Goal: Feedback & Contribution: Submit feedback/report problem

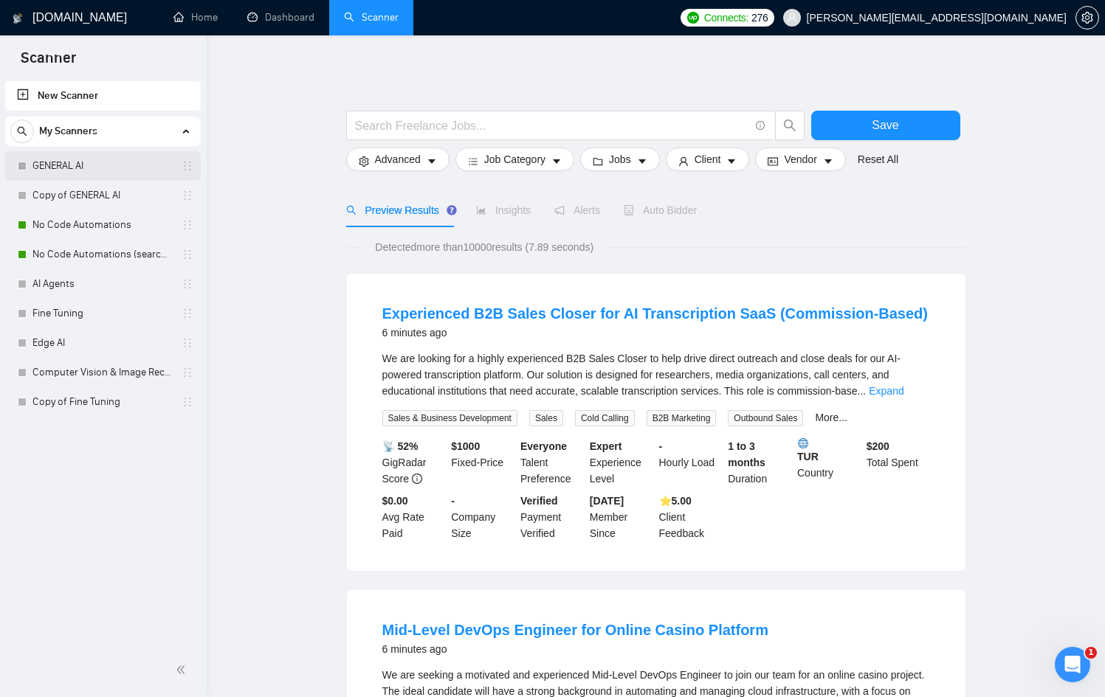
click at [106, 154] on link "GENERAL AI" at bounding box center [102, 166] width 140 height 30
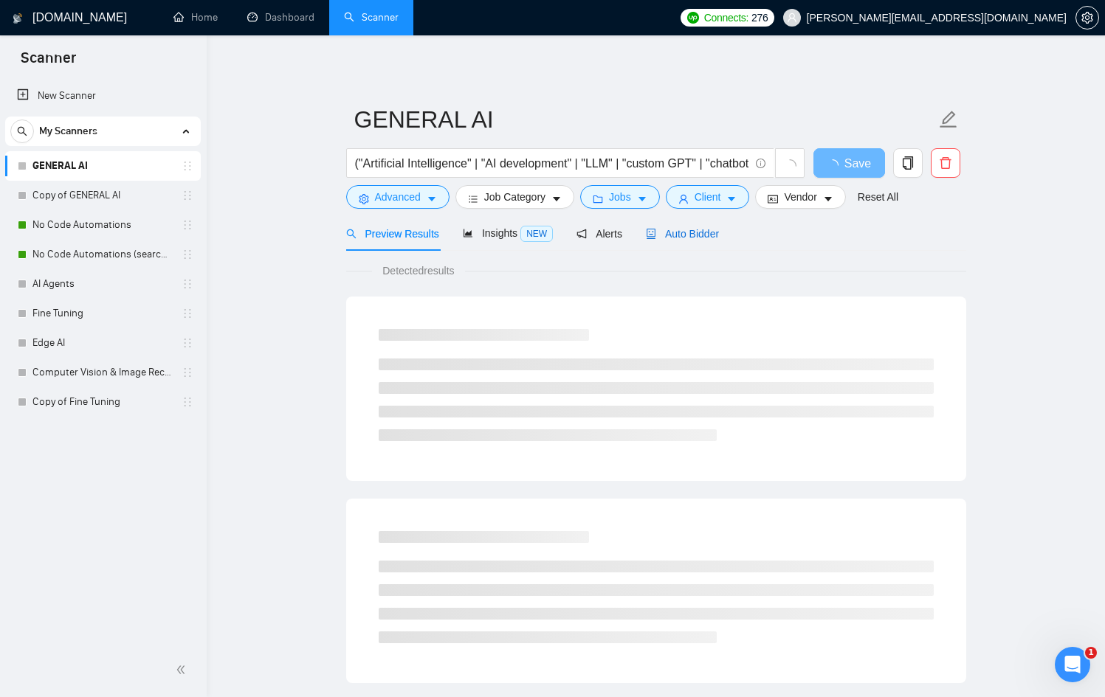
click at [690, 238] on span "Auto Bidder" at bounding box center [682, 234] width 73 height 12
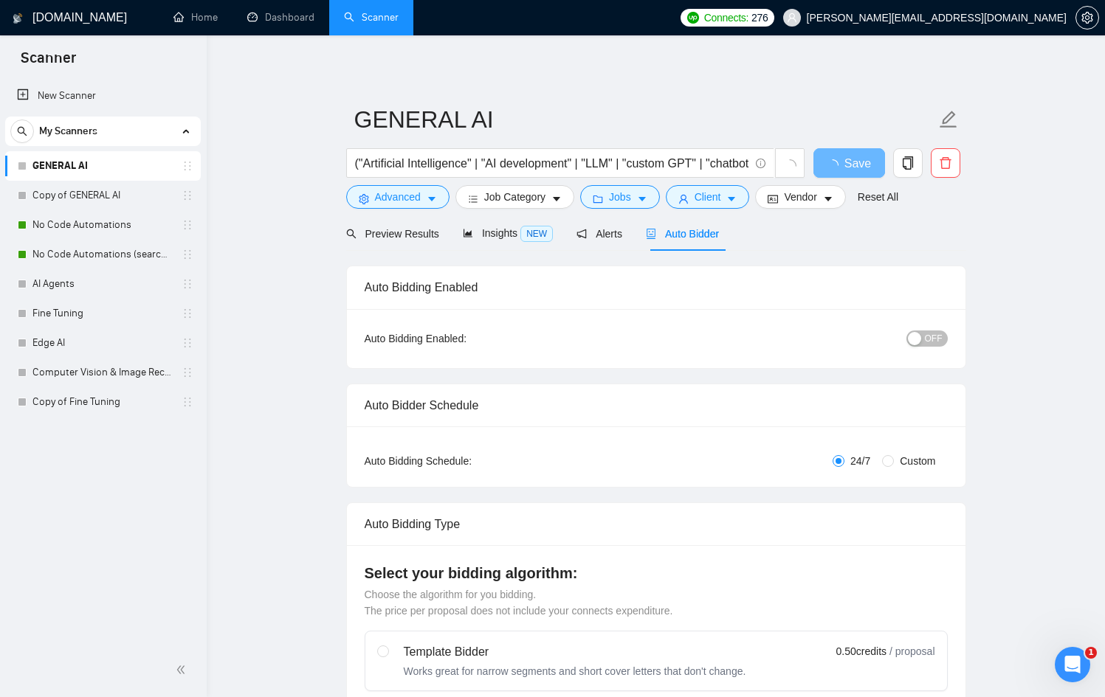
checkbox input "true"
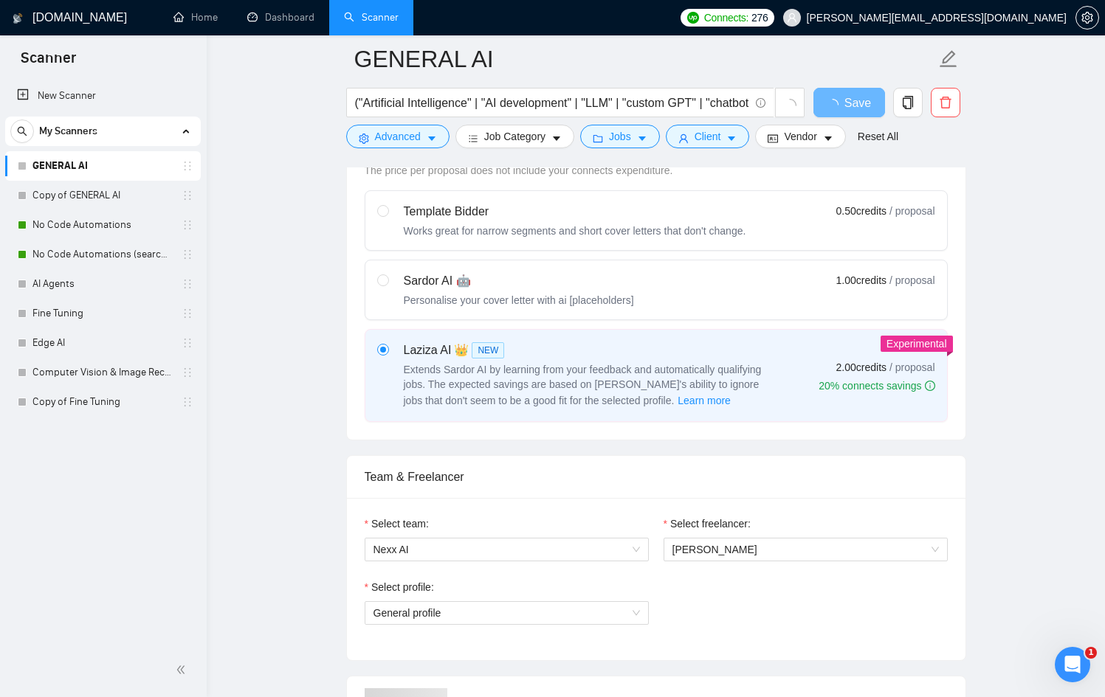
scroll to position [483, 0]
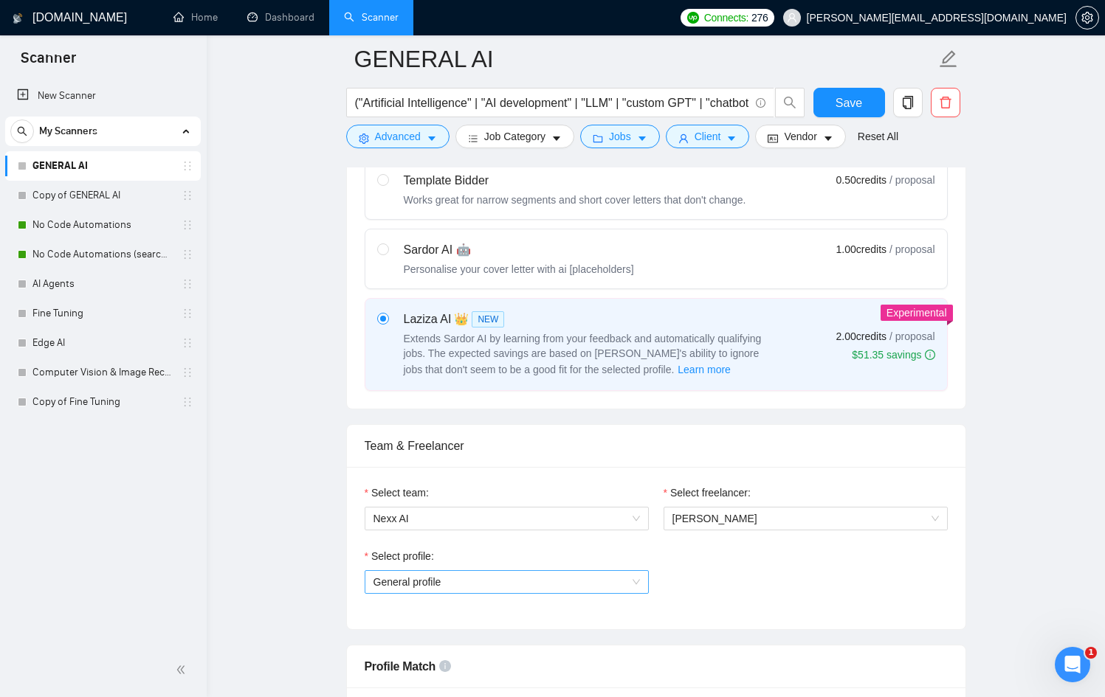
click at [552, 571] on span "General profile" at bounding box center [506, 582] width 266 height 22
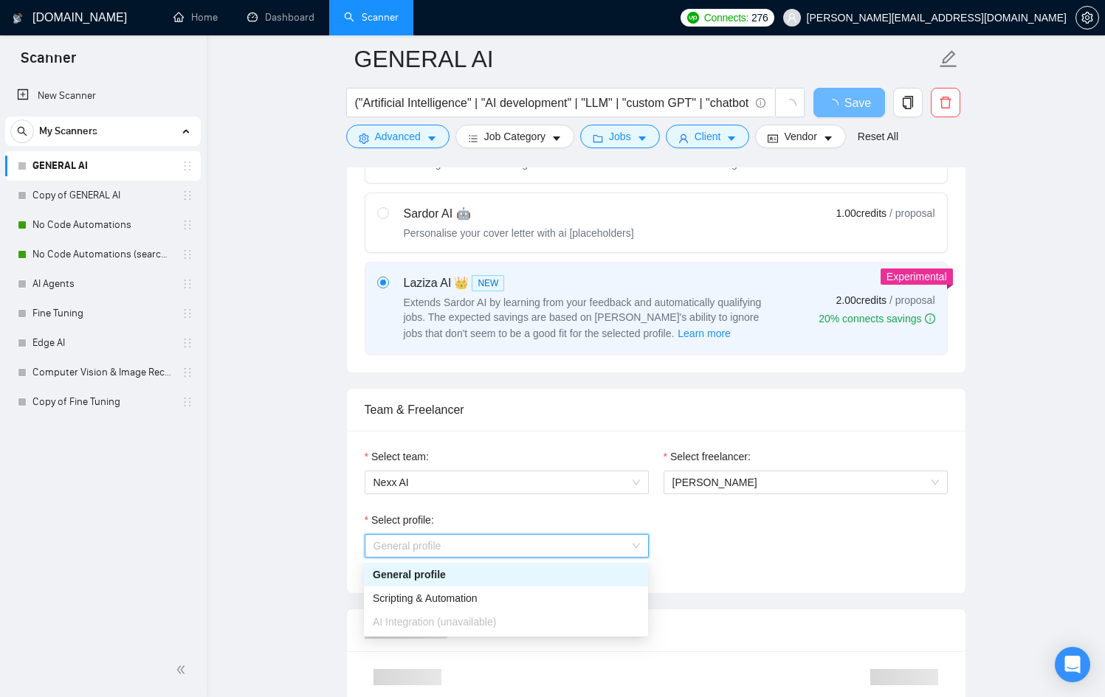
scroll to position [525, 0]
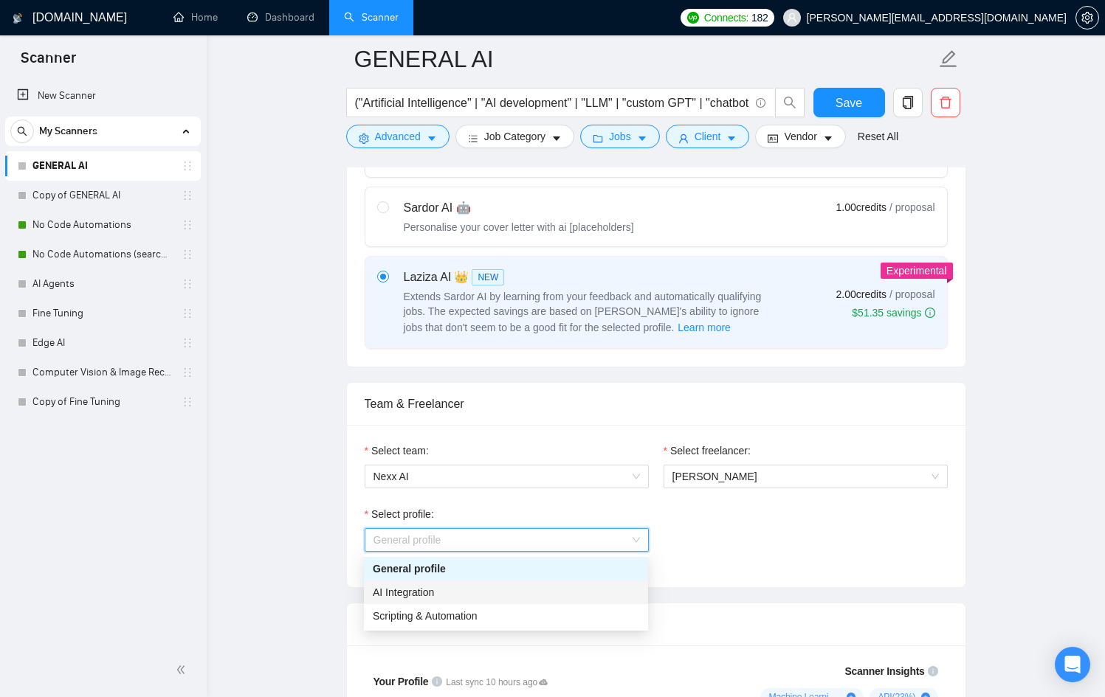
click at [486, 590] on div "AI Integration" at bounding box center [506, 593] width 266 height 16
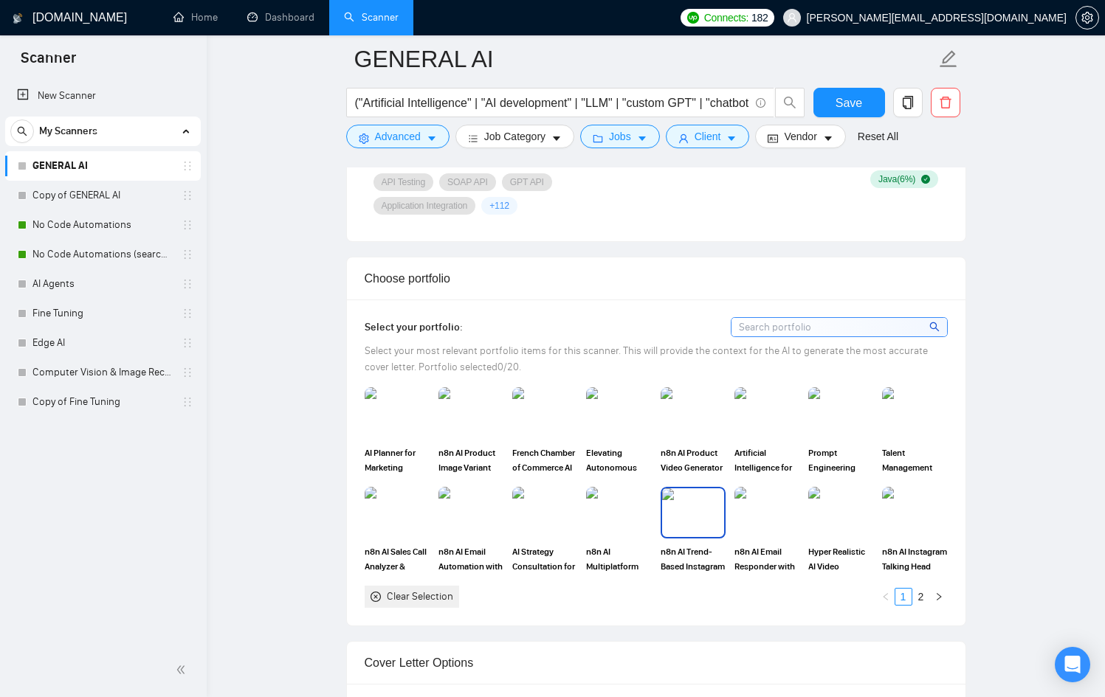
scroll to position [1210, 0]
click at [393, 419] on img at bounding box center [397, 412] width 62 height 49
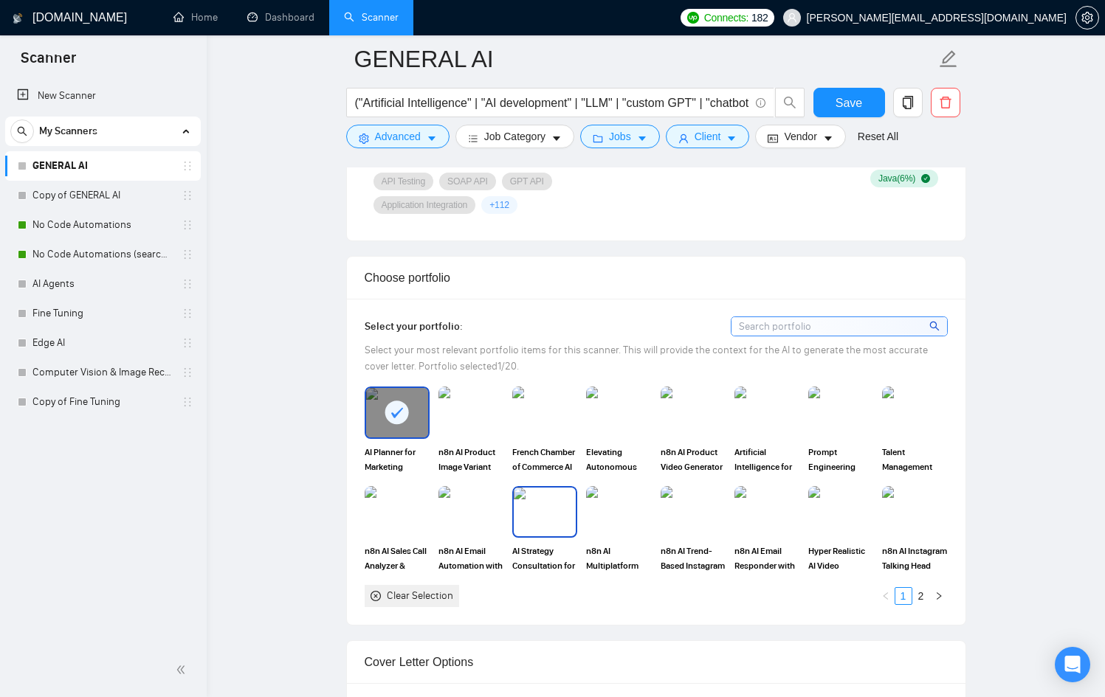
click at [538, 521] on img at bounding box center [545, 512] width 62 height 49
click at [618, 520] on img at bounding box center [618, 512] width 62 height 49
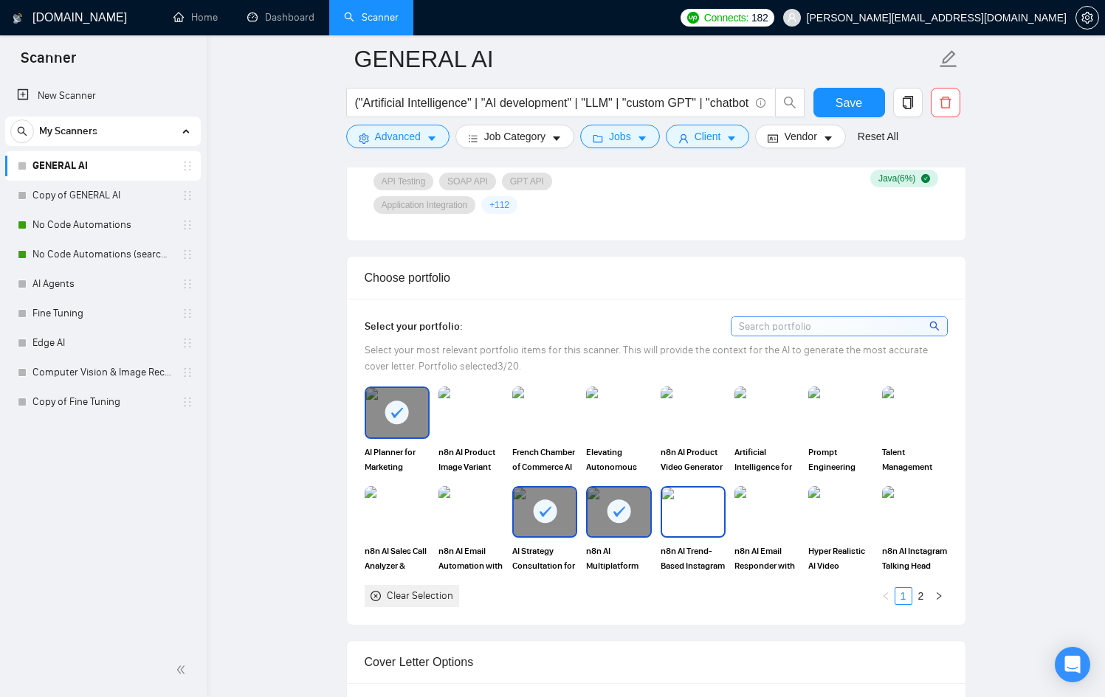
click at [677, 516] on img at bounding box center [693, 512] width 62 height 49
click at [638, 418] on img at bounding box center [618, 412] width 62 height 49
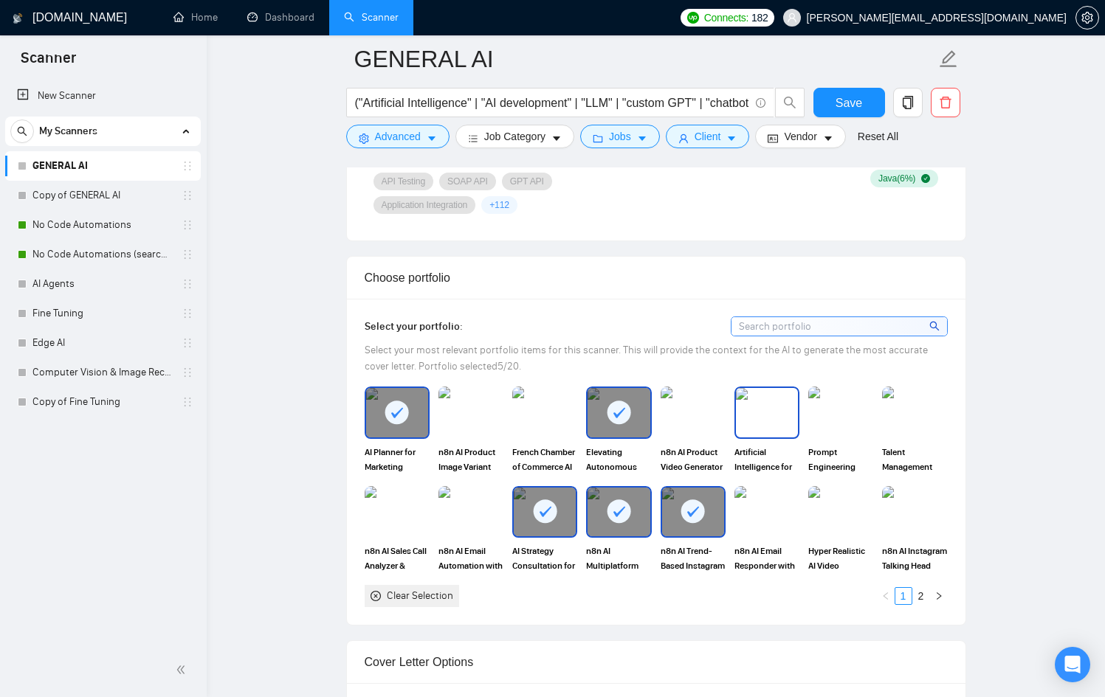
click at [756, 422] on img at bounding box center [767, 412] width 62 height 49
click at [852, 419] on img at bounding box center [841, 412] width 62 height 49
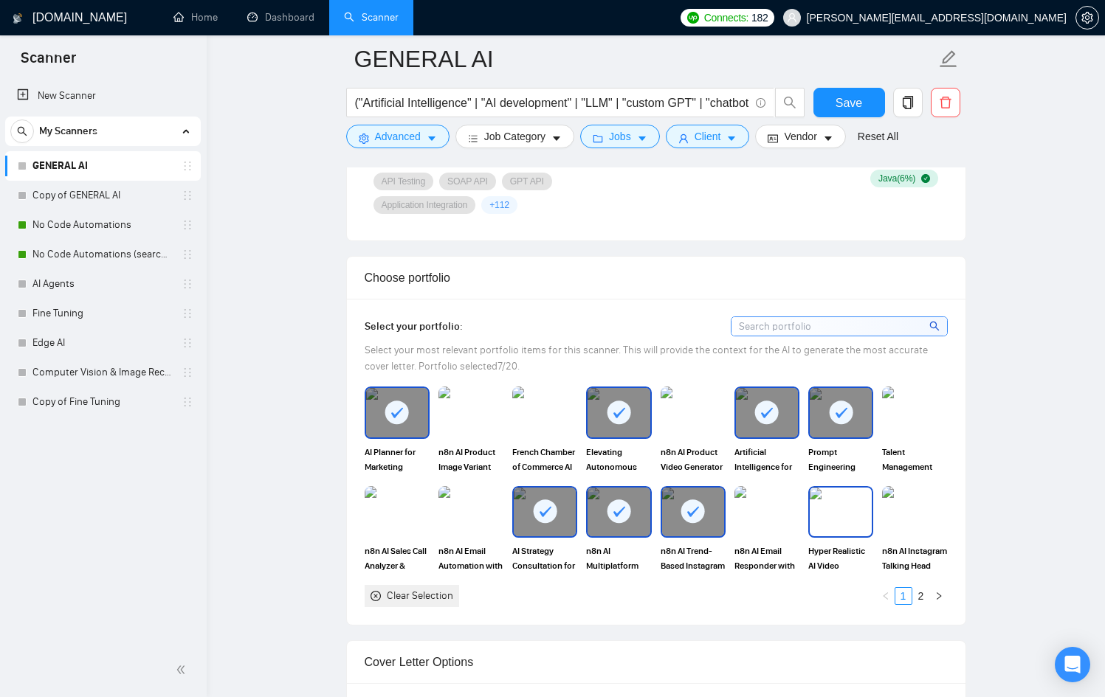
click at [861, 512] on img at bounding box center [841, 512] width 62 height 49
click at [917, 400] on img at bounding box center [914, 412] width 62 height 49
click at [942, 590] on button "button" at bounding box center [939, 596] width 18 height 18
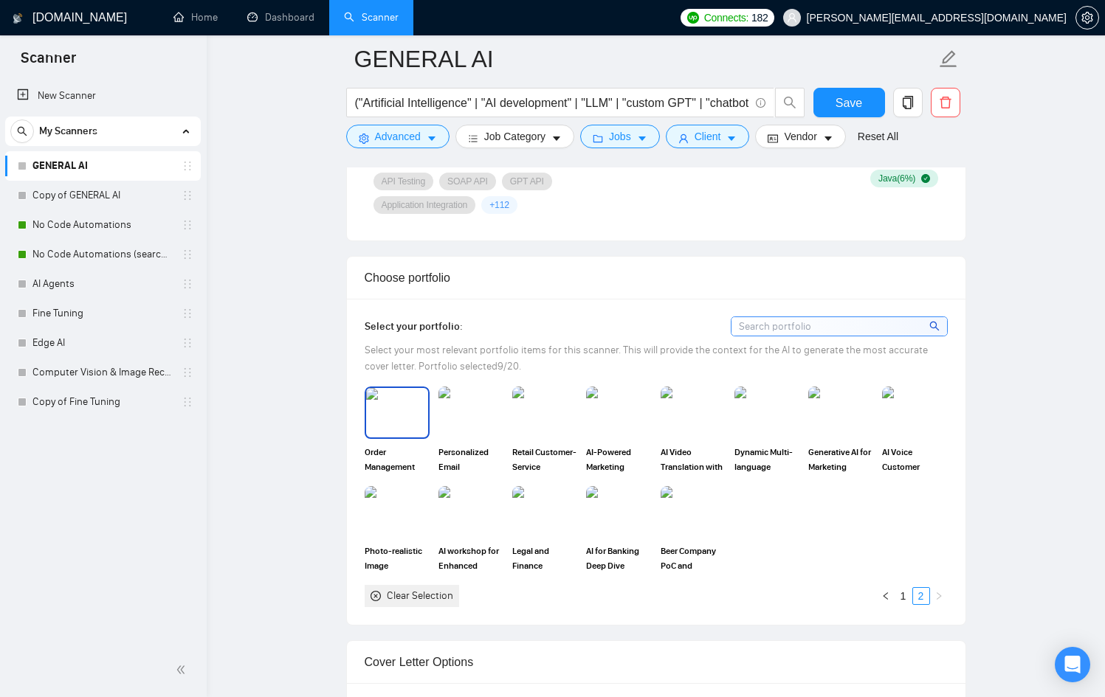
click at [385, 441] on div "Order Management Automation" at bounding box center [397, 430] width 65 height 87
click at [413, 534] on img at bounding box center [397, 512] width 62 height 49
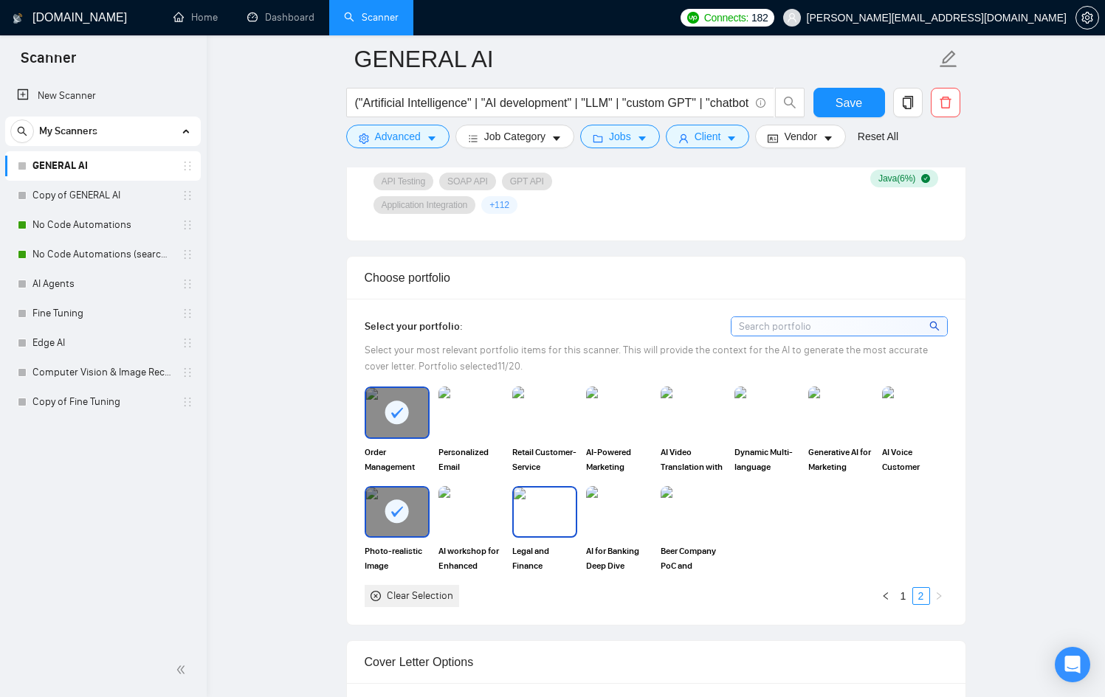
click at [537, 512] on img at bounding box center [545, 512] width 62 height 49
click at [610, 511] on img at bounding box center [618, 512] width 62 height 49
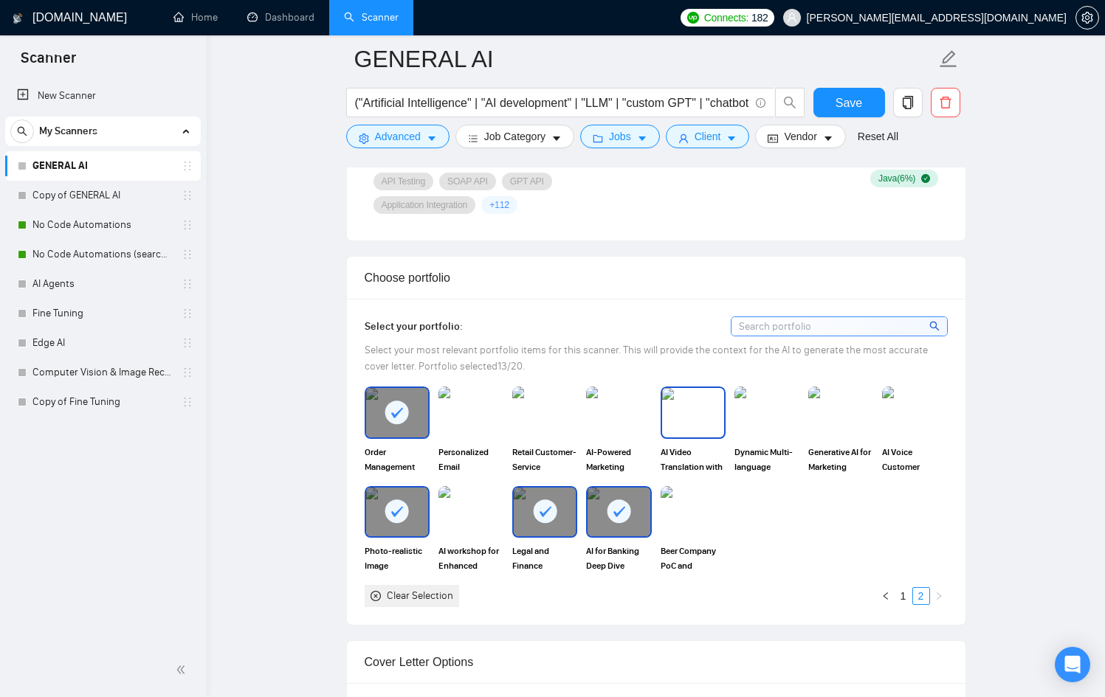
click at [702, 433] on img at bounding box center [693, 412] width 62 height 49
click at [635, 423] on img at bounding box center [618, 412] width 62 height 49
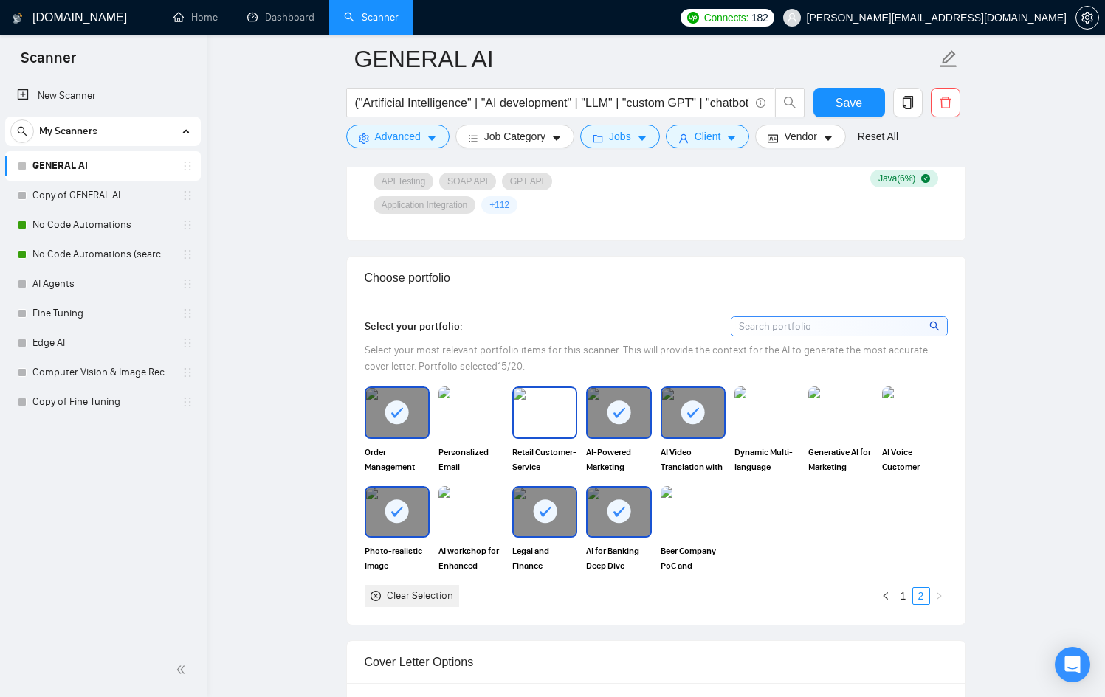
click at [554, 430] on img at bounding box center [545, 412] width 62 height 49
click at [770, 420] on img at bounding box center [767, 412] width 62 height 49
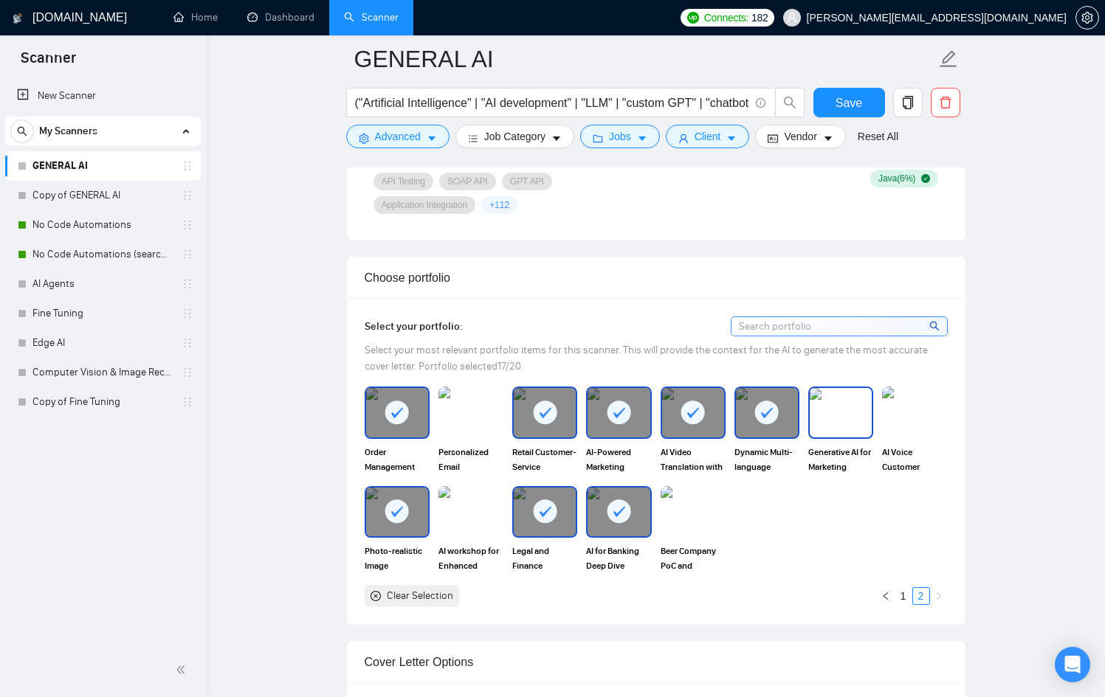
click at [852, 421] on img at bounding box center [841, 412] width 62 height 49
click at [672, 511] on img at bounding box center [693, 512] width 65 height 52
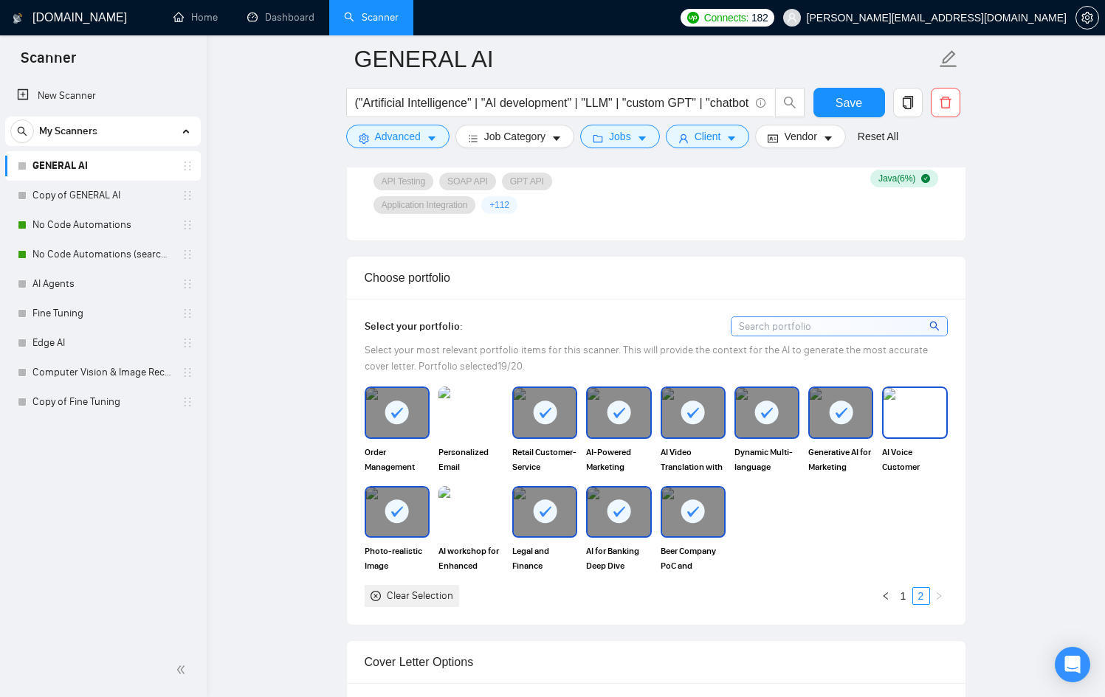
click at [900, 410] on img at bounding box center [914, 412] width 62 height 49
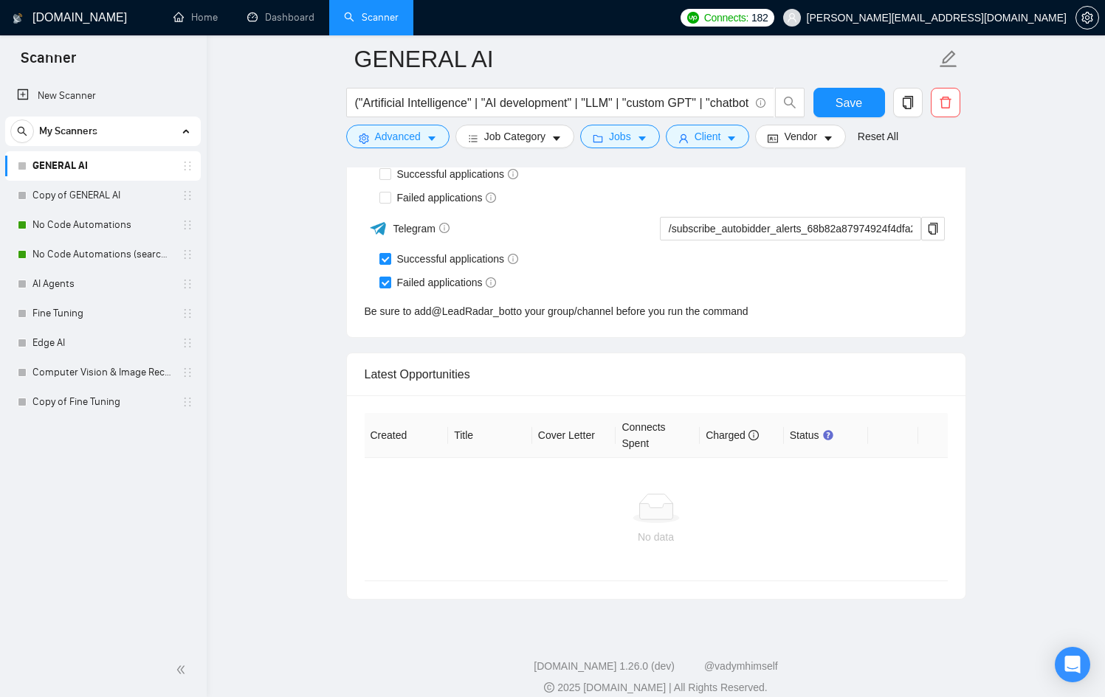
scroll to position [3711, 0]
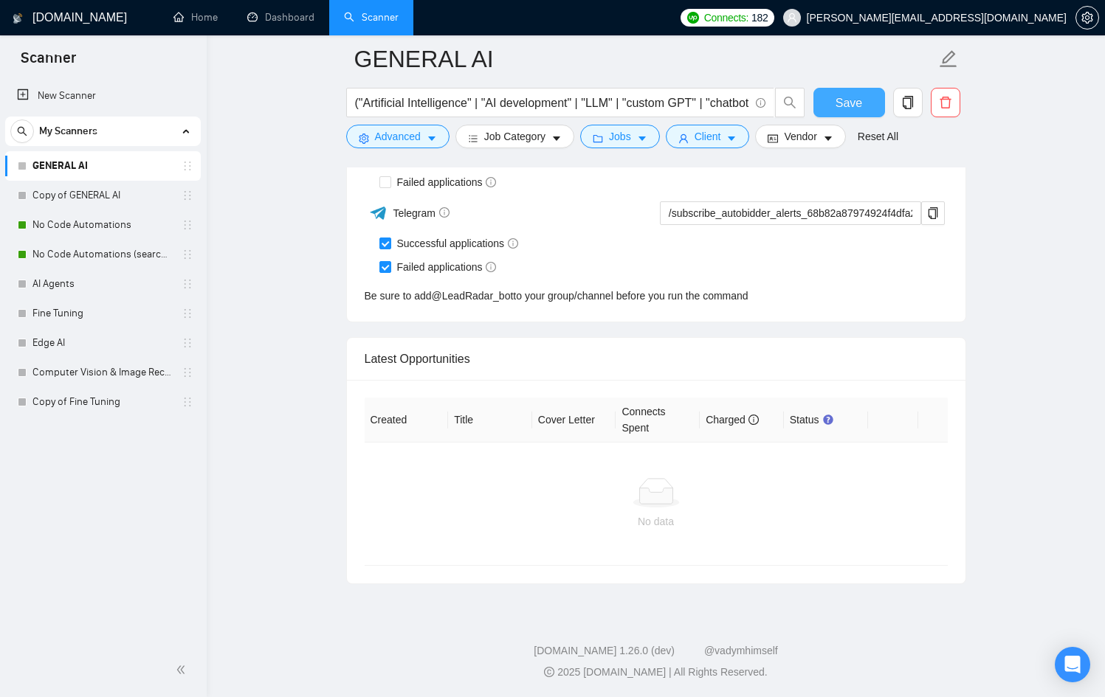
click at [855, 112] on button "Save" at bounding box center [849, 103] width 72 height 30
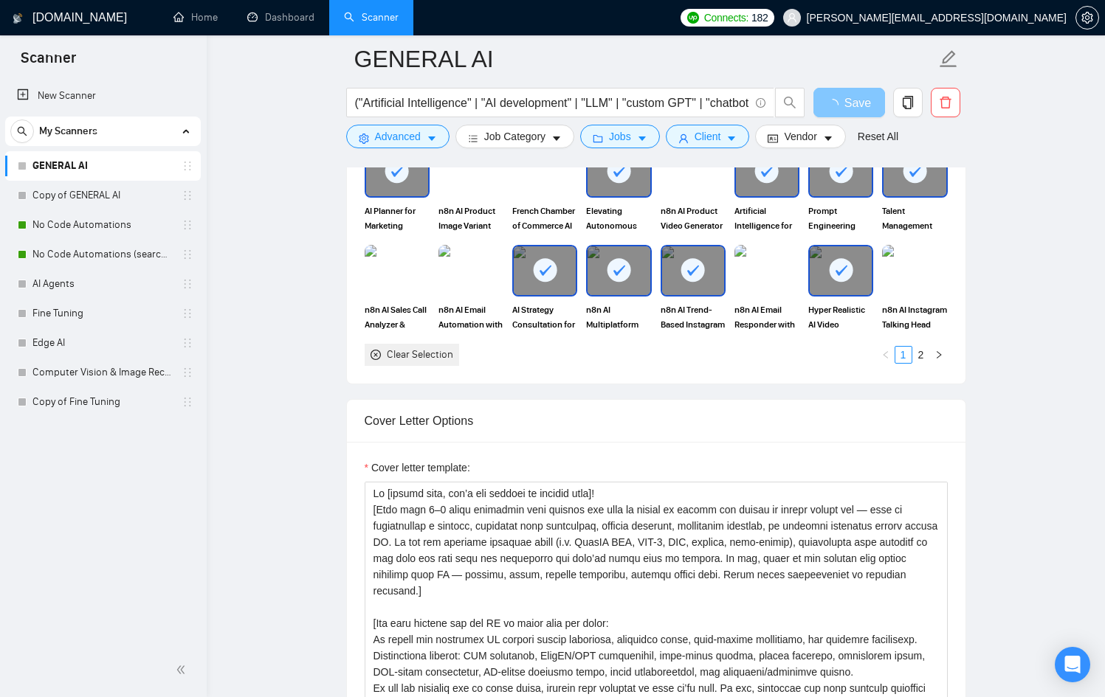
scroll to position [0, 0]
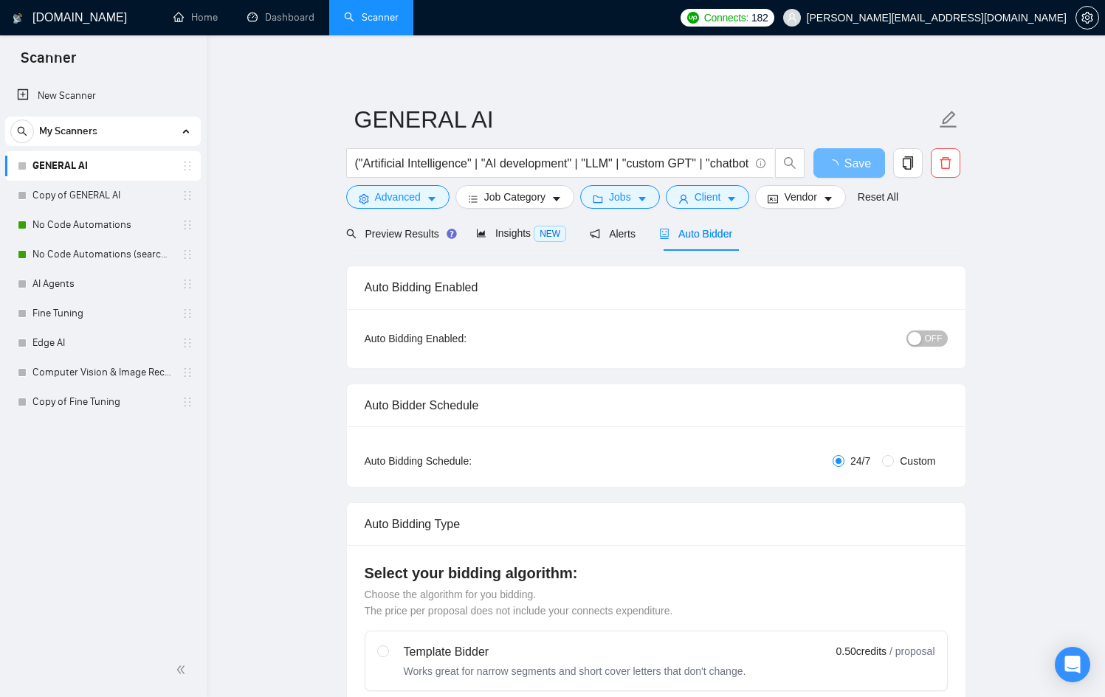
click at [928, 333] on span "OFF" at bounding box center [934, 339] width 18 height 16
click at [914, 339] on div "button" at bounding box center [914, 338] width 13 height 13
click at [858, 172] on span "Save" at bounding box center [848, 163] width 27 height 18
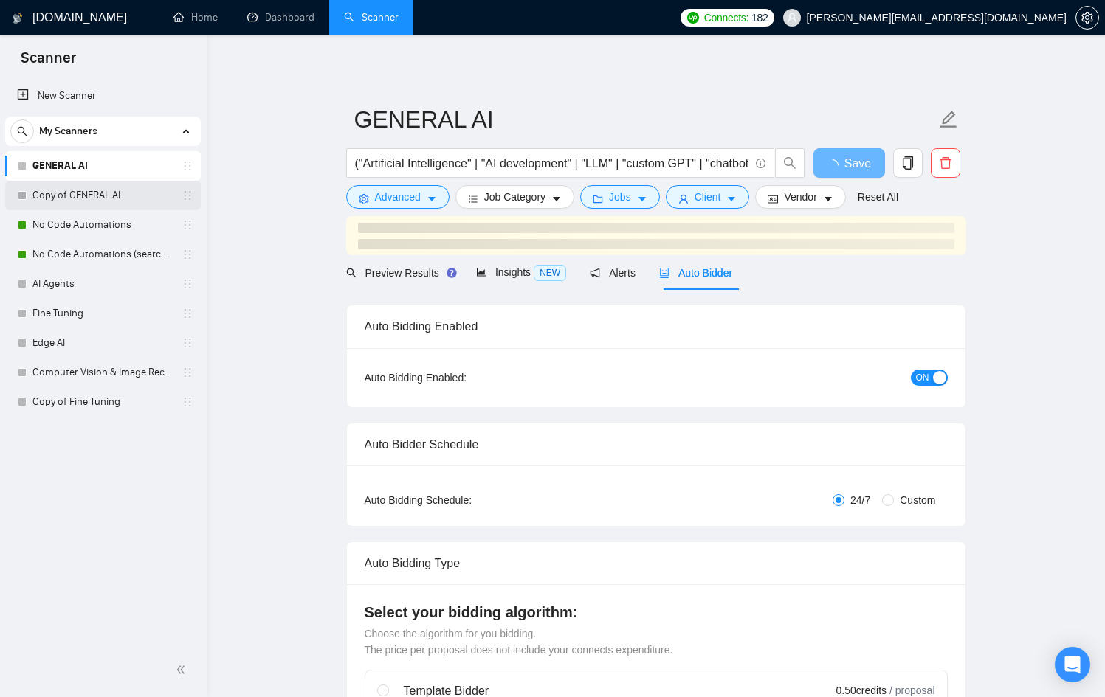
click at [153, 202] on link "Copy of GENERAL AI" at bounding box center [102, 196] width 140 height 30
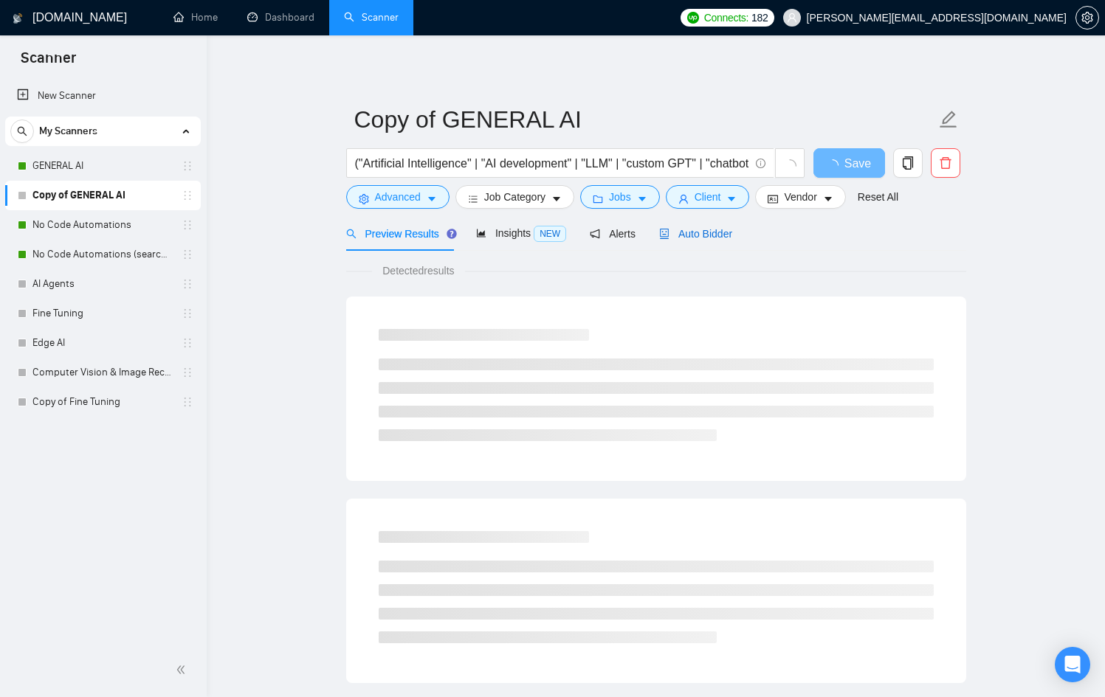
click at [702, 233] on span "Auto Bidder" at bounding box center [695, 234] width 73 height 12
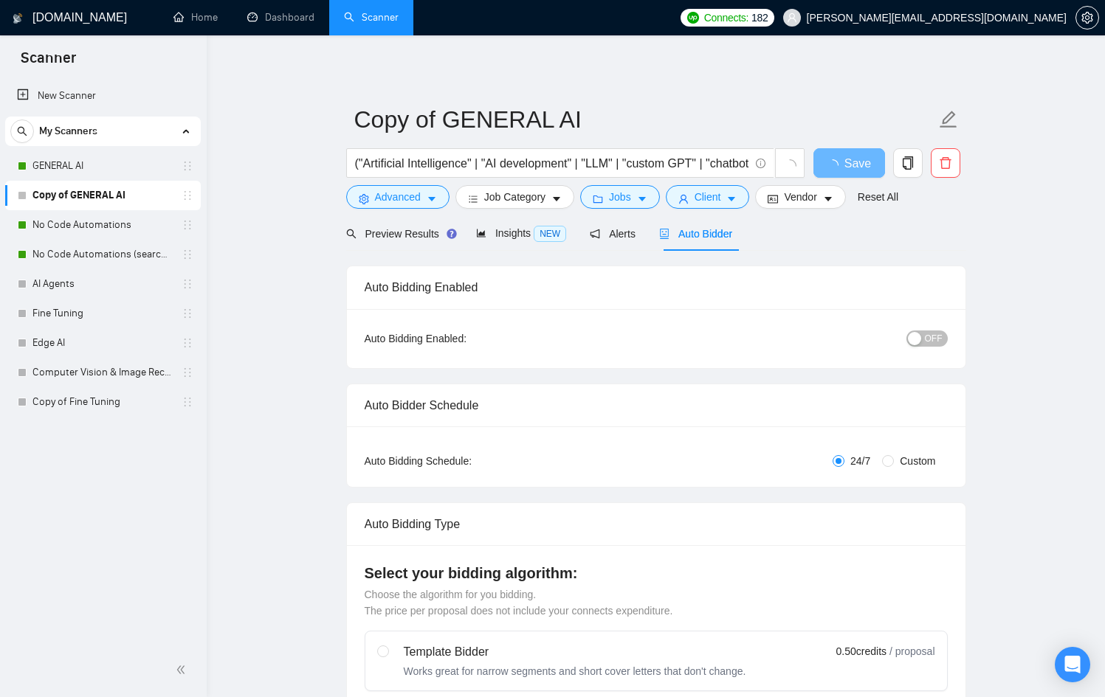
click at [907, 334] on button "OFF" at bounding box center [926, 339] width 41 height 16
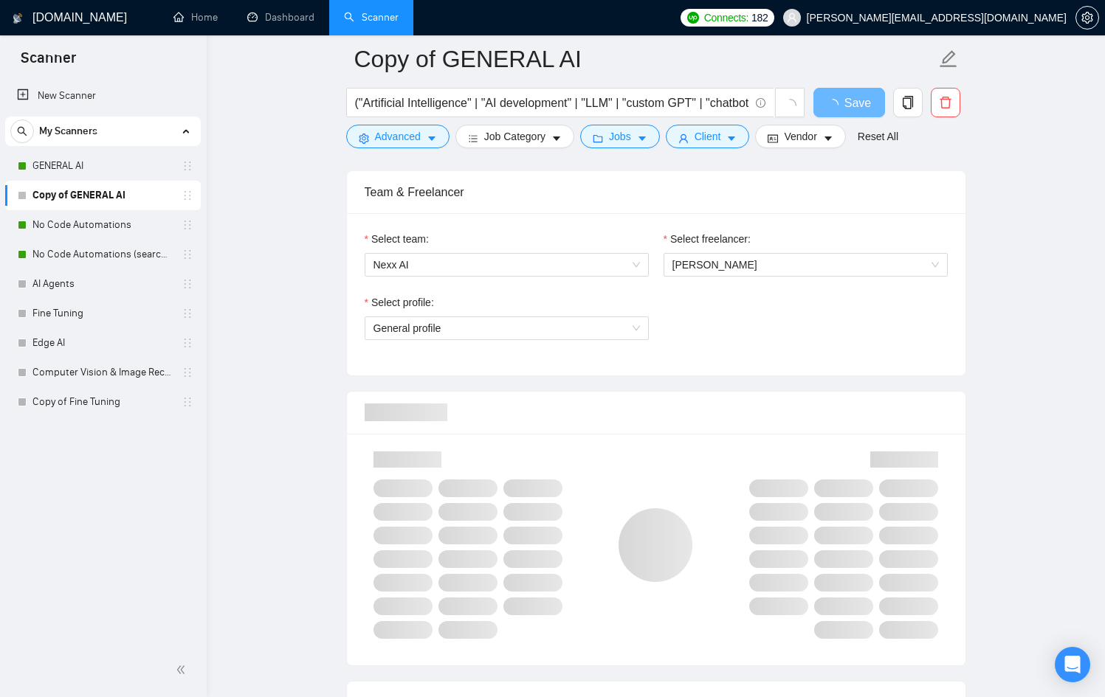
scroll to position [748, 0]
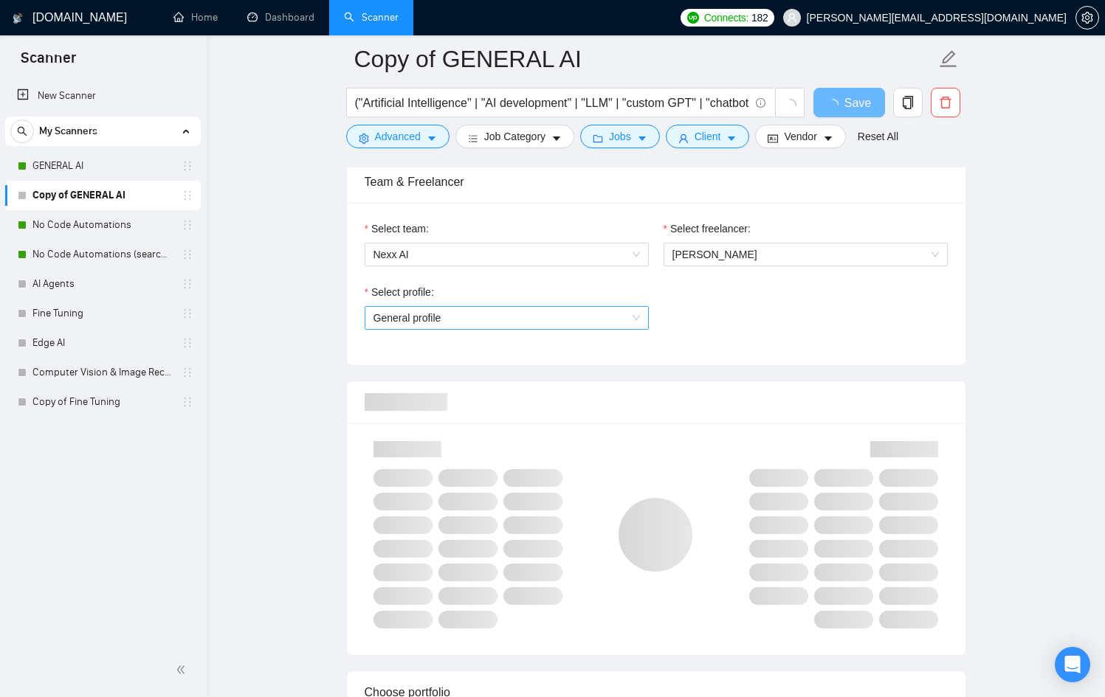
click at [504, 320] on span "General profile" at bounding box center [506, 318] width 266 height 22
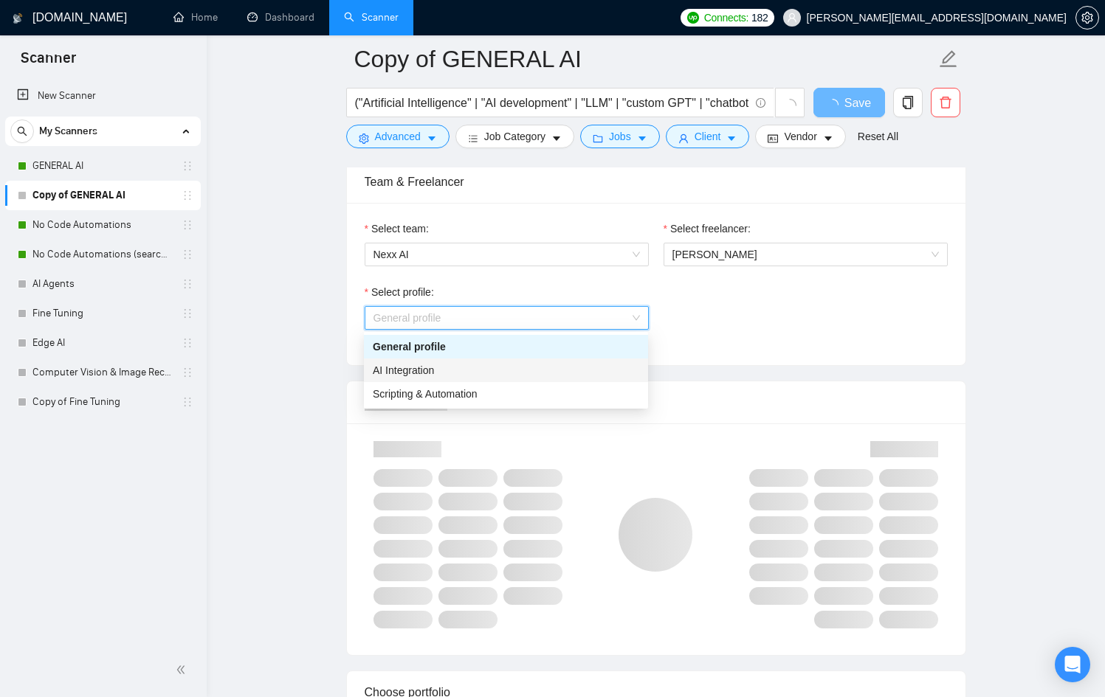
click at [461, 375] on div "AI Integration" at bounding box center [506, 370] width 266 height 16
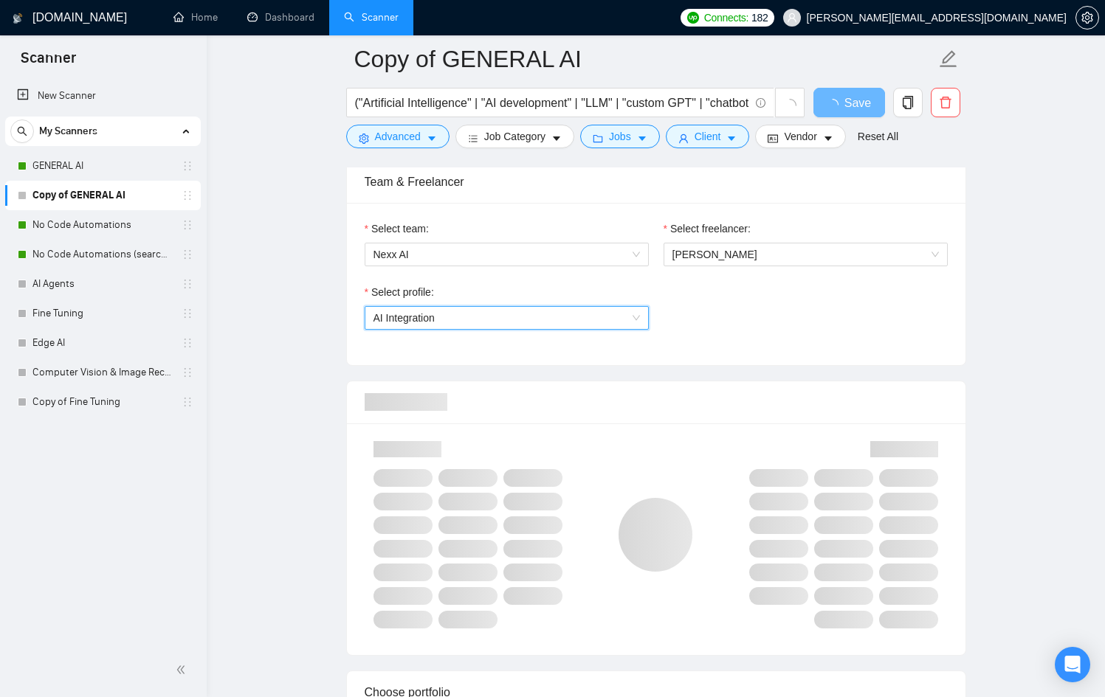
click at [748, 13] on span "Connects:" at bounding box center [726, 18] width 44 height 16
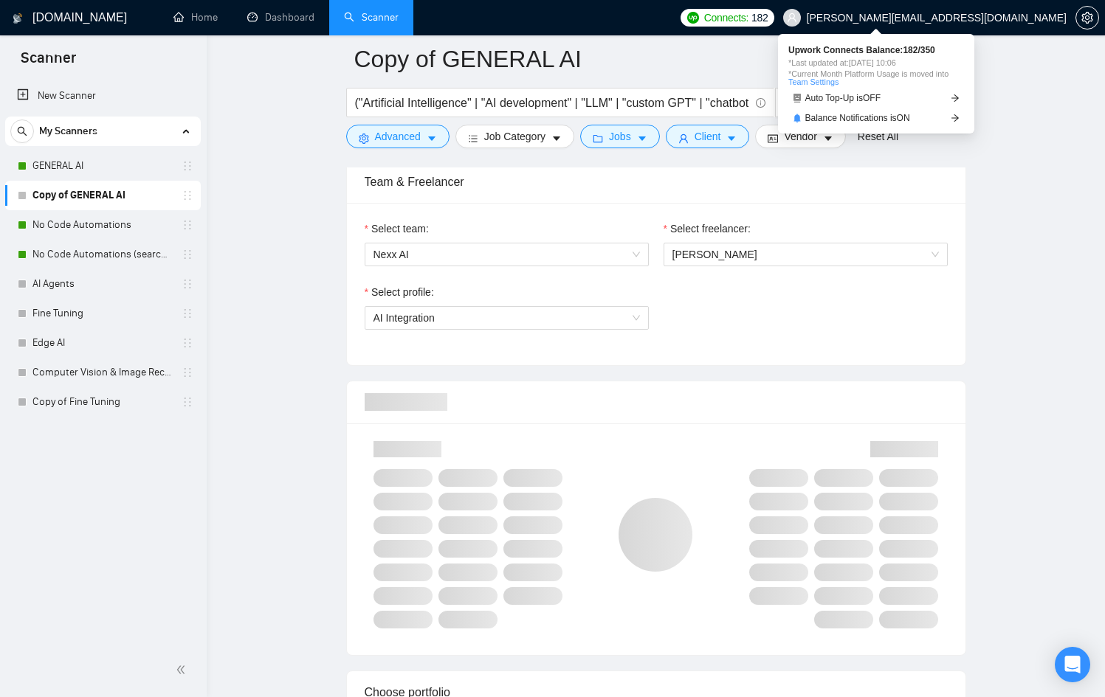
click at [748, 13] on span "Connects:" at bounding box center [726, 18] width 44 height 16
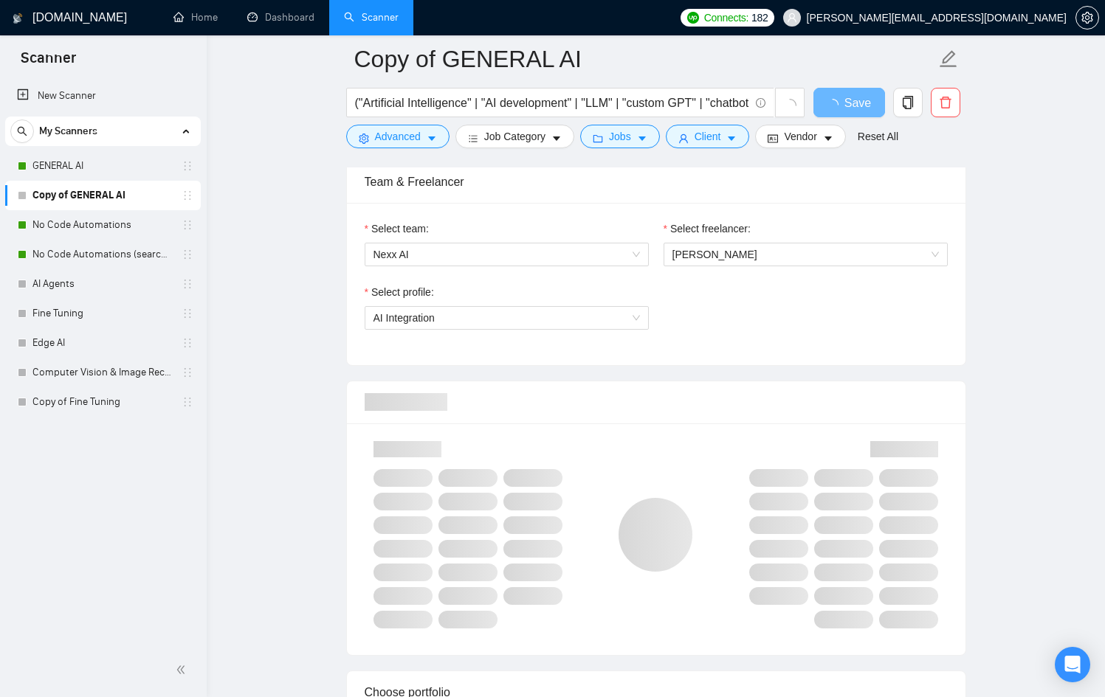
click at [847, 314] on div "Select profile: AI Integration" at bounding box center [656, 315] width 598 height 63
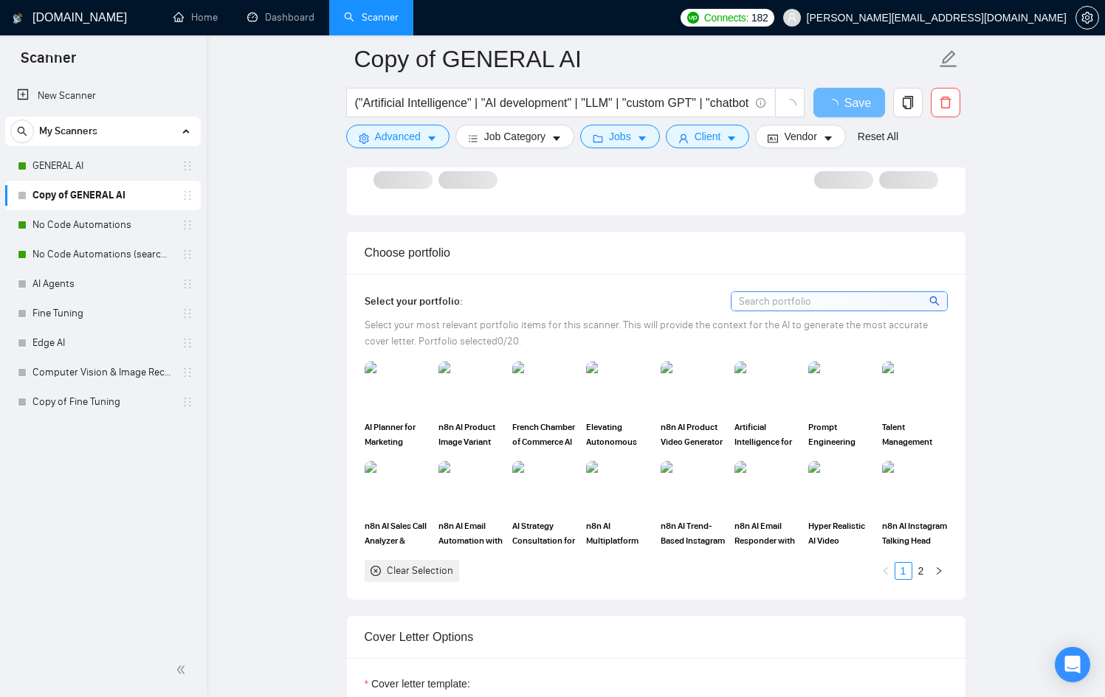
scroll to position [1176, 0]
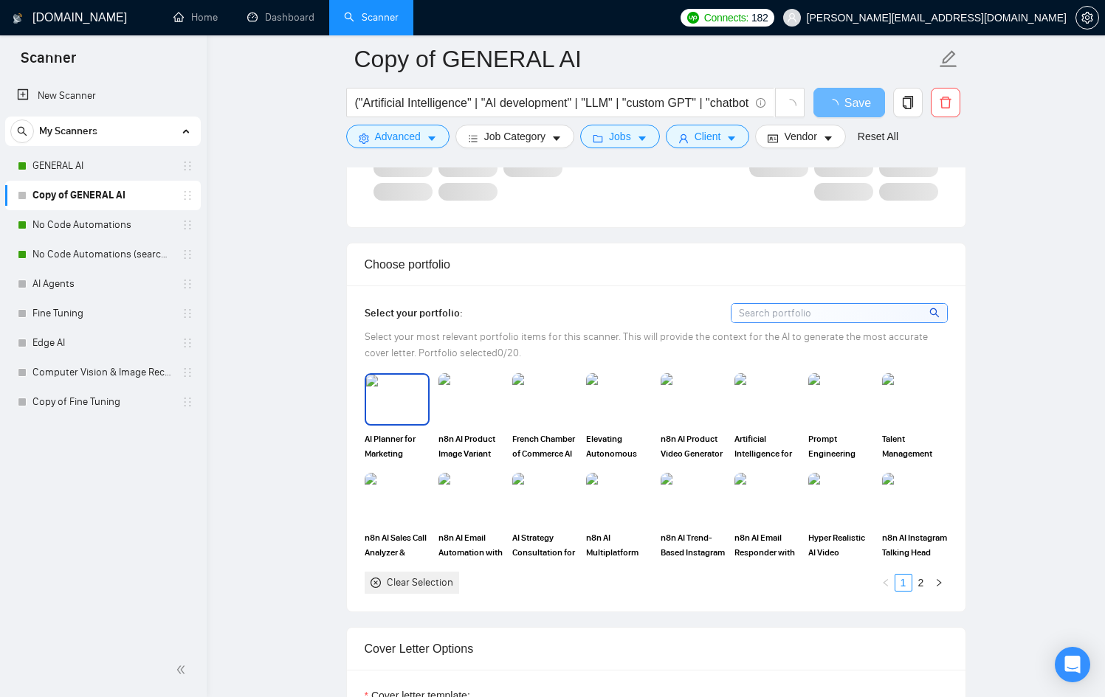
click at [401, 404] on img at bounding box center [397, 399] width 62 height 49
click at [568, 506] on img at bounding box center [545, 499] width 62 height 49
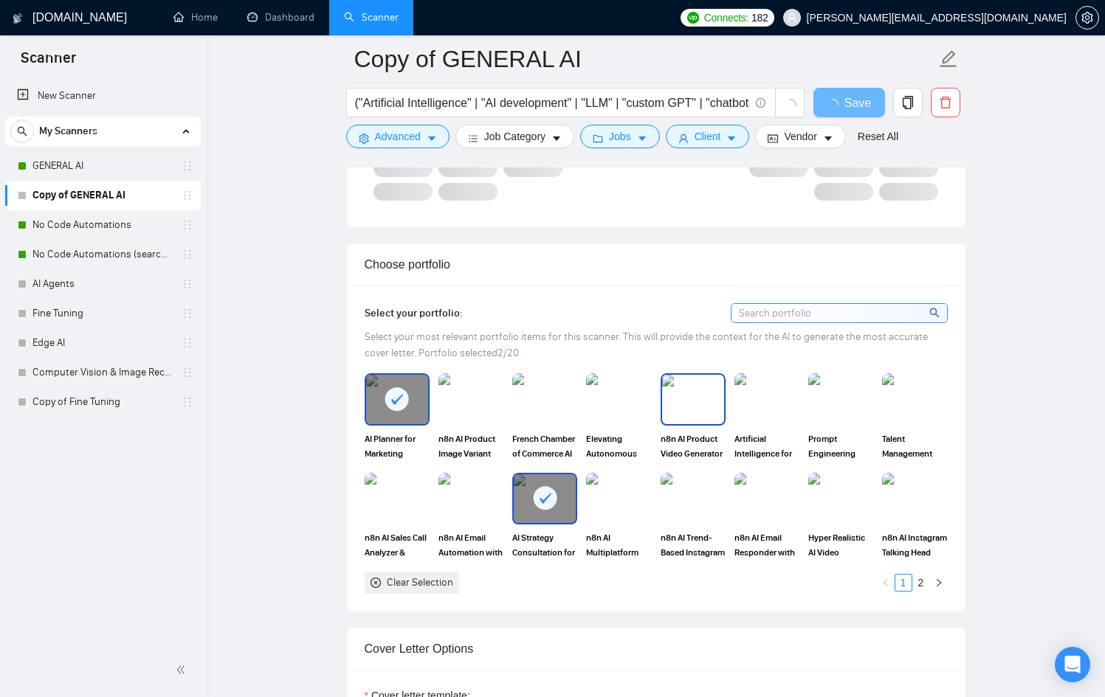
click at [691, 413] on img at bounding box center [693, 399] width 62 height 49
click at [618, 501] on img at bounding box center [618, 499] width 62 height 49
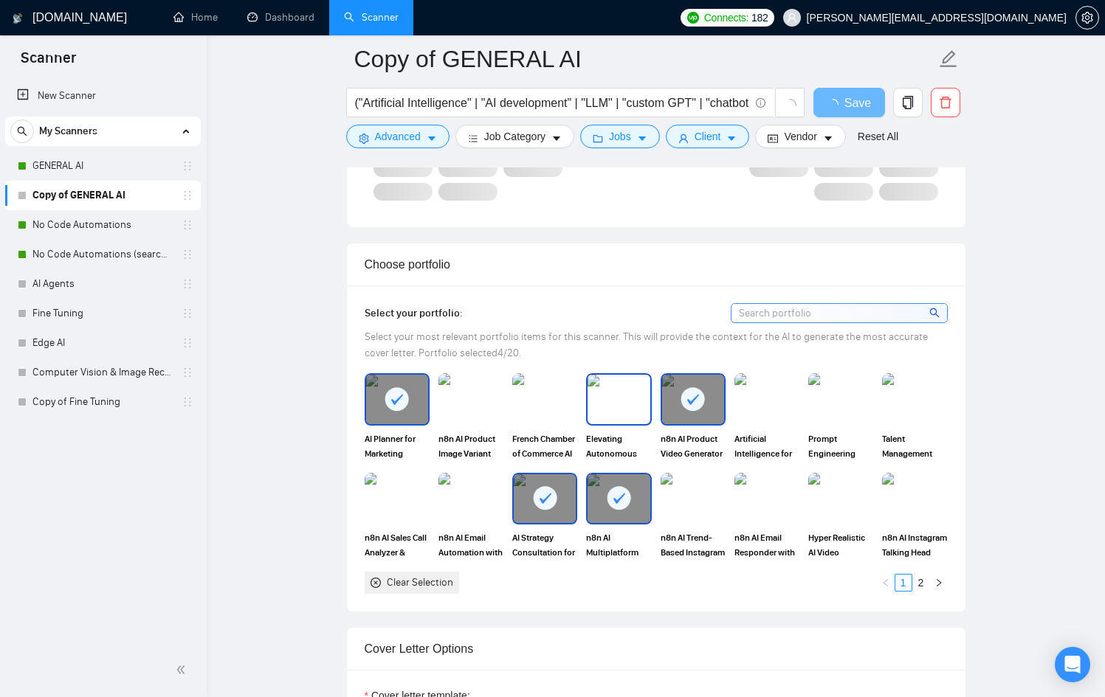
click at [624, 401] on img at bounding box center [618, 399] width 62 height 49
click at [747, 508] on img at bounding box center [767, 499] width 62 height 49
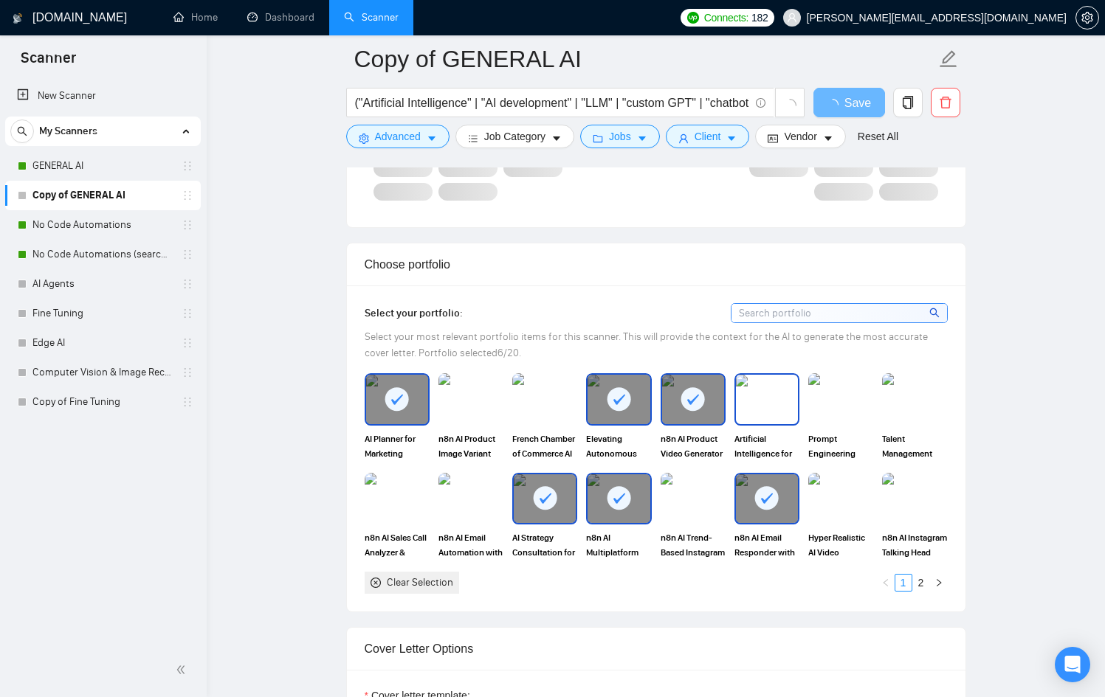
click at [756, 403] on img at bounding box center [767, 399] width 62 height 49
click at [832, 407] on img at bounding box center [841, 399] width 62 height 49
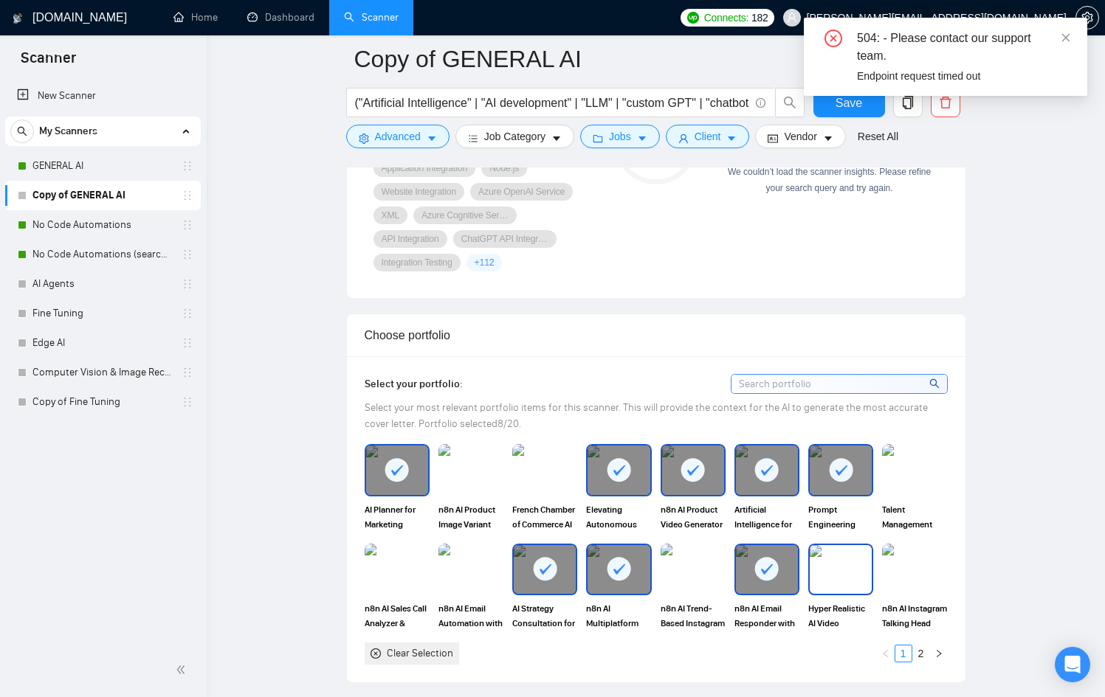
click at [852, 567] on img at bounding box center [841, 569] width 62 height 49
click at [897, 492] on img at bounding box center [914, 470] width 62 height 49
click at [945, 661] on button "button" at bounding box center [939, 654] width 18 height 18
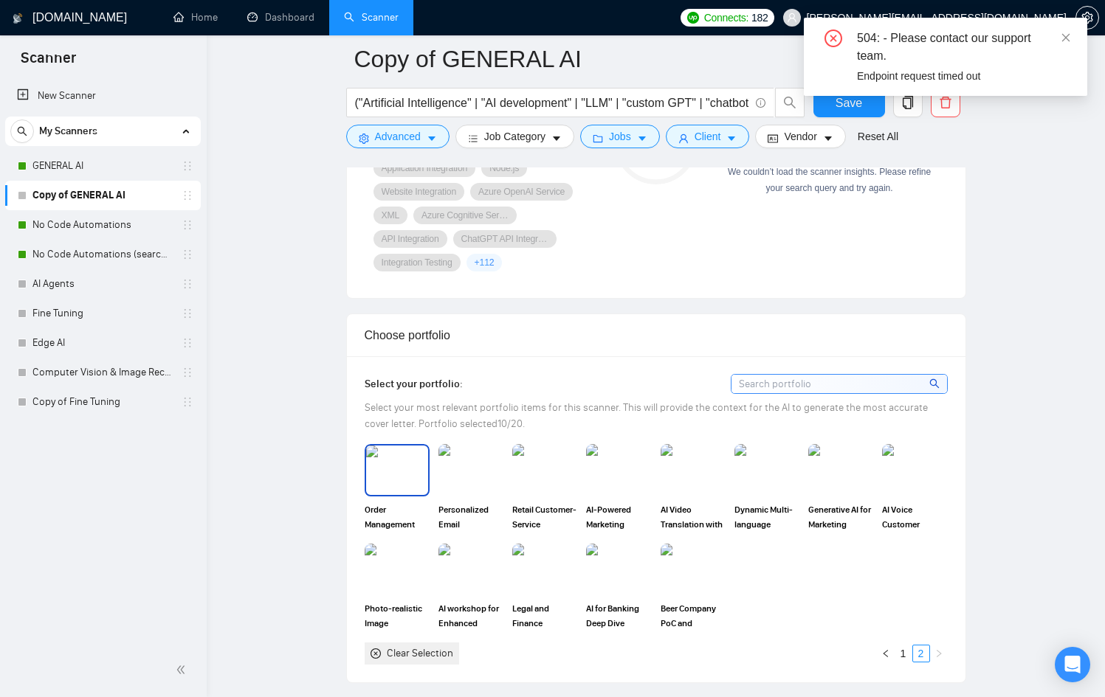
click at [385, 493] on img at bounding box center [397, 470] width 62 height 49
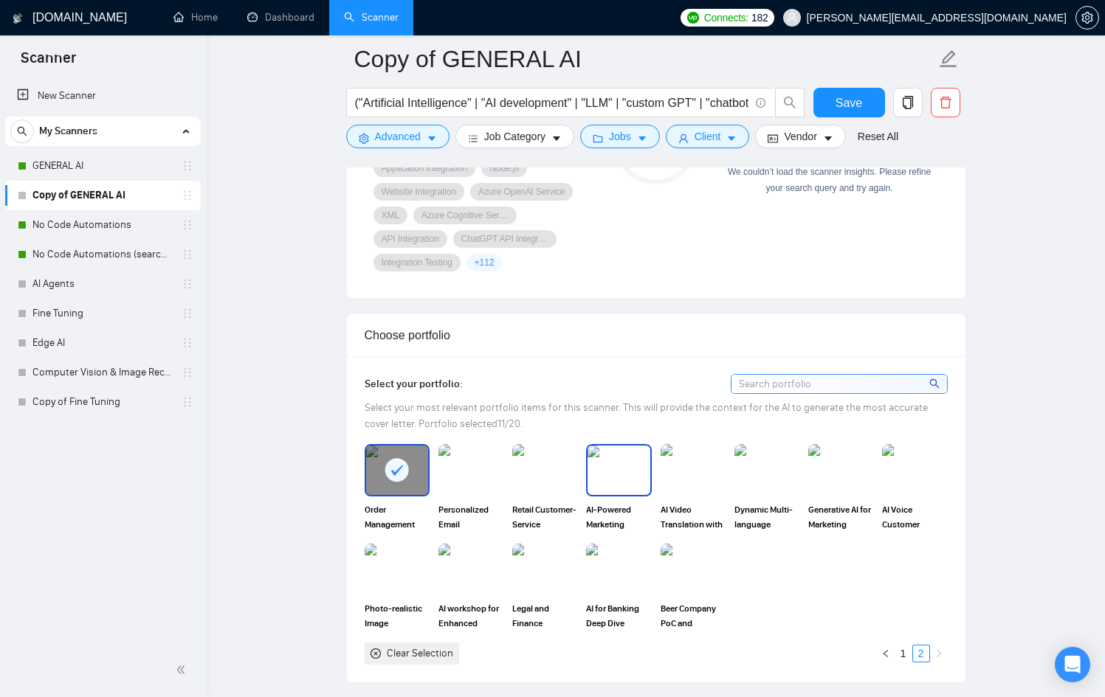
click at [610, 475] on img at bounding box center [618, 470] width 62 height 49
click at [690, 469] on img at bounding box center [693, 470] width 62 height 49
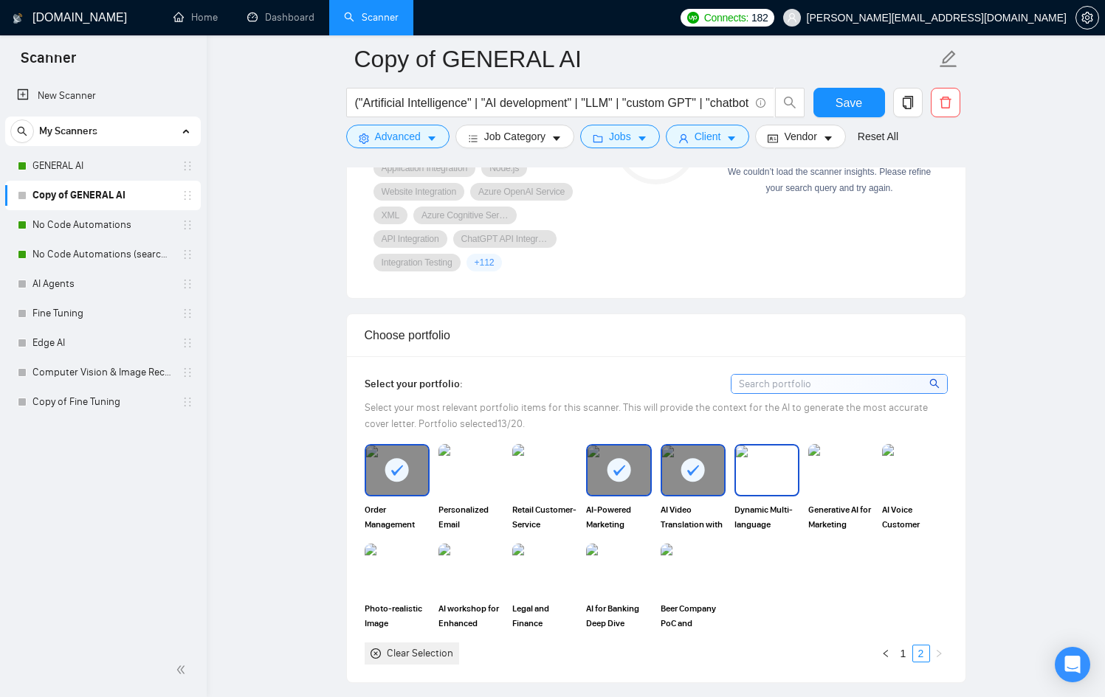
click at [778, 480] on img at bounding box center [767, 470] width 62 height 49
click at [866, 479] on img at bounding box center [841, 470] width 62 height 49
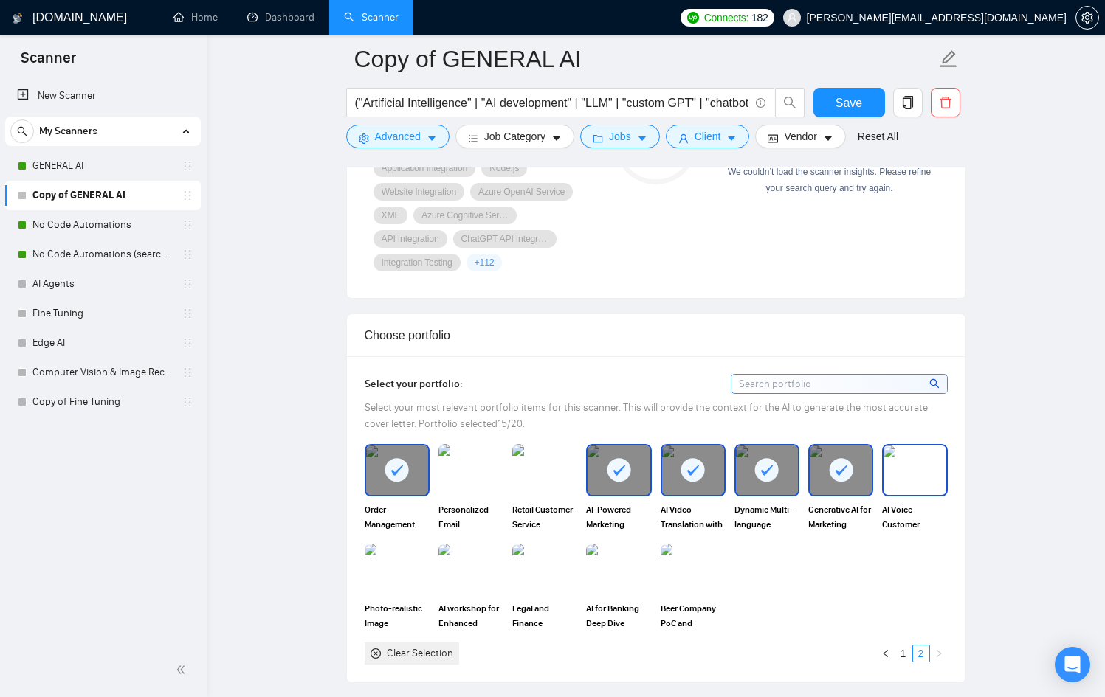
click at [398, 593] on img at bounding box center [397, 570] width 65 height 52
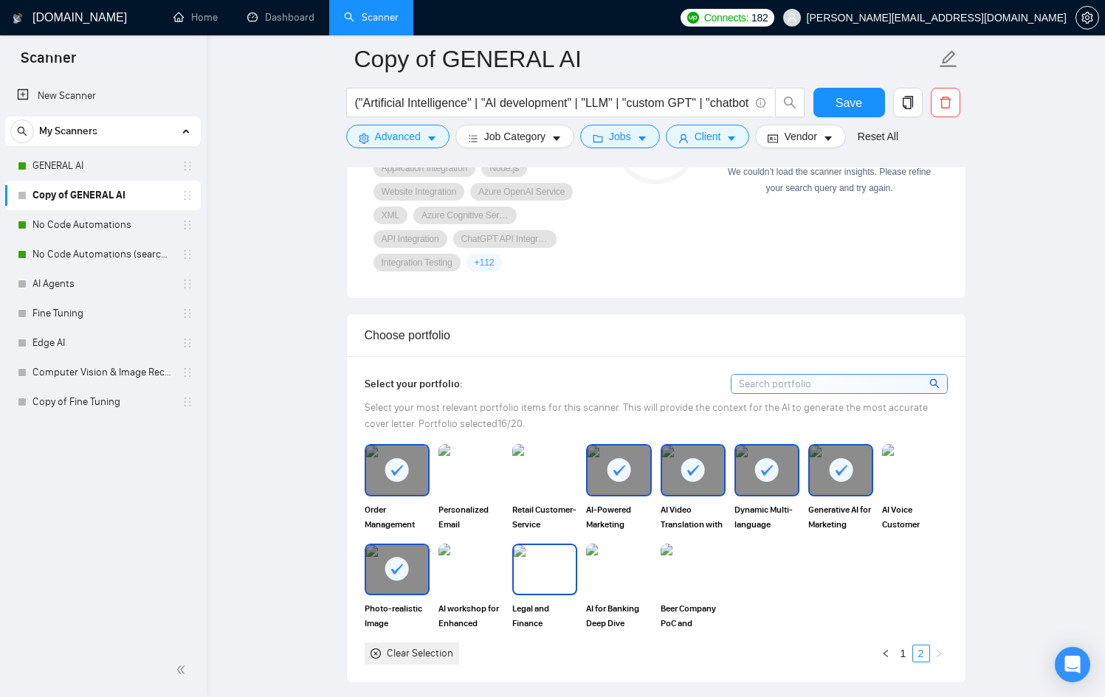
click at [531, 572] on img at bounding box center [545, 569] width 62 height 49
click at [666, 578] on img at bounding box center [693, 569] width 62 height 49
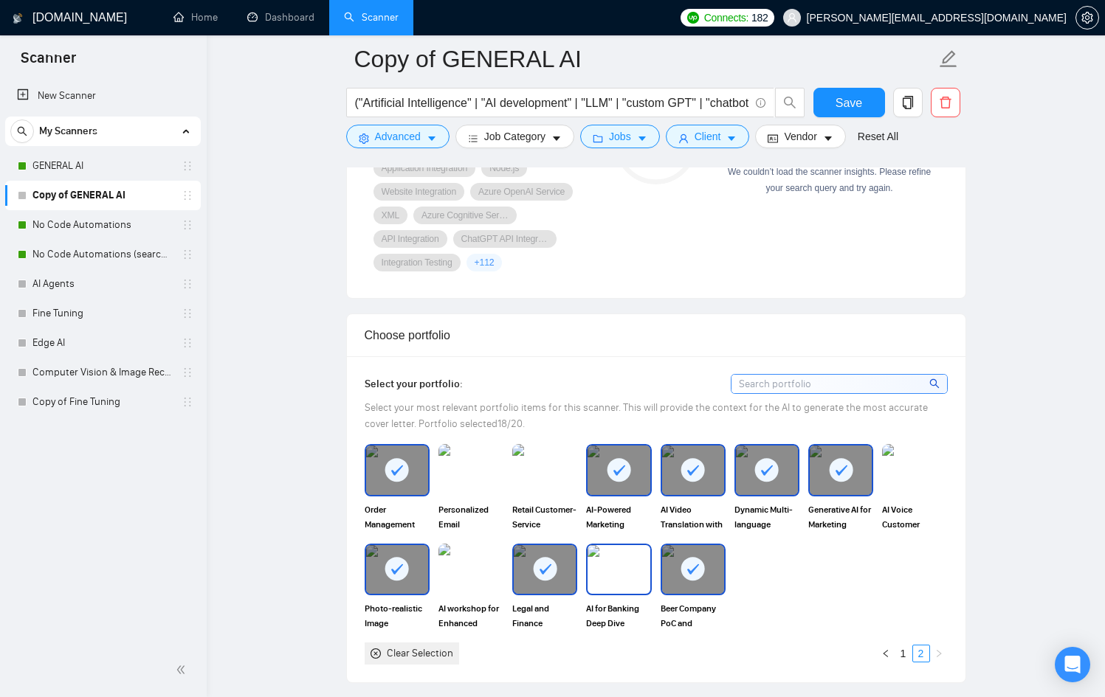
click at [595, 573] on img at bounding box center [618, 569] width 62 height 49
click at [544, 489] on img at bounding box center [545, 470] width 62 height 49
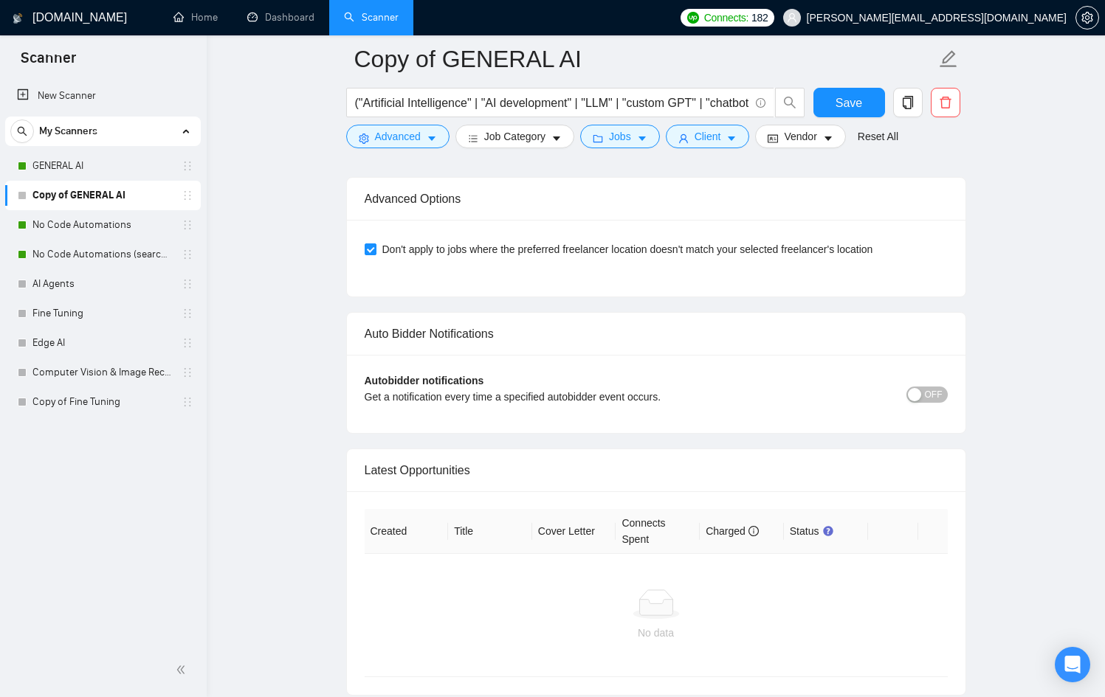
scroll to position [3537, 0]
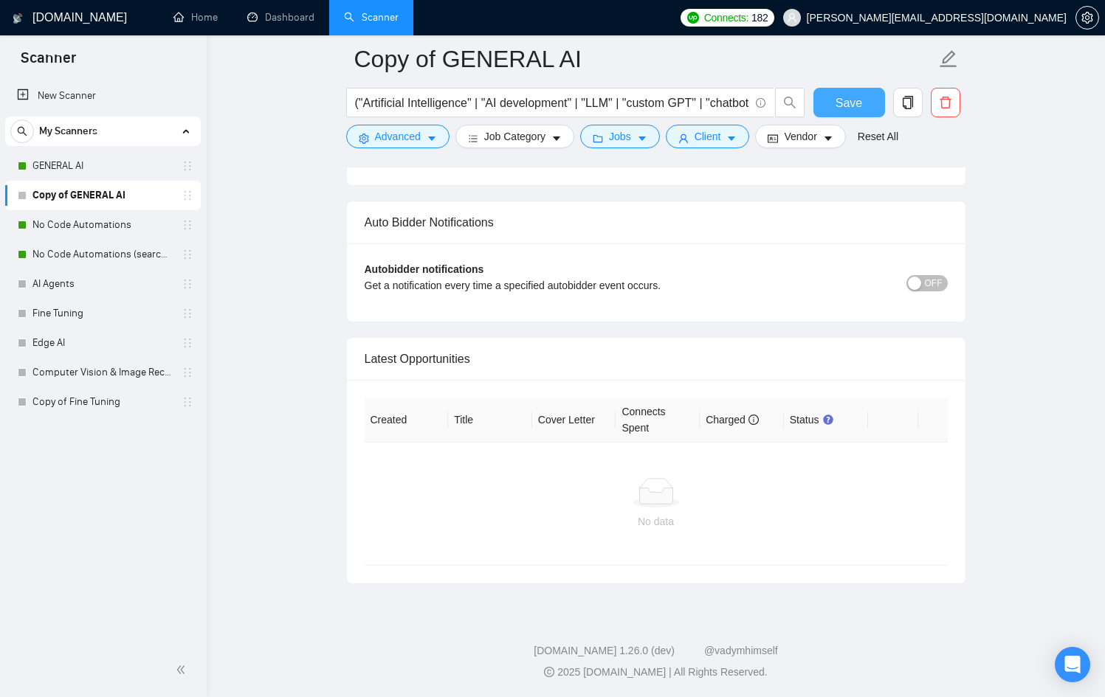
click at [850, 100] on span "Save" at bounding box center [848, 103] width 27 height 18
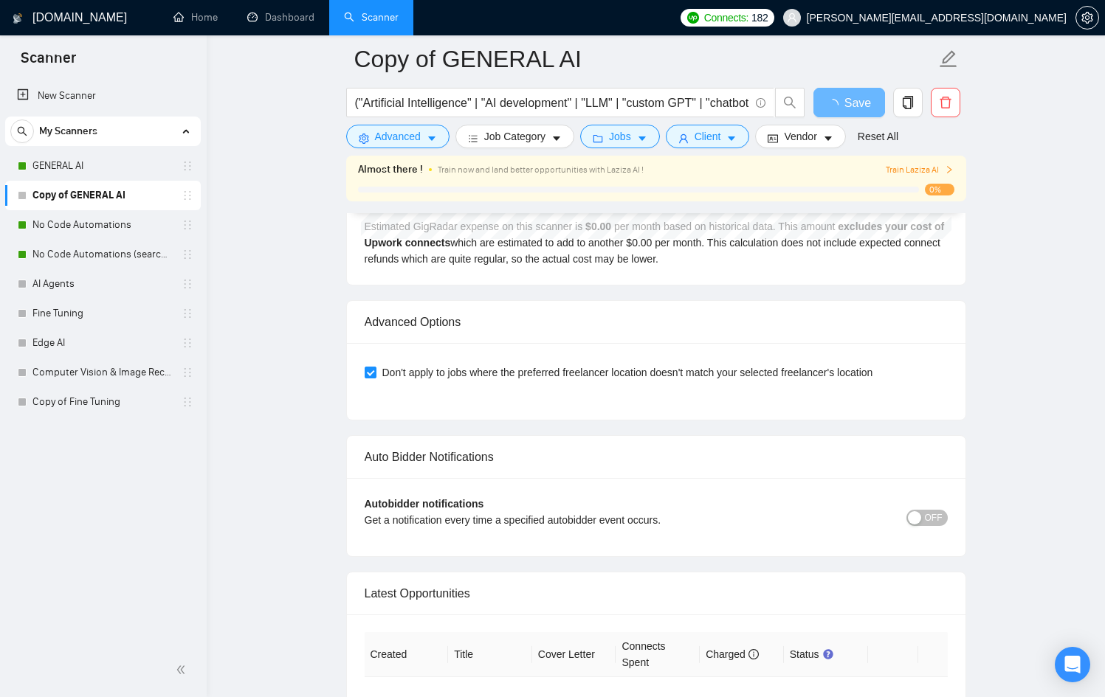
click at [935, 517] on span "OFF" at bounding box center [934, 518] width 18 height 16
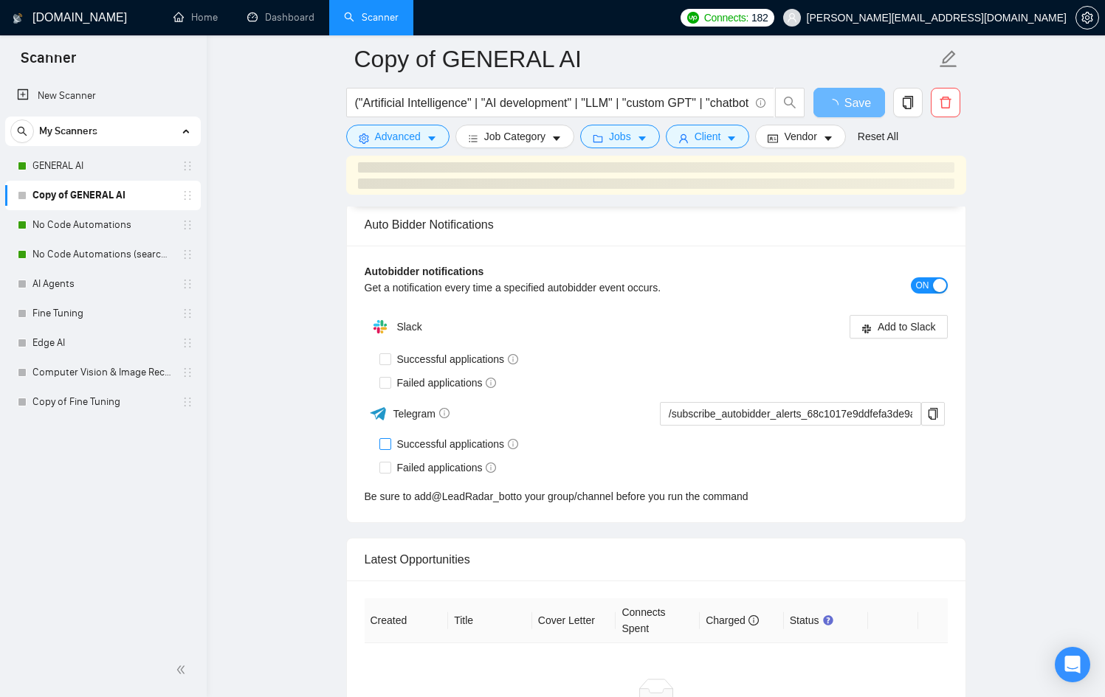
click at [390, 443] on span at bounding box center [385, 444] width 12 height 12
click at [390, 443] on input "Successful applications" at bounding box center [384, 443] width 10 height 10
checkbox input "true"
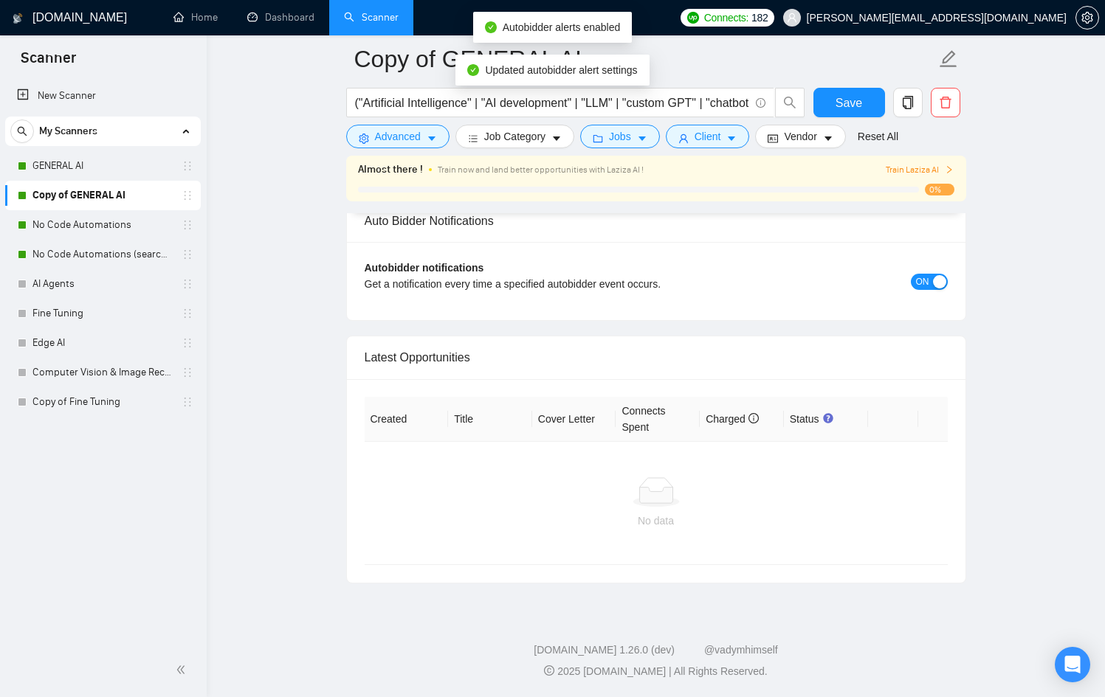
scroll to position [3385, 0]
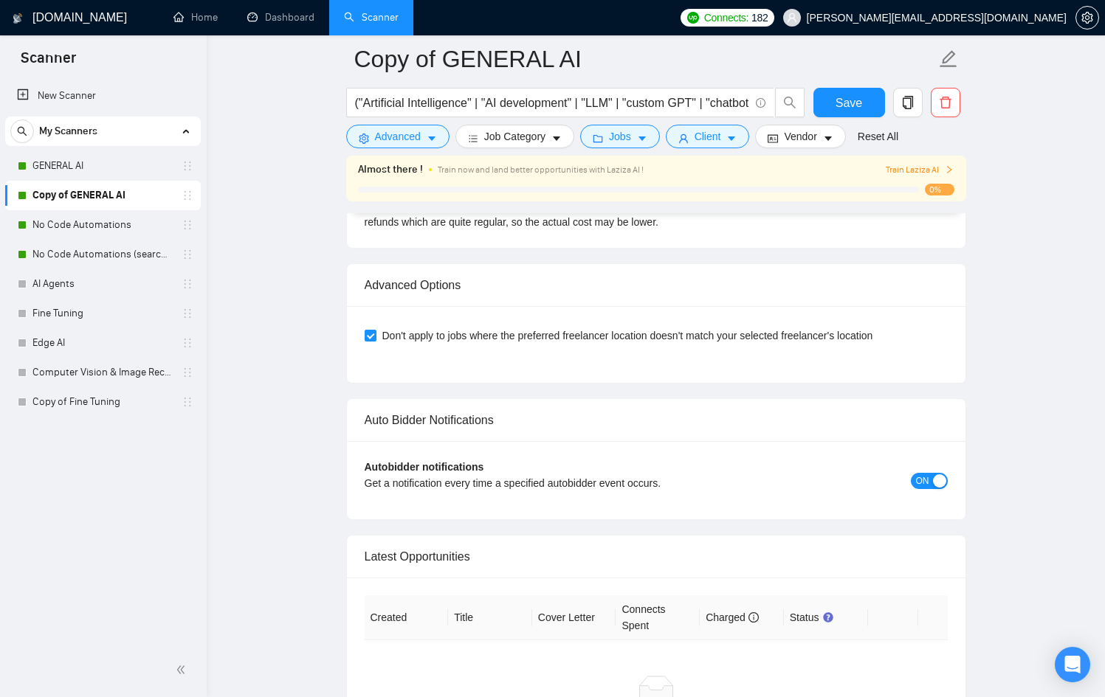
click at [914, 483] on button "ON" at bounding box center [929, 481] width 37 height 16
click at [931, 477] on span "OFF" at bounding box center [934, 481] width 18 height 16
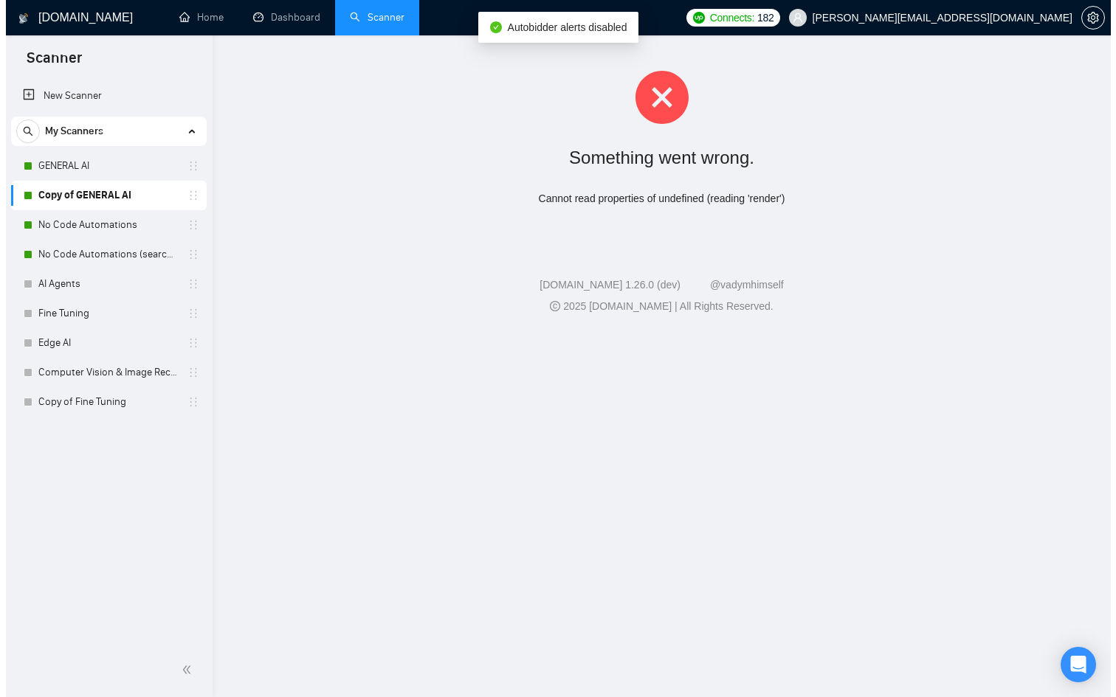
scroll to position [0, 0]
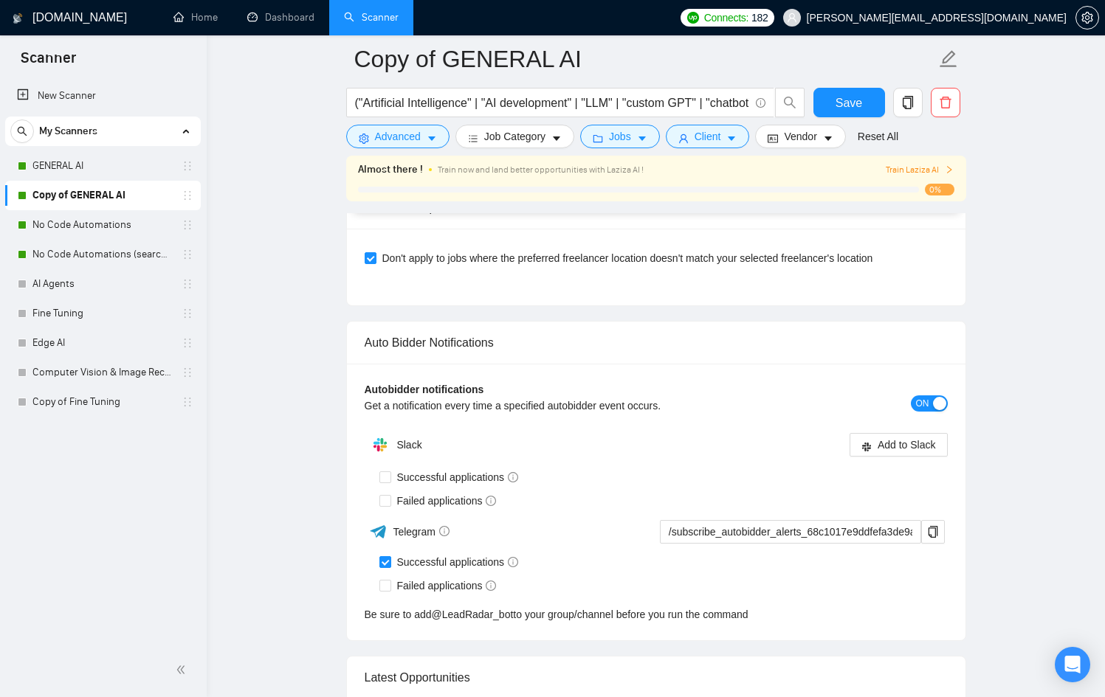
scroll to position [3466, 0]
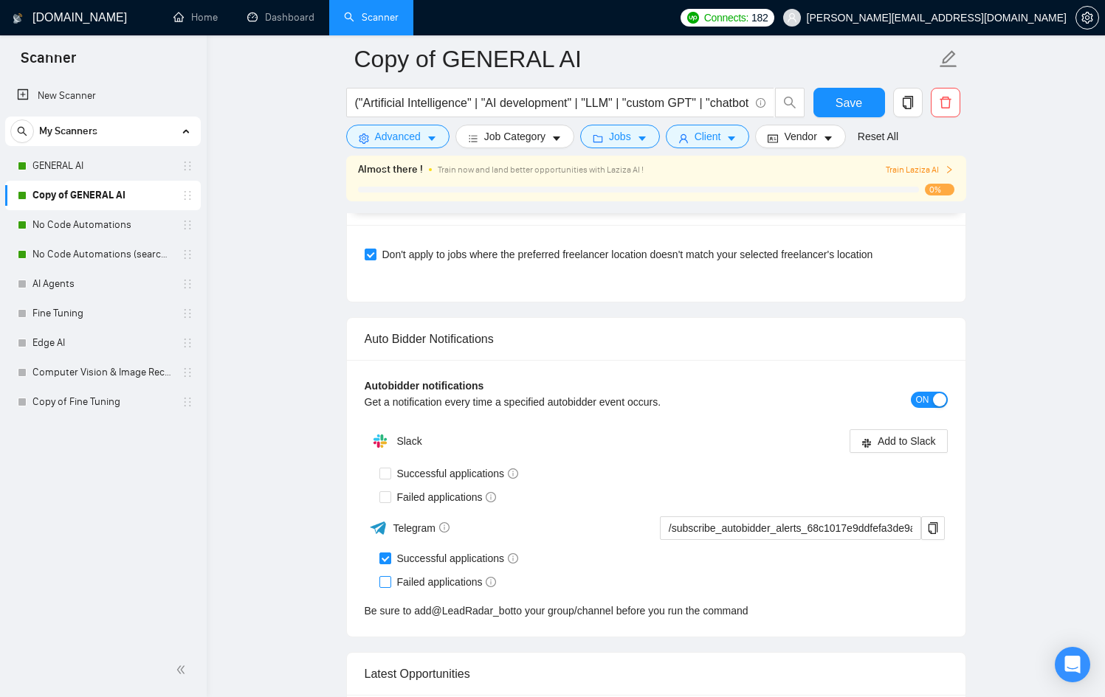
click at [427, 585] on span "Failed applications" at bounding box center [446, 582] width 111 height 16
click at [390, 585] on input "Failed applications" at bounding box center [384, 581] width 10 height 10
checkbox input "true"
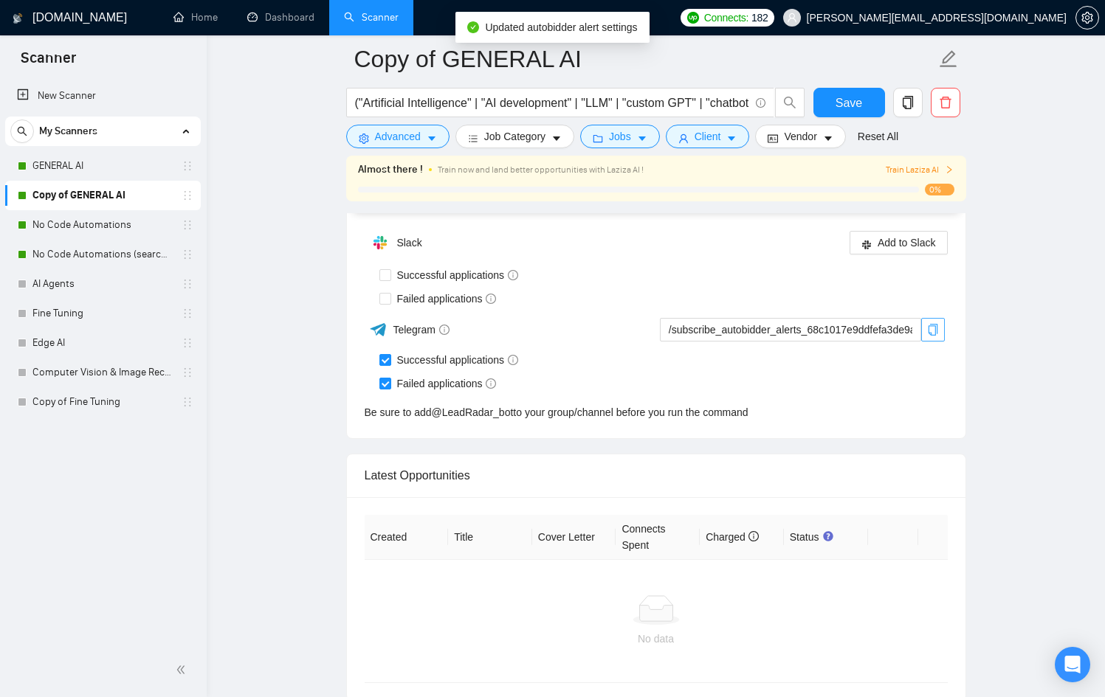
click at [936, 530] on th at bounding box center [933, 537] width 30 height 45
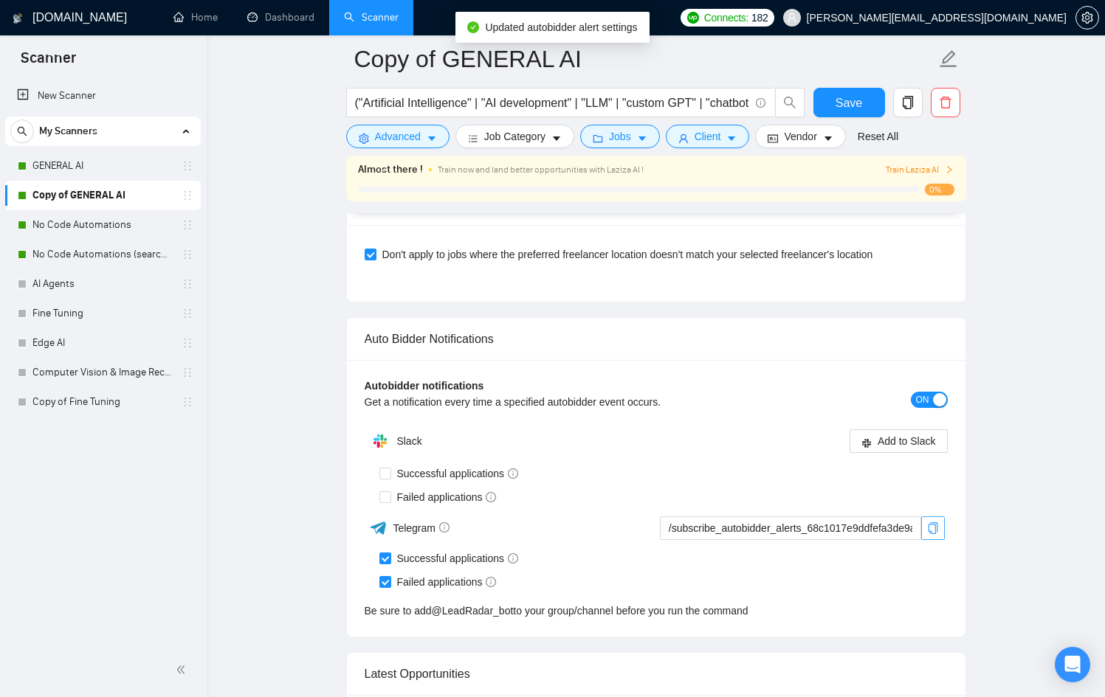
click at [935, 529] on icon "copy" at bounding box center [933, 529] width 12 height 12
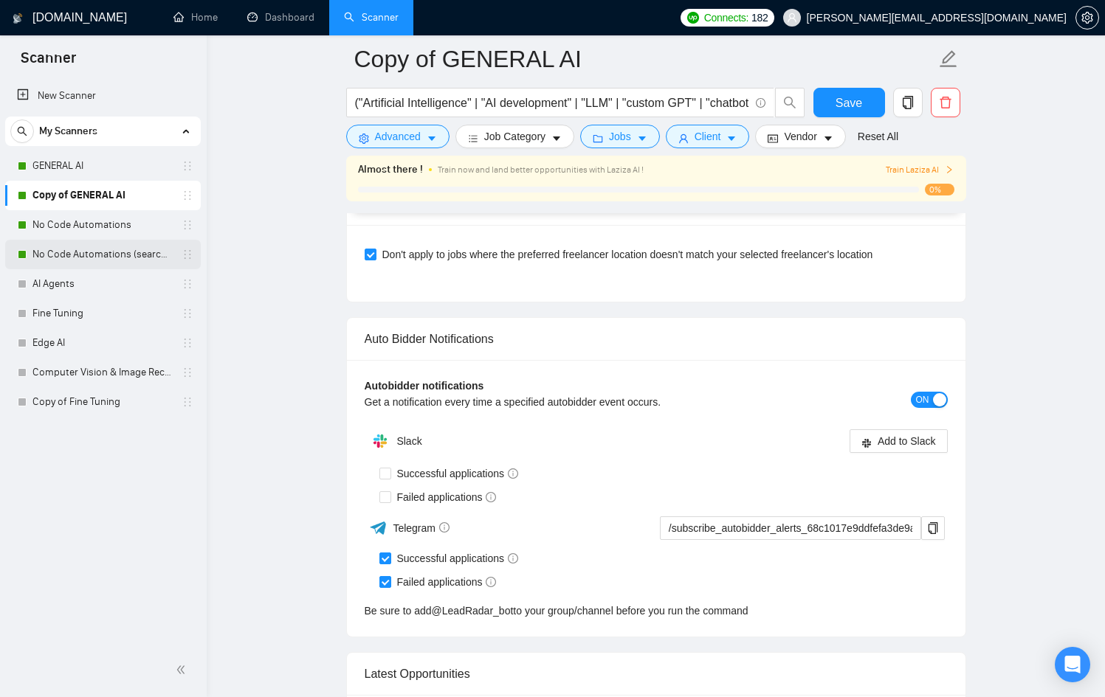
click at [133, 253] on link "No Code Automations (search only in Tites)" at bounding box center [102, 255] width 140 height 30
click at [836, 106] on span "Save" at bounding box center [848, 103] width 27 height 18
click at [95, 248] on link "No Code Automations (search only in Tites)" at bounding box center [102, 255] width 140 height 30
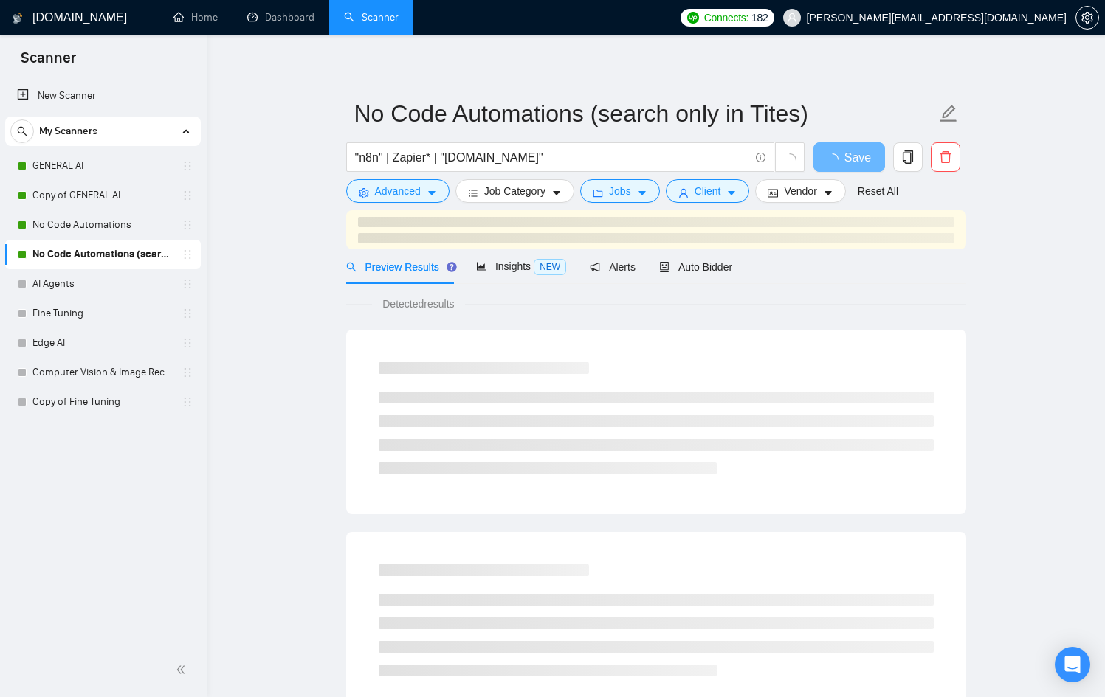
scroll to position [21, 0]
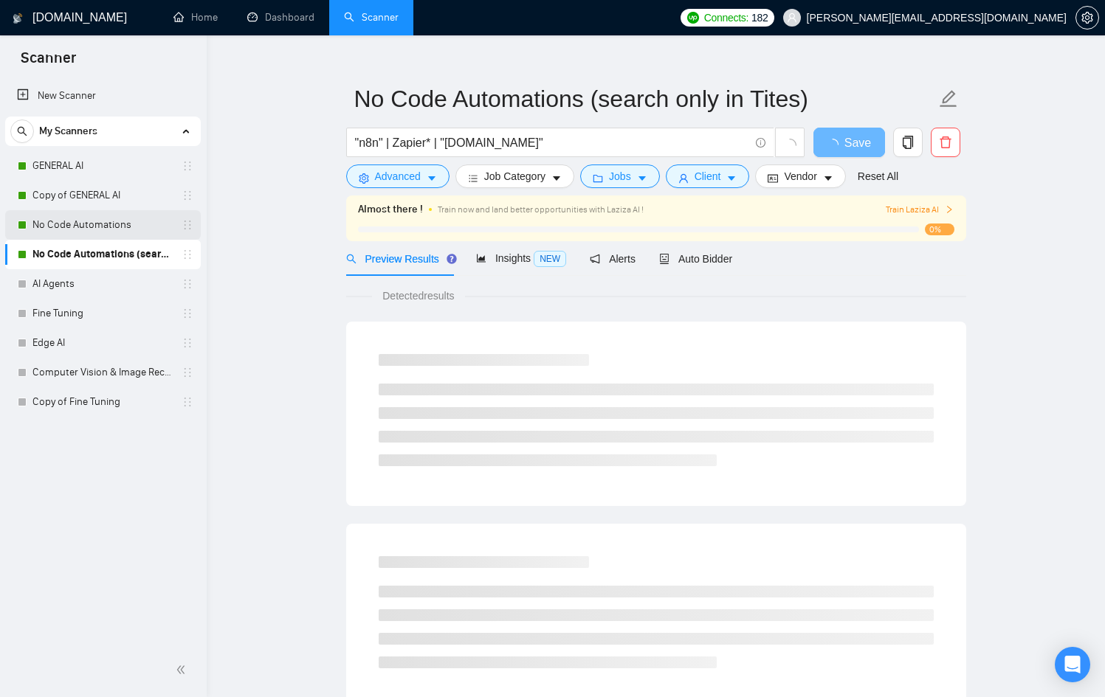
click at [136, 223] on link "No Code Automations" at bounding box center [102, 225] width 140 height 30
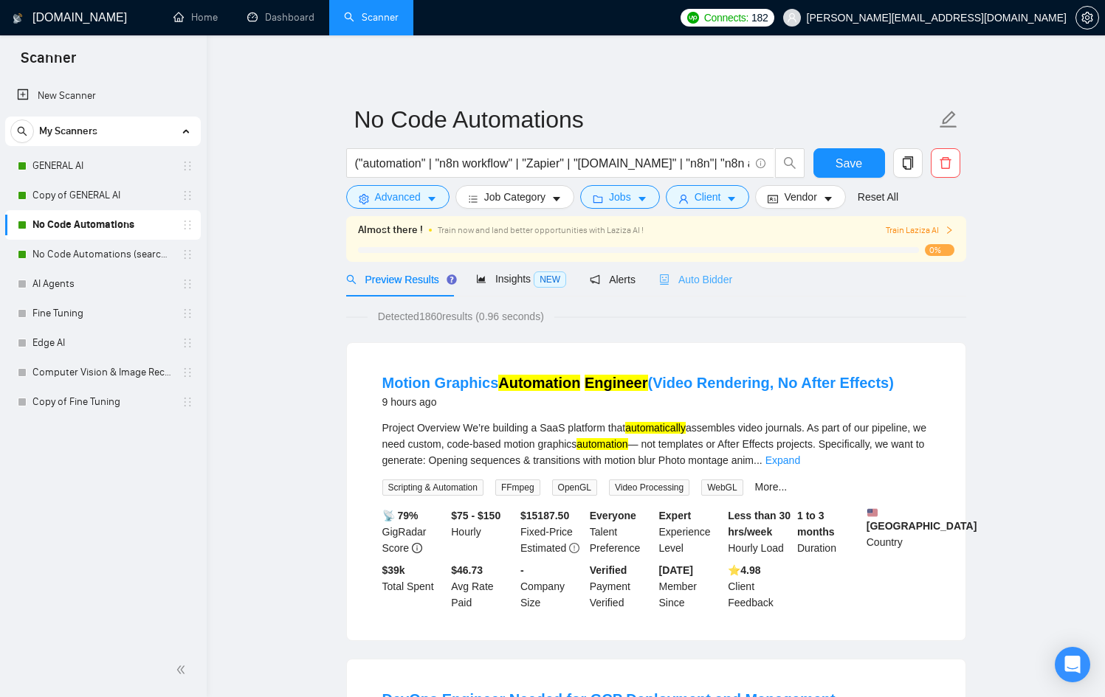
click at [689, 271] on div "Auto Bidder" at bounding box center [695, 279] width 73 height 35
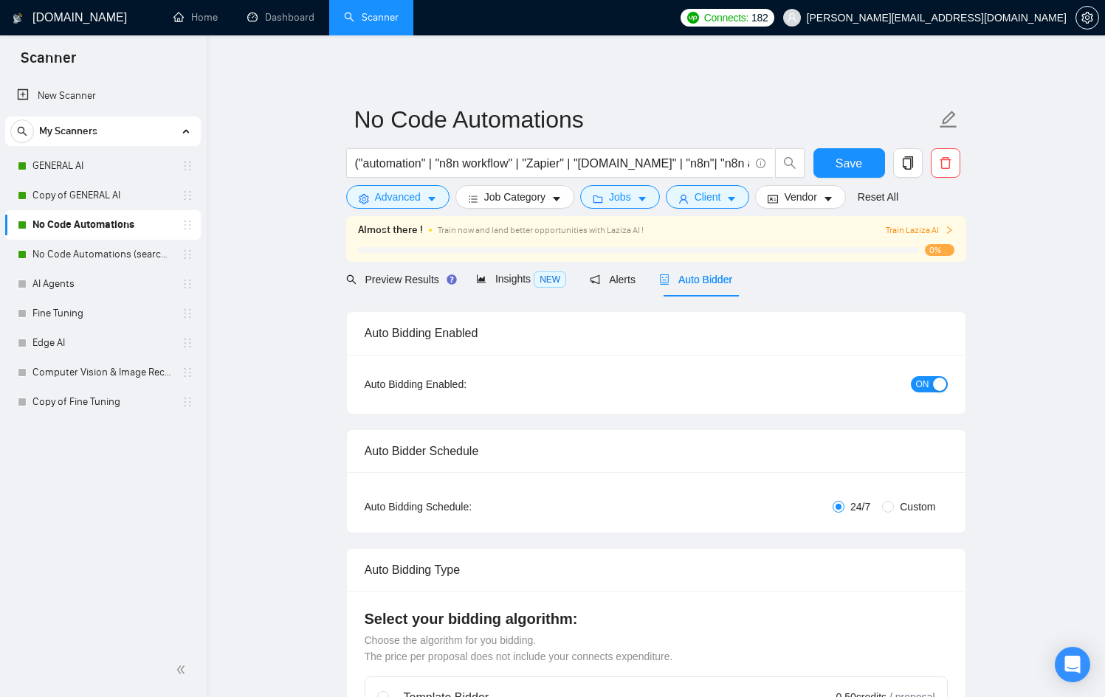
checkbox input "true"
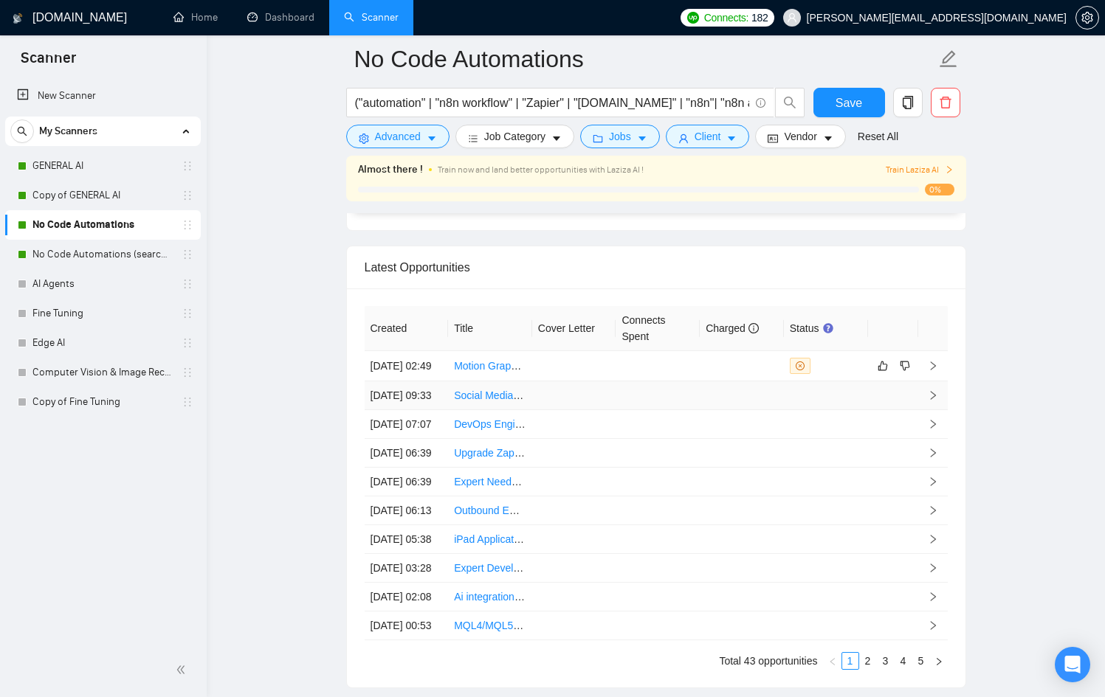
scroll to position [3842, 0]
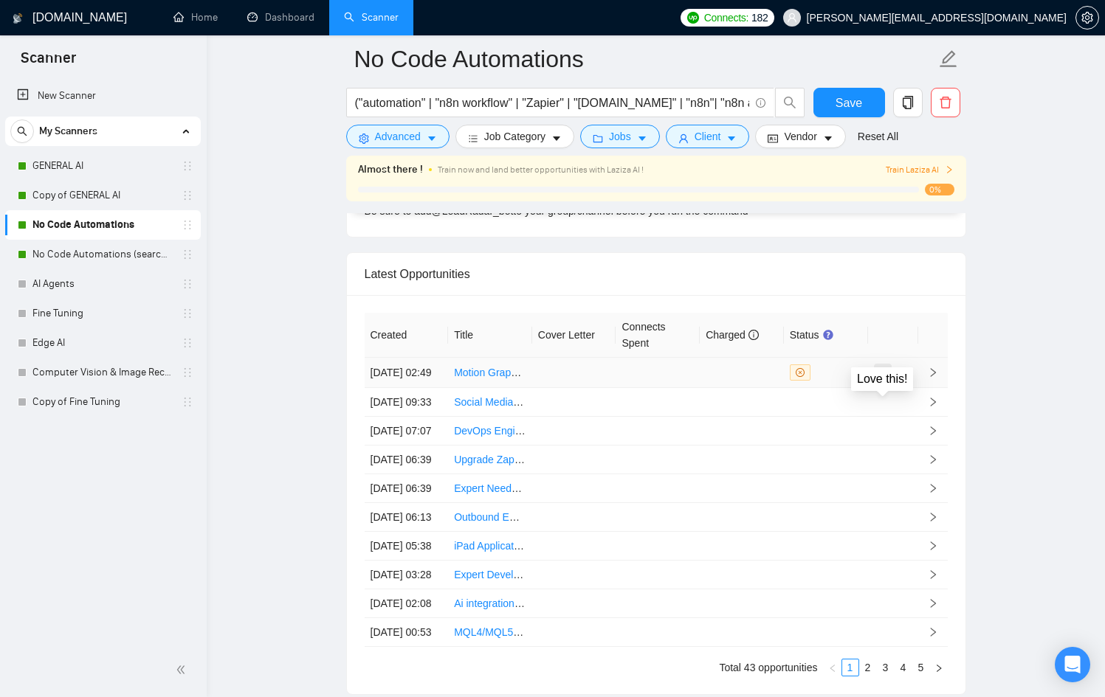
click at [880, 378] on icon "like" at bounding box center [882, 373] width 10 height 10
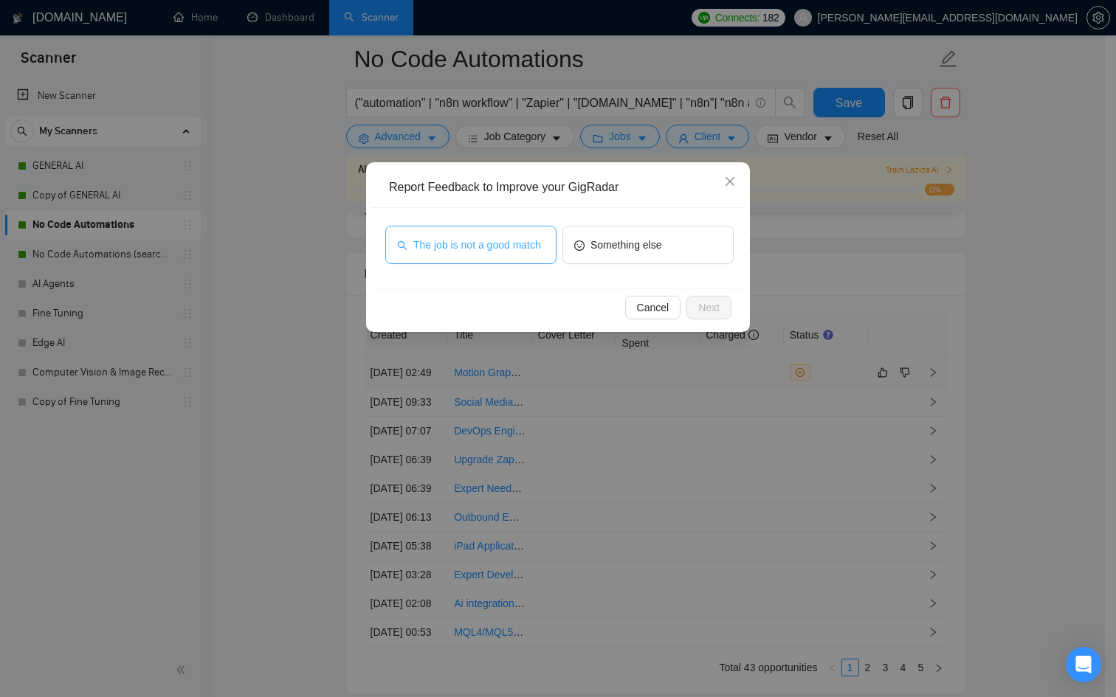
click at [510, 252] on span "The job is not a good match" at bounding box center [477, 245] width 128 height 16
click at [728, 317] on button "Next" at bounding box center [708, 308] width 45 height 24
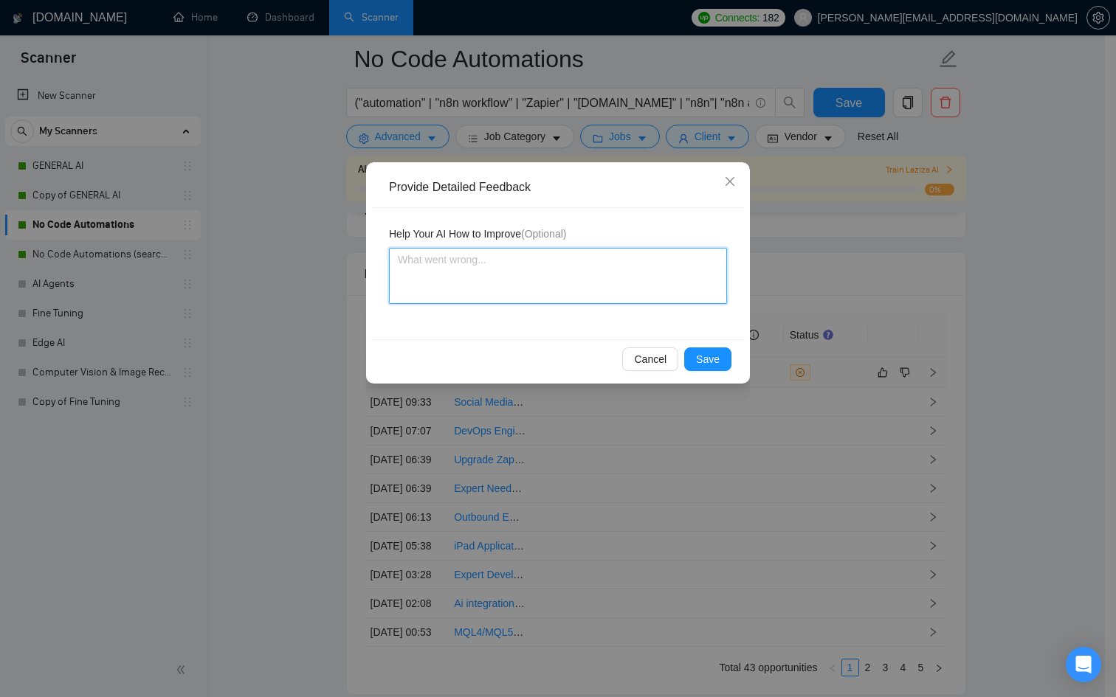
click at [598, 286] on textarea at bounding box center [558, 276] width 338 height 56
click at [709, 365] on span "Save" at bounding box center [708, 359] width 24 height 16
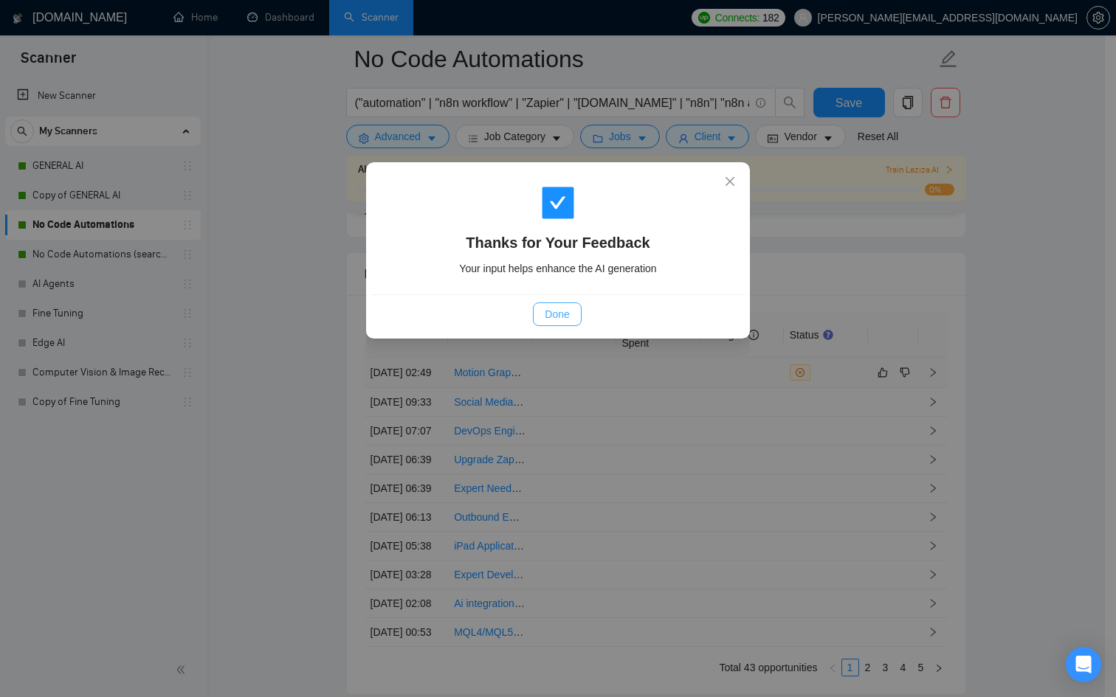
click at [565, 319] on span "Done" at bounding box center [557, 314] width 24 height 16
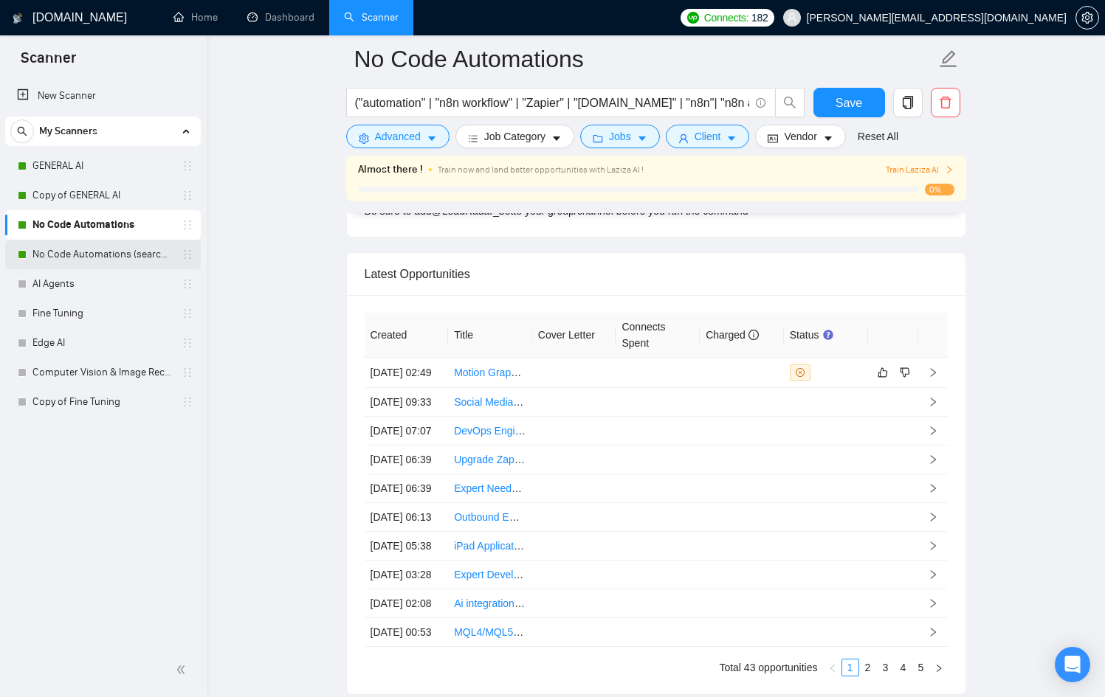
click at [72, 248] on link "No Code Automations (search only in Tites)" at bounding box center [102, 255] width 140 height 30
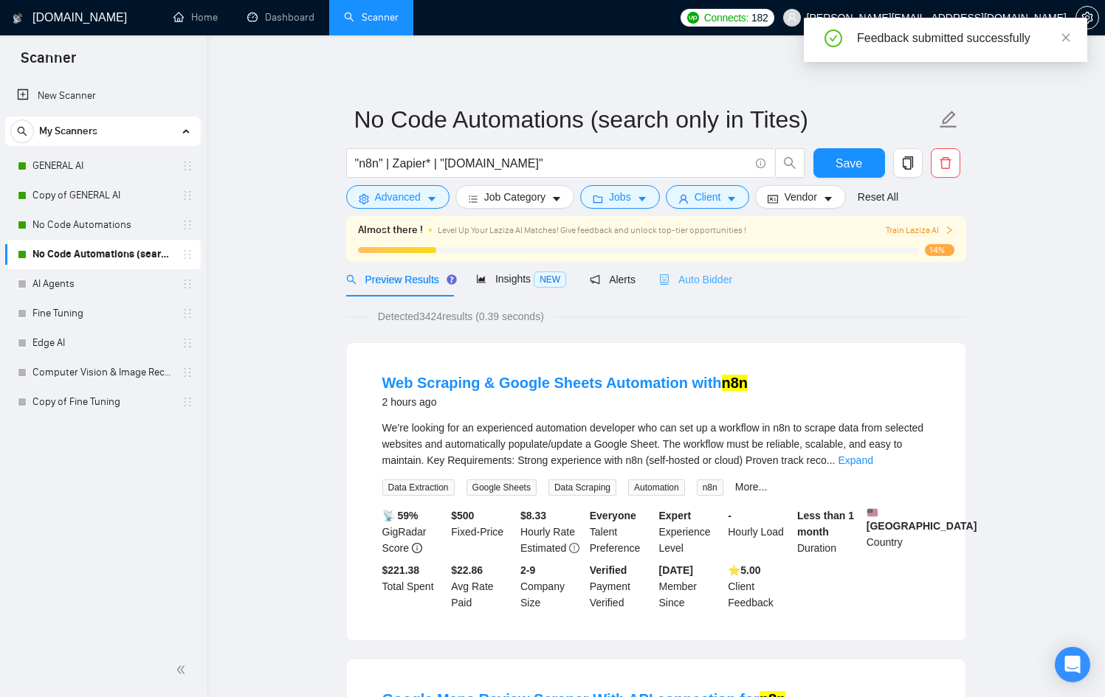
click at [714, 288] on div "Auto Bidder" at bounding box center [695, 279] width 73 height 35
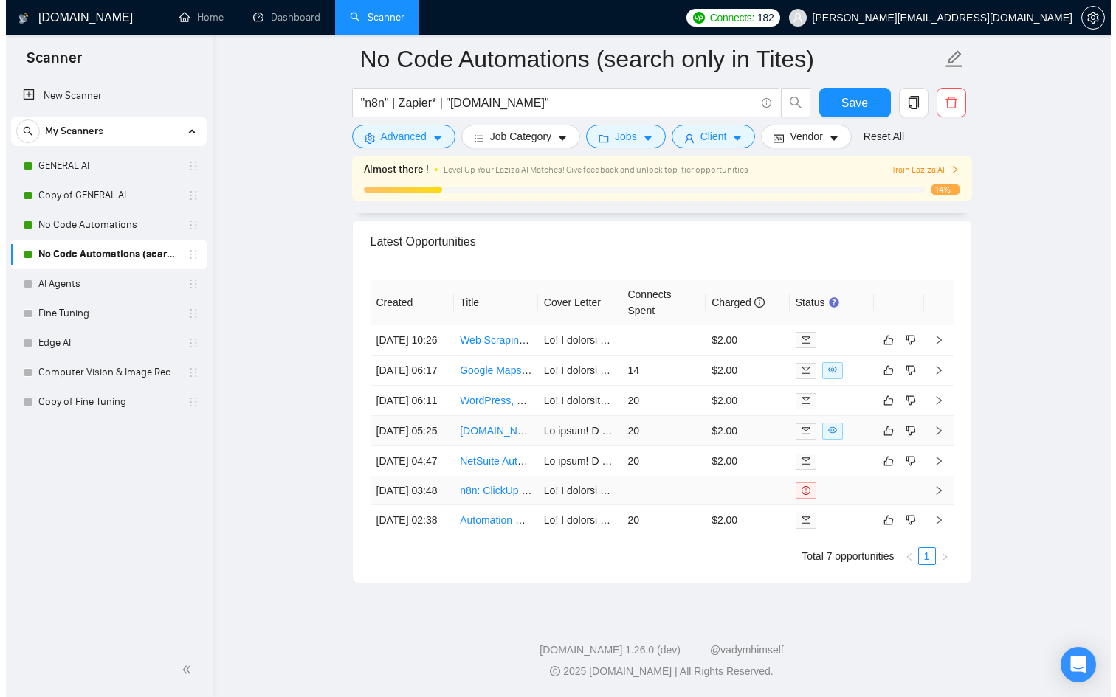
scroll to position [3742, 0]
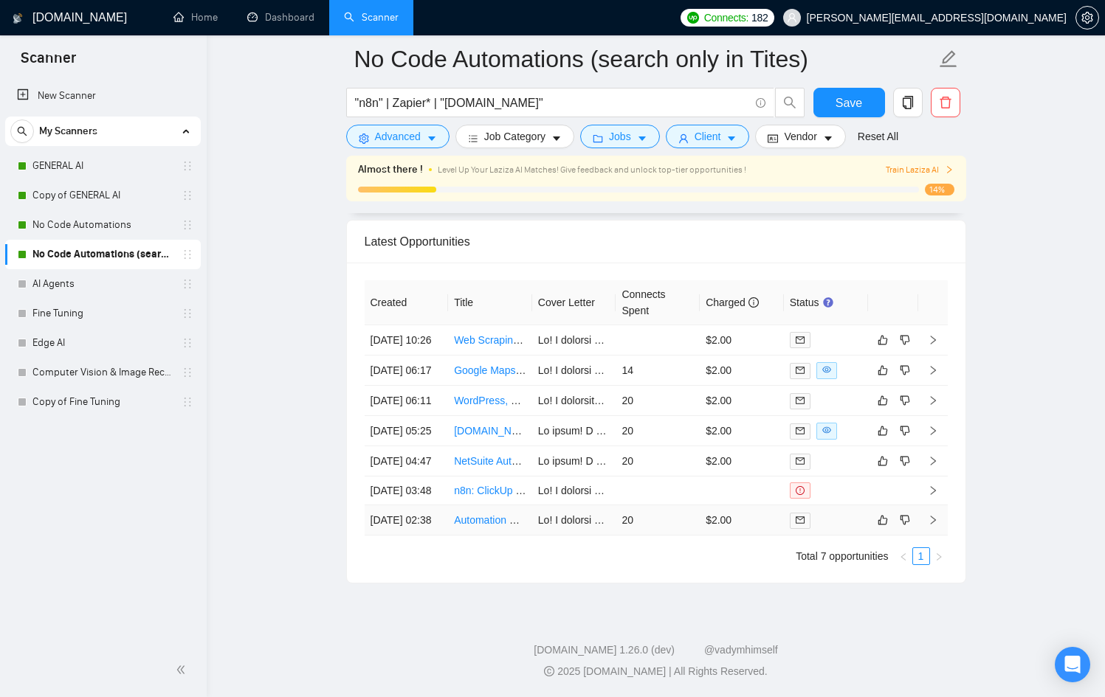
click at [829, 529] on div at bounding box center [826, 520] width 72 height 17
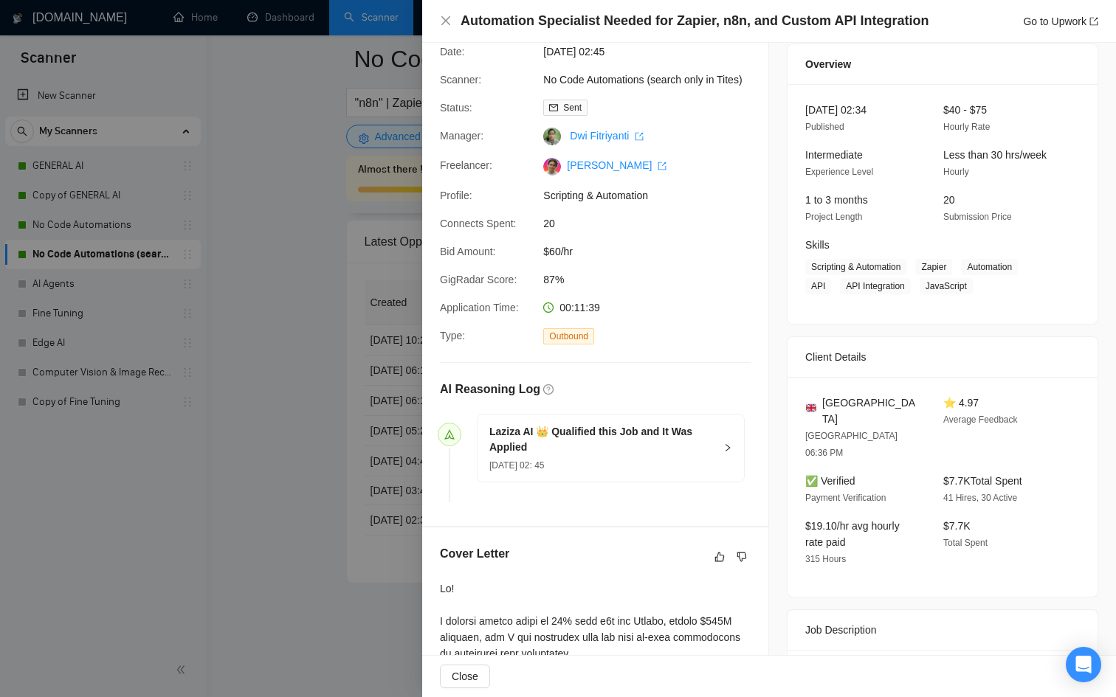
scroll to position [51, 0]
click at [386, 511] on div at bounding box center [558, 348] width 1116 height 697
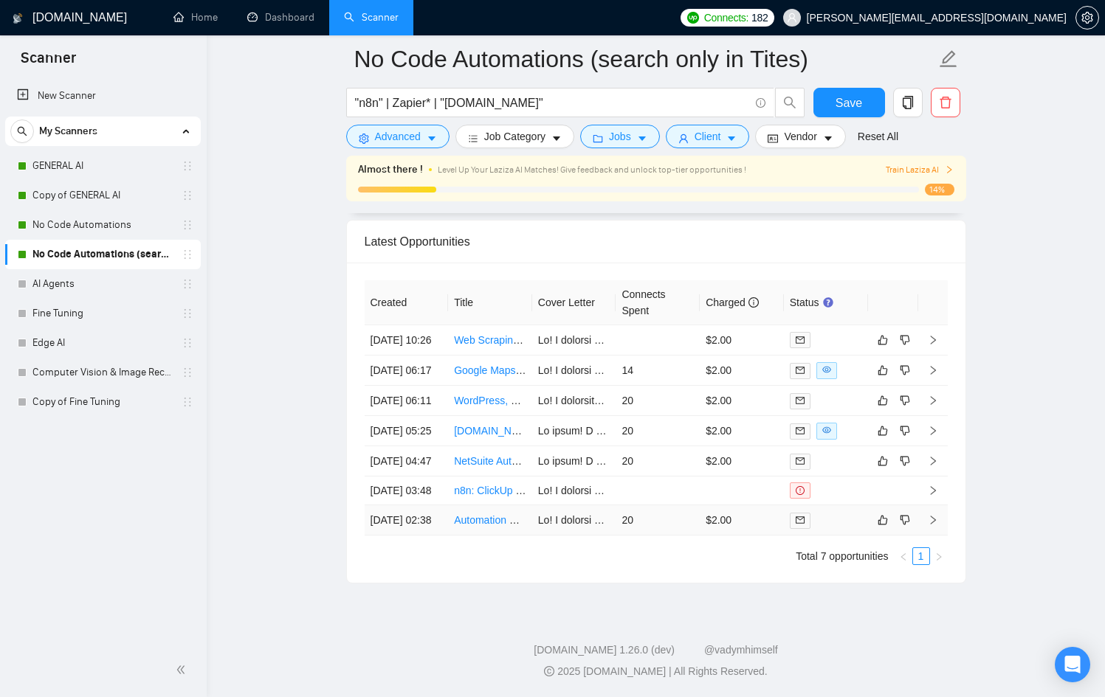
click at [493, 526] on link "Automation Specialist Needed for Zapier, n8n, and Custom API Integration" at bounding box center [624, 520] width 340 height 12
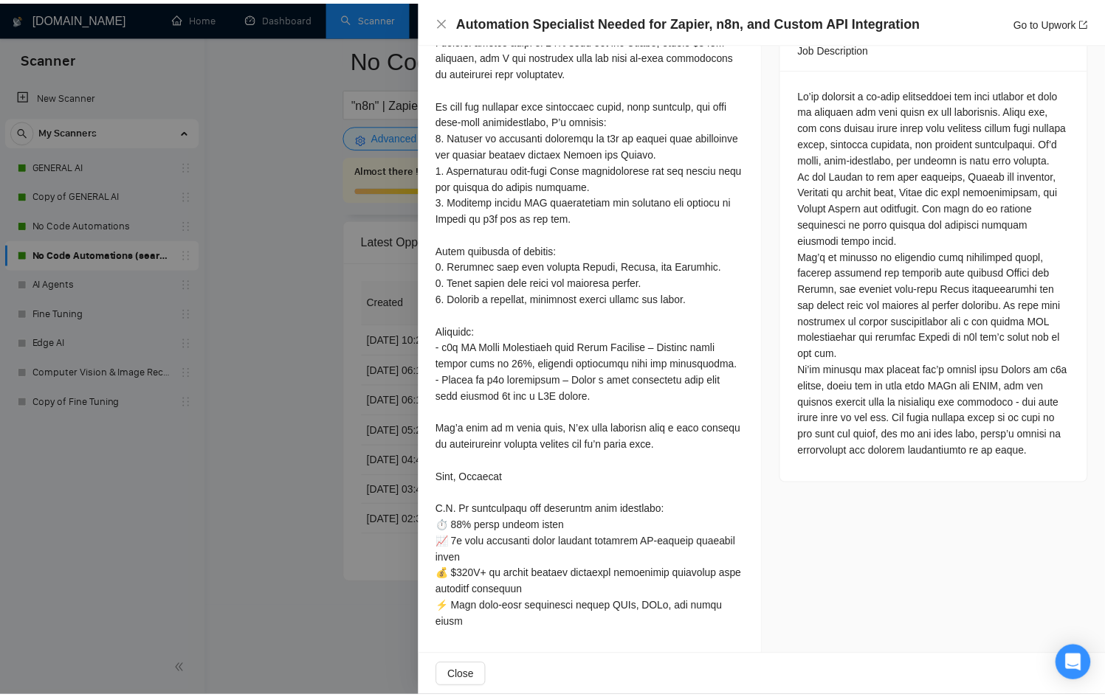
scroll to position [641, 0]
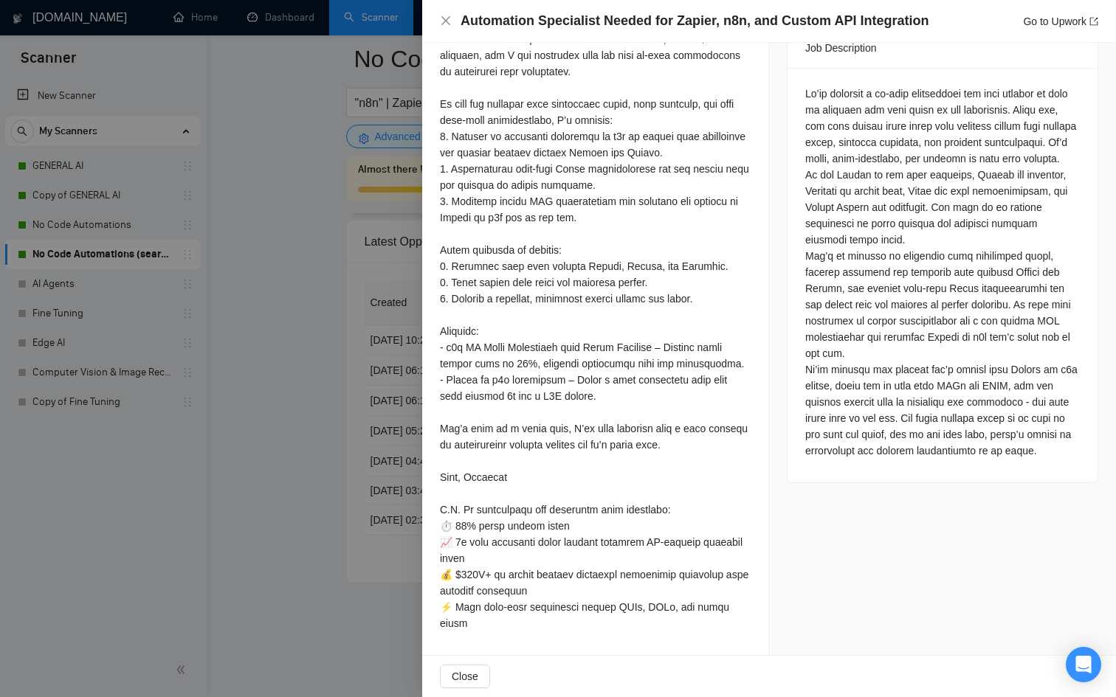
click at [386, 576] on div at bounding box center [558, 348] width 1116 height 697
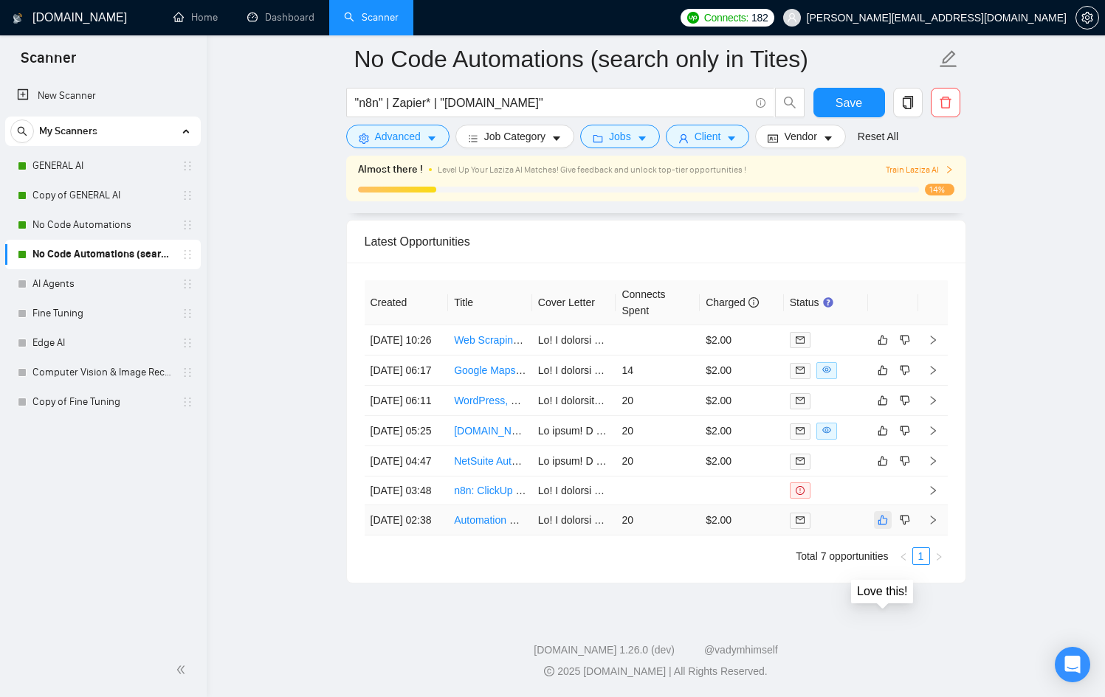
click at [883, 526] on icon "like" at bounding box center [882, 520] width 10 height 12
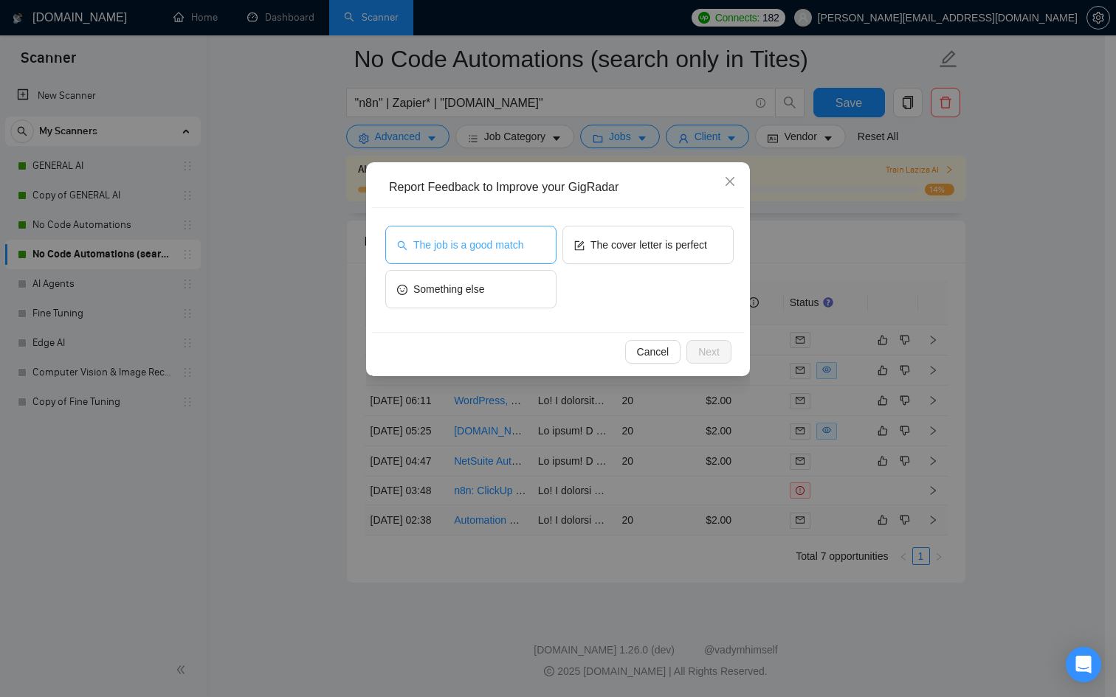
click at [523, 249] on span "The job is a good match" at bounding box center [468, 245] width 110 height 16
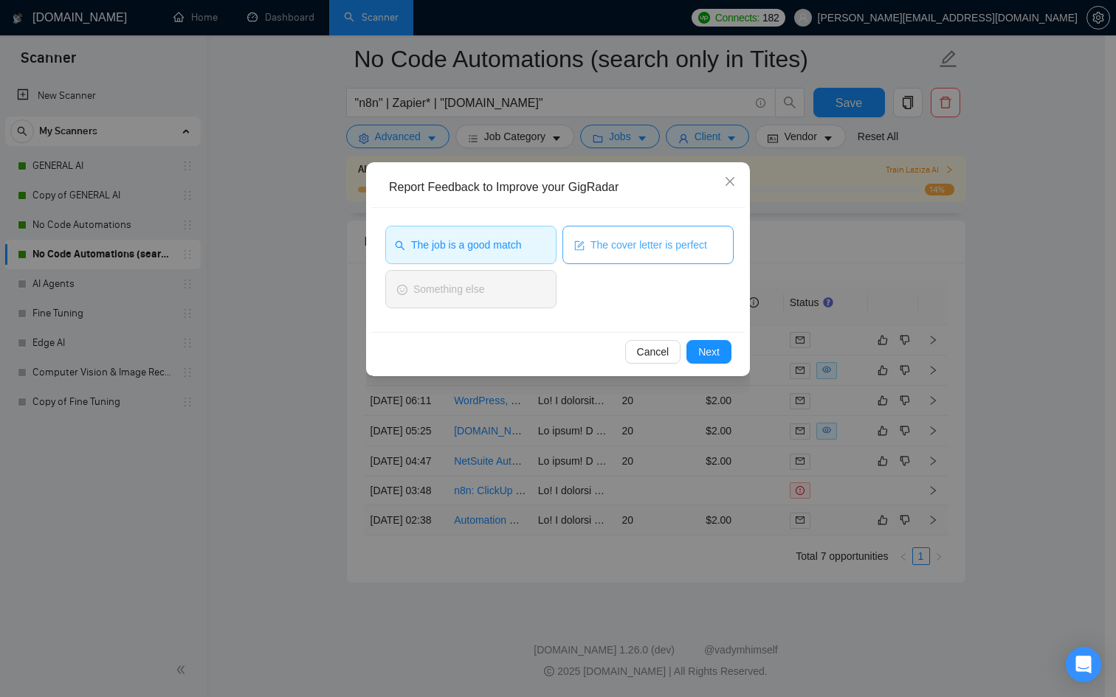
click at [593, 251] on span "The cover letter is perfect" at bounding box center [648, 245] width 117 height 16
click at [593, 251] on span "The cover letter is perfect" at bounding box center [646, 245] width 117 height 16
click at [710, 357] on span "Next" at bounding box center [708, 352] width 21 height 16
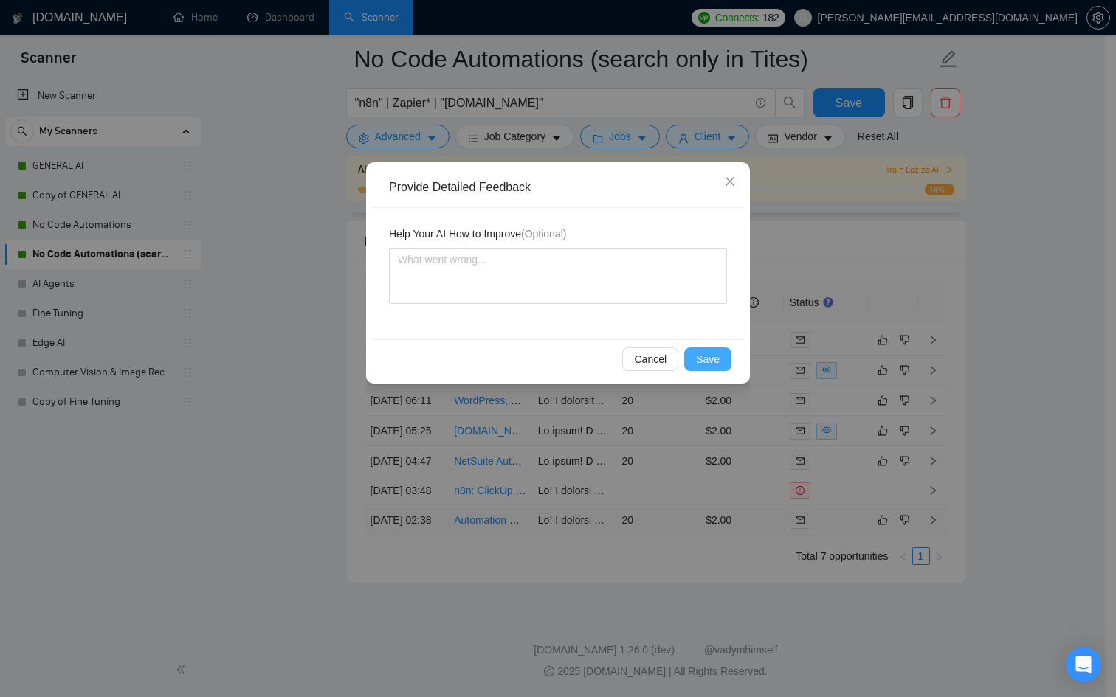
click at [710, 357] on span "Save" at bounding box center [708, 359] width 24 height 16
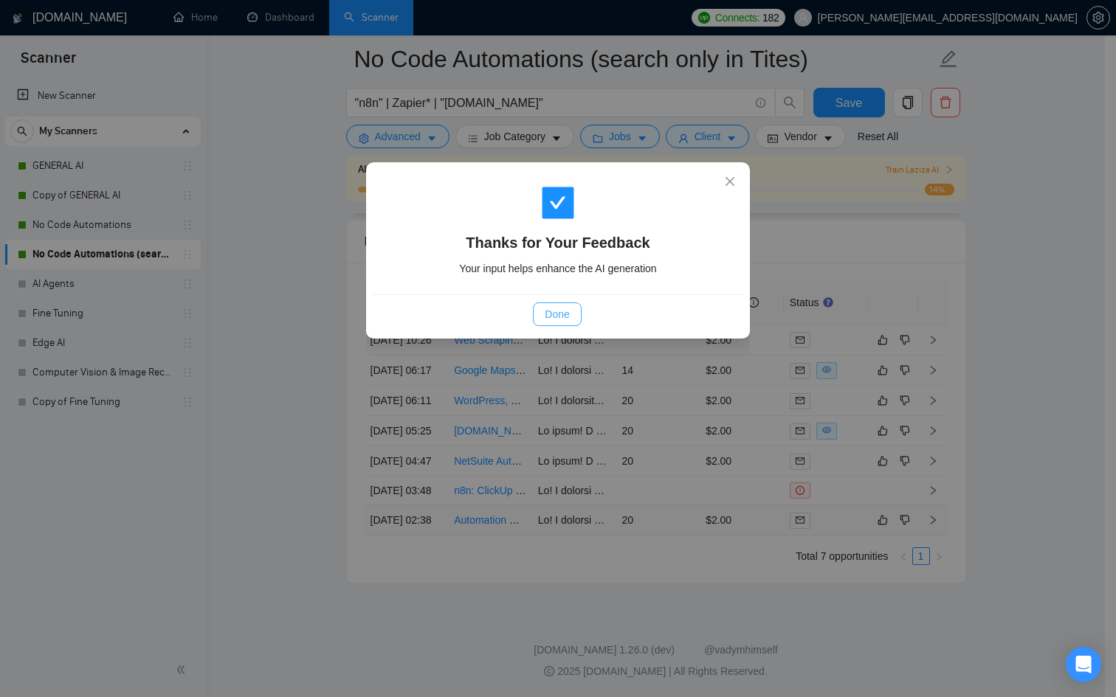
click at [573, 314] on button "Done" at bounding box center [557, 315] width 48 height 24
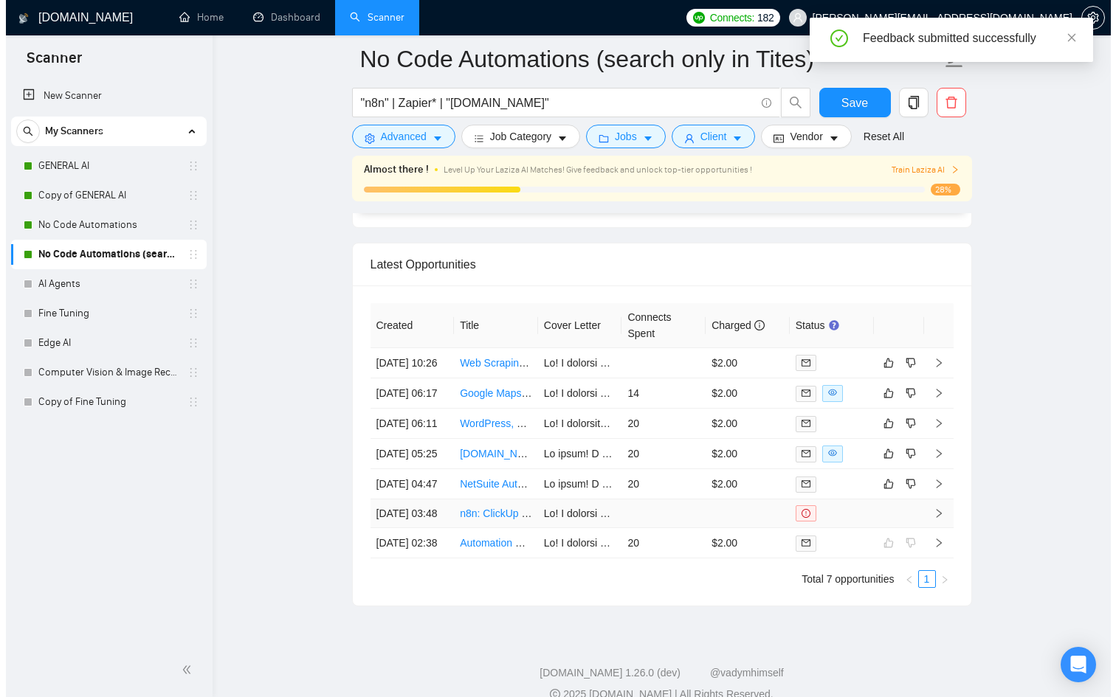
scroll to position [3742, 0]
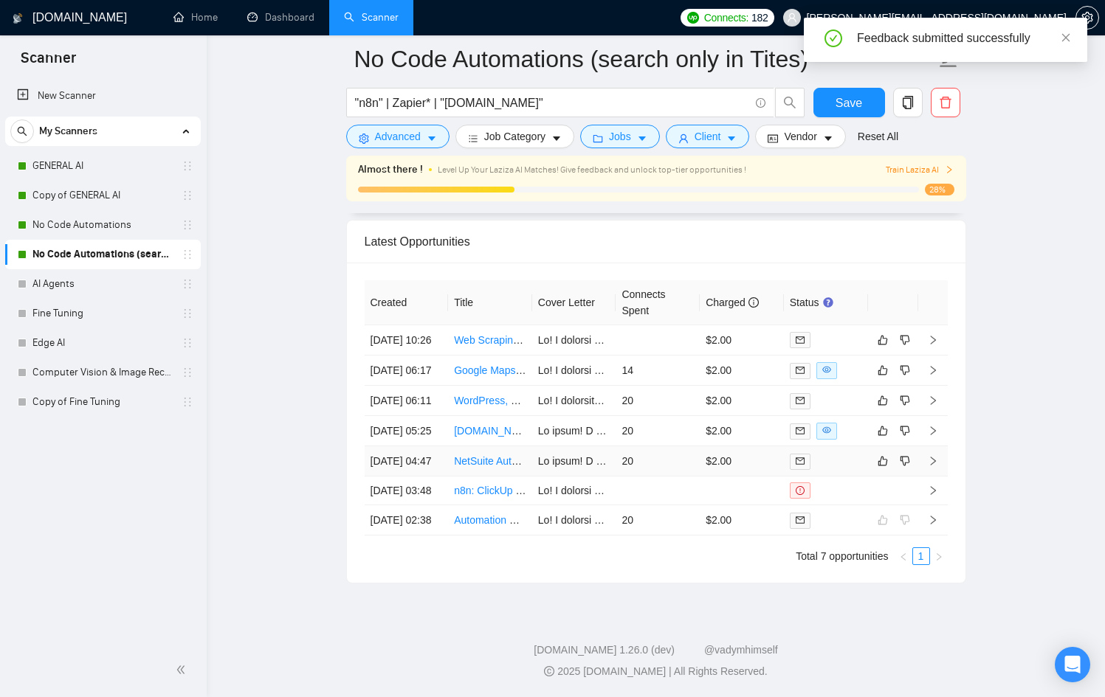
click at [692, 455] on td "20" at bounding box center [658, 461] width 84 height 30
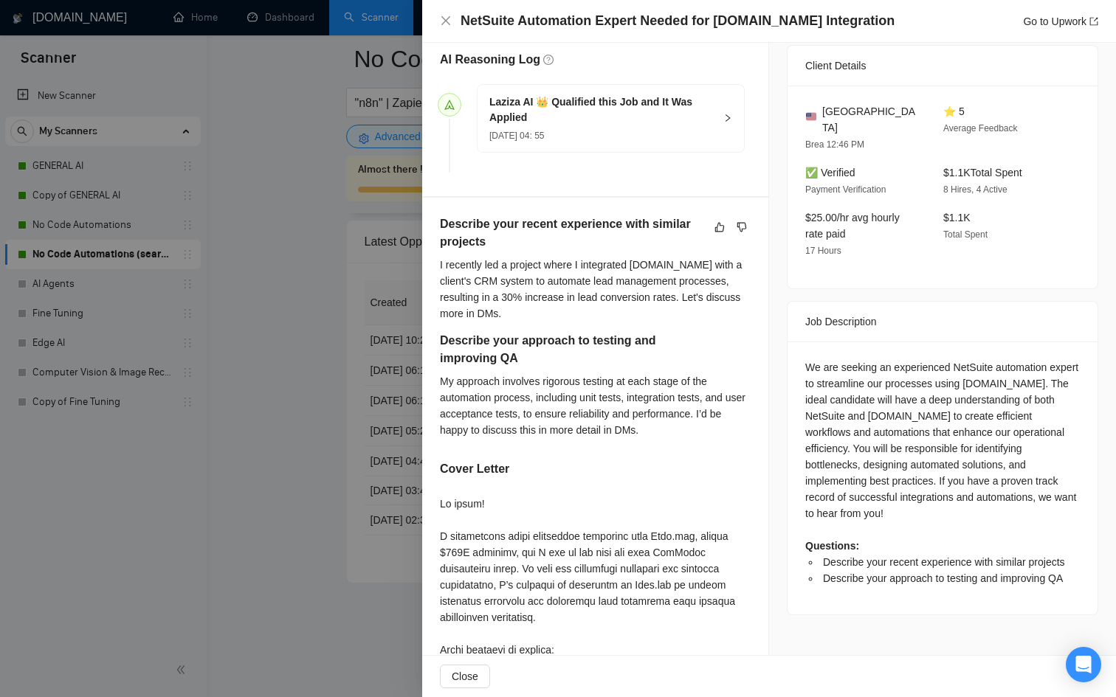
scroll to position [372, 0]
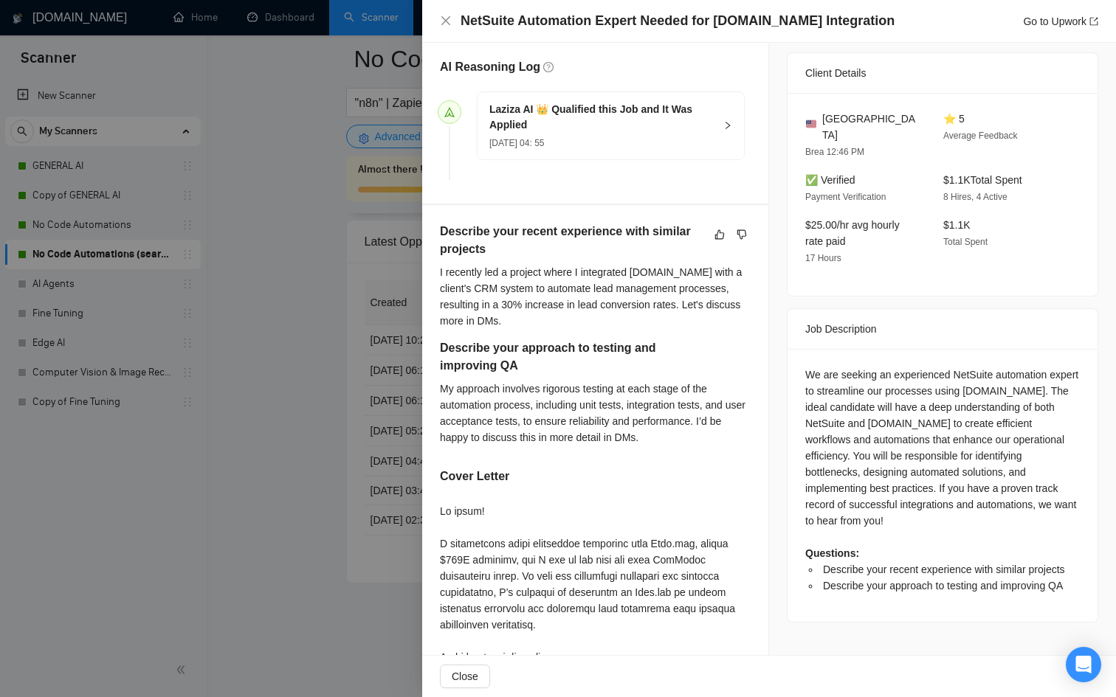
click at [213, 517] on div at bounding box center [558, 348] width 1116 height 697
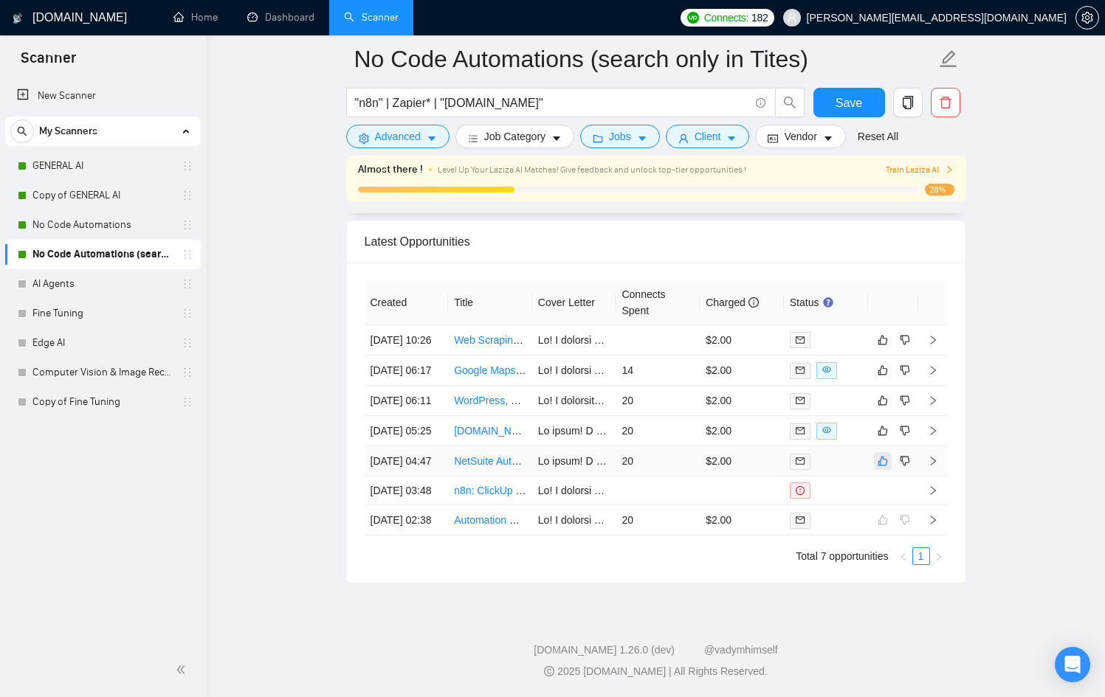
click at [877, 460] on icon "like" at bounding box center [882, 461] width 10 height 12
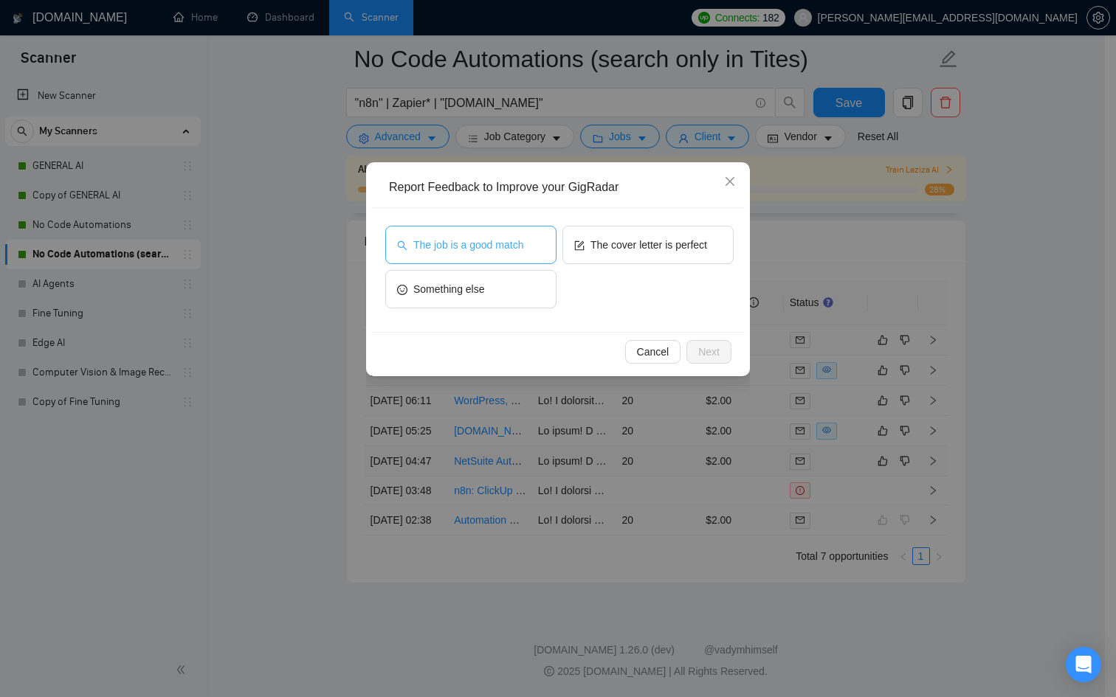
click at [487, 241] on span "The job is a good match" at bounding box center [468, 245] width 110 height 16
click at [716, 358] on span "Next" at bounding box center [708, 352] width 21 height 16
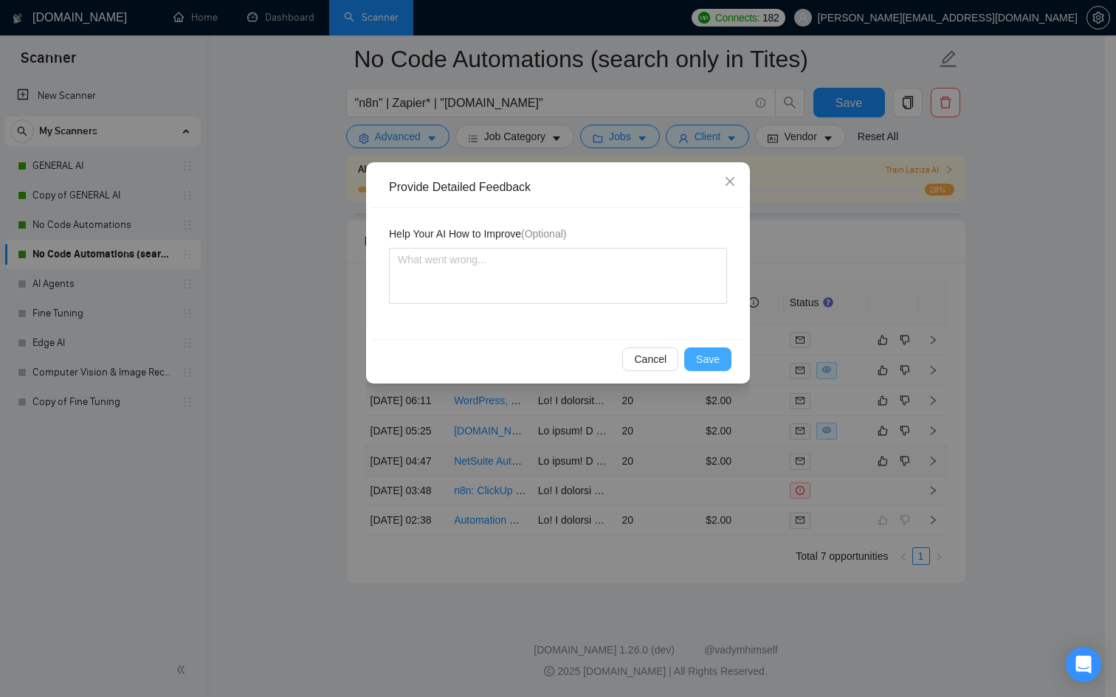
click at [716, 358] on span "Save" at bounding box center [708, 359] width 24 height 16
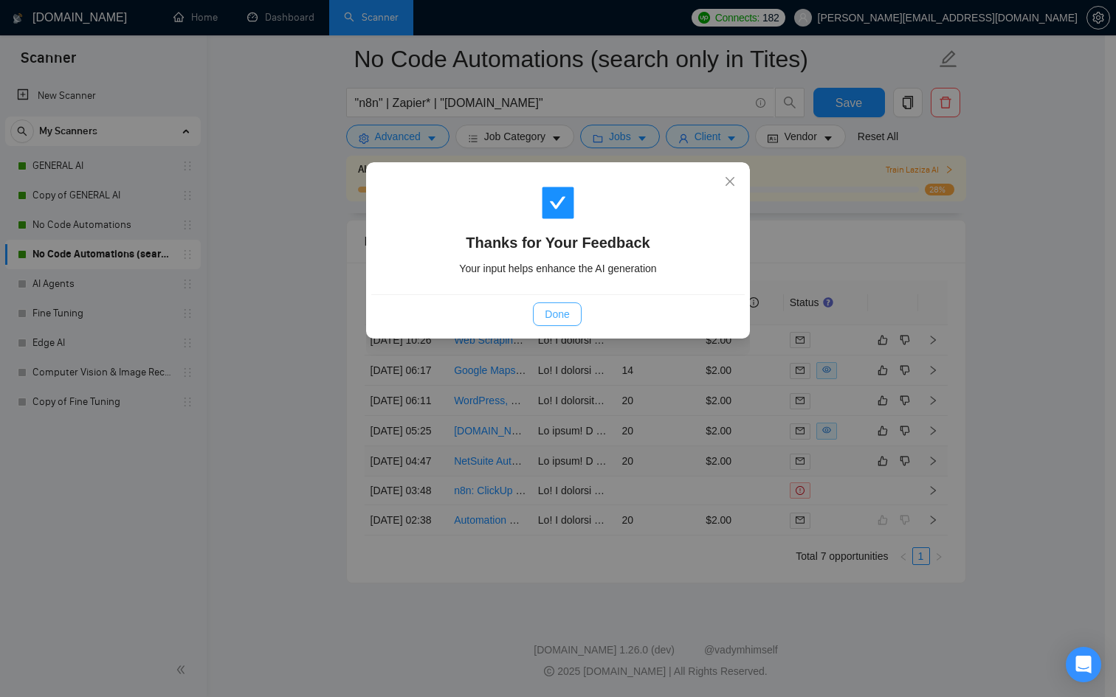
click at [555, 309] on span "Done" at bounding box center [557, 314] width 24 height 16
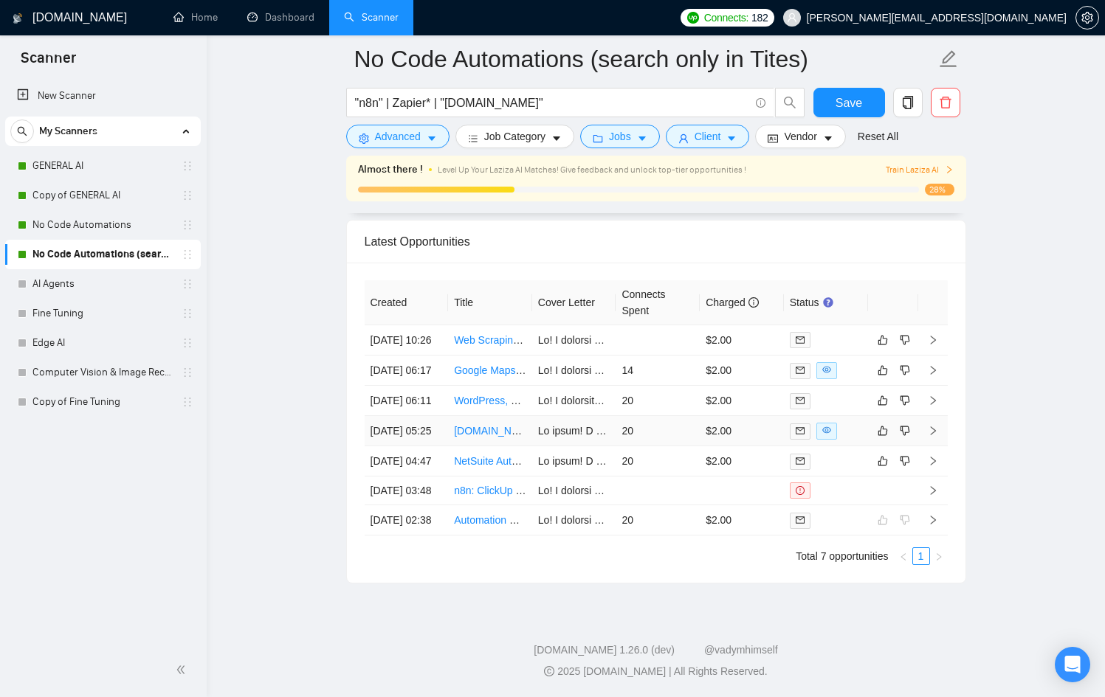
click at [759, 416] on td "$2.00" at bounding box center [742, 431] width 84 height 30
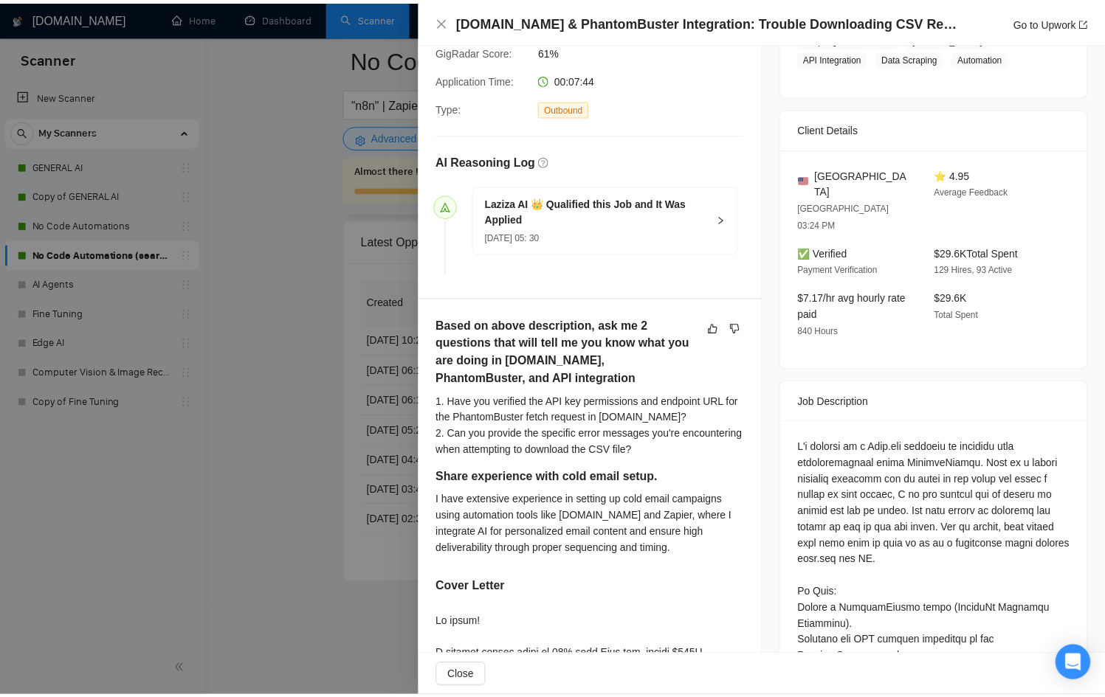
scroll to position [283, 0]
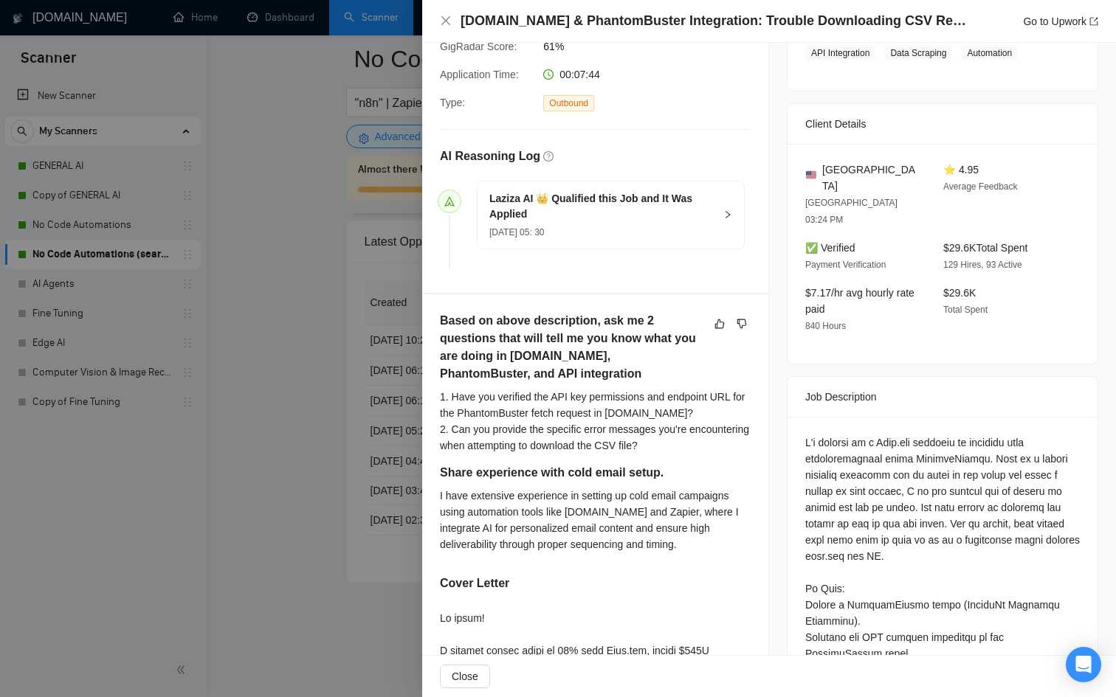
click at [257, 553] on div at bounding box center [558, 348] width 1116 height 697
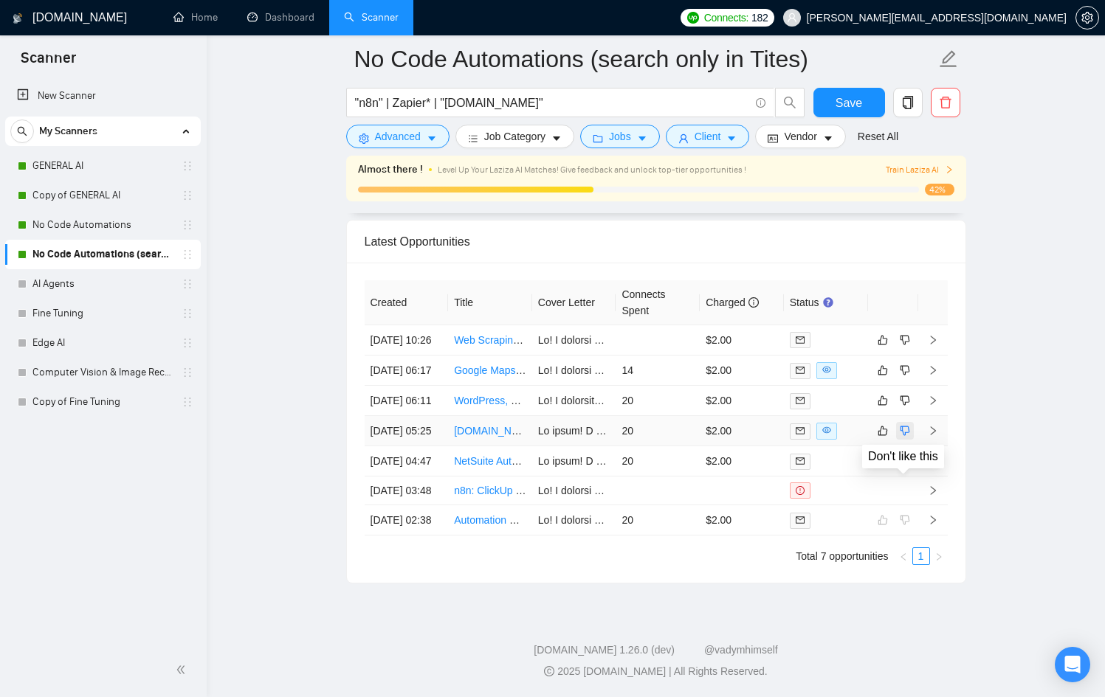
click at [901, 425] on icon "dislike" at bounding box center [905, 431] width 10 height 12
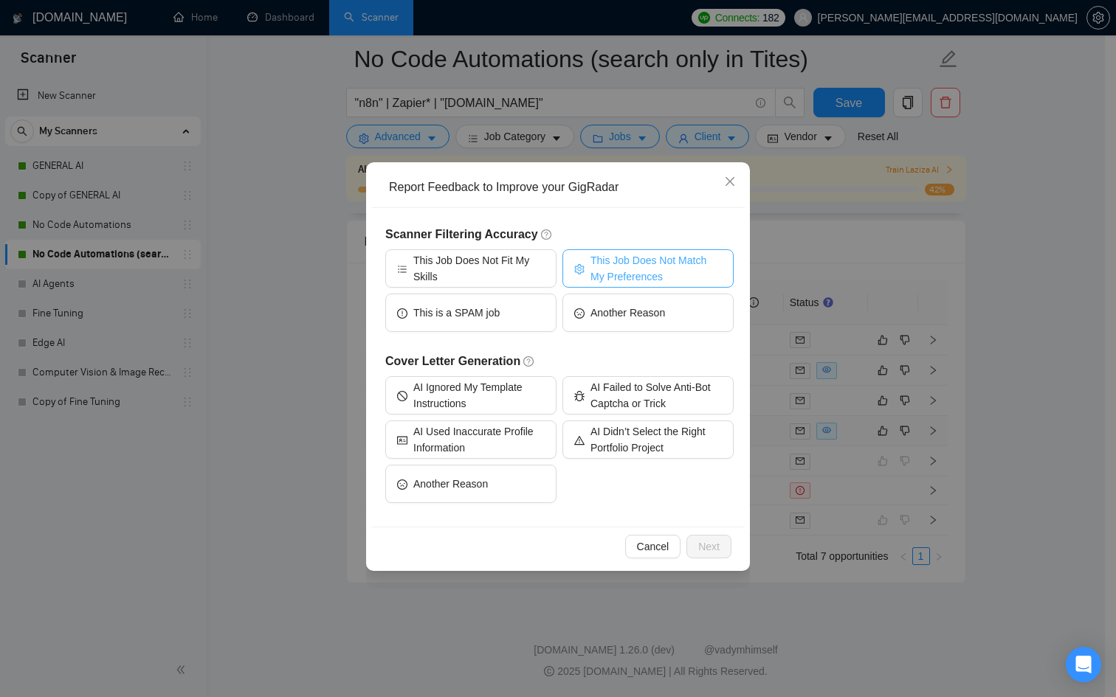
click at [585, 271] on button "This Job Does Not Match My Preferences" at bounding box center [647, 268] width 171 height 38
click at [722, 552] on button "Next" at bounding box center [708, 547] width 45 height 24
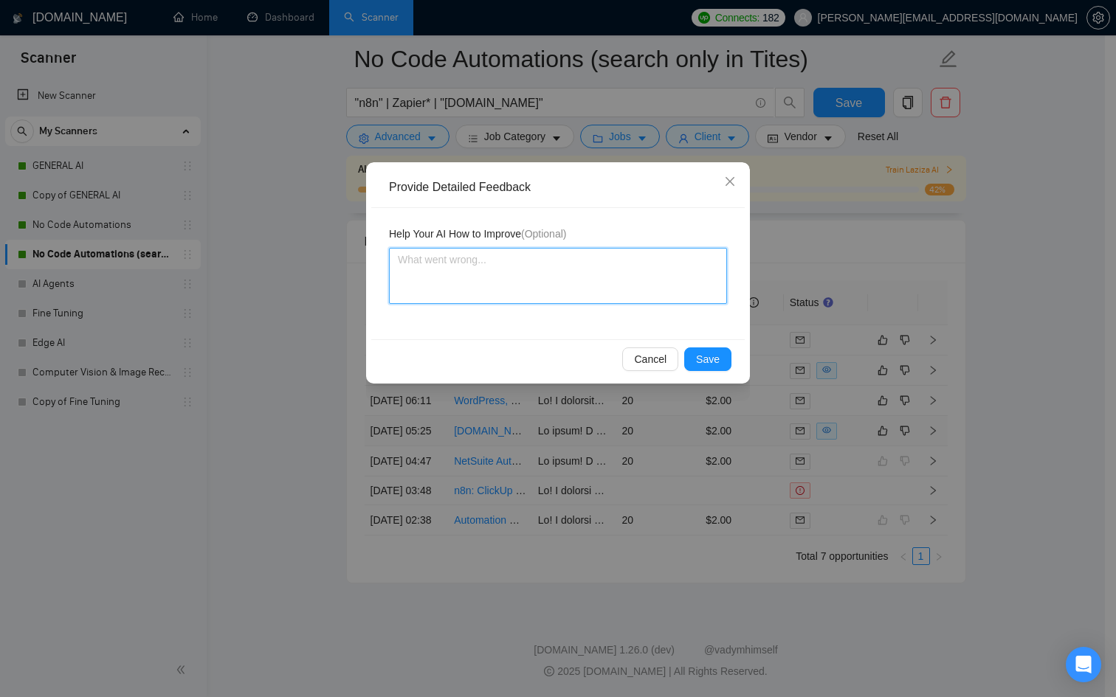
click at [506, 278] on textarea at bounding box center [558, 276] width 338 height 56
type textarea "I"
type textarea "It"
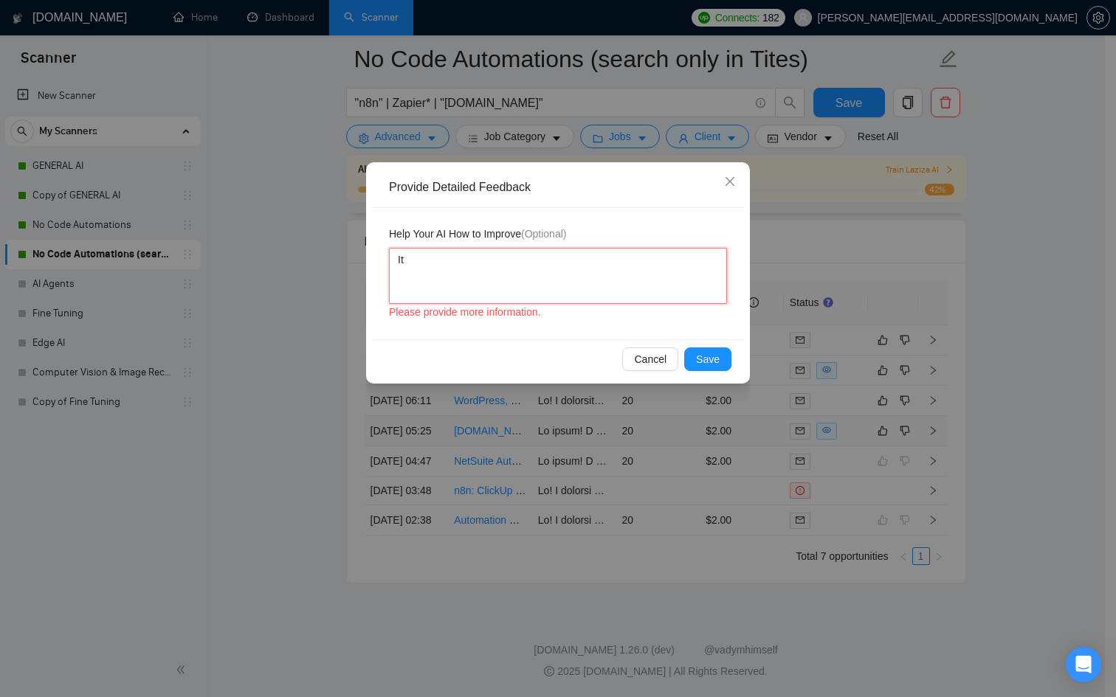
type textarea "It"
type textarea "It d"
type textarea "It do"
type textarea "It doe"
type textarea "It does"
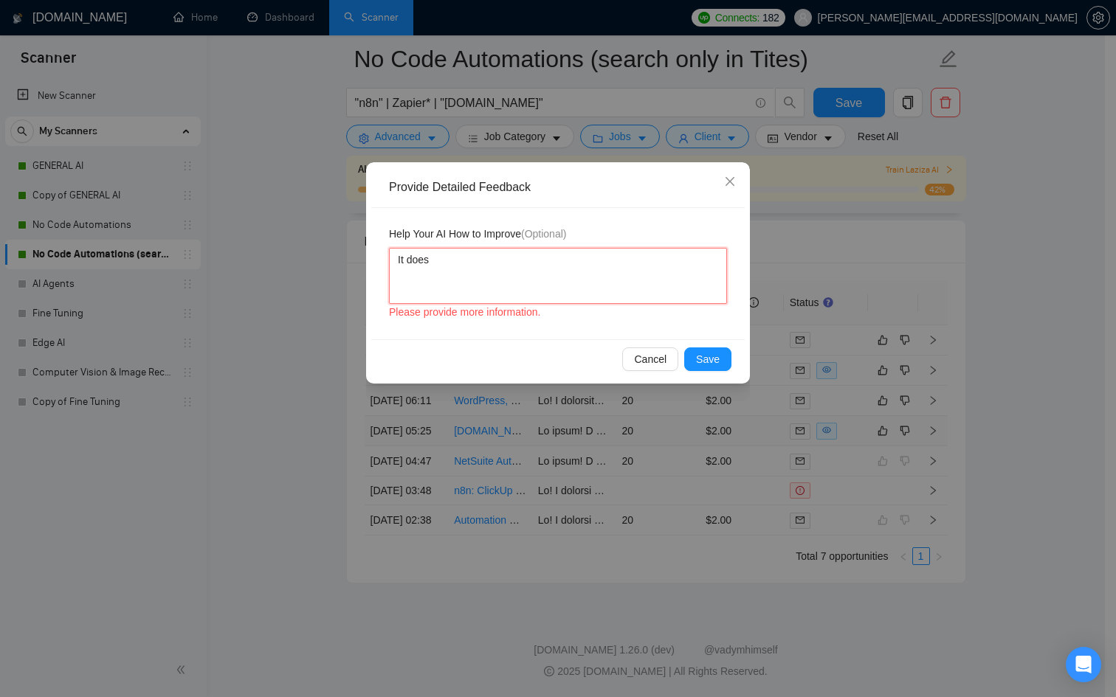
type textarea "It does"
type textarea "It does n"
type textarea "It does no"
type textarea "It does not"
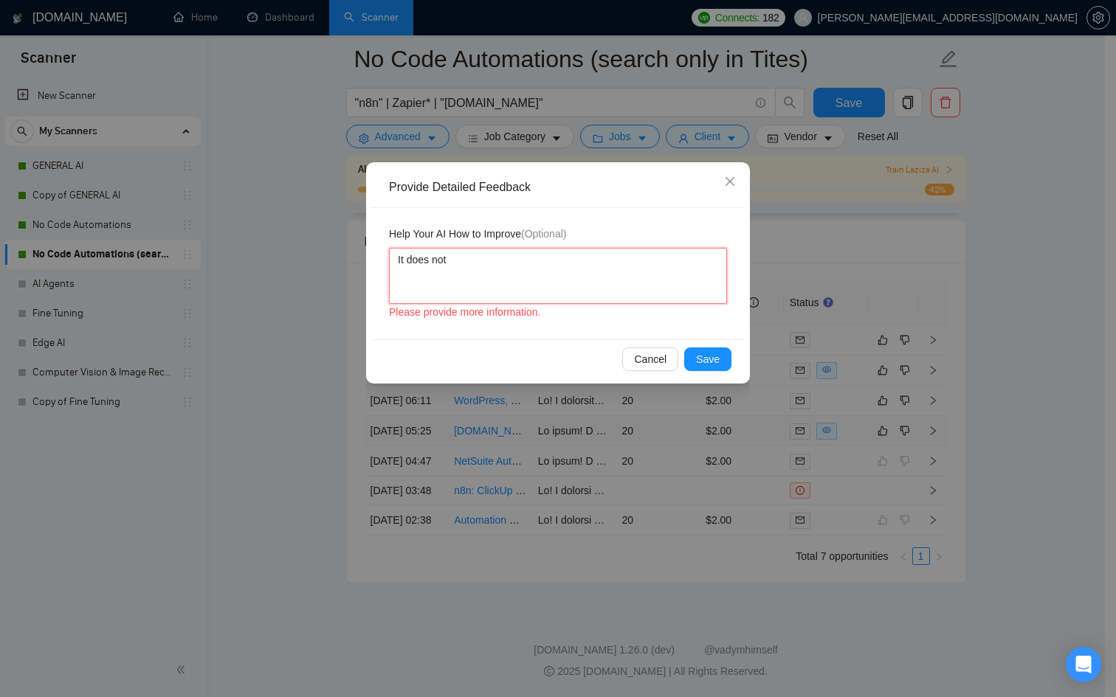
type textarea "It does not m"
type textarea "It does not ma"
type textarea "It does not mat"
type textarea "It does not matc"
type textarea "It does not match"
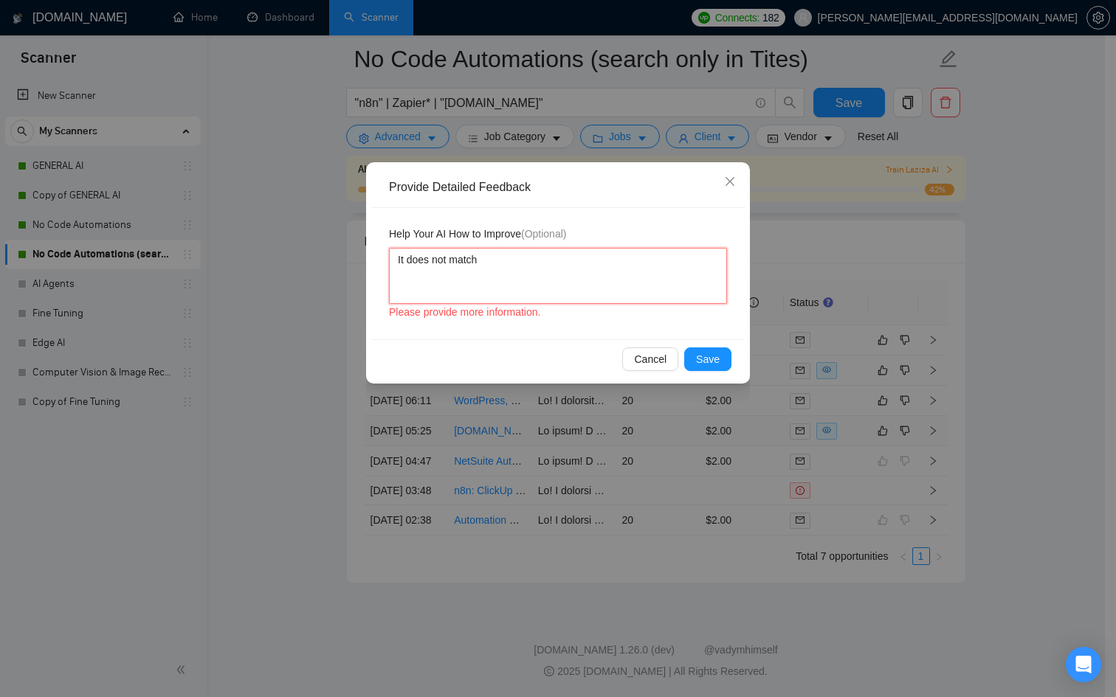
type textarea "It does not match"
type textarea "It does not match m"
type textarea "It does not match my"
type textarea "It does not match my p"
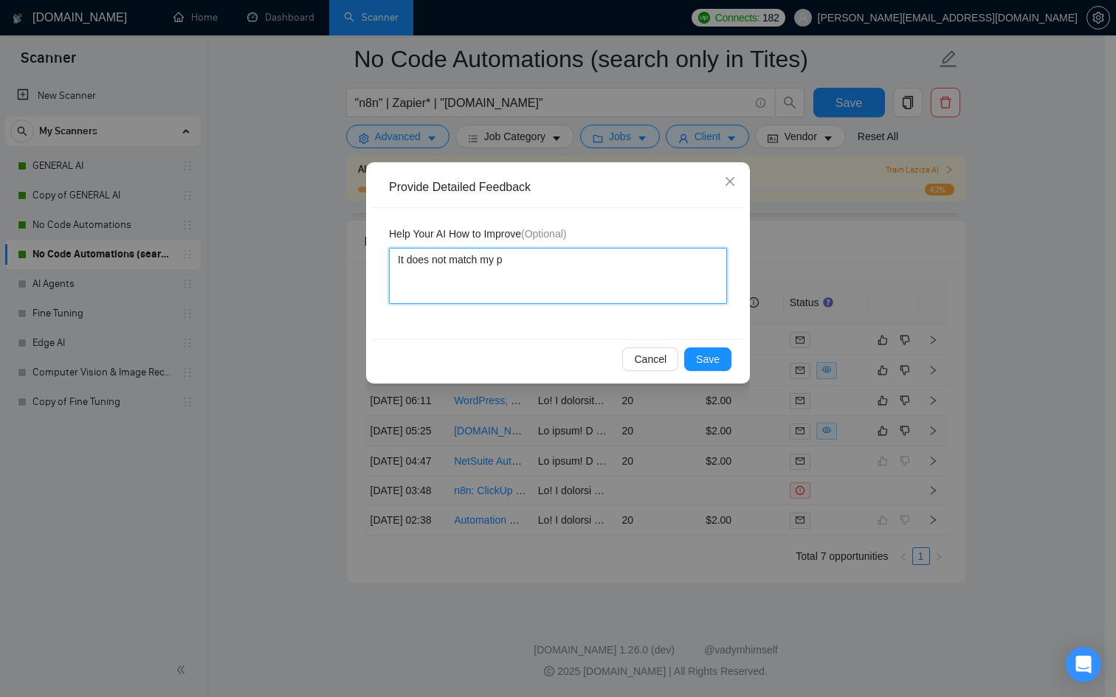
type textarea "It does not match my pr"
type textarea "It does not match my pre"
type textarea "It does not match my pref"
type textarea "It does not match my prefe"
type textarea "It does not match my prefer"
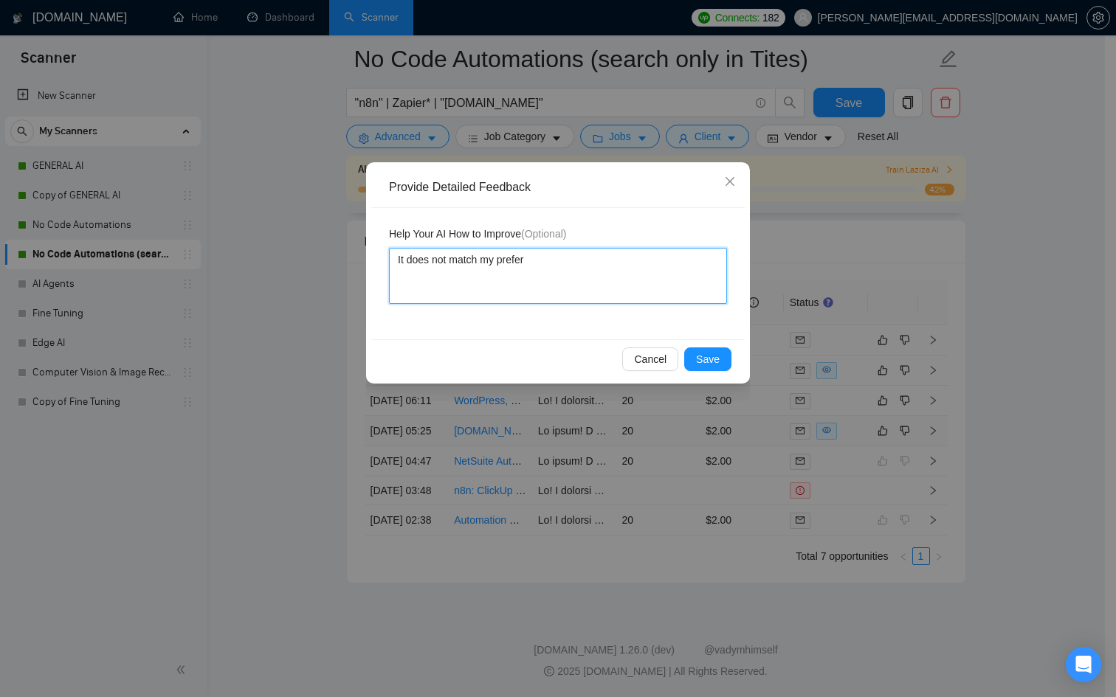
type textarea "It does not match my prefern"
type textarea "It does not match my prefer"
type textarea "It does not match my prefere"
type textarea "It does not match my preferen"
type textarea "It does not match my preferenc"
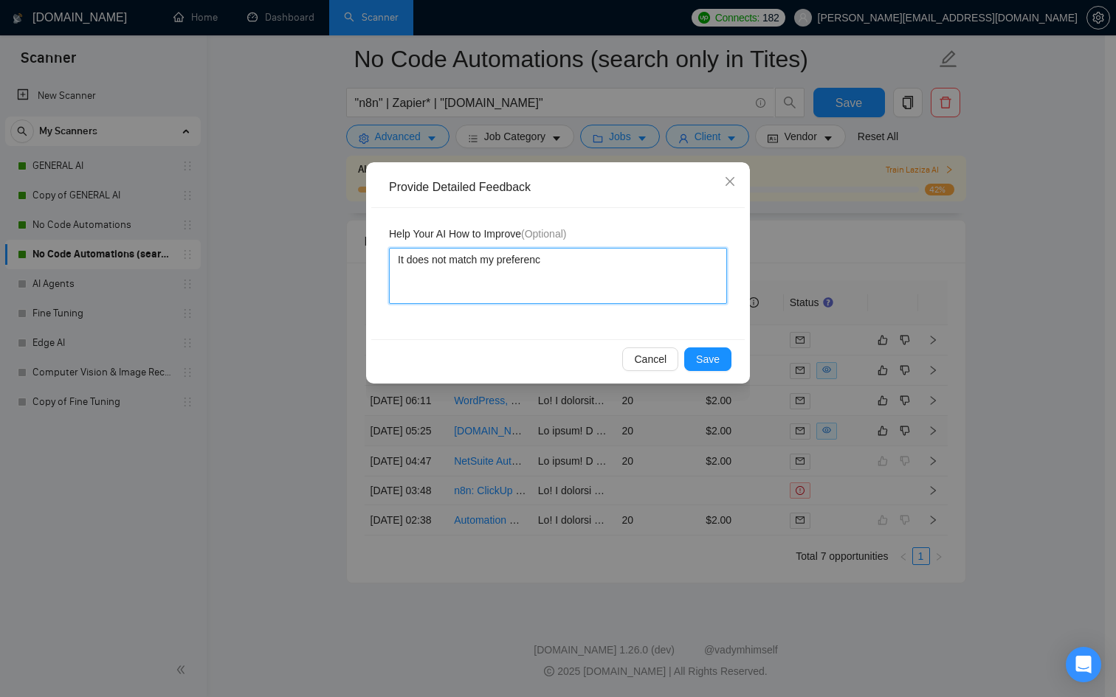
type textarea "It does not match my preference"
type textarea "It does not match my preferences"
type textarea "It does not match my preferences b"
type textarea "It does not match my preferences be"
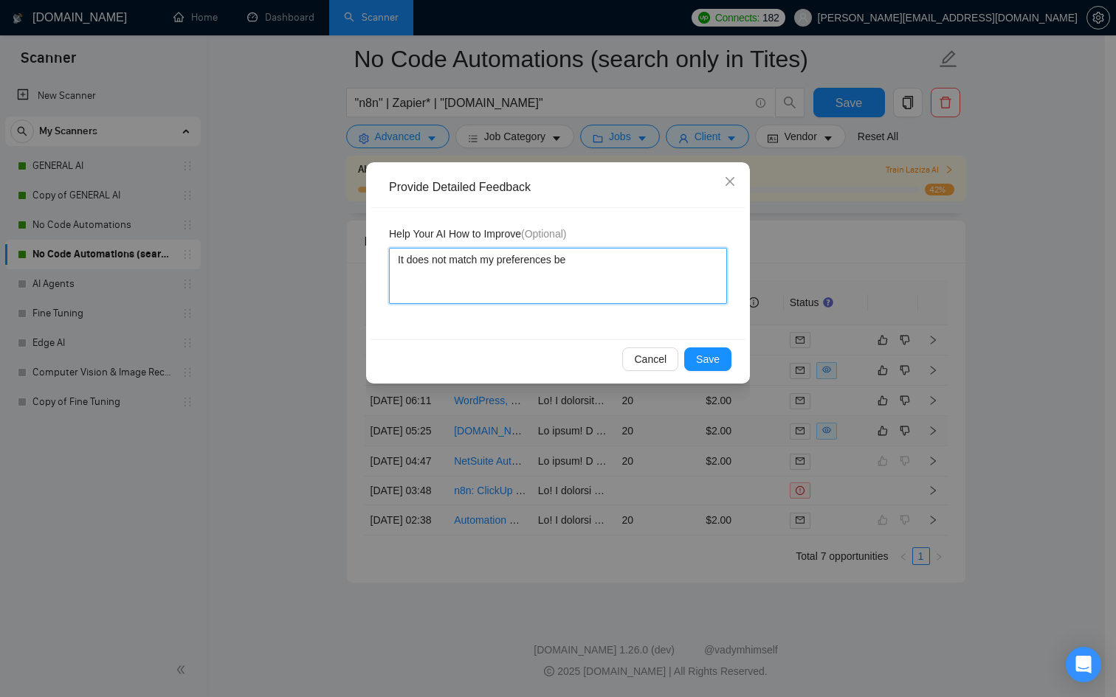
type textarea "It does not match my preferences bec"
type textarea "It does not match my preferences beca"
type textarea "It does not match my preferences becau"
type textarea "It does not match my preferences becaus"
type textarea "It does not match my preferences because"
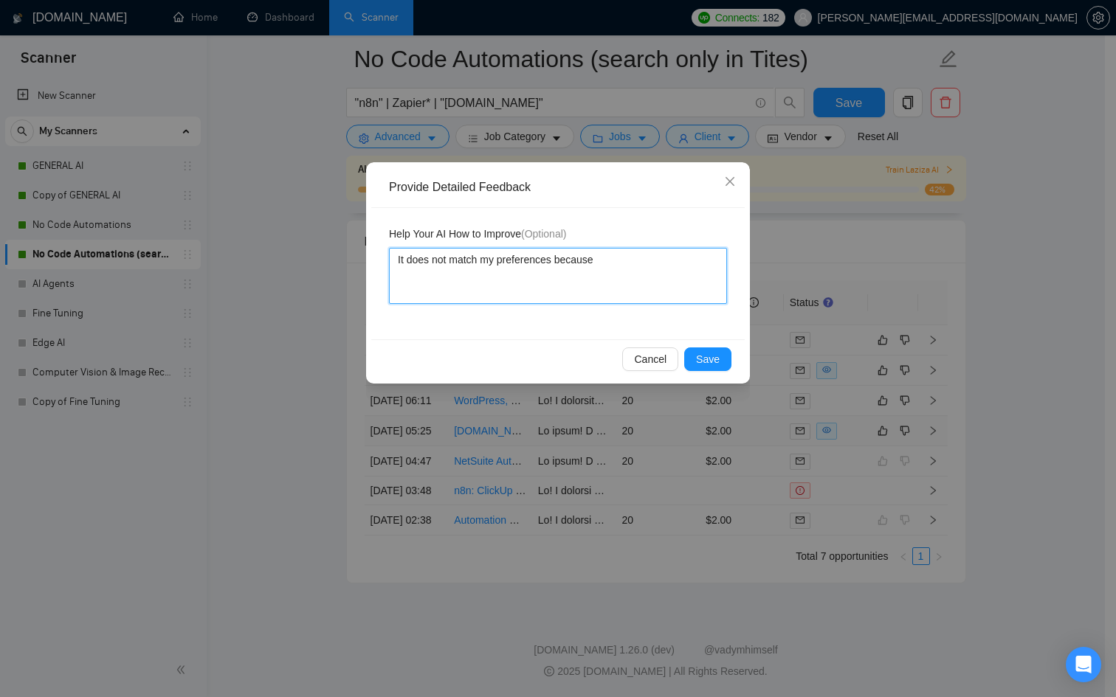
type textarea "It does not match my preferences because"
type textarea "It does not match my preferences because i"
type textarea "It does not match my preferences because is"
type textarea "It does not match my preferences because is s"
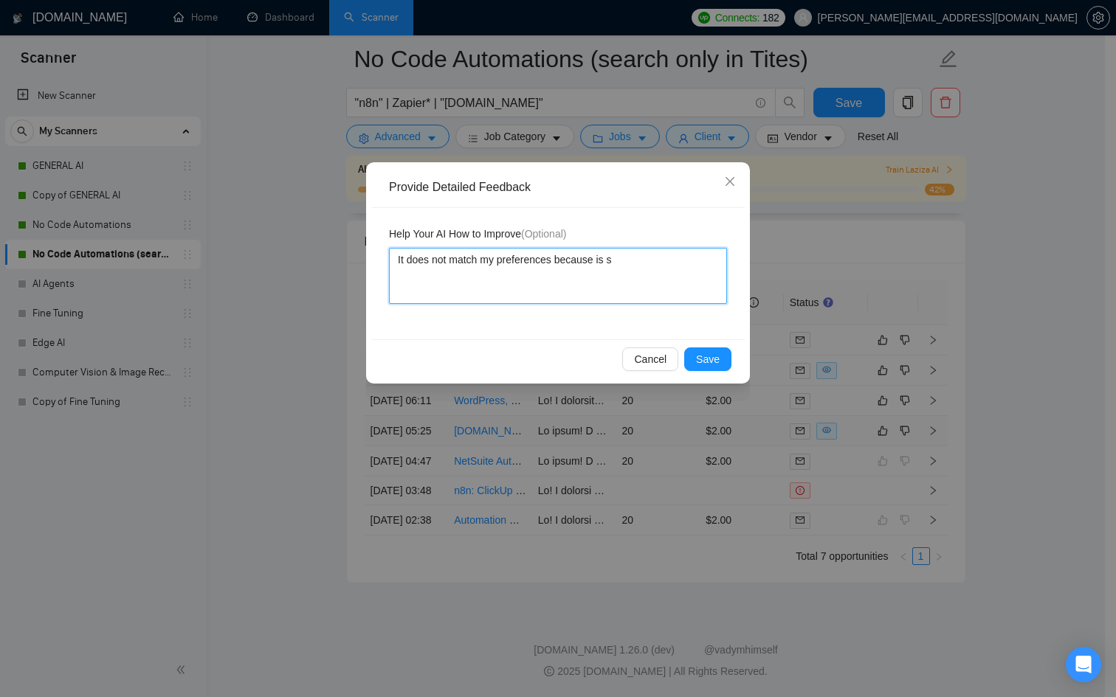
type textarea "It does not match my preferences because is so"
type textarea "It does not match my preferences because is some"
type textarea "It does not match my preferences because is someo"
type textarea "It does not match my preferences because is someon"
type textarea "It does not match my preferences because is someone"
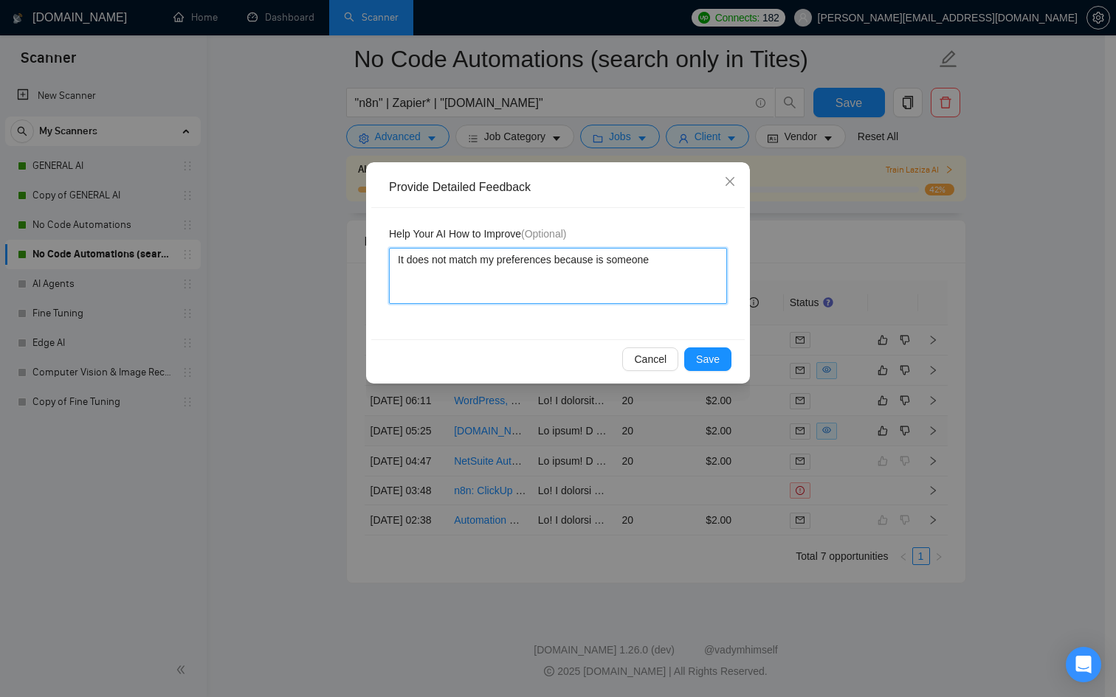
type textarea "It does not match my preferences because is someone"
type textarea "It does not match my preferences because is someone lo"
type textarea "It does not match my preferences because is someone loo"
type textarea "It does not match my preferences because is someone look"
type textarea "It does not match my preferences because is someone looki"
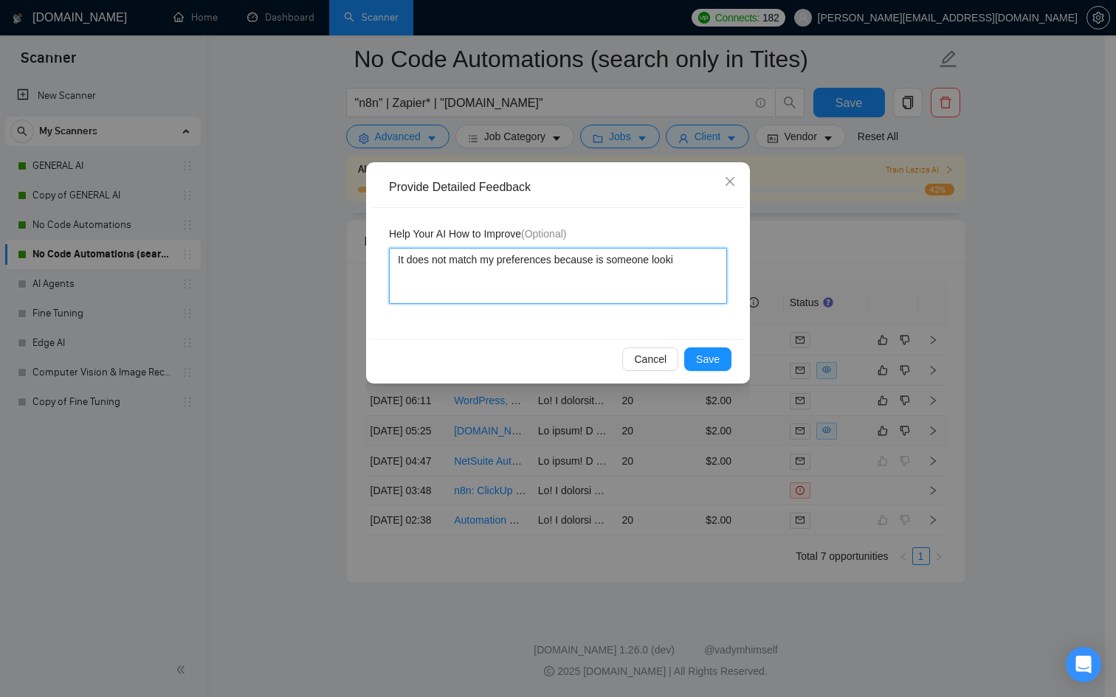
type textarea "It does not match my preferences because is someone lookin"
type textarea "It does not match my preferences because is someone looking"
type textarea "It does not match my preferences because is someone looking t"
type textarea "It does not match my preferences because is someone looking to"
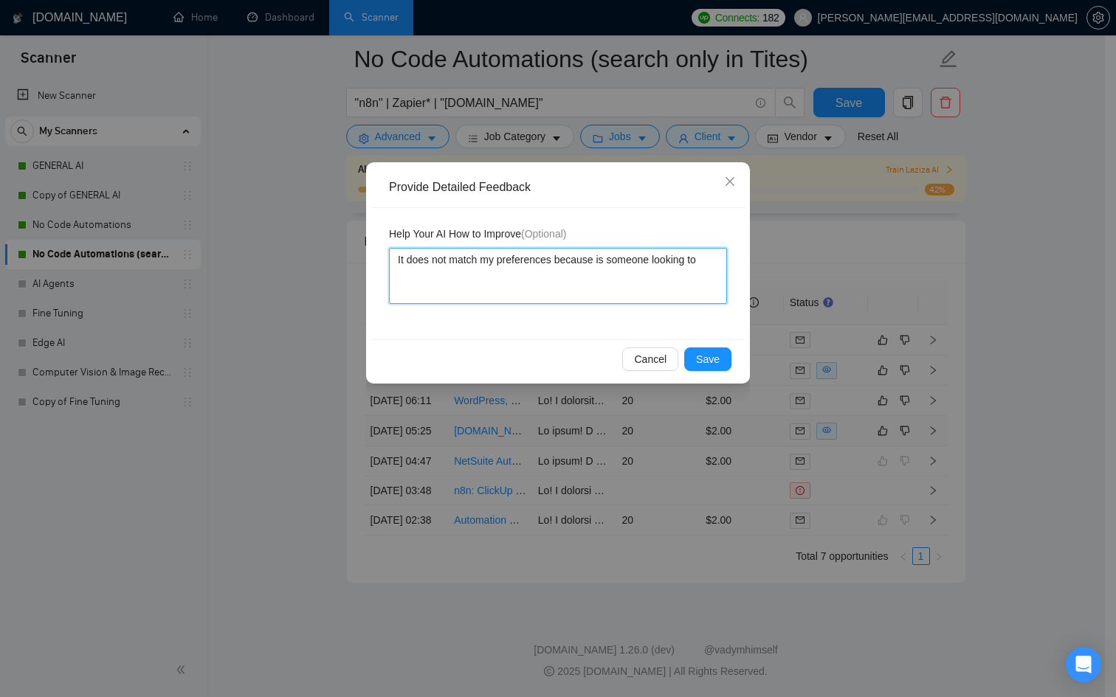
type textarea "It does not match my preferences because is someone looking to"
type textarea "It does not match my preferences because is someone looking to h"
type textarea "It does not match my preferences because is someone looking to he"
type textarea "It does not match my preferences because is someone looking to hel"
type textarea "It does not match my preferences because is someone looking to help"
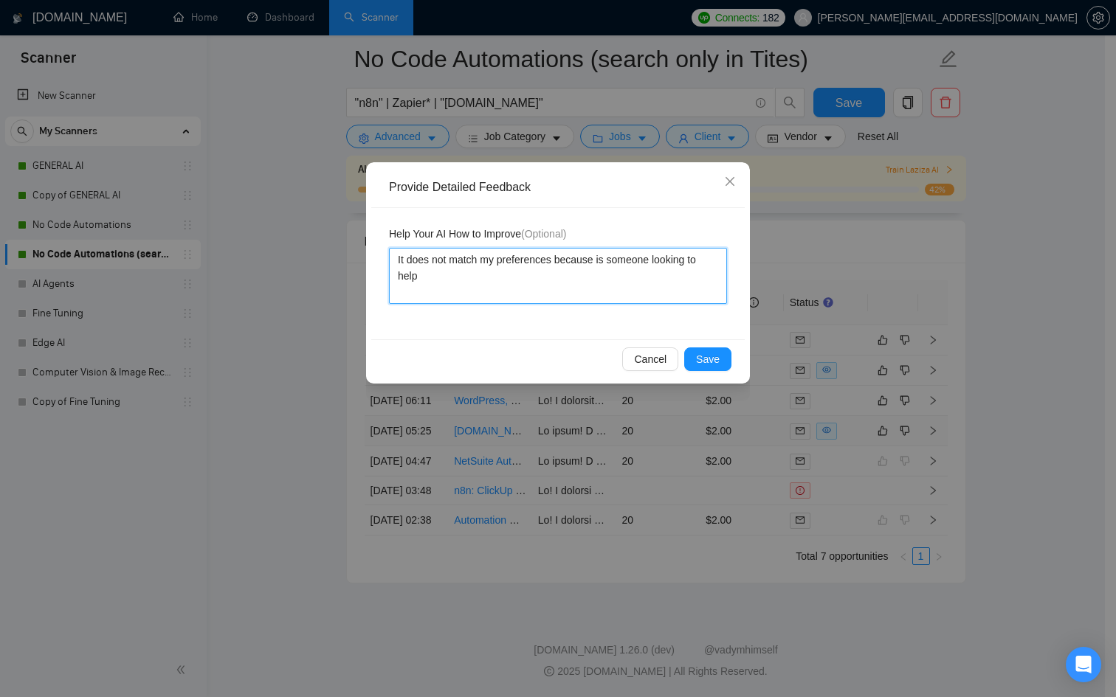
type textarea "It does not match my preferences because is someone looking to help"
type textarea "It does not match my preferences because is someone looking to help t"
type textarea "It does not match my preferences because is someone looking to help th"
type textarea "It does not match my preferences because is someone looking to help the"
type textarea "It does not match my preferences because is someone looking to help them"
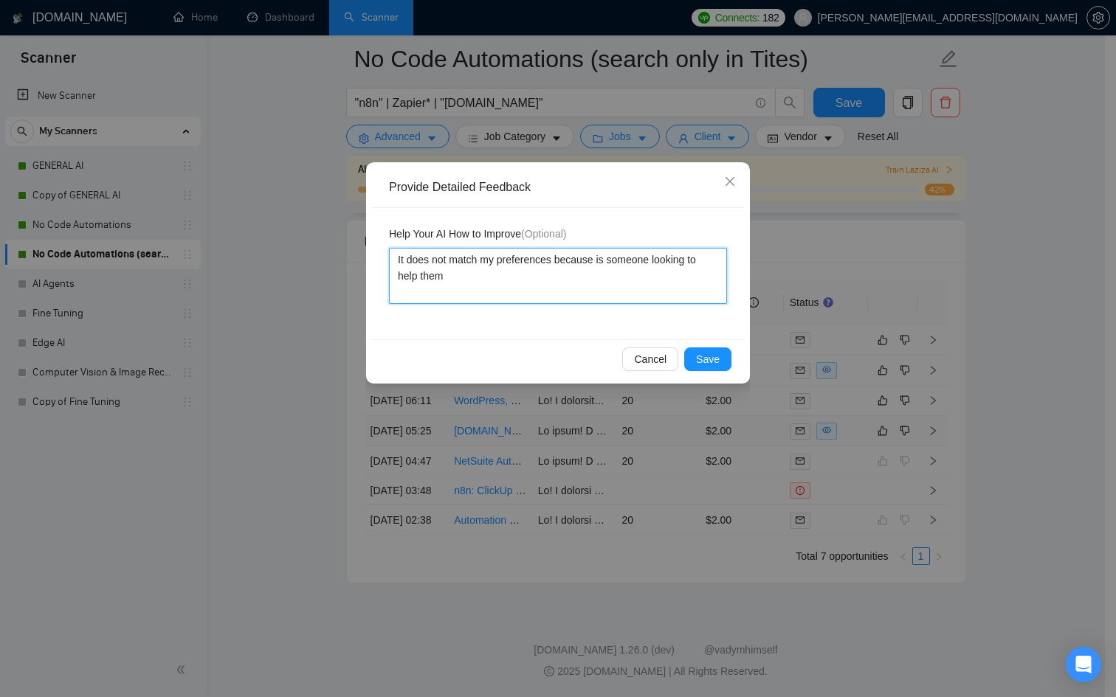
type textarea "It does not match my preferences because is someone looking to help them"
type textarea "It does not match my preferences because is someone looking to help them f"
type textarea "It does not match my preferences because is someone looking to help them fi"
type textarea "It does not match my preferences because is someone looking to help them fin"
type textarea "It does not match my preferences because is someone looking to help them fini"
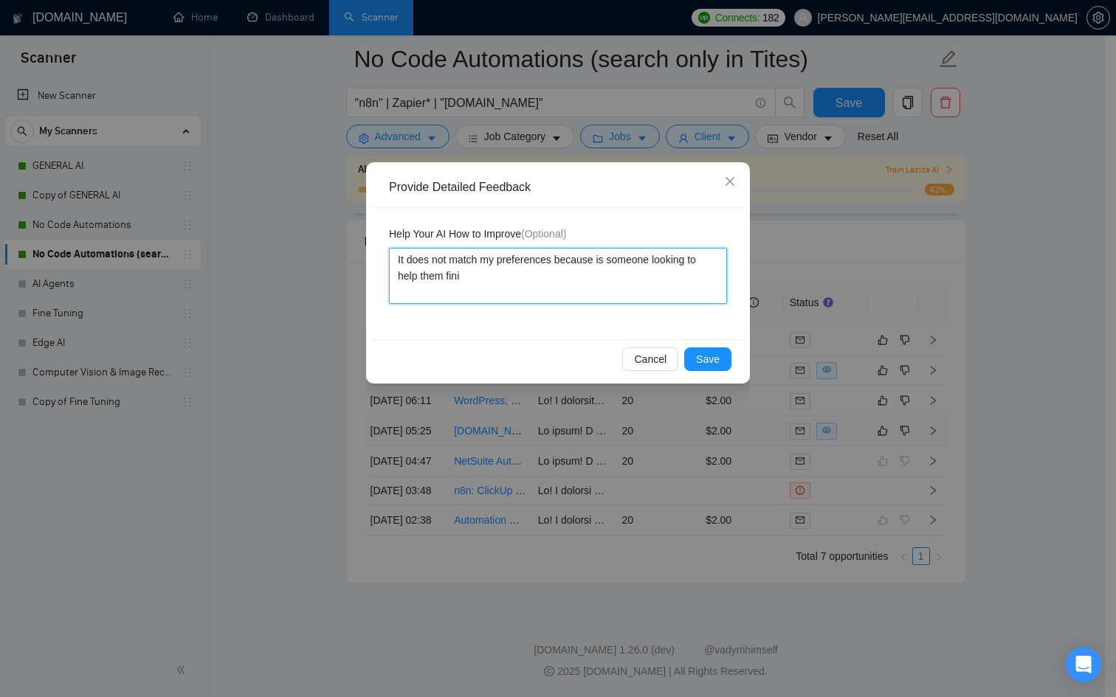
type textarea "It does not match my preferences because is someone looking to help them finis"
type textarea "It does not match my preferences because is someone looking to help them finish"
type textarea "It does not match my preferences because is someone looking to help them finish…"
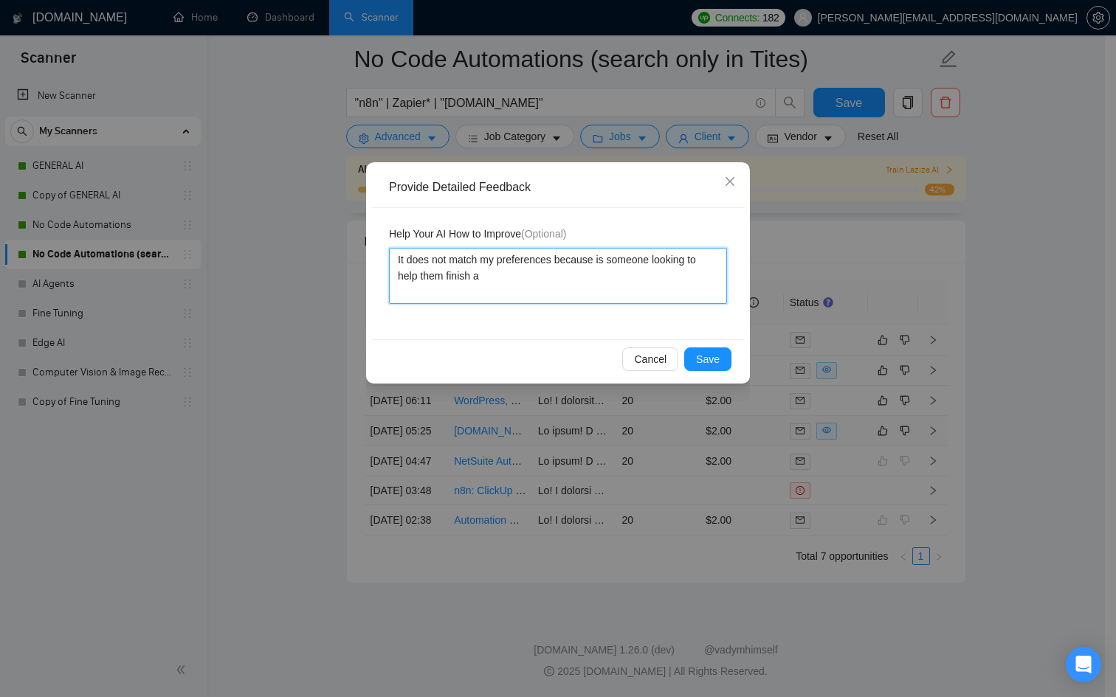
type textarea "It does not match my preferences because is someone looking to help them finish…"
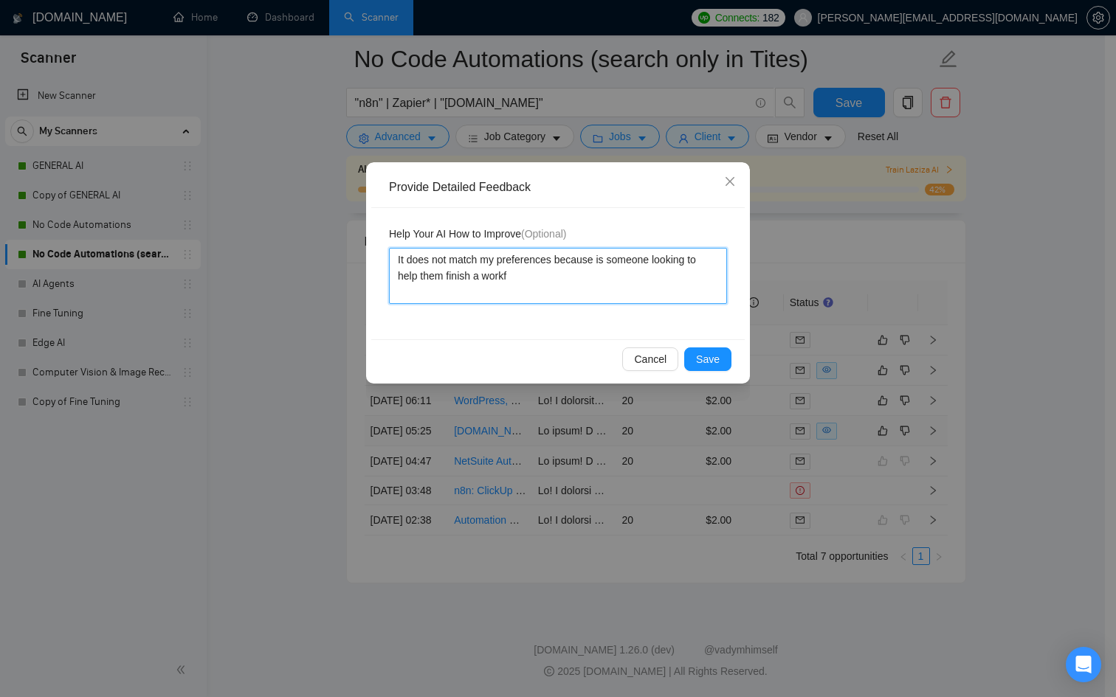
type textarea "It does not match my preferences because is someone looking to help them finish…"
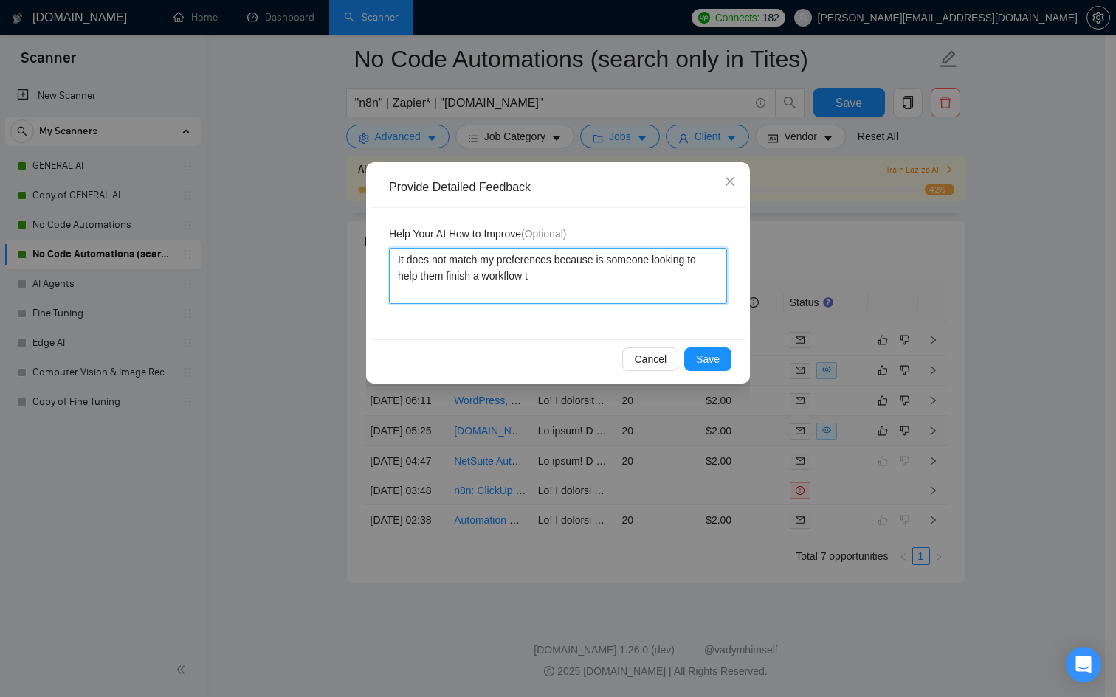
type textarea "It does not match my preferences because is someone looking to help them finish…"
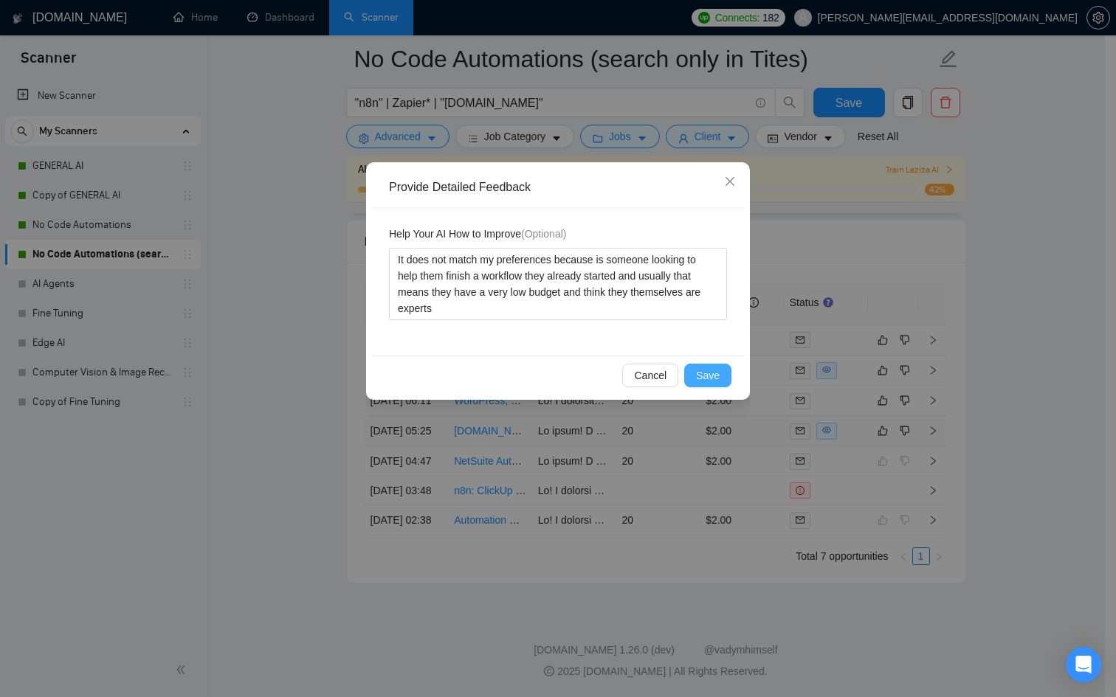
click at [706, 368] on span "Save" at bounding box center [708, 376] width 24 height 16
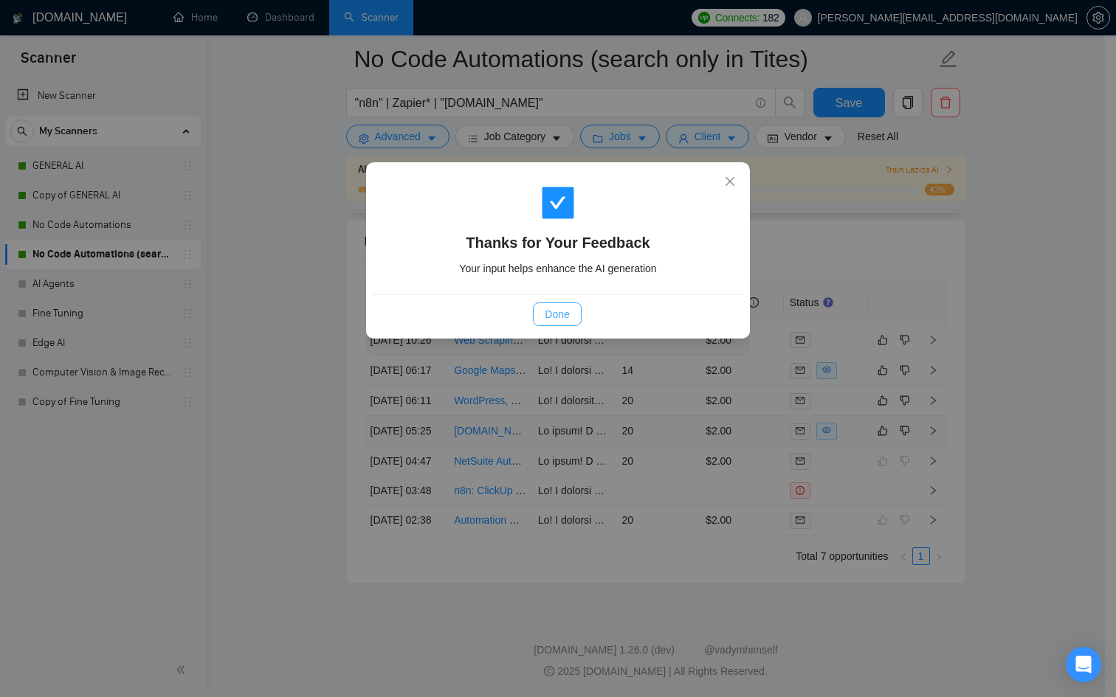
click at [562, 311] on span "Done" at bounding box center [557, 314] width 24 height 16
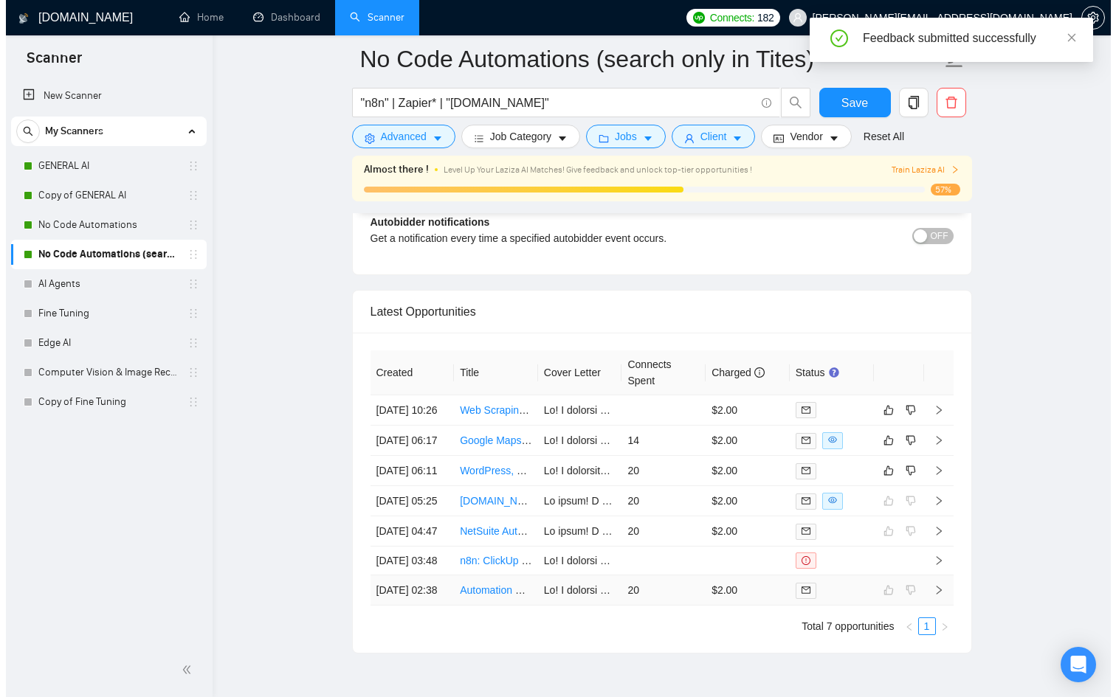
scroll to position [3742, 0]
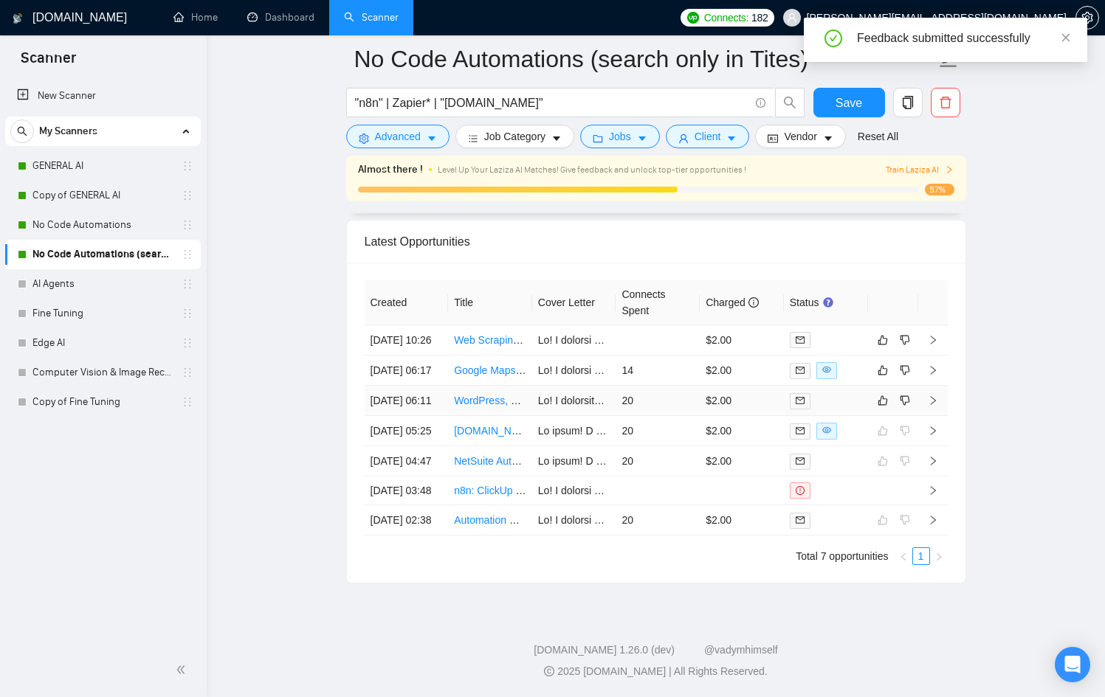
click at [852, 393] on div at bounding box center [826, 401] width 72 height 17
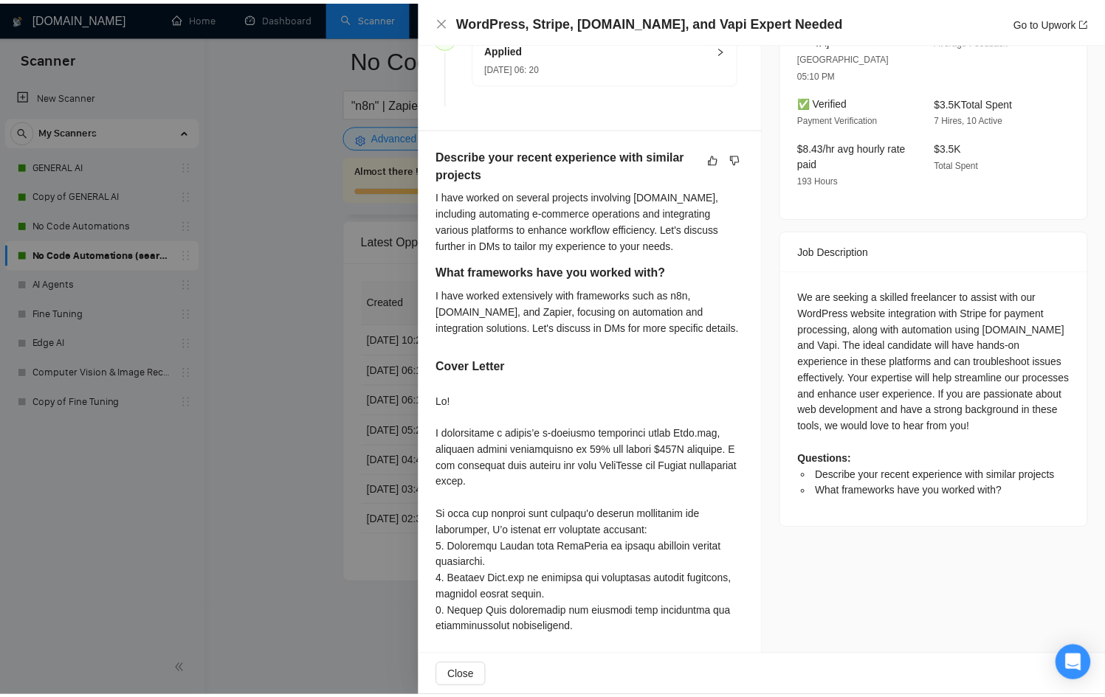
scroll to position [441, 0]
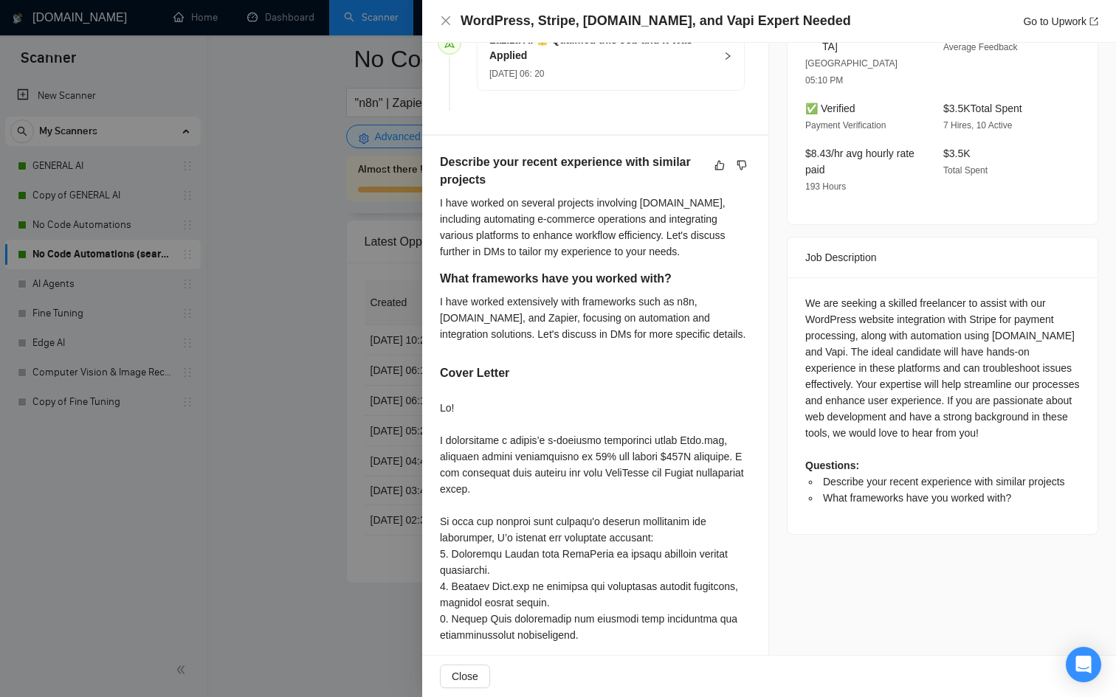
click at [355, 490] on div at bounding box center [558, 348] width 1116 height 697
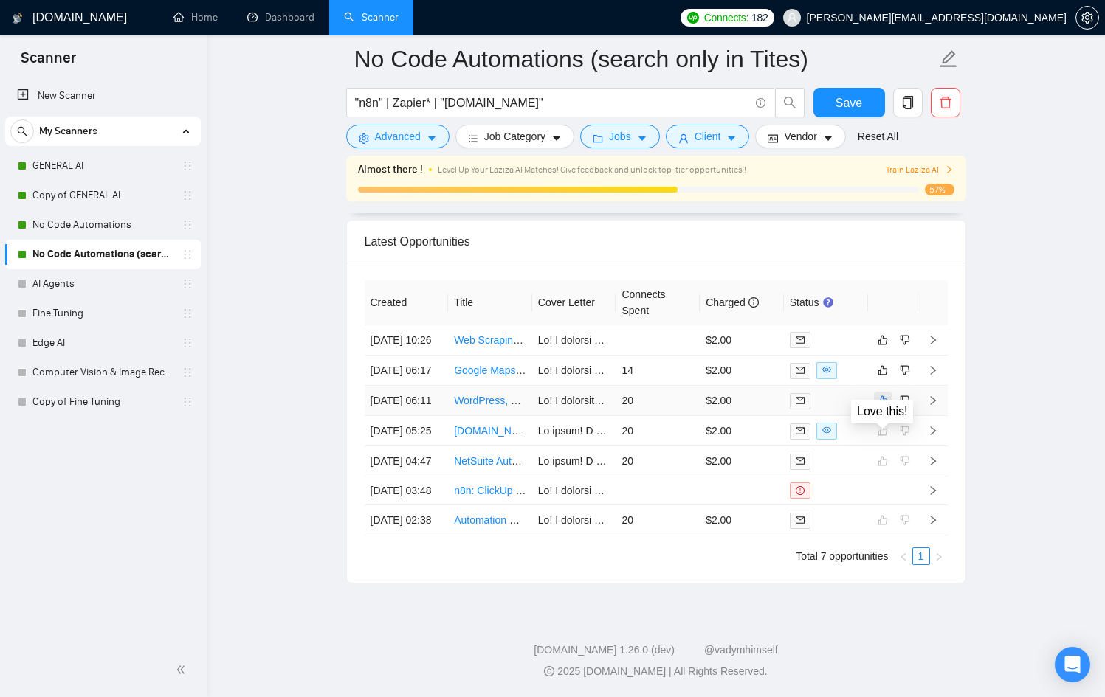
click at [880, 396] on icon "like" at bounding box center [882, 401] width 10 height 10
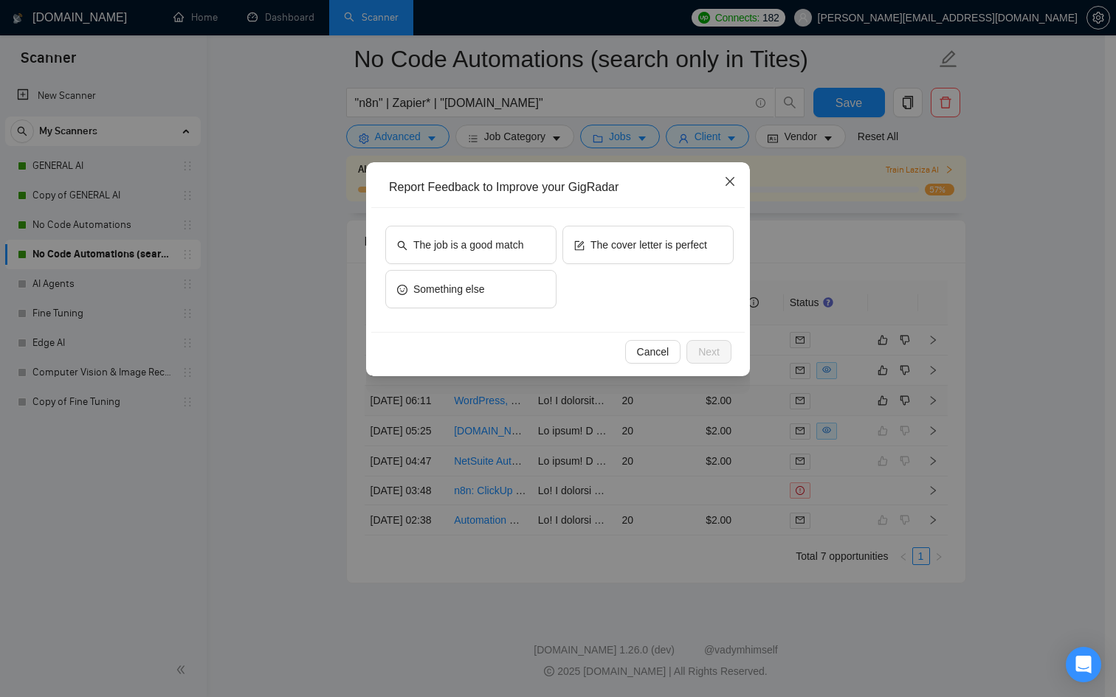
click at [733, 186] on icon "close" at bounding box center [729, 181] width 9 height 9
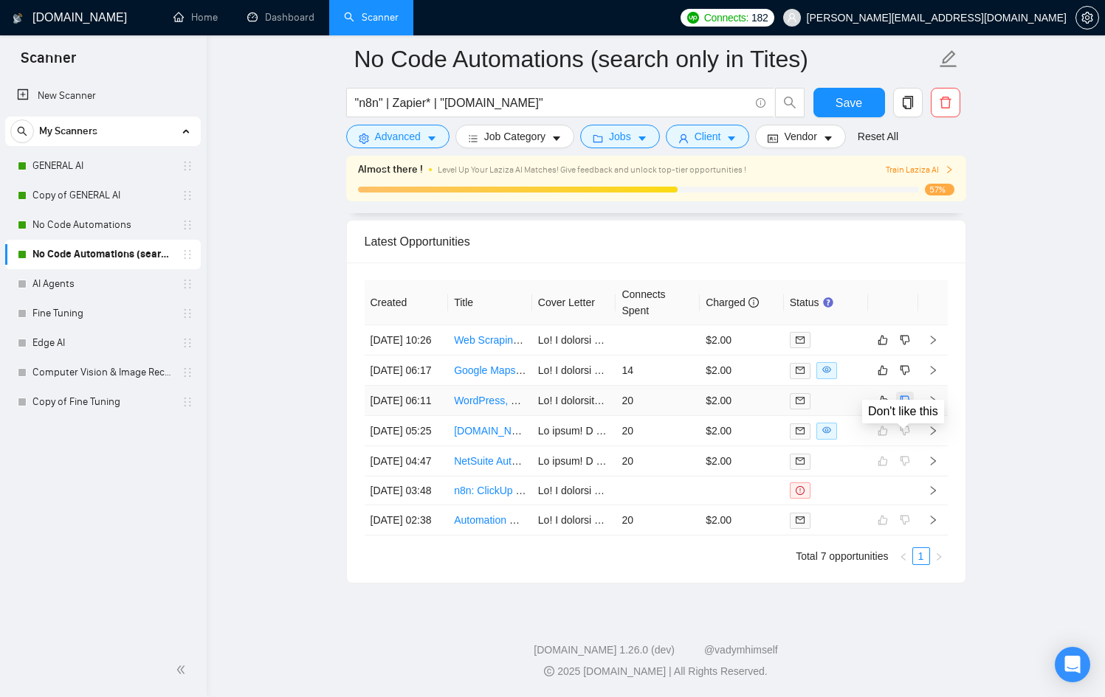
click at [908, 395] on icon "dislike" at bounding box center [905, 401] width 10 height 12
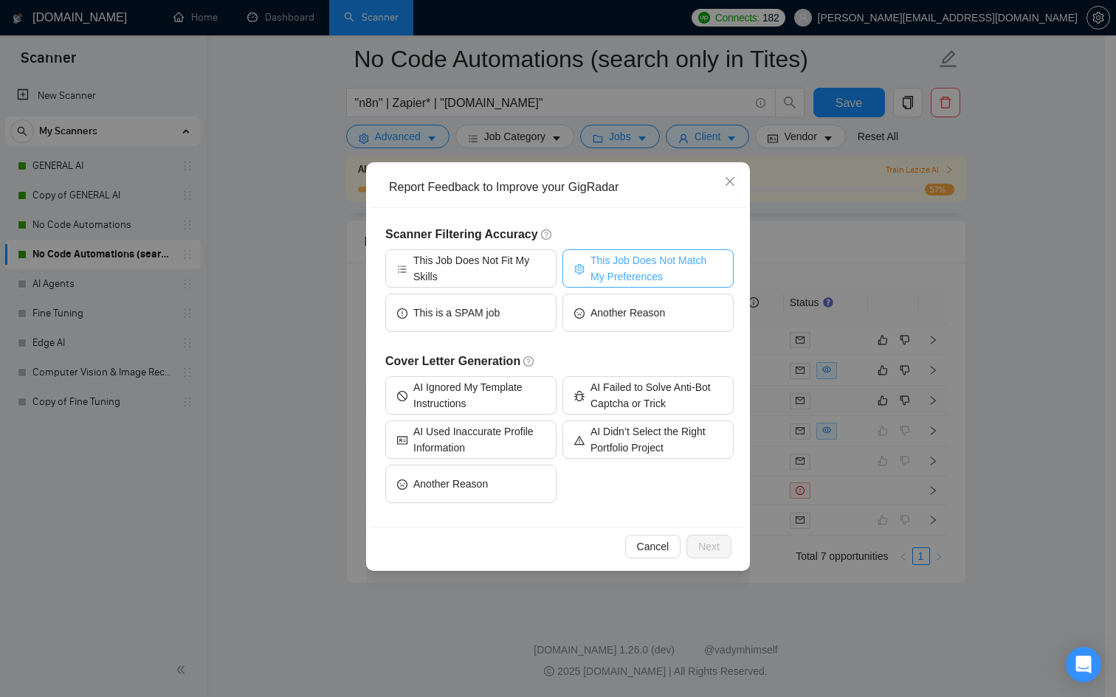
click at [584, 261] on button "This Job Does Not Match My Preferences" at bounding box center [647, 268] width 171 height 38
click at [704, 550] on span "Next" at bounding box center [708, 547] width 21 height 16
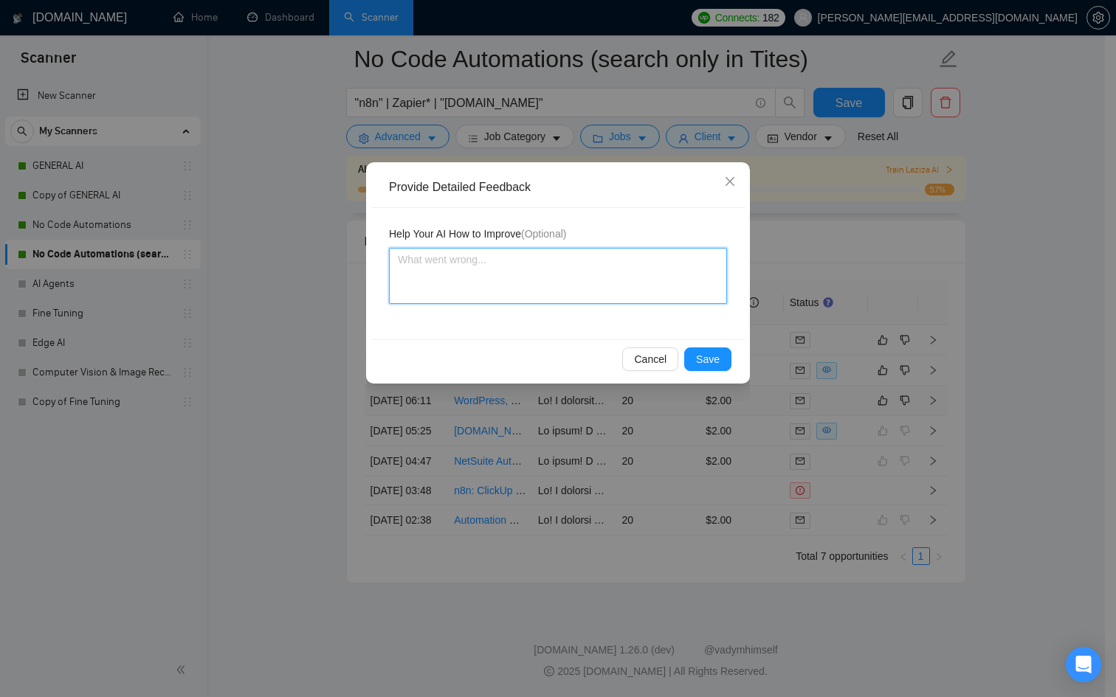
click at [472, 280] on textarea at bounding box center [558, 276] width 338 height 56
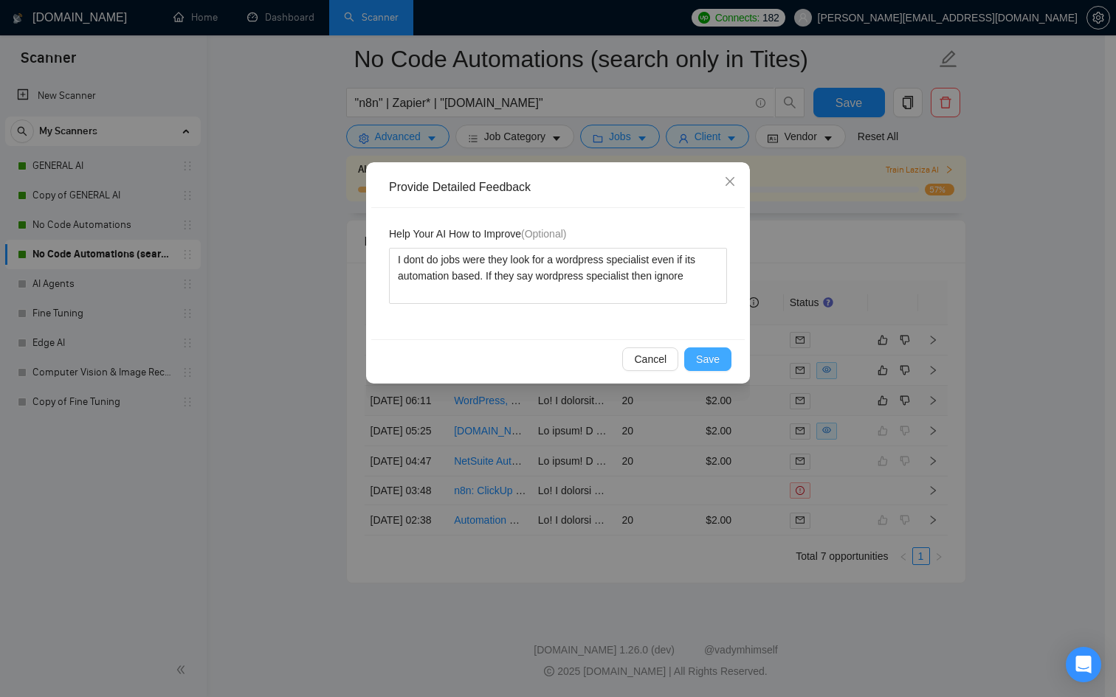
drag, startPoint x: 706, startPoint y: 364, endPoint x: 720, endPoint y: 366, distance: 13.5
click at [708, 366] on span "Save" at bounding box center [708, 359] width 24 height 16
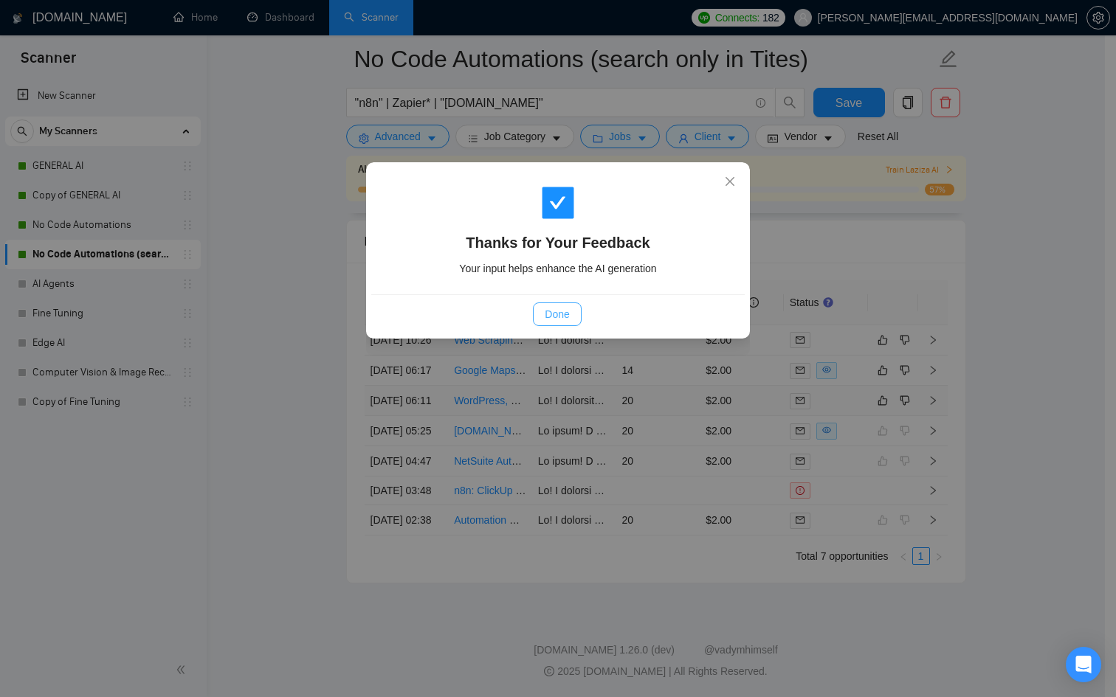
click at [573, 309] on button "Done" at bounding box center [557, 315] width 48 height 24
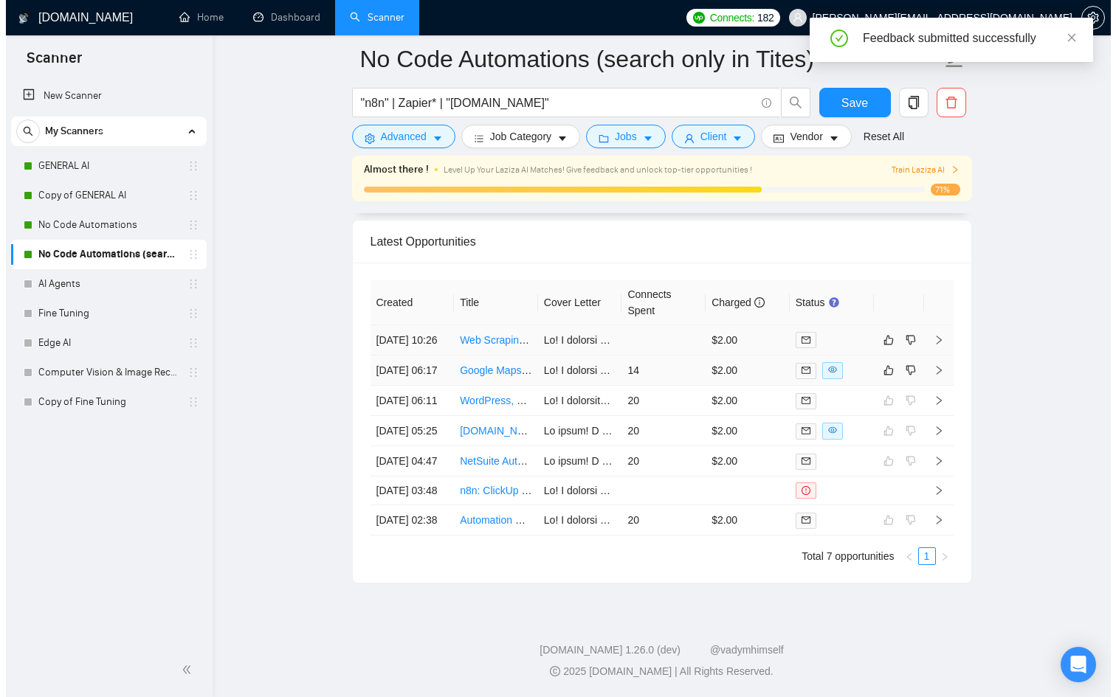
scroll to position [3742, 0]
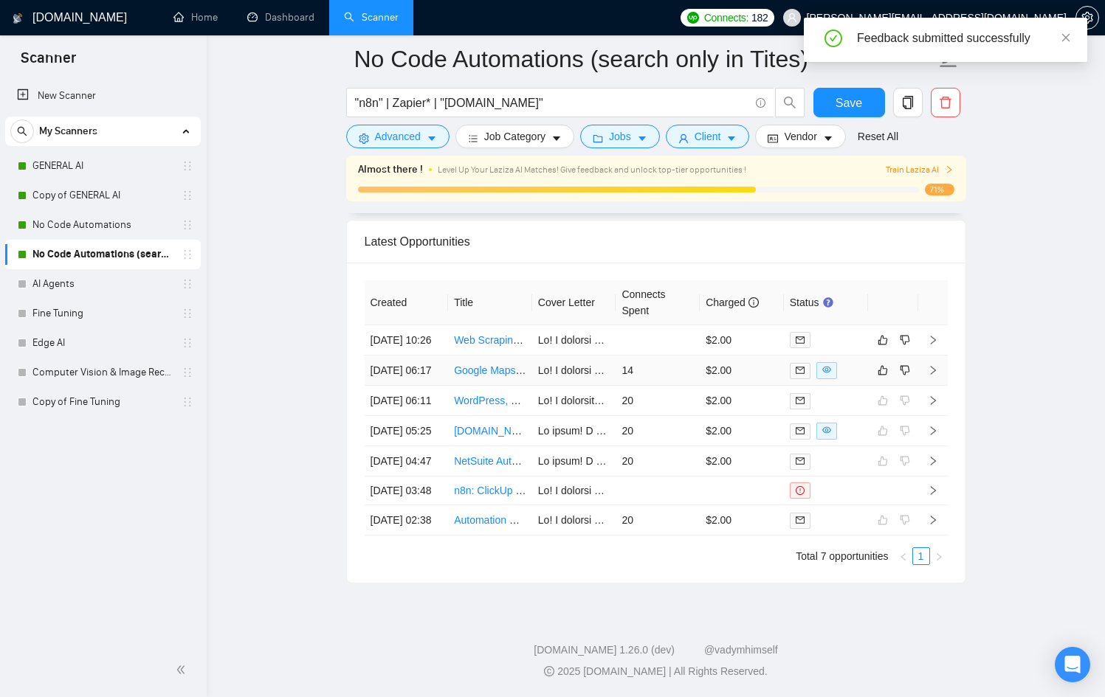
click at [854, 362] on div at bounding box center [826, 370] width 72 height 17
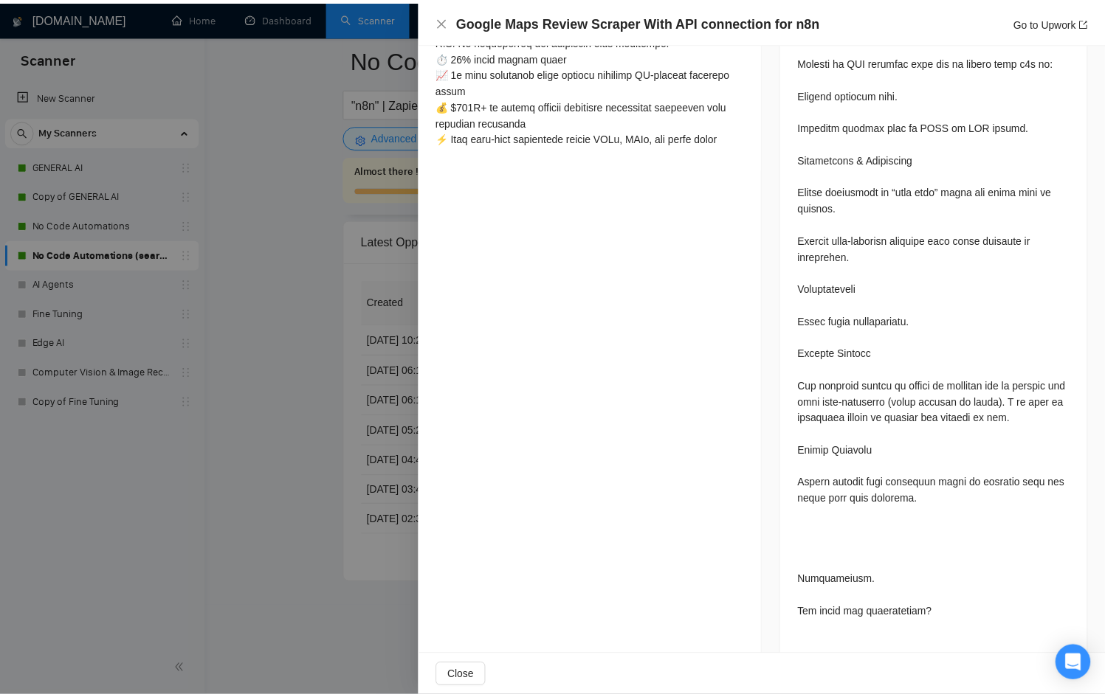
scroll to position [1221, 0]
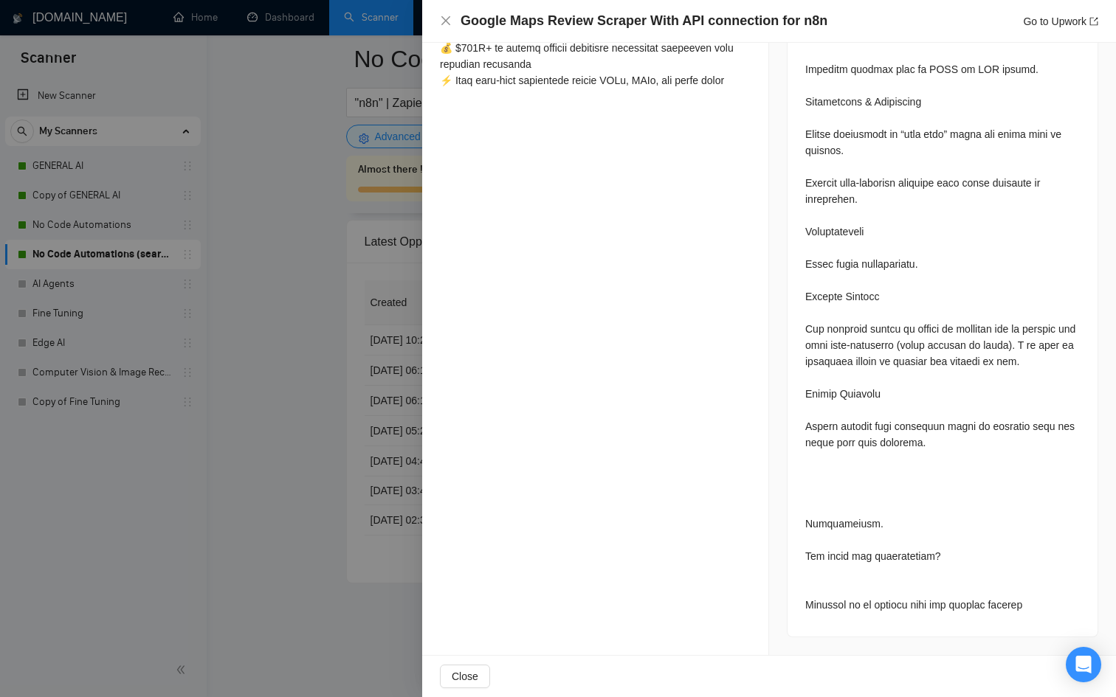
click at [395, 571] on div at bounding box center [558, 348] width 1116 height 697
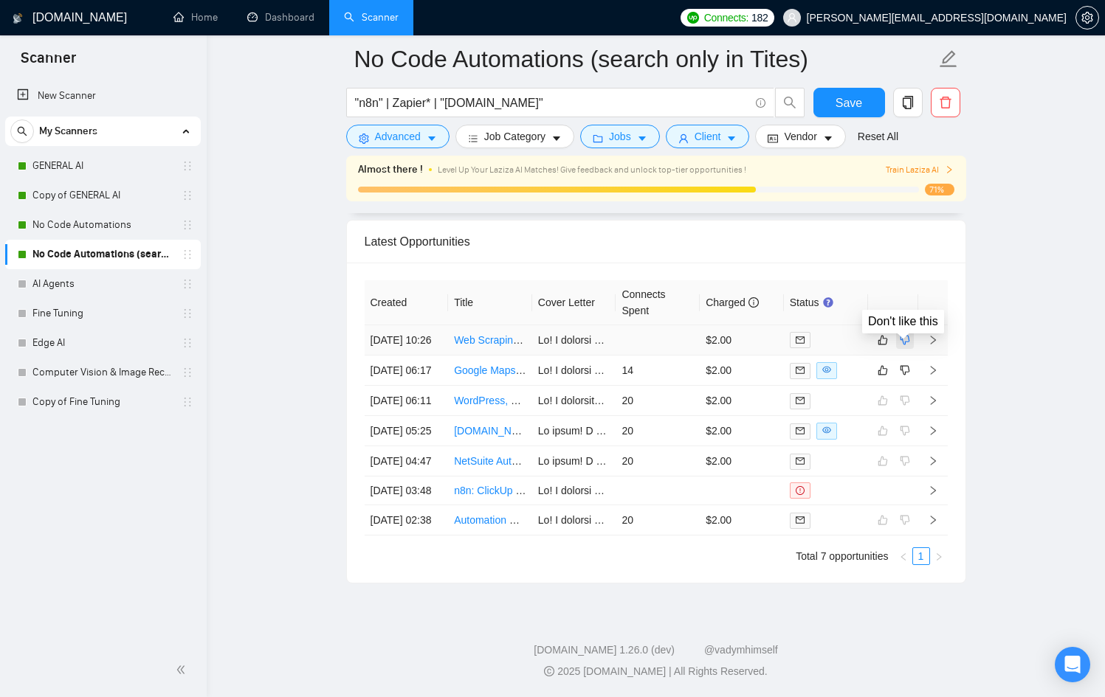
click at [903, 334] on icon "dislike" at bounding box center [905, 340] width 10 height 12
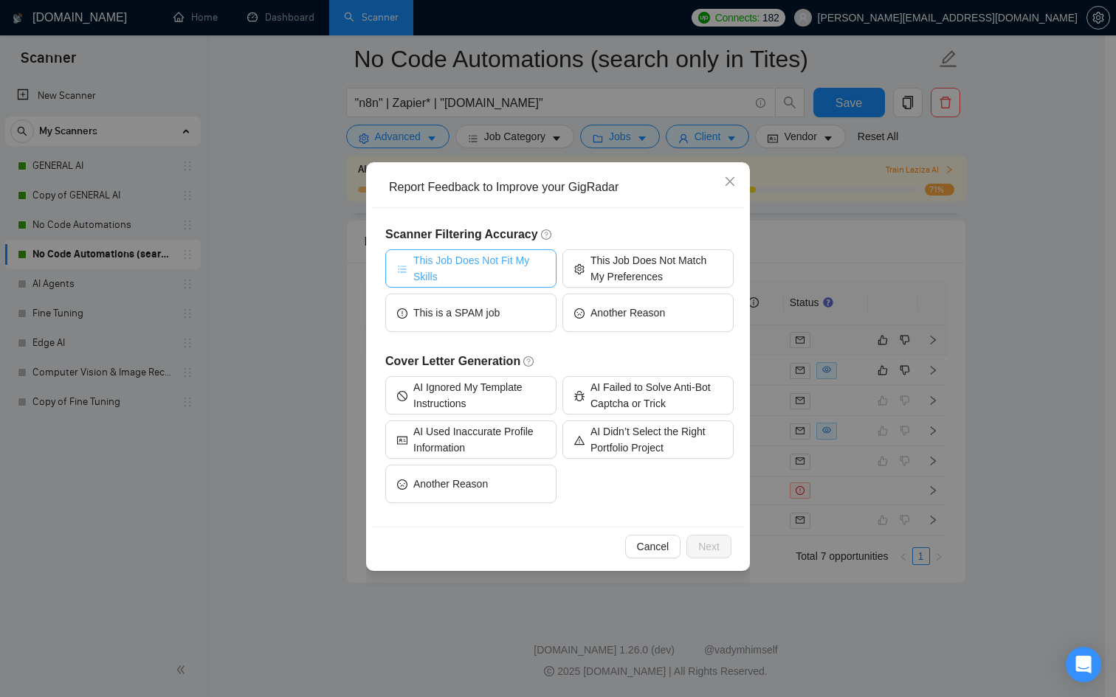
click at [508, 273] on span "This Job Does Not Fit My Skills" at bounding box center [478, 268] width 131 height 32
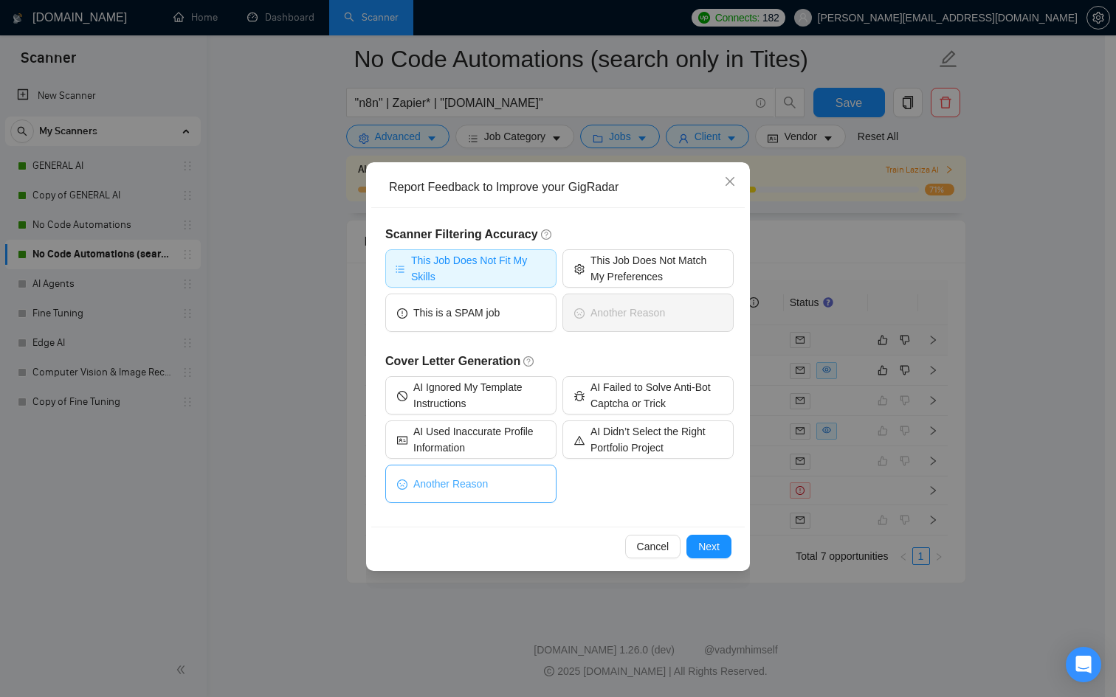
click at [477, 491] on span "Another Reason" at bounding box center [450, 484] width 75 height 16
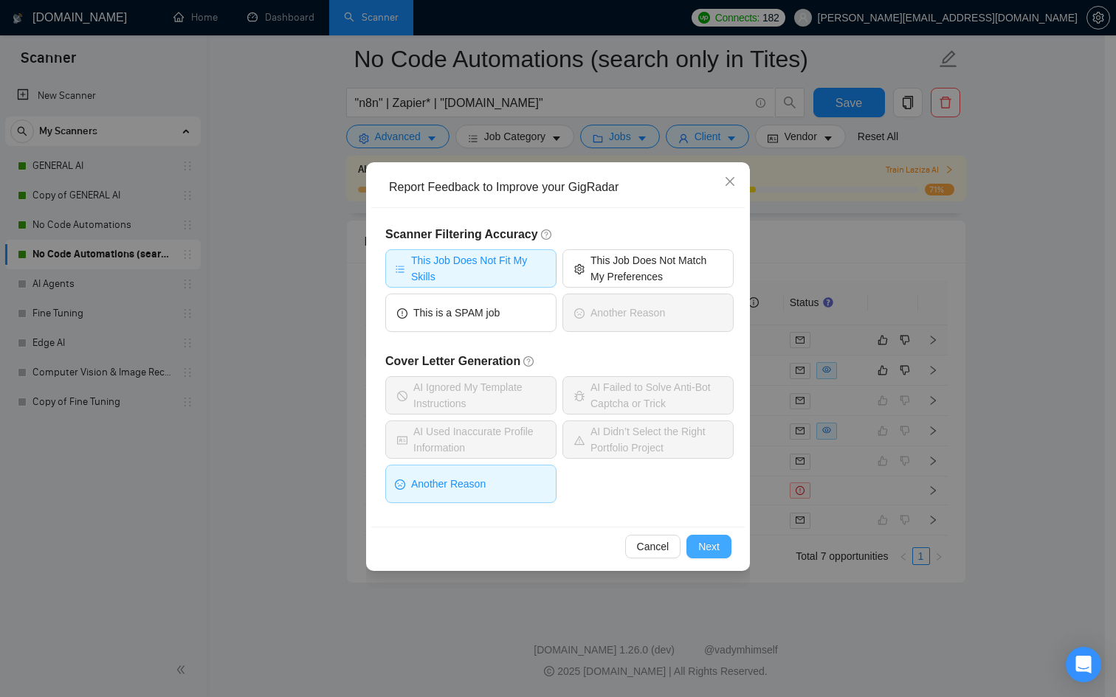
click at [717, 545] on span "Next" at bounding box center [708, 547] width 21 height 16
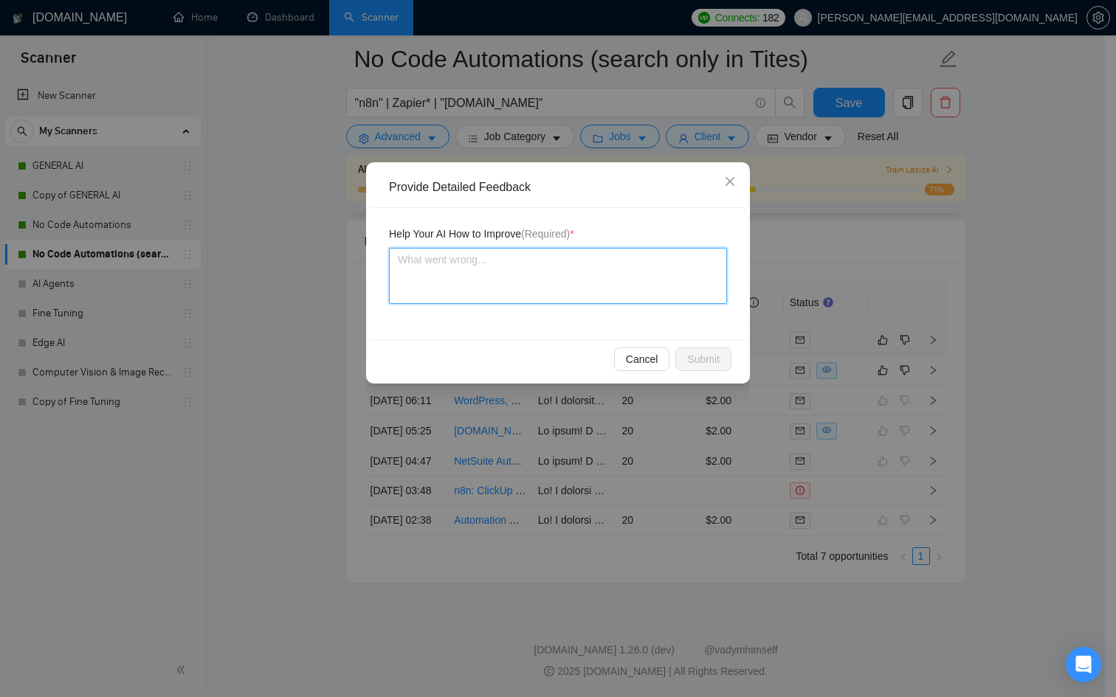
click at [562, 267] on textarea at bounding box center [558, 276] width 338 height 56
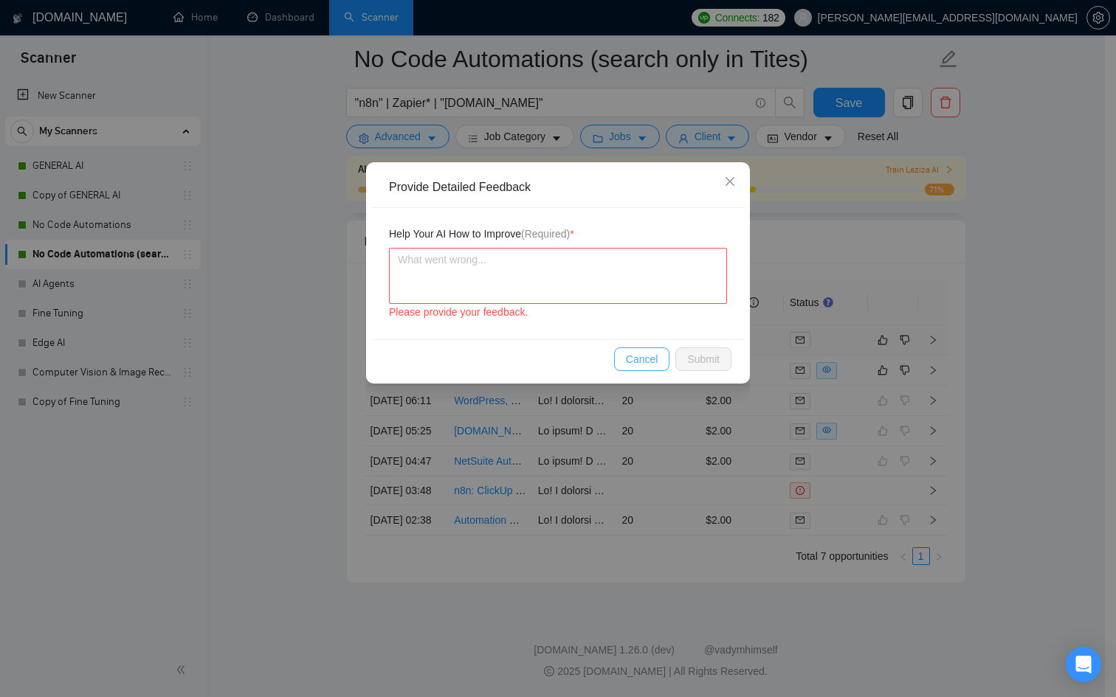
click at [638, 368] on button "Cancel" at bounding box center [642, 360] width 56 height 24
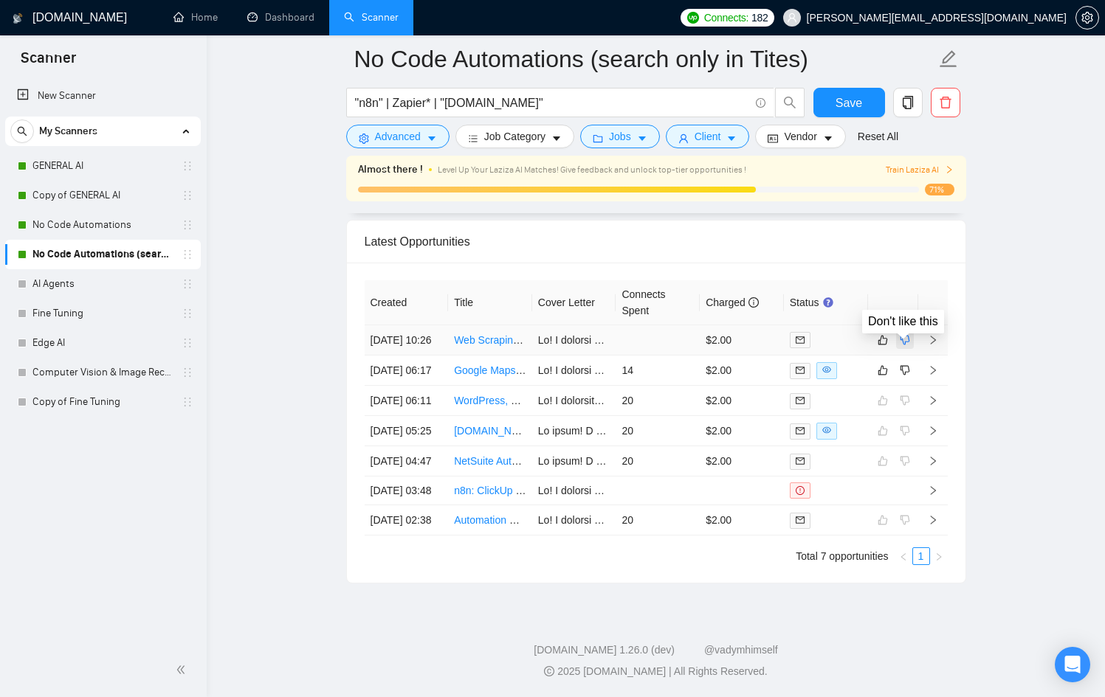
click at [905, 331] on button "button" at bounding box center [905, 340] width 18 height 18
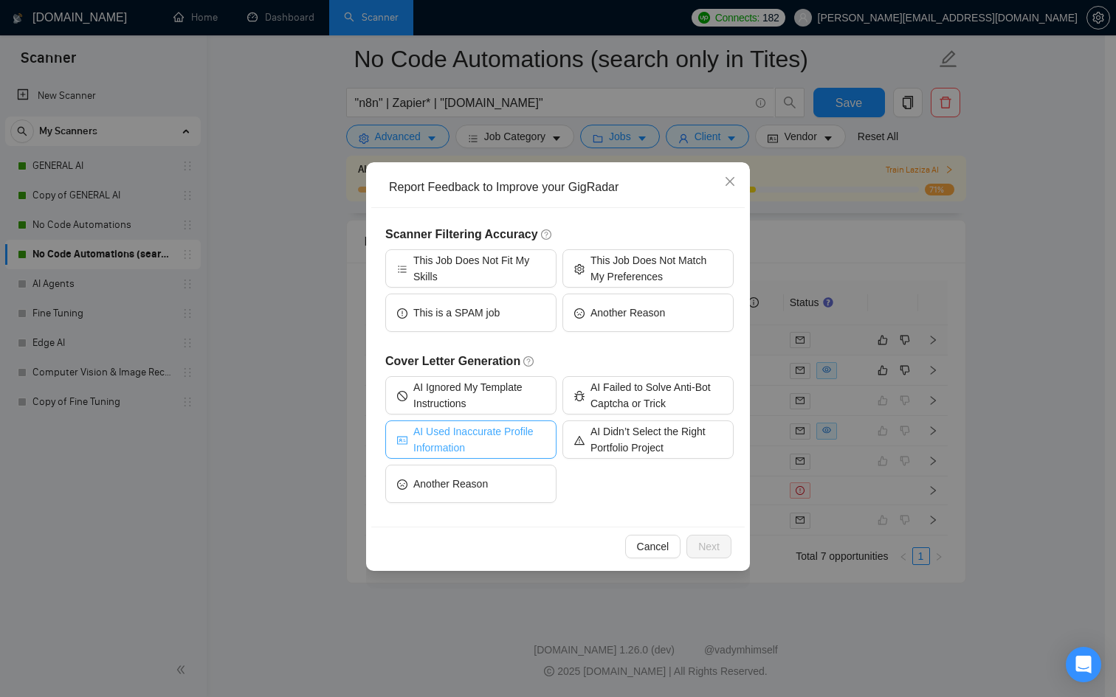
click at [510, 432] on span "AI Used Inaccurate Profile Information" at bounding box center [478, 440] width 131 height 32
click at [689, 539] on button "Next" at bounding box center [708, 547] width 45 height 24
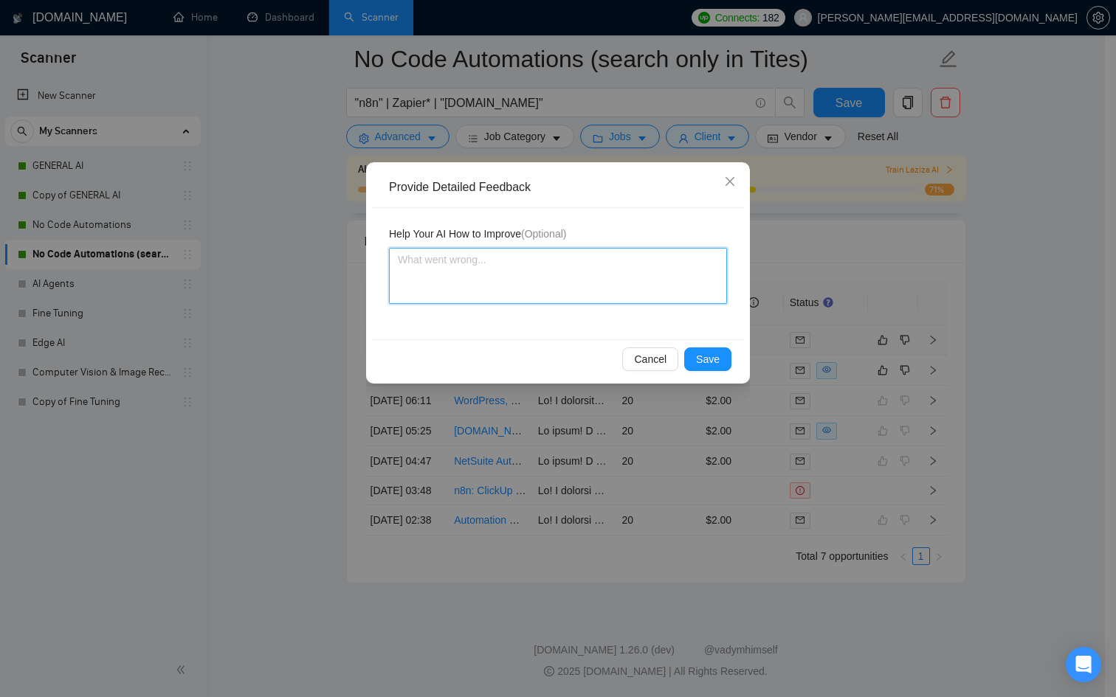
click at [489, 262] on textarea at bounding box center [558, 276] width 338 height 56
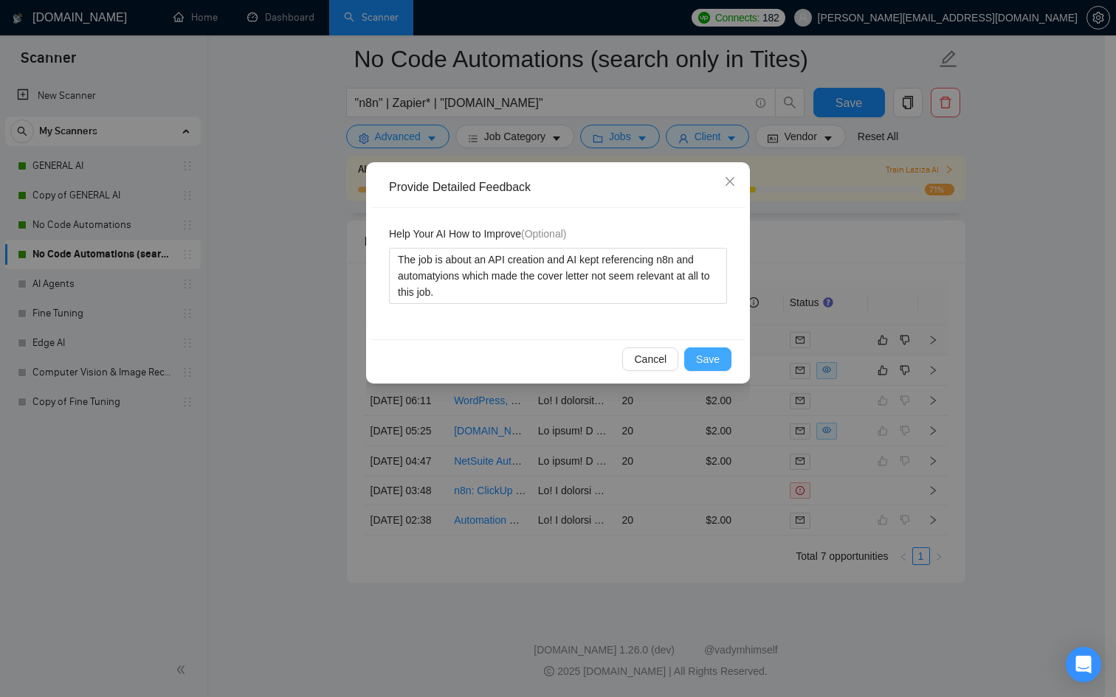
click at [713, 362] on span "Save" at bounding box center [708, 359] width 24 height 16
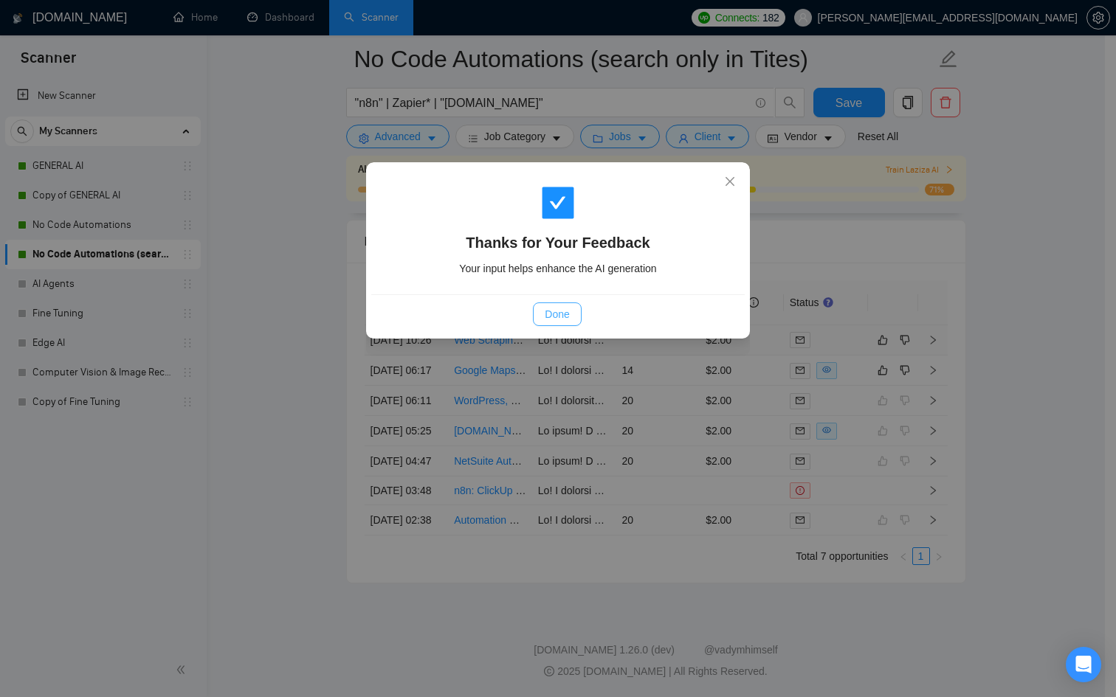
click at [554, 305] on button "Done" at bounding box center [557, 315] width 48 height 24
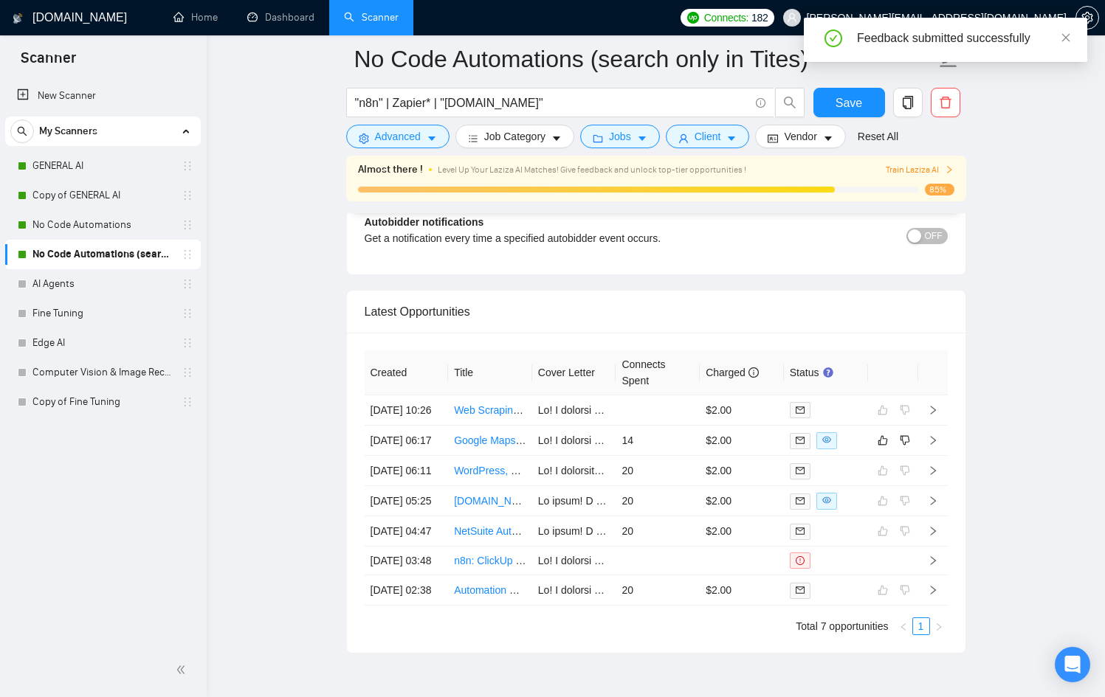
scroll to position [3742, 0]
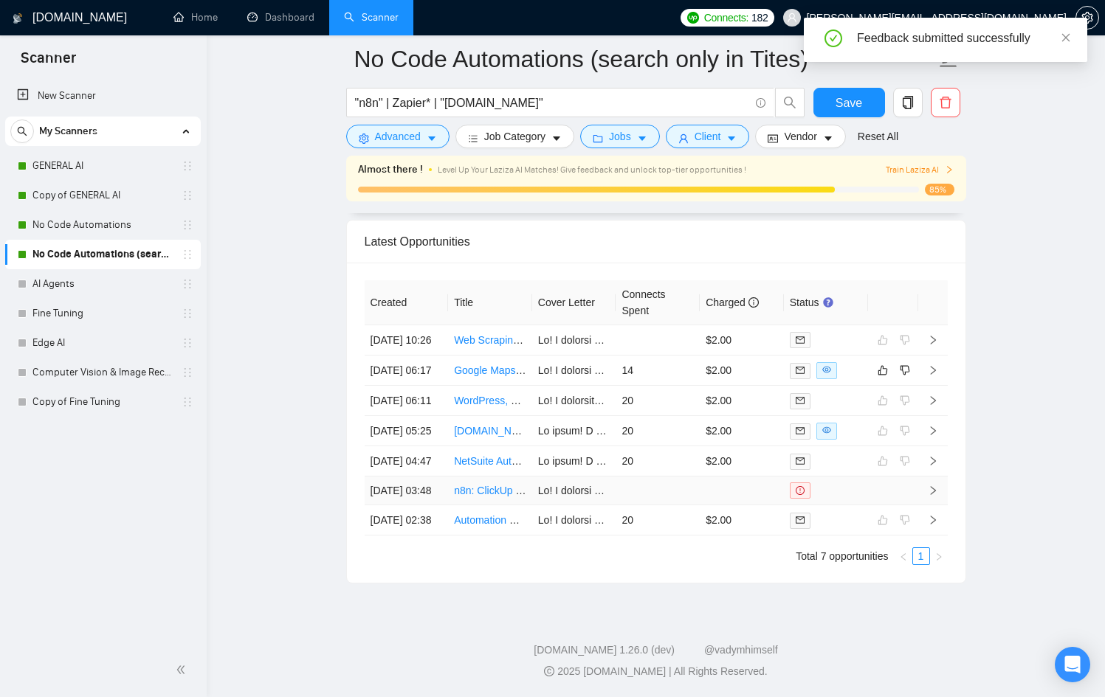
click at [668, 506] on td at bounding box center [658, 491] width 84 height 29
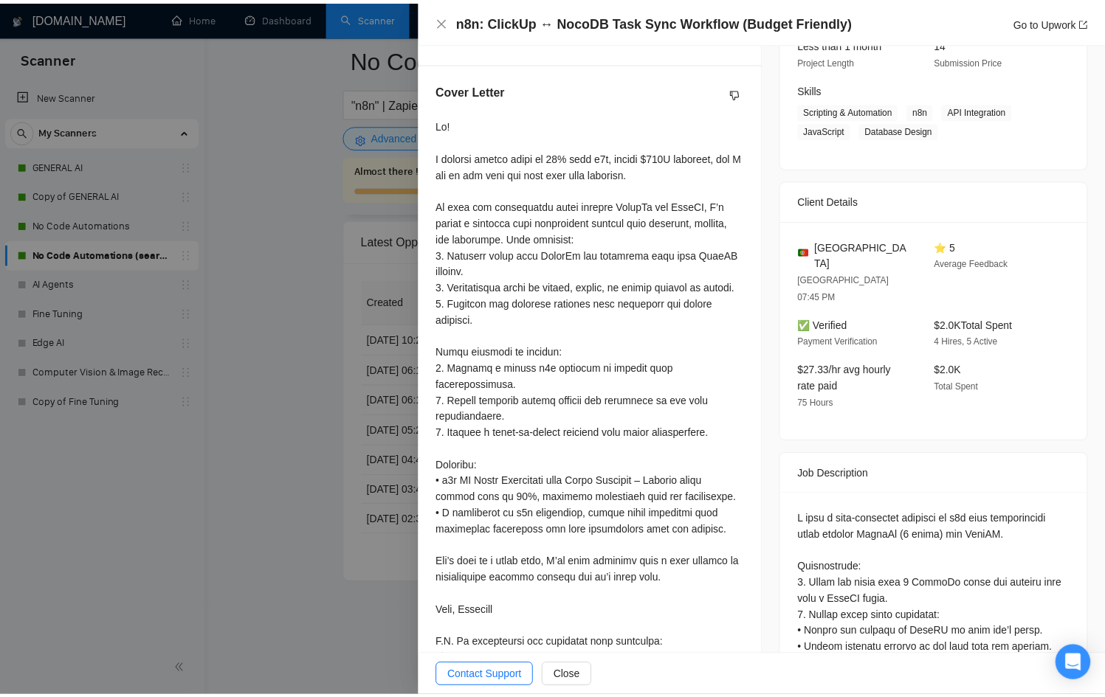
scroll to position [293, 0]
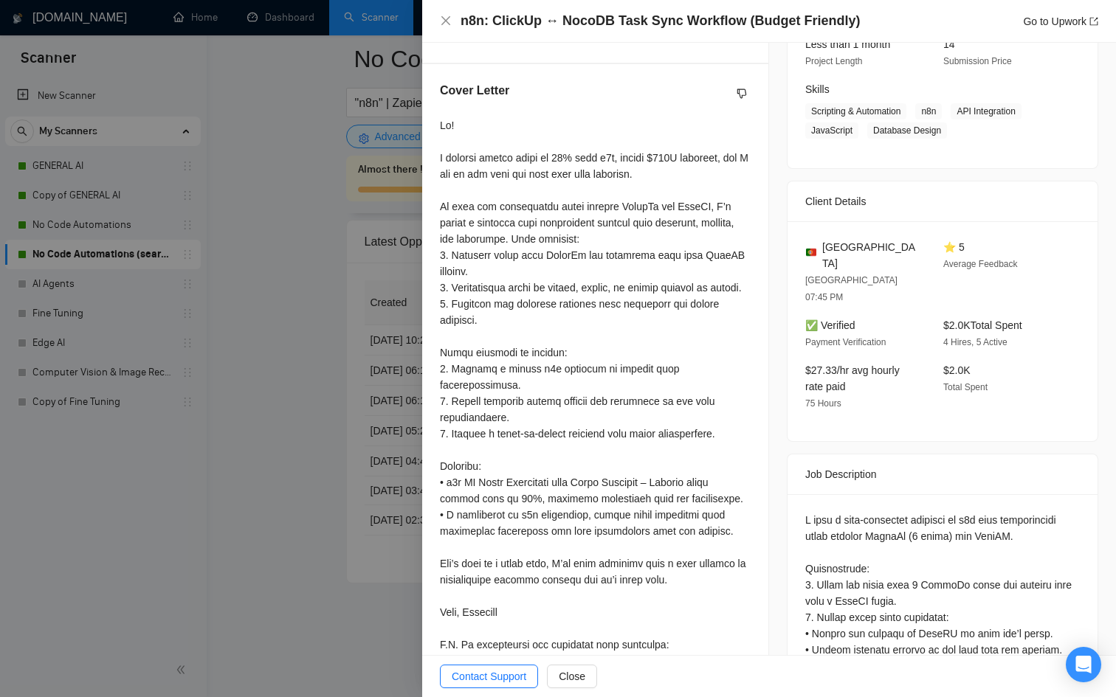
click at [274, 359] on div at bounding box center [558, 348] width 1116 height 697
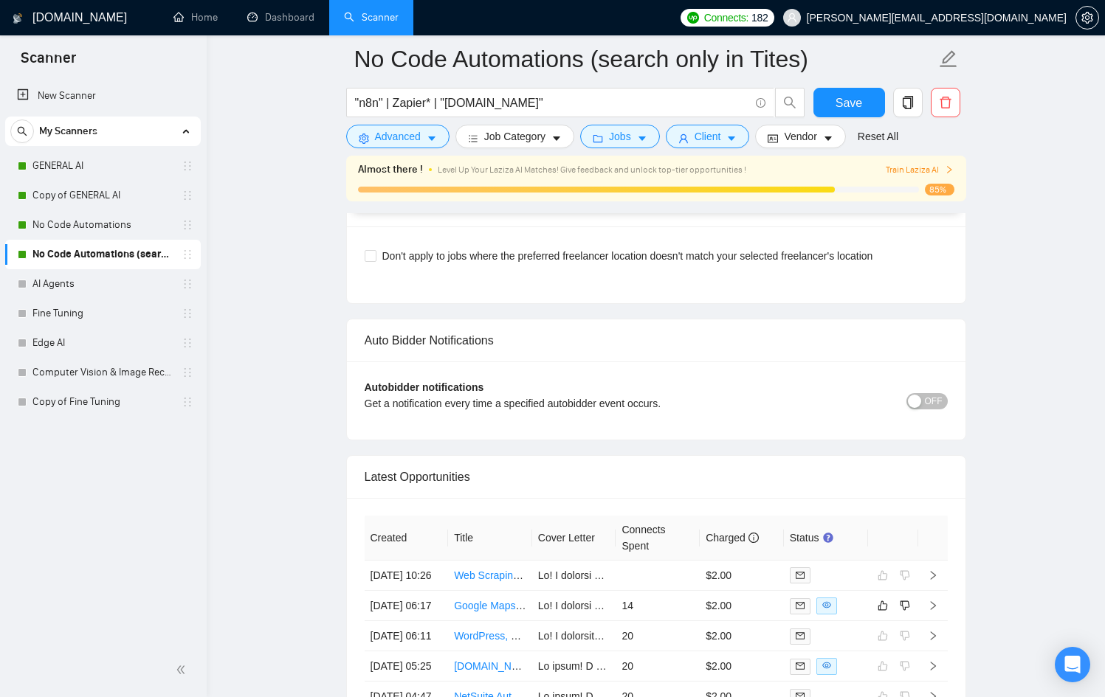
scroll to position [3435, 0]
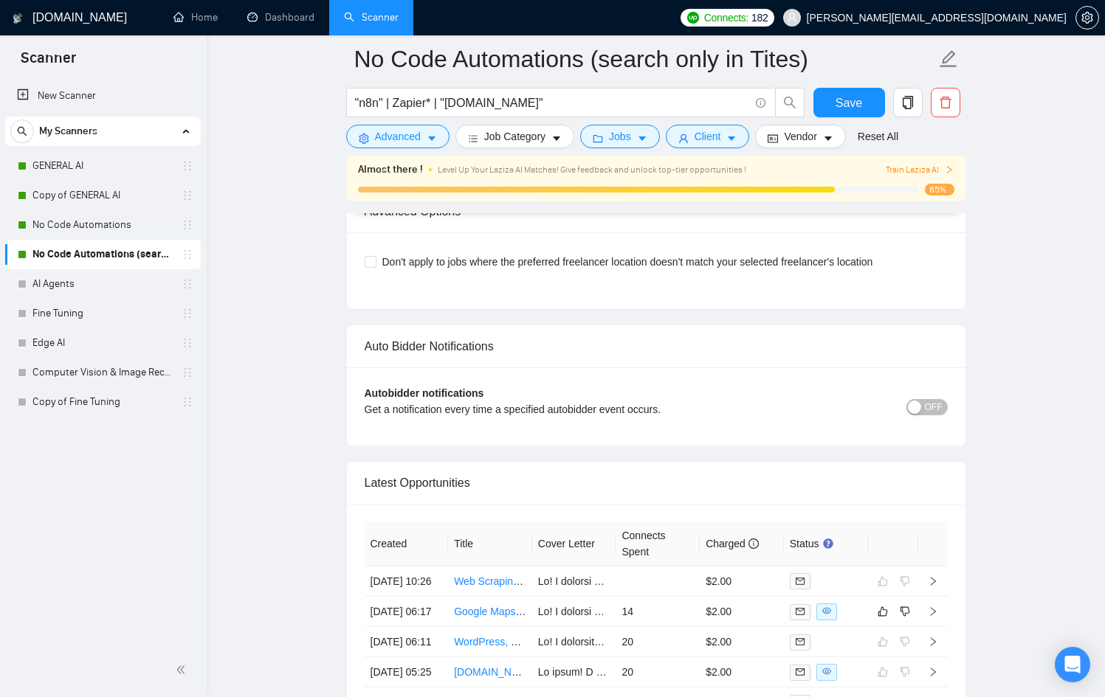
click at [928, 404] on span "OFF" at bounding box center [934, 407] width 18 height 16
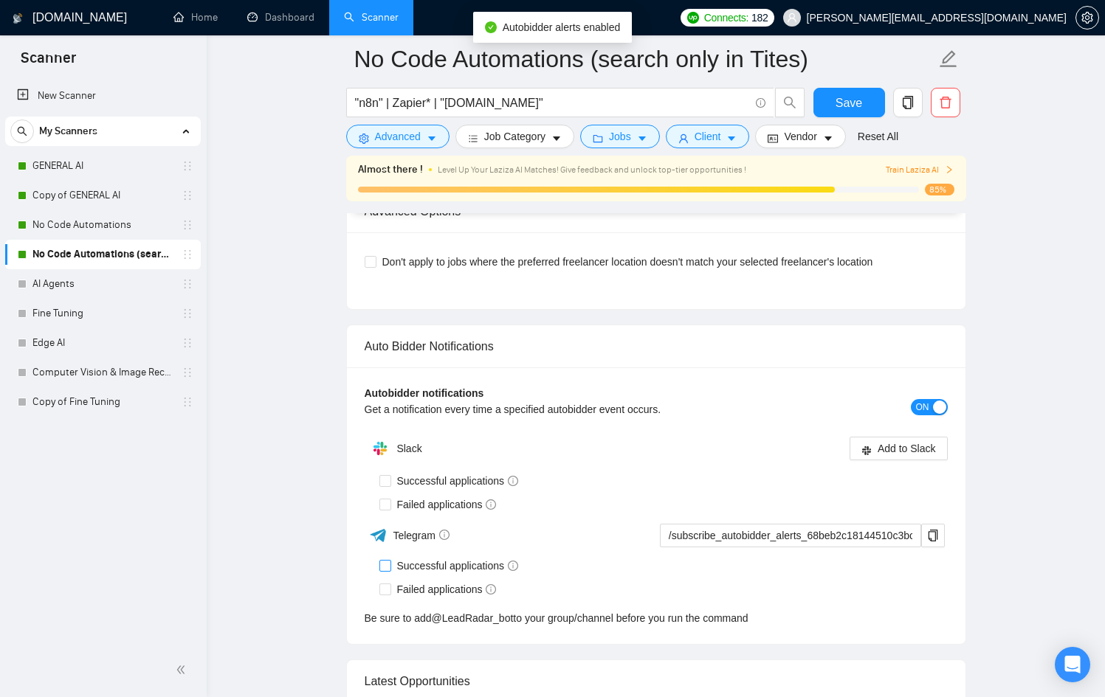
click at [418, 564] on span "Successful applications" at bounding box center [458, 566] width 134 height 16
click at [390, 564] on input "Successful applications" at bounding box center [384, 565] width 10 height 10
click at [440, 587] on span "Failed applications" at bounding box center [446, 590] width 111 height 16
click at [390, 587] on input "Failed applications" at bounding box center [384, 589] width 10 height 10
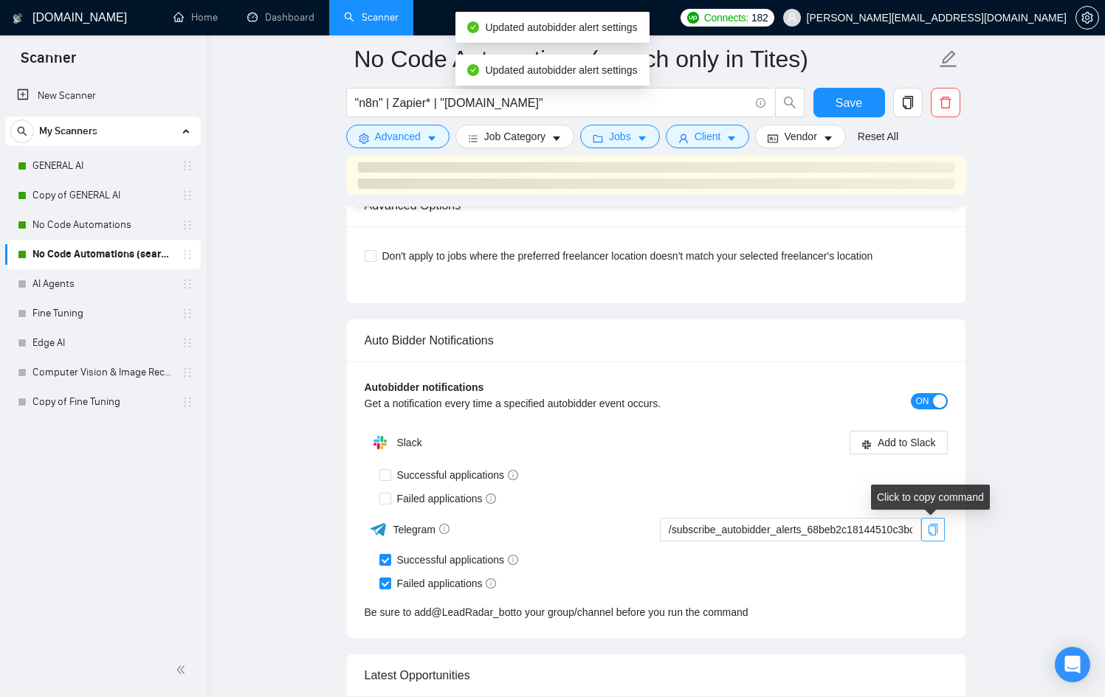
click at [931, 531] on icon "copy" at bounding box center [933, 530] width 12 height 12
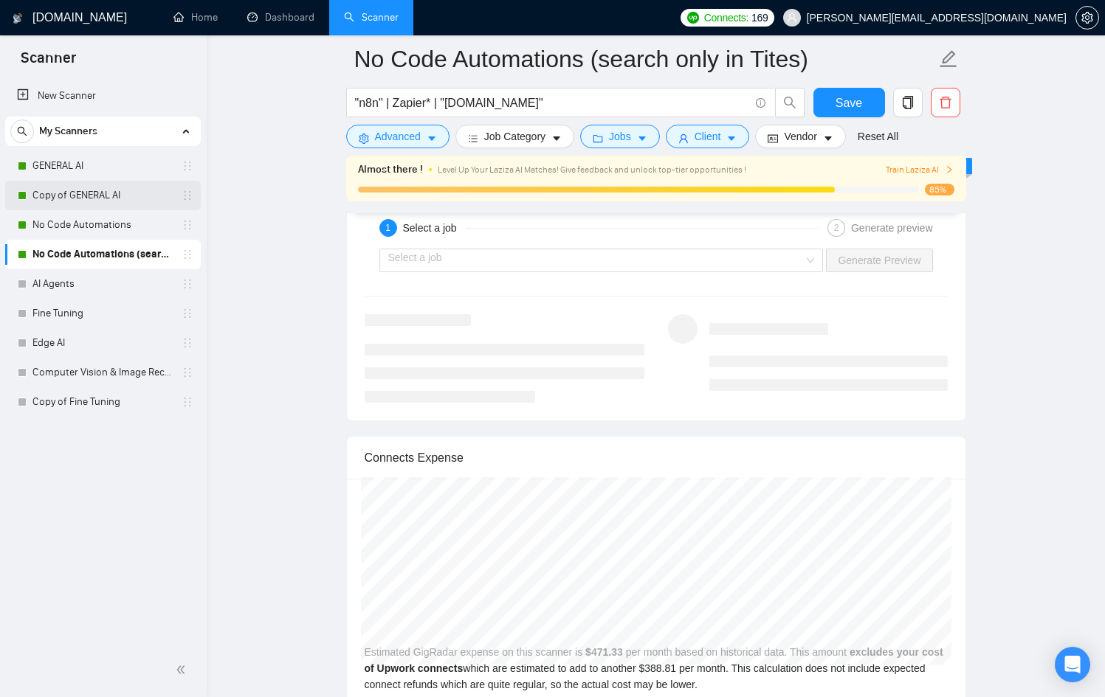
scroll to position [2894, 0]
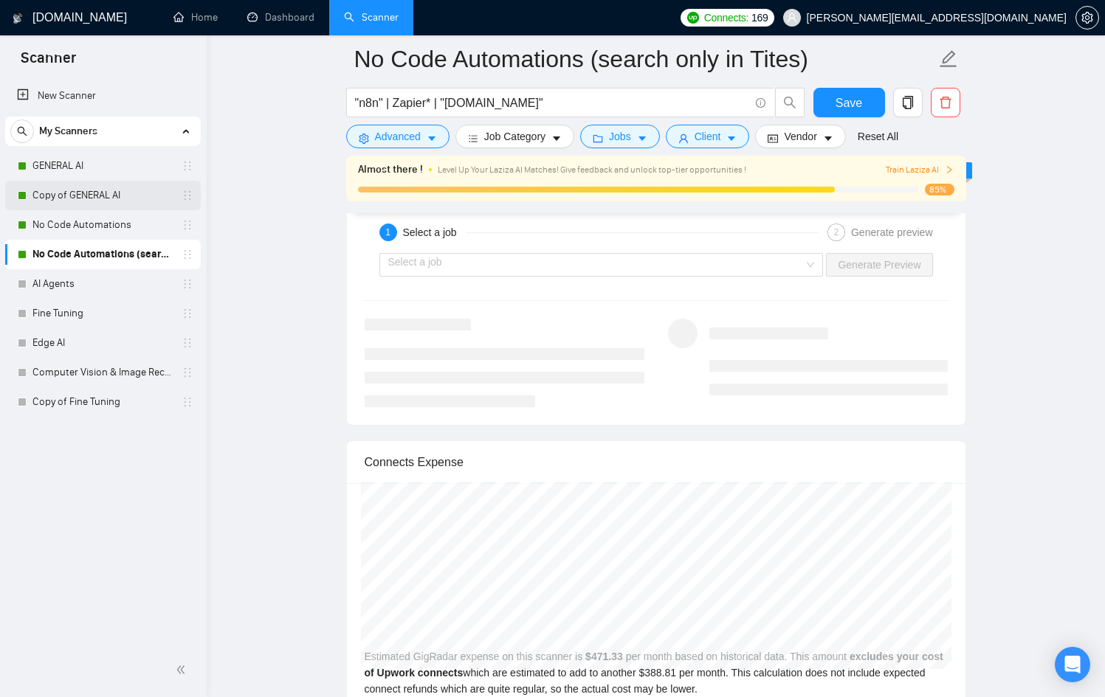
click at [96, 187] on link "Copy of GENERAL AI" at bounding box center [102, 196] width 140 height 30
click at [843, 107] on span "Save" at bounding box center [848, 103] width 27 height 18
click at [93, 224] on link "No Code Automations" at bounding box center [102, 225] width 140 height 30
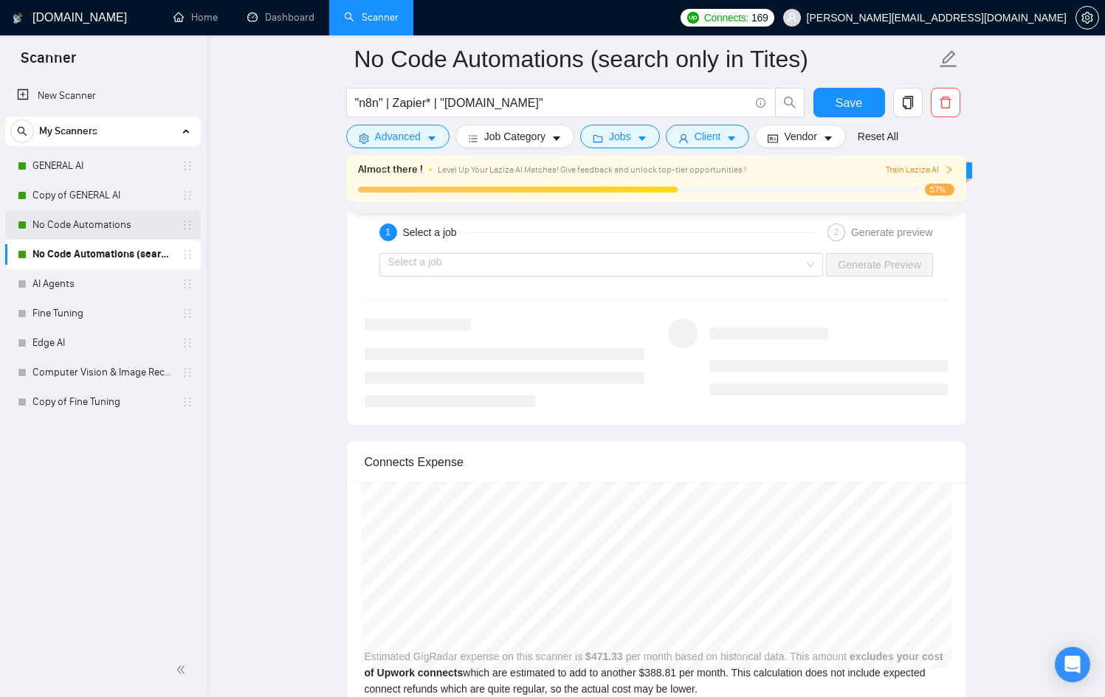
click at [89, 234] on link "No Code Automations" at bounding box center [102, 225] width 140 height 30
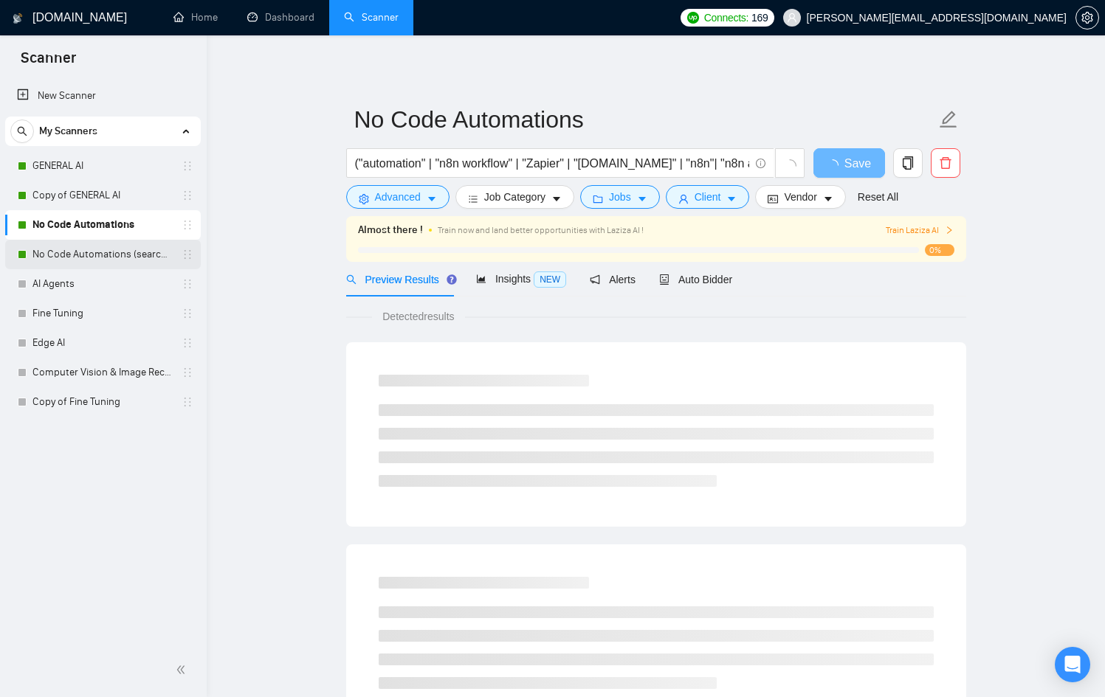
click at [95, 246] on link "No Code Automations (search only in Tites)" at bounding box center [102, 255] width 140 height 30
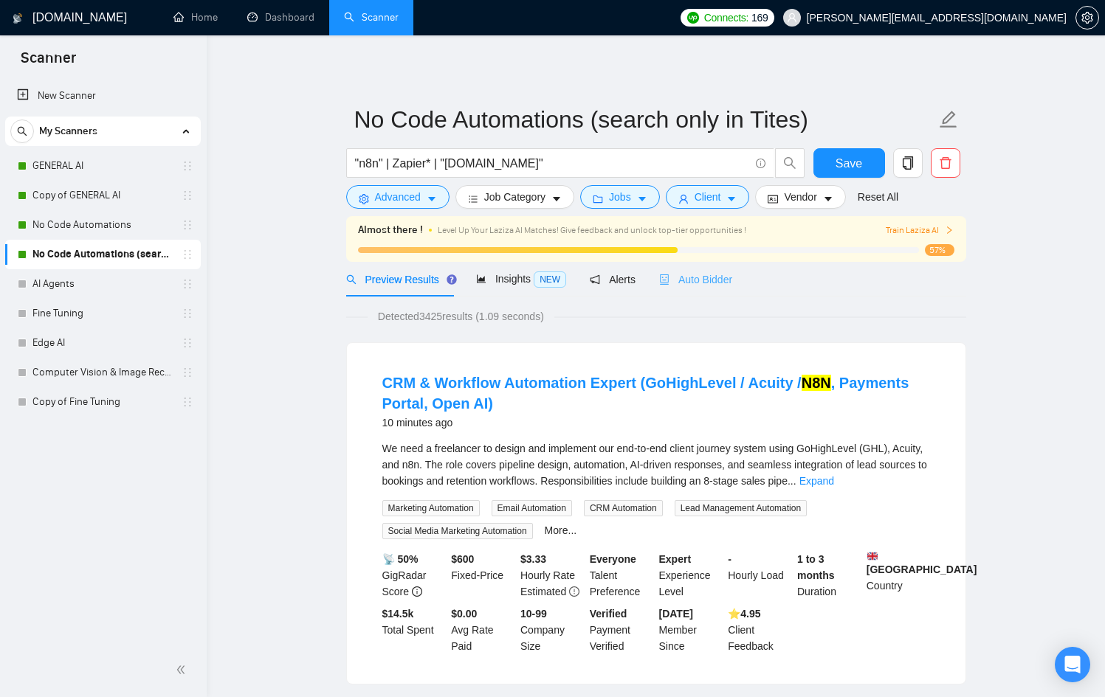
click at [698, 289] on div "Auto Bidder" at bounding box center [695, 279] width 73 height 35
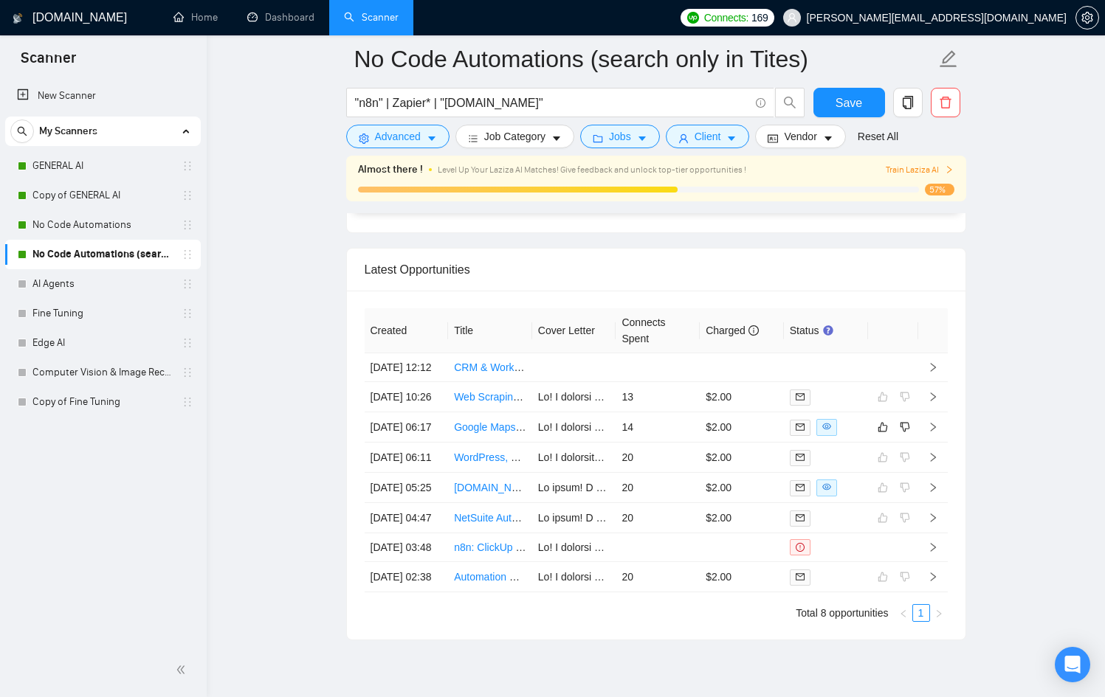
scroll to position [3833, 0]
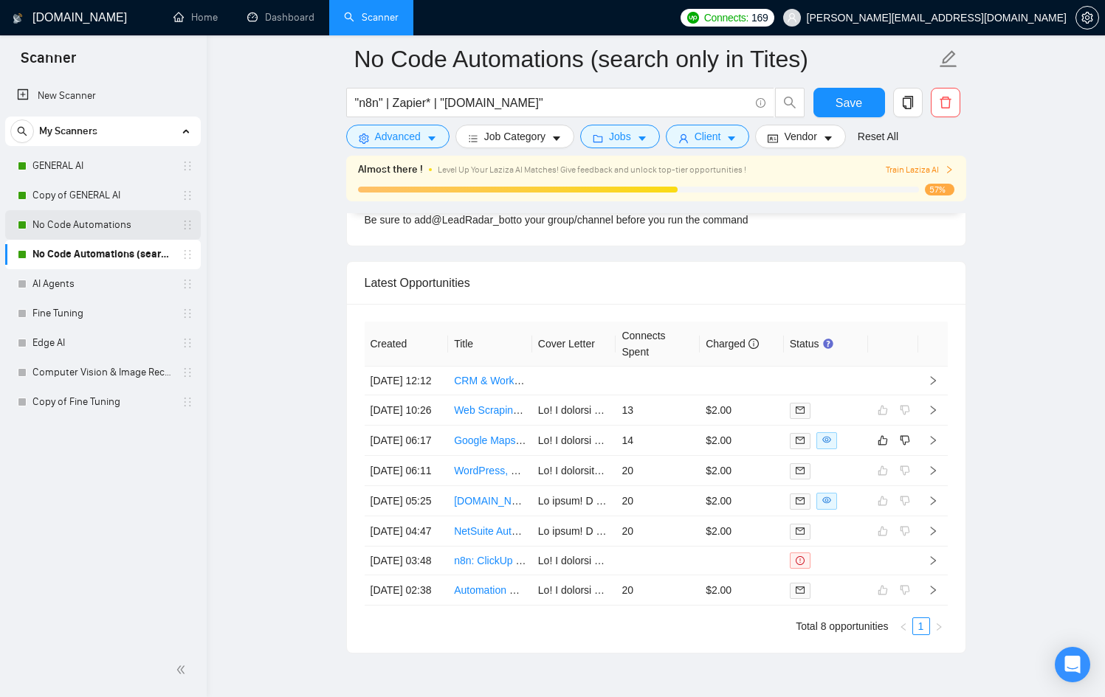
click at [80, 227] on link "No Code Automations" at bounding box center [102, 225] width 140 height 30
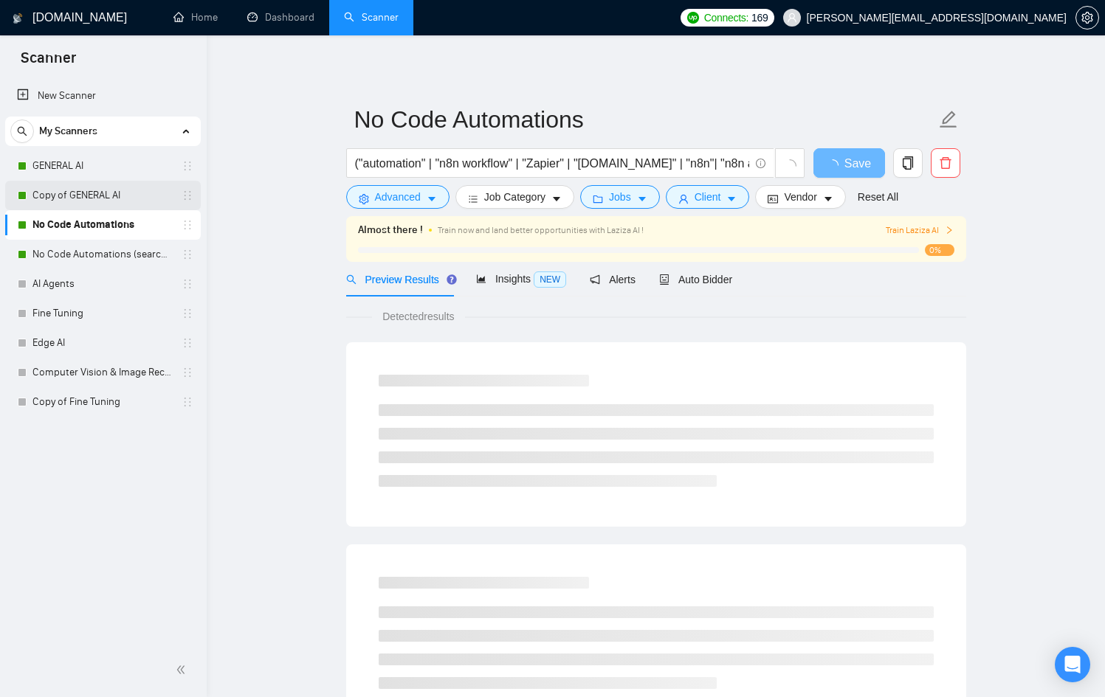
click at [93, 187] on link "Copy of GENERAL AI" at bounding box center [102, 196] width 140 height 30
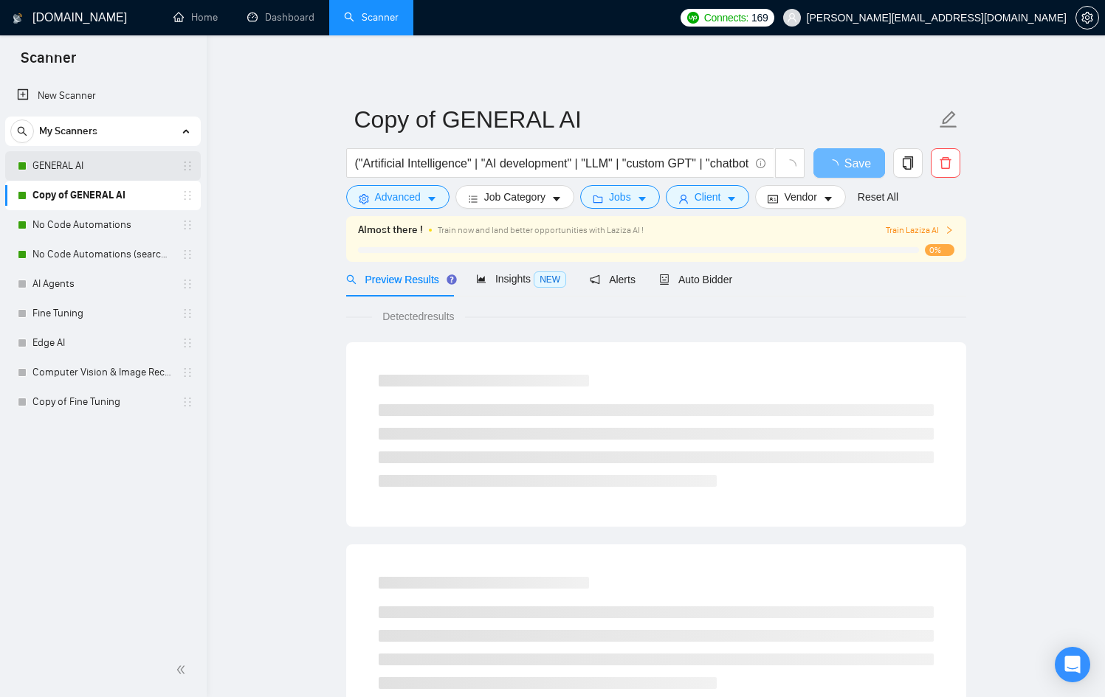
click at [96, 174] on link "GENERAL AI" at bounding box center [102, 166] width 140 height 30
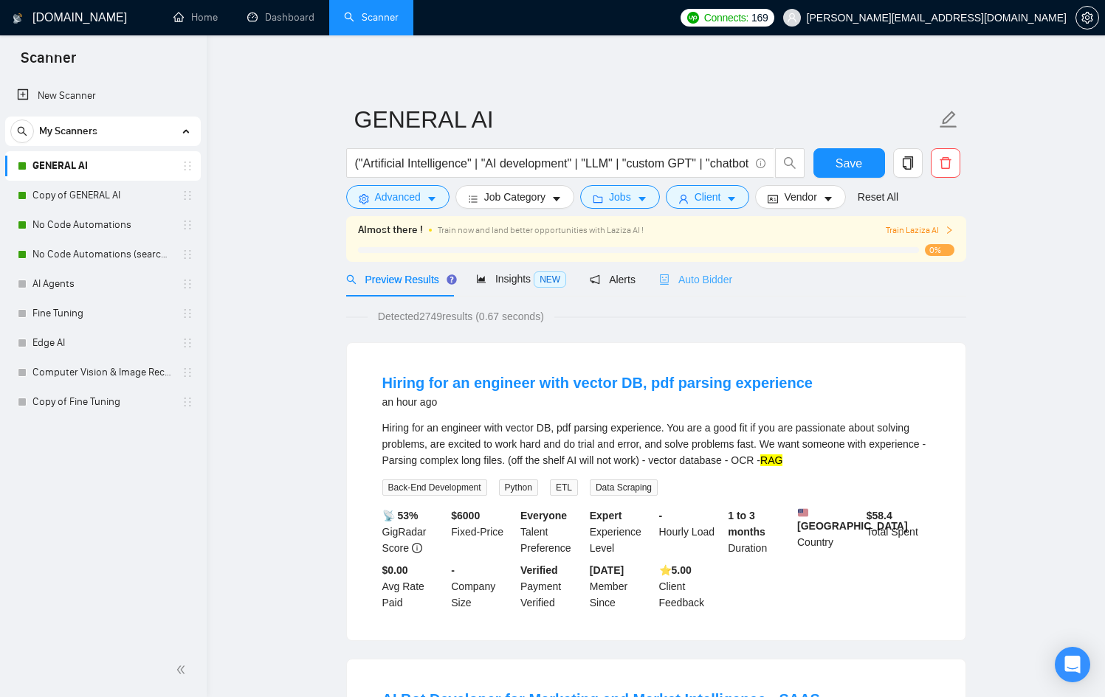
click at [699, 289] on div "Auto Bidder" at bounding box center [695, 279] width 73 height 35
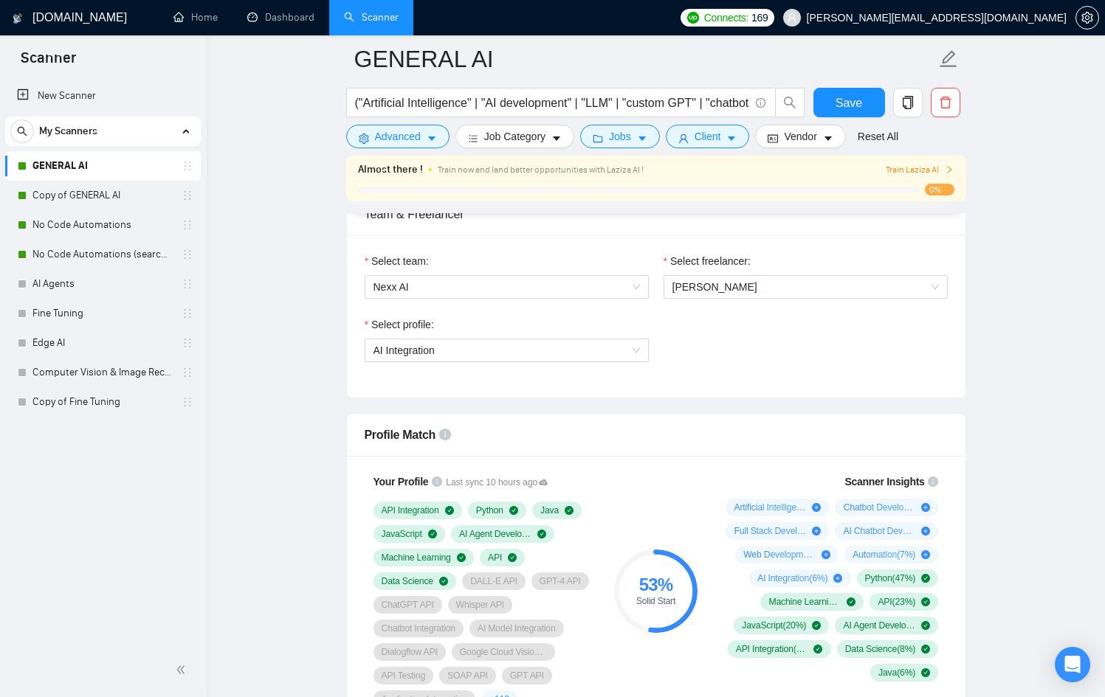
scroll to position [764, 0]
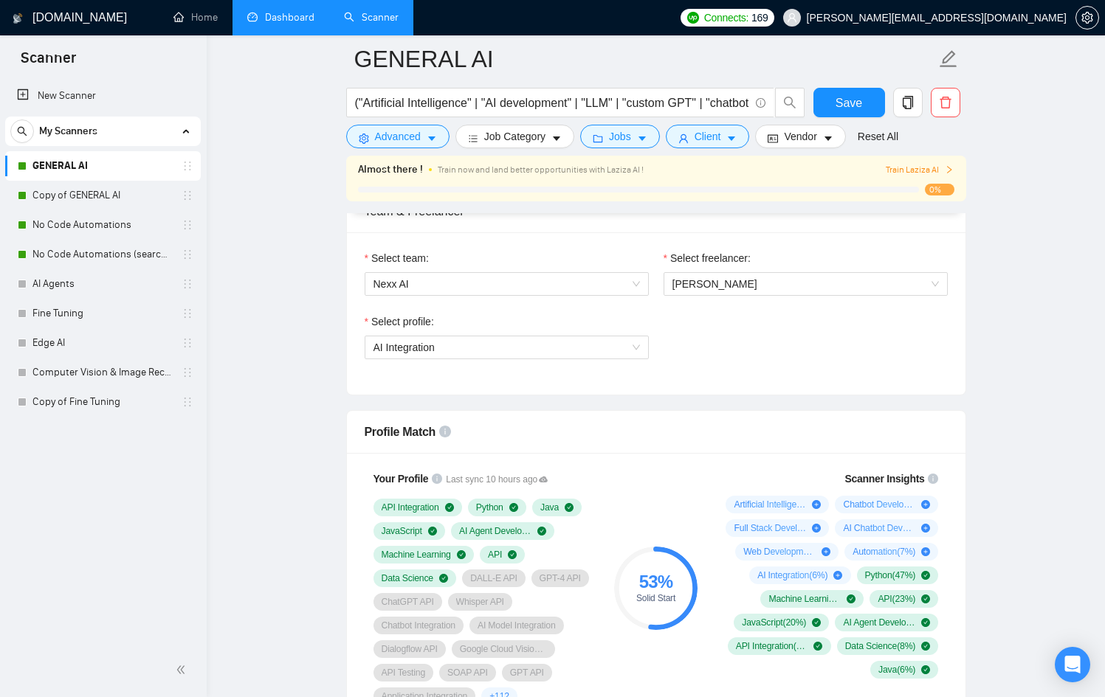
click at [280, 24] on link "Dashboard" at bounding box center [280, 17] width 67 height 13
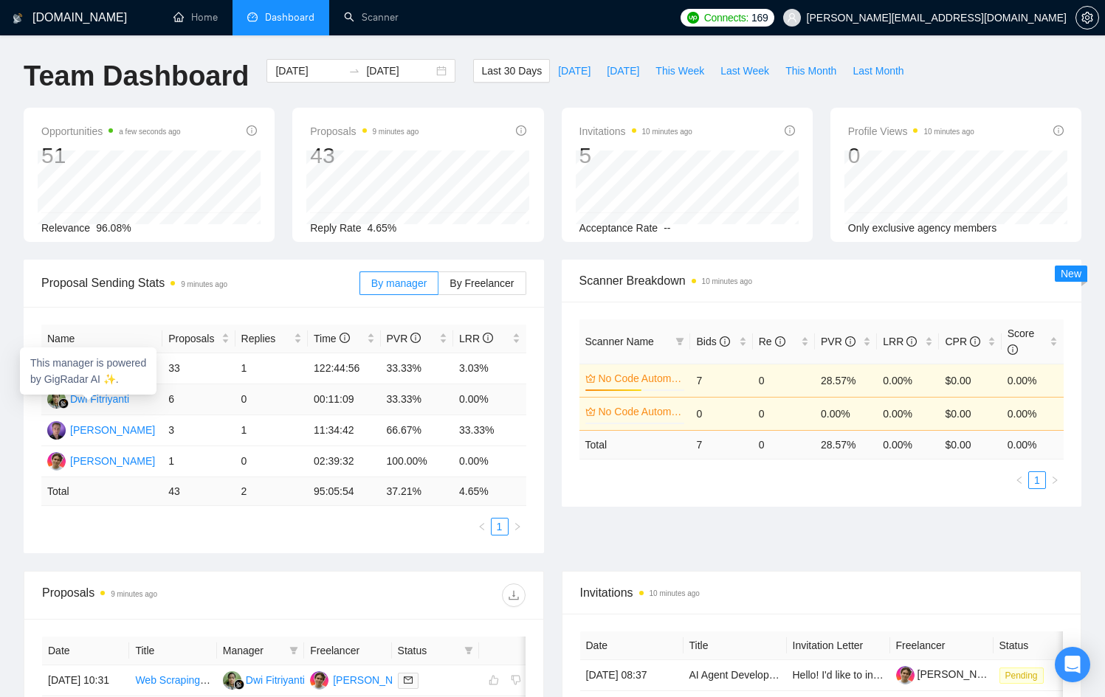
click at [126, 404] on div "Dwi Fitriyanti" at bounding box center [99, 399] width 59 height 16
click at [955, 376] on td "$0.00" at bounding box center [970, 380] width 62 height 33
click at [934, 377] on td "0.00%" at bounding box center [908, 380] width 62 height 33
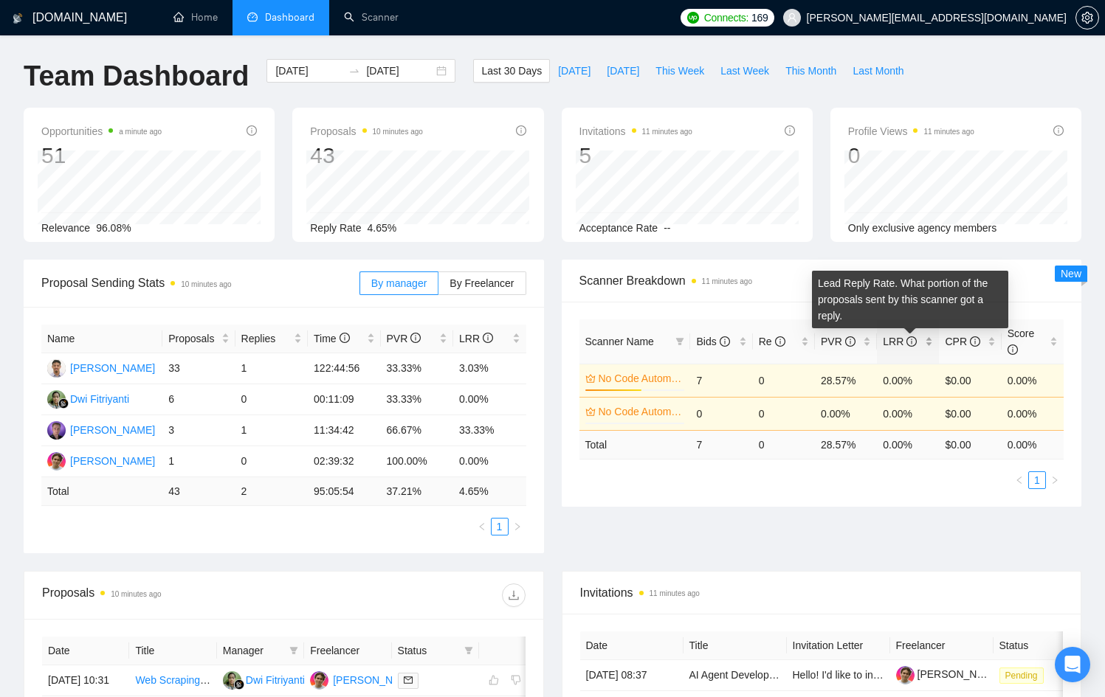
click at [906, 337] on icon "info-circle" at bounding box center [911, 342] width 10 height 10
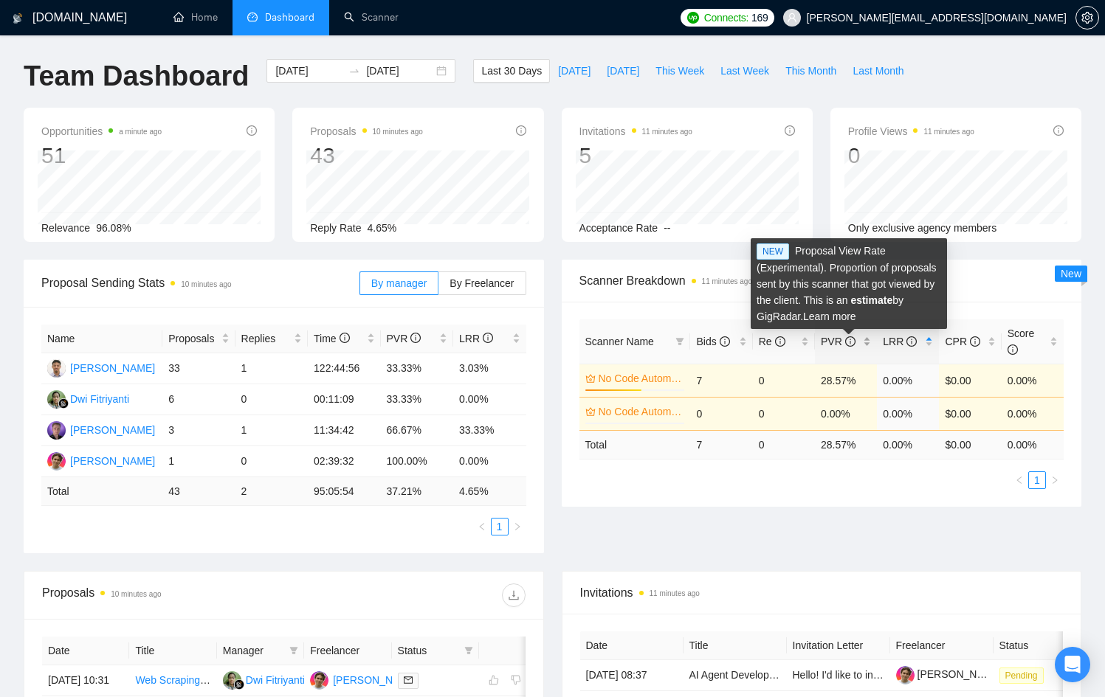
click at [845, 344] on icon "info-circle" at bounding box center [850, 342] width 10 height 10
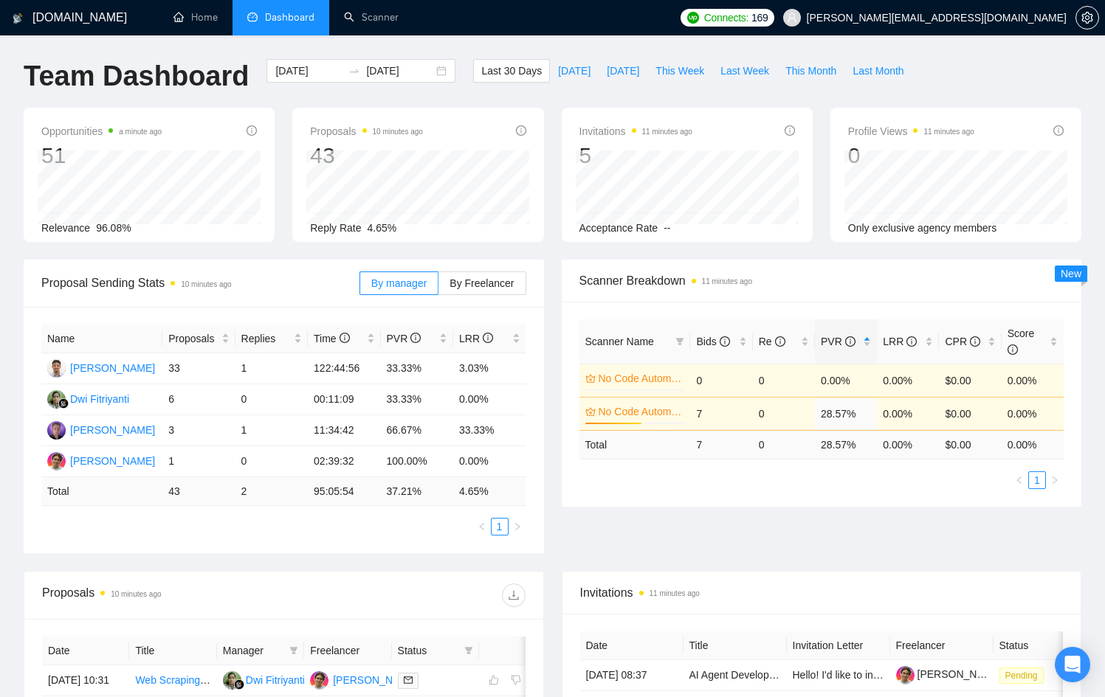
click at [847, 375] on td "0.00%" at bounding box center [846, 380] width 62 height 33
click at [838, 420] on td "28.57%" at bounding box center [846, 413] width 62 height 33
click at [373, 18] on link "Scanner" at bounding box center [371, 17] width 55 height 13
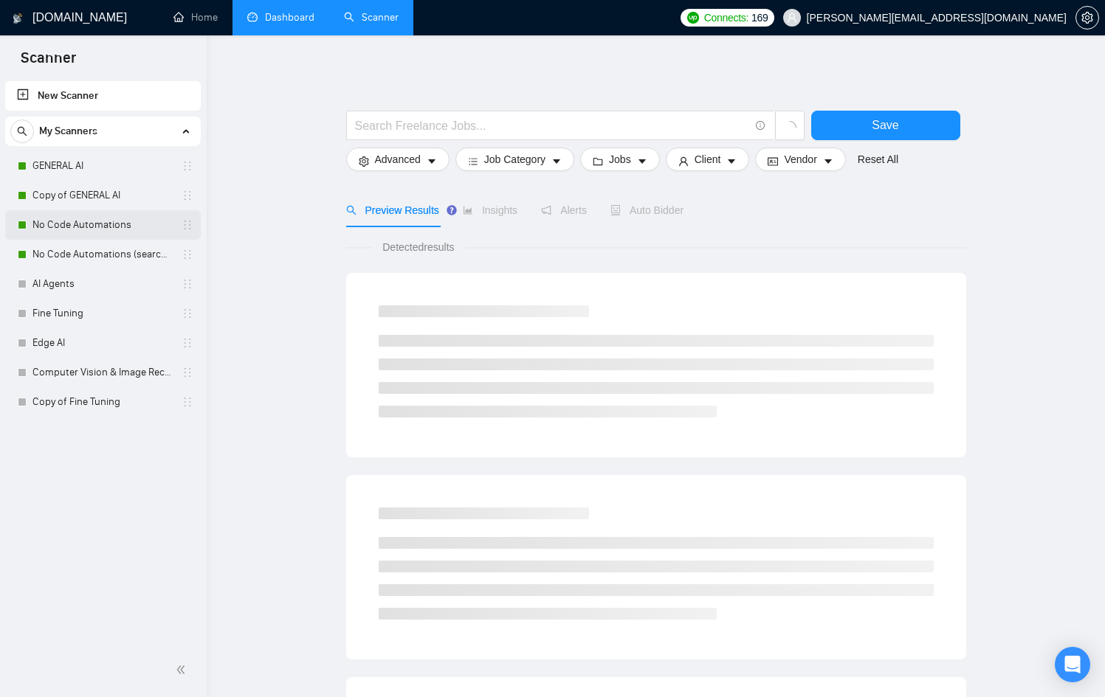
click at [104, 227] on link "No Code Automations" at bounding box center [102, 225] width 140 height 30
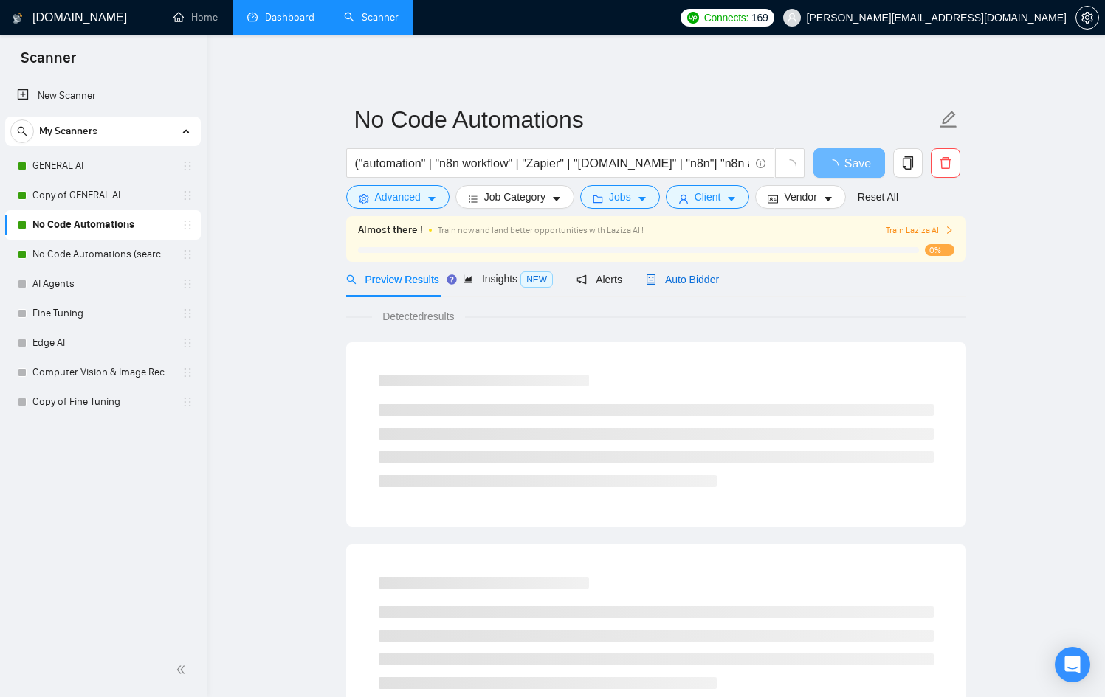
click at [711, 274] on span "Auto Bidder" at bounding box center [682, 280] width 73 height 12
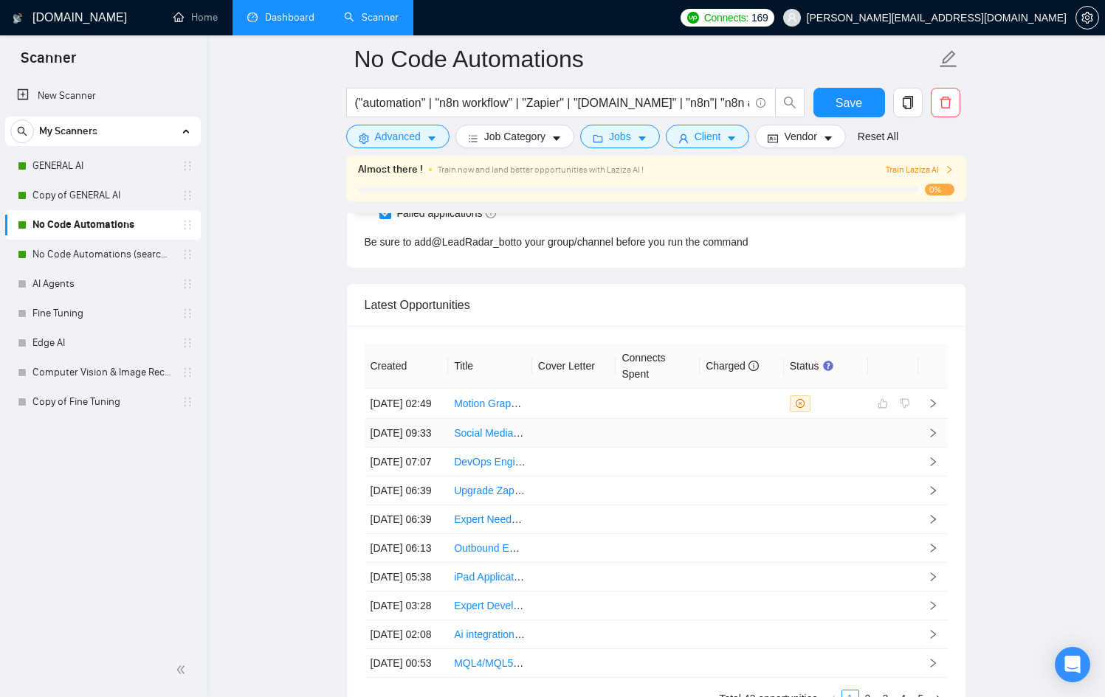
scroll to position [3799, 0]
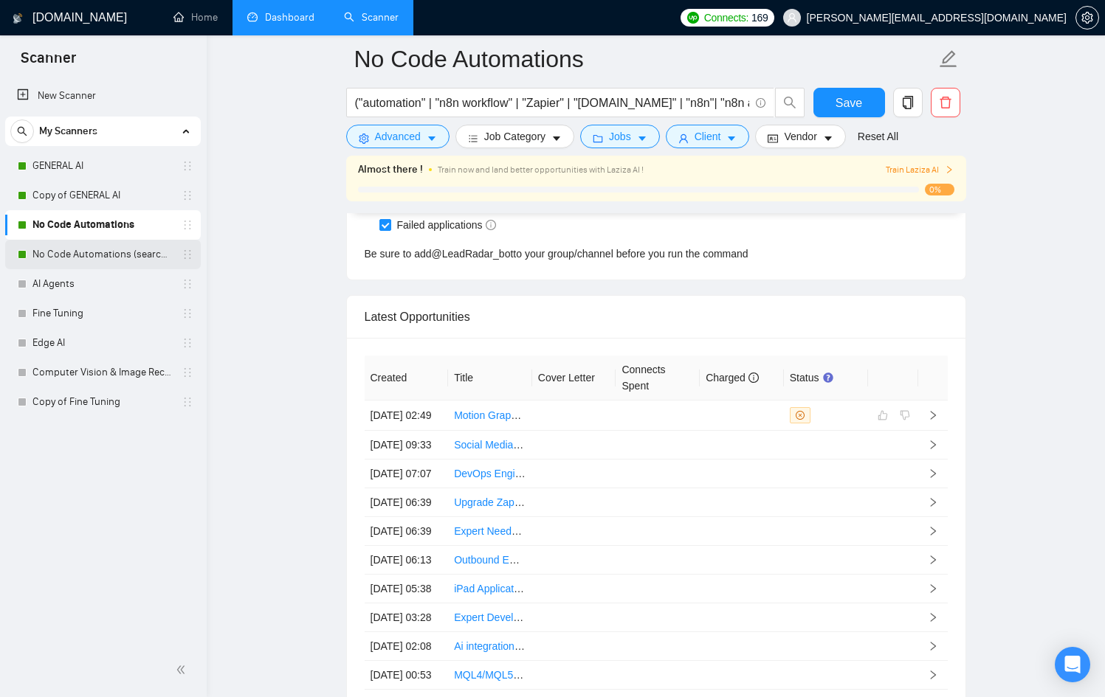
click at [77, 261] on link "No Code Automations (search only in Tites)" at bounding box center [102, 255] width 140 height 30
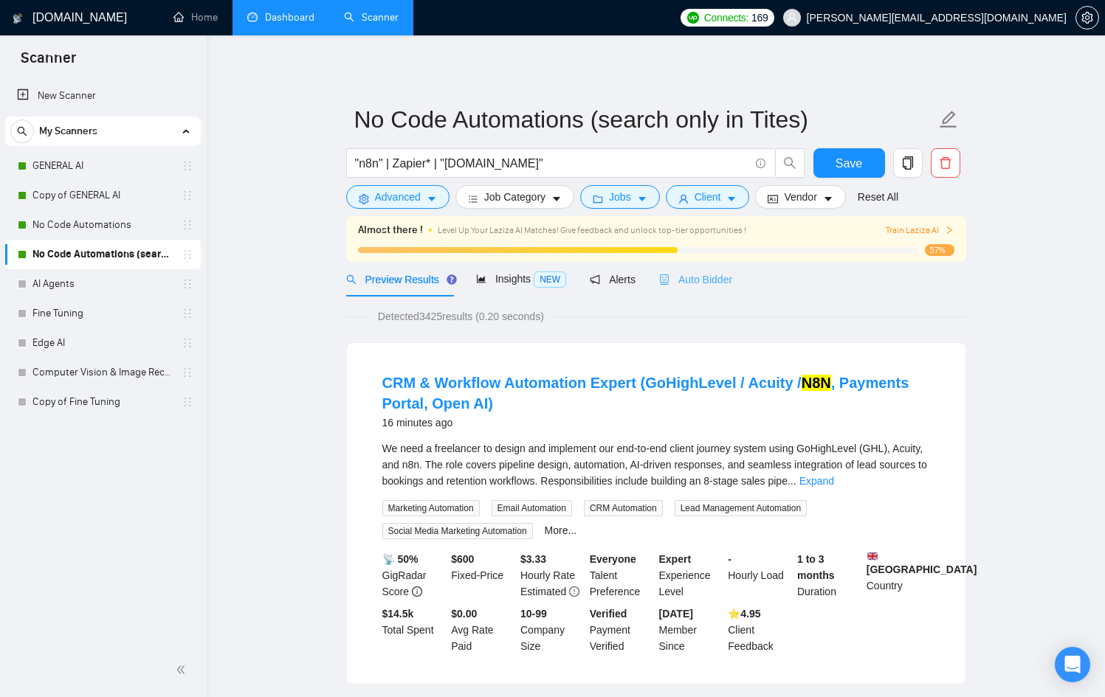
click at [697, 262] on div "Auto Bidder" at bounding box center [695, 279] width 73 height 35
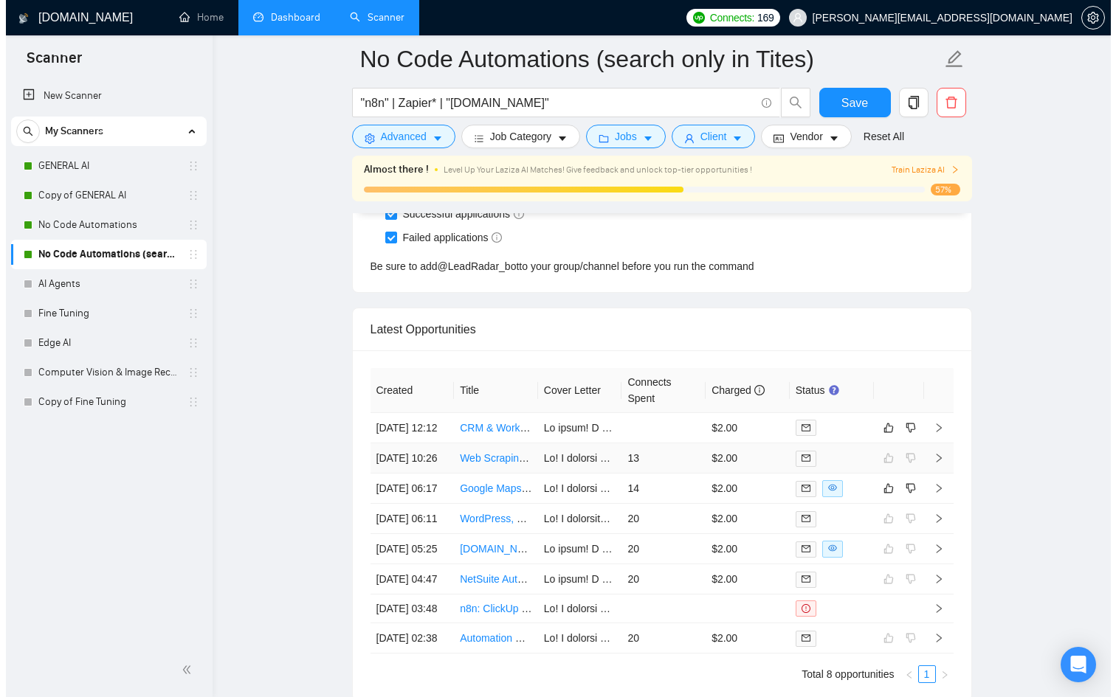
scroll to position [3785, 0]
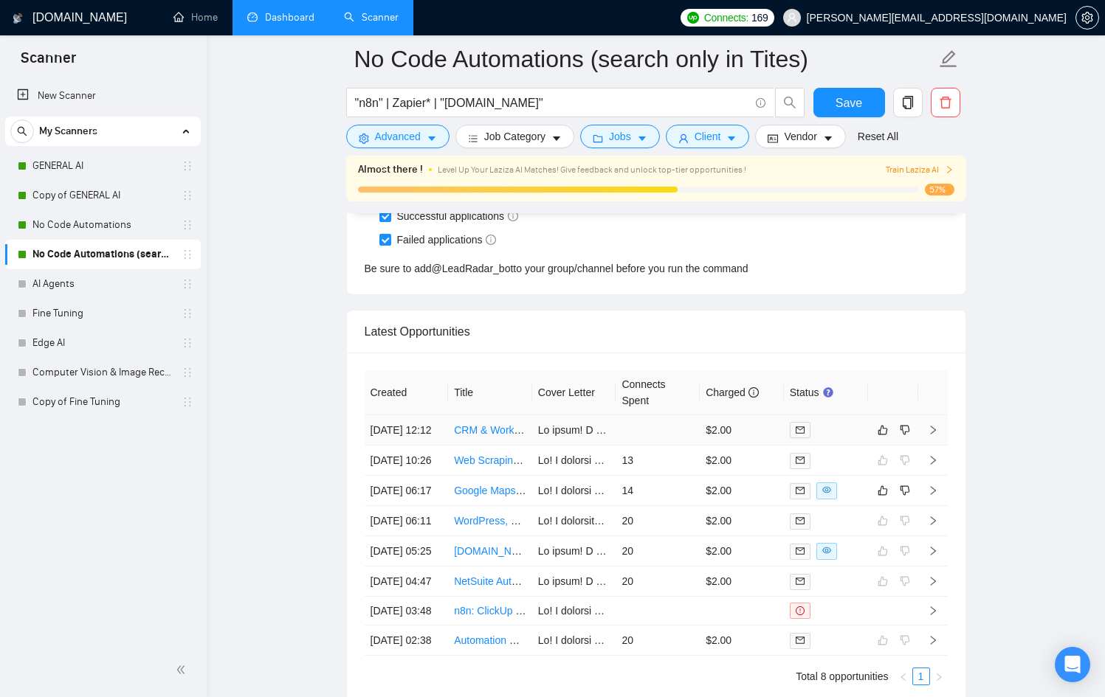
click at [619, 438] on td at bounding box center [658, 431] width 84 height 30
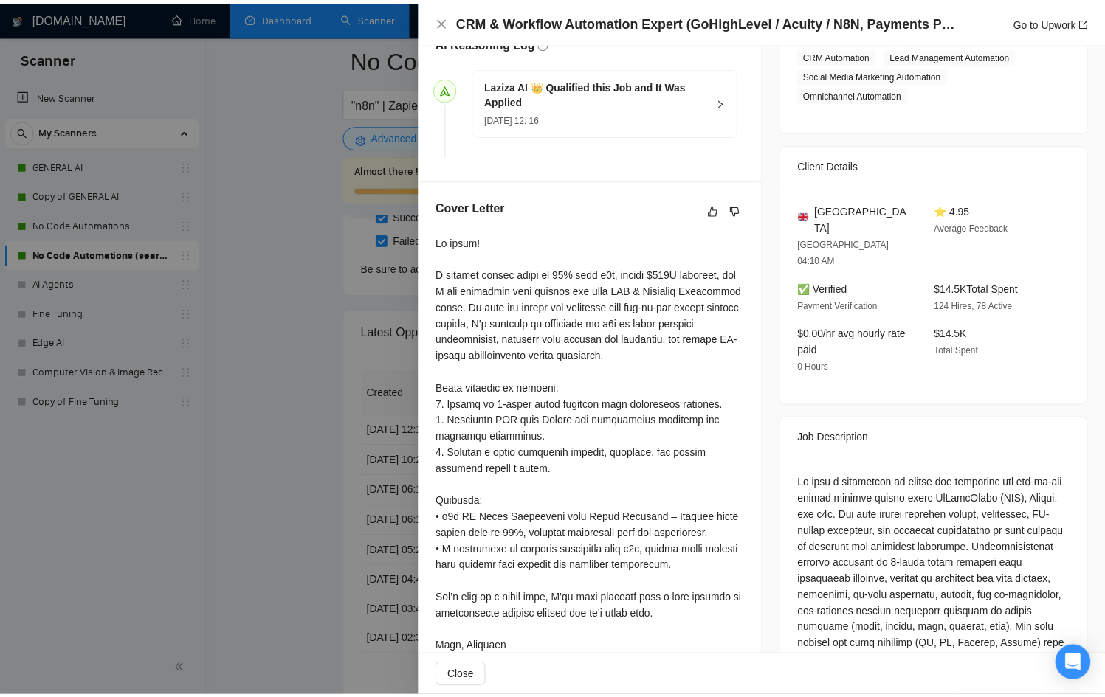
scroll to position [280, 0]
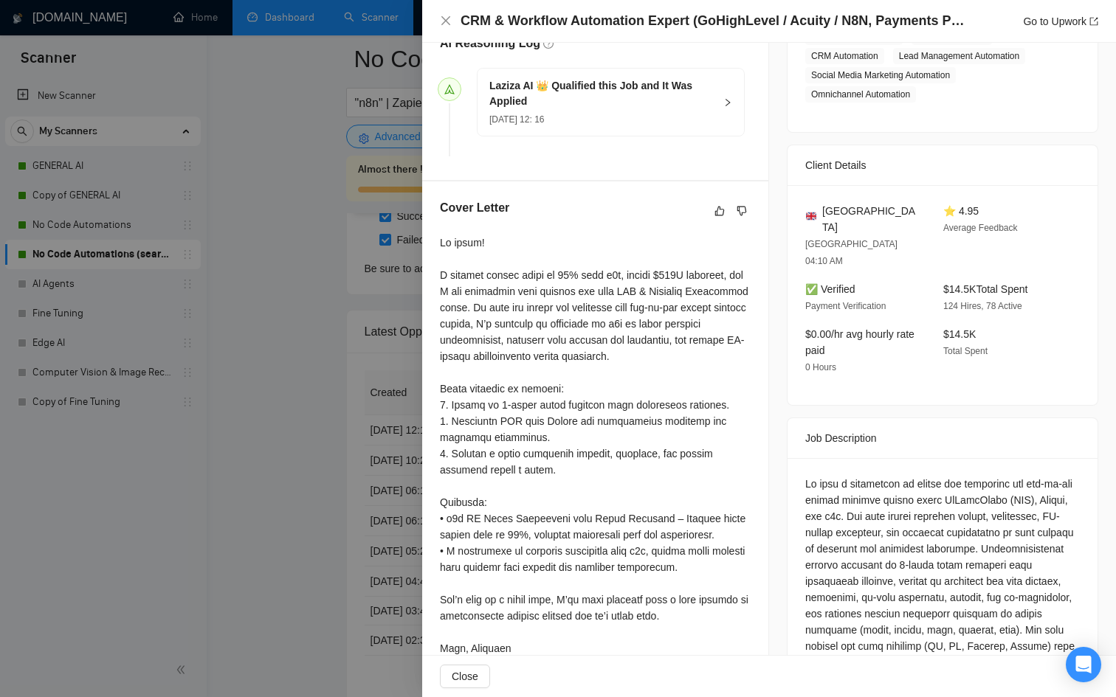
click at [329, 470] on div at bounding box center [558, 348] width 1116 height 697
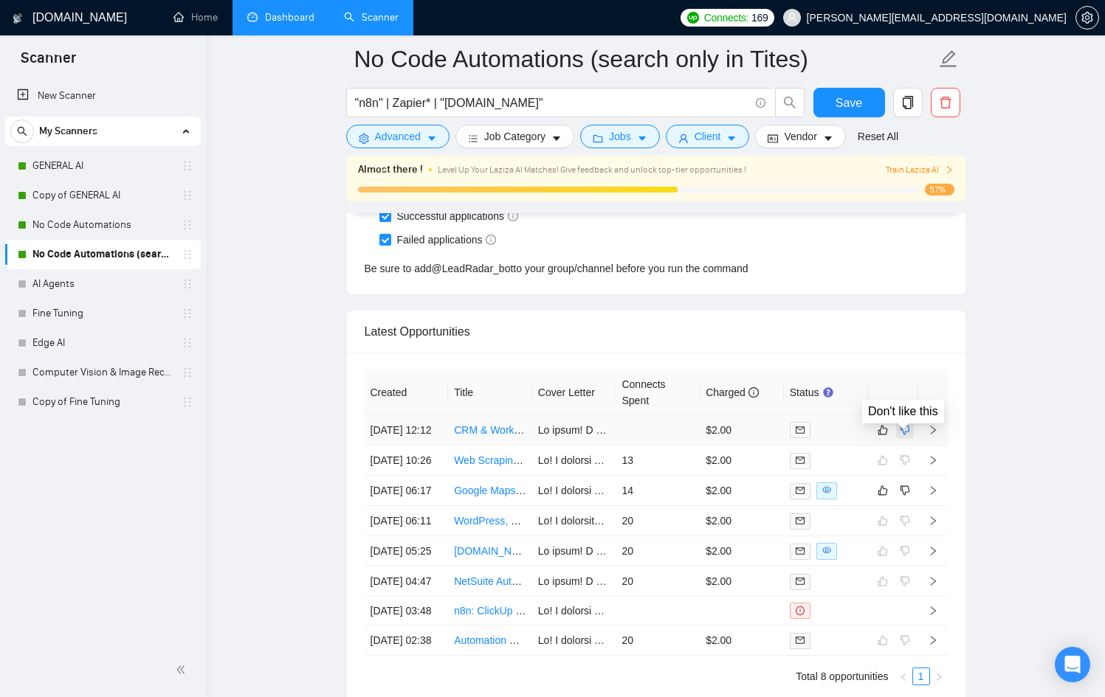
click at [900, 436] on icon "dislike" at bounding box center [905, 430] width 10 height 12
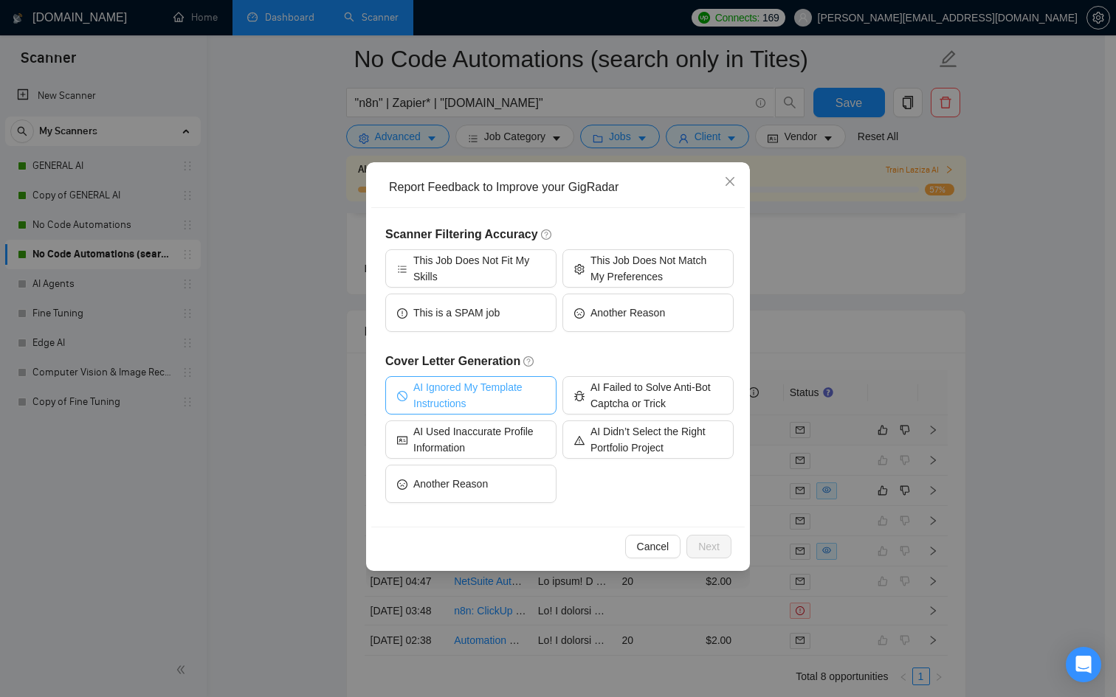
click at [528, 393] on span "AI Ignored My Template Instructions" at bounding box center [478, 395] width 131 height 32
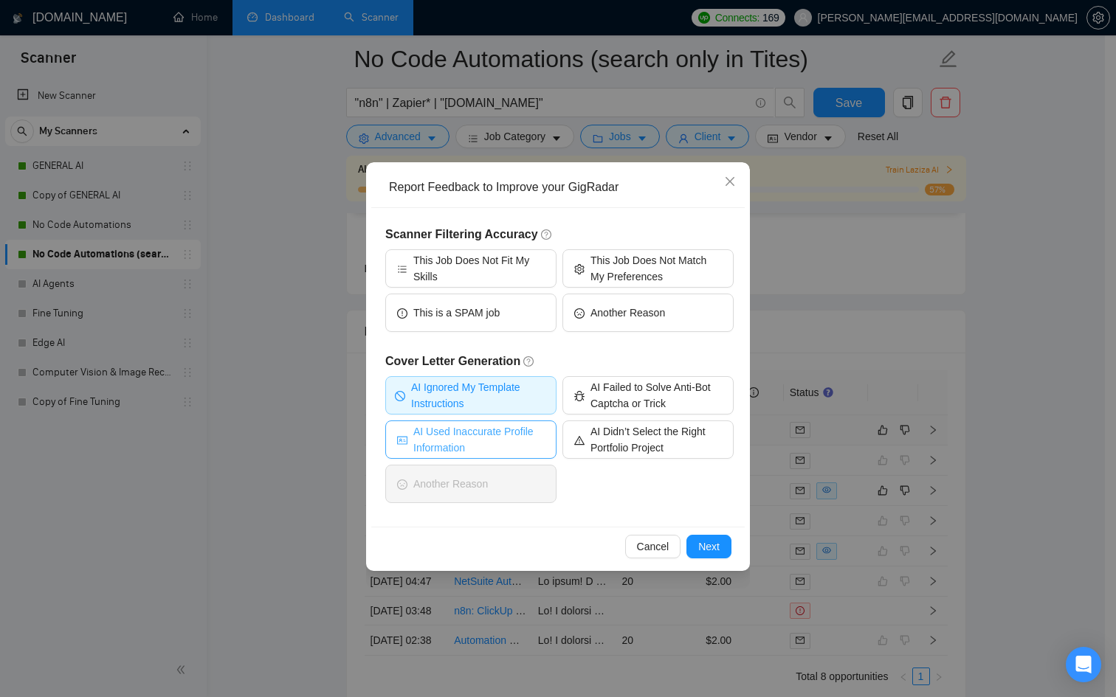
click at [536, 430] on span "AI Used Inaccurate Profile Information" at bounding box center [478, 440] width 131 height 32
click at [464, 439] on span "AI Used Inaccurate Profile Information" at bounding box center [479, 440] width 136 height 32
click at [464, 439] on span "AI Used Inaccurate Profile Information" at bounding box center [478, 440] width 131 height 32
click at [700, 541] on span "Next" at bounding box center [708, 547] width 21 height 16
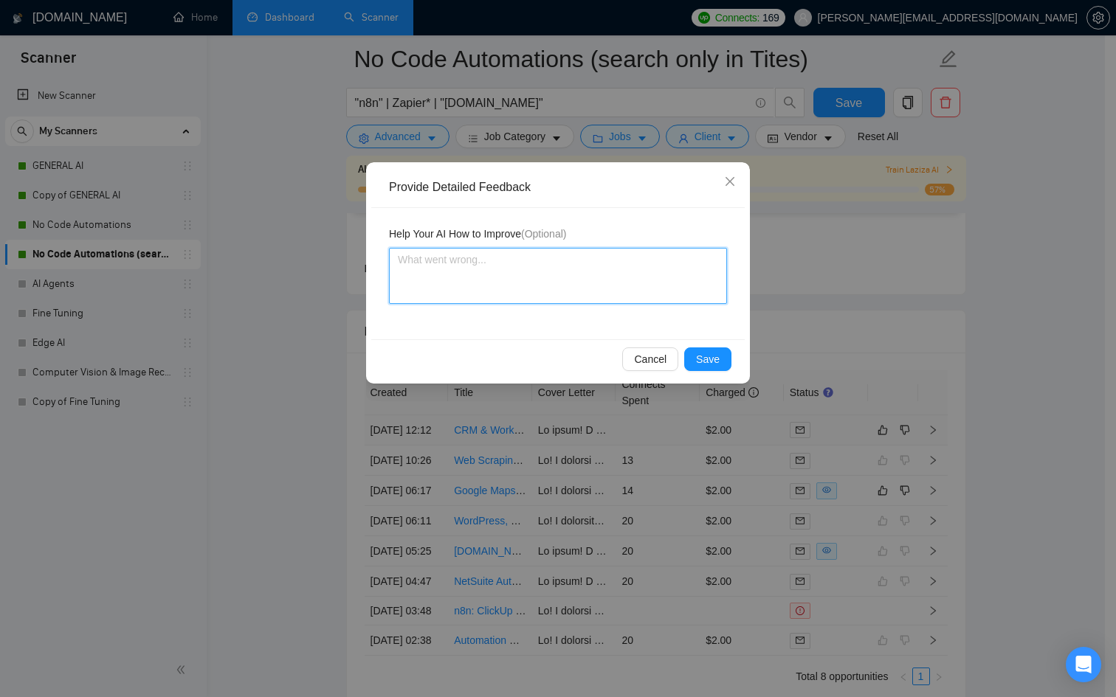
click at [465, 276] on textarea at bounding box center [558, 276] width 338 height 56
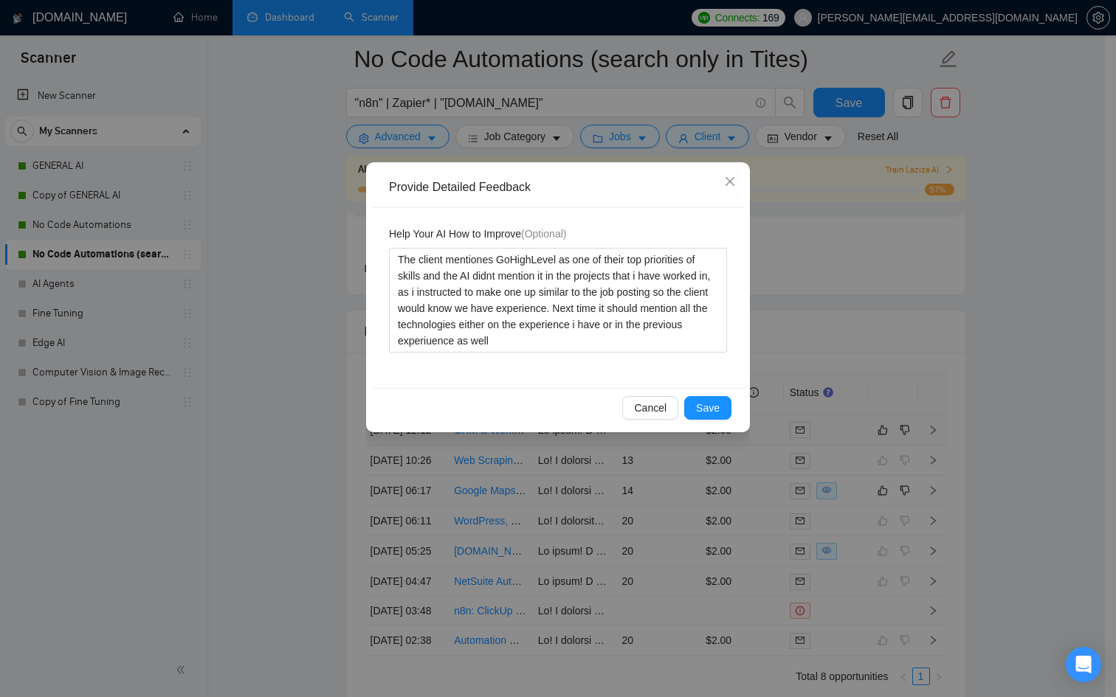
click at [736, 408] on div "Cancel Save" at bounding box center [557, 407] width 373 height 39
click at [722, 406] on button "Save" at bounding box center [707, 408] width 47 height 24
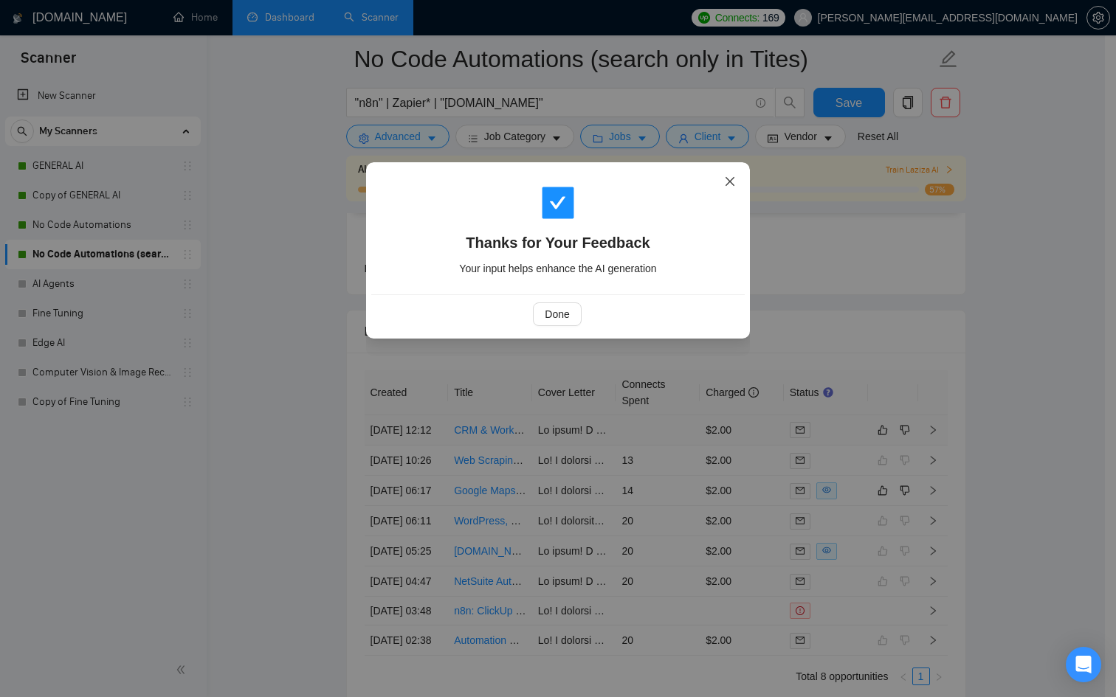
click at [737, 191] on span "Close" at bounding box center [730, 182] width 40 height 40
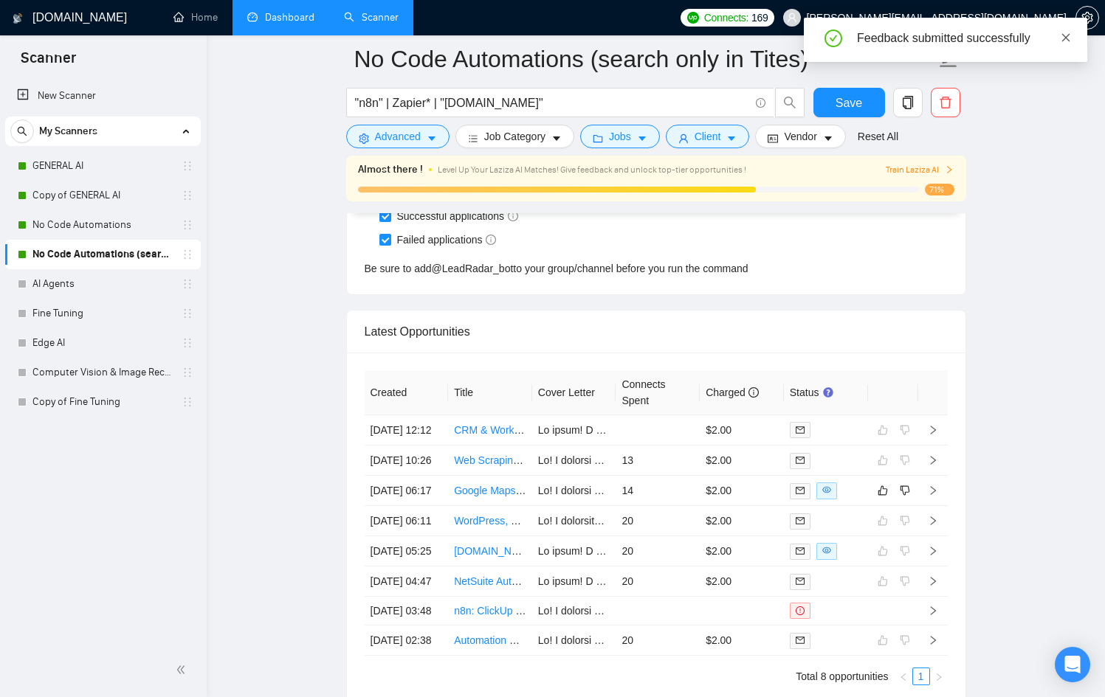
click at [1067, 40] on icon "close" at bounding box center [1066, 37] width 10 height 10
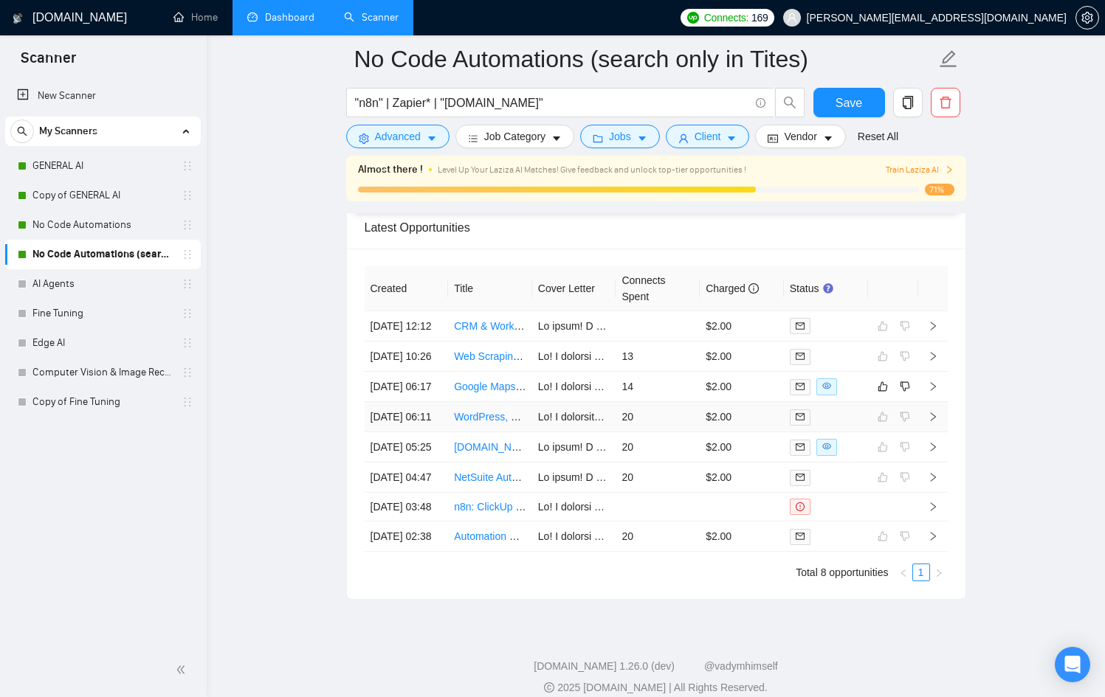
scroll to position [4024, 0]
